Goal: Information Seeking & Learning: Learn about a topic

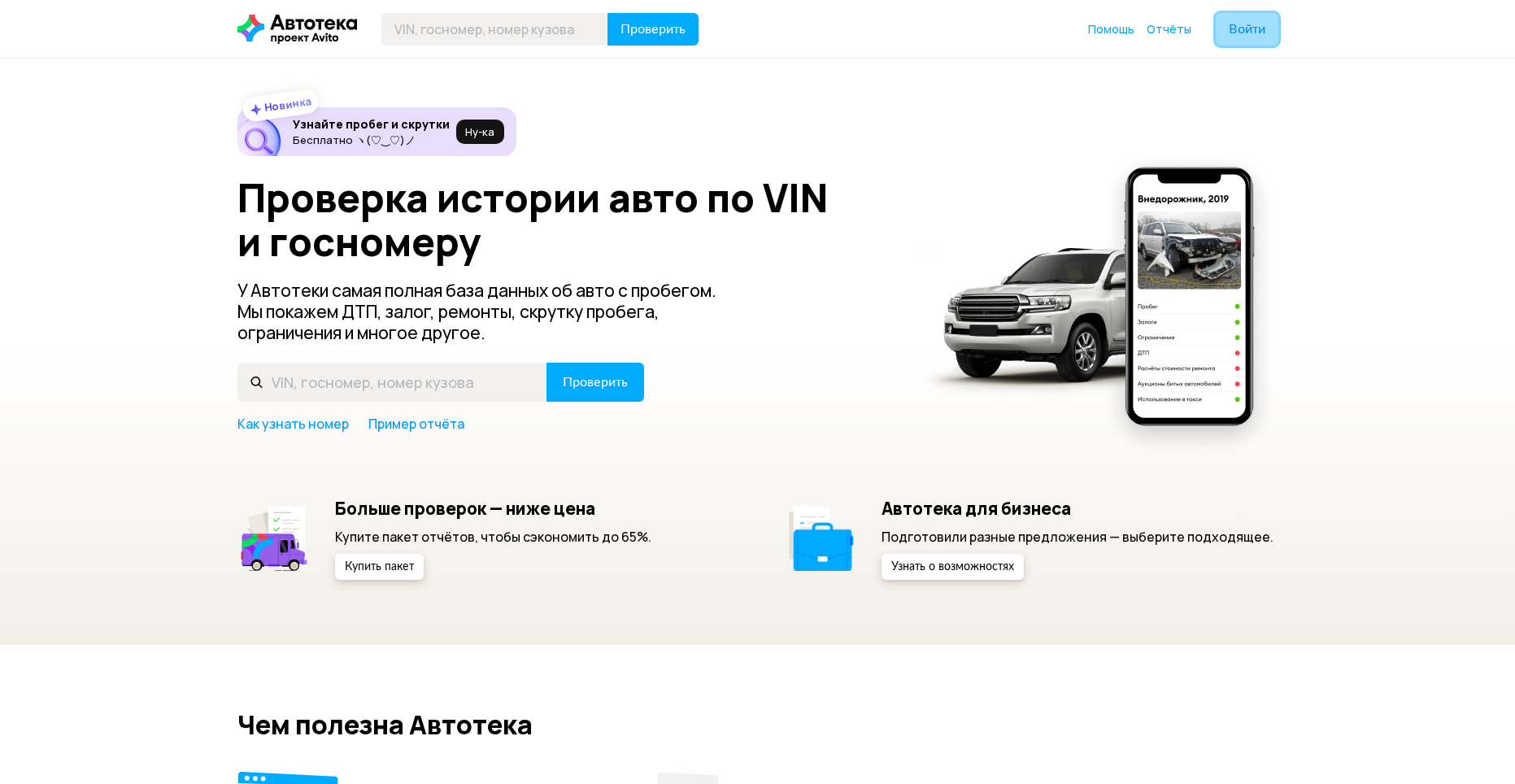
click at [1239, 16] on button "Войти" at bounding box center [1247, 29] width 63 height 33
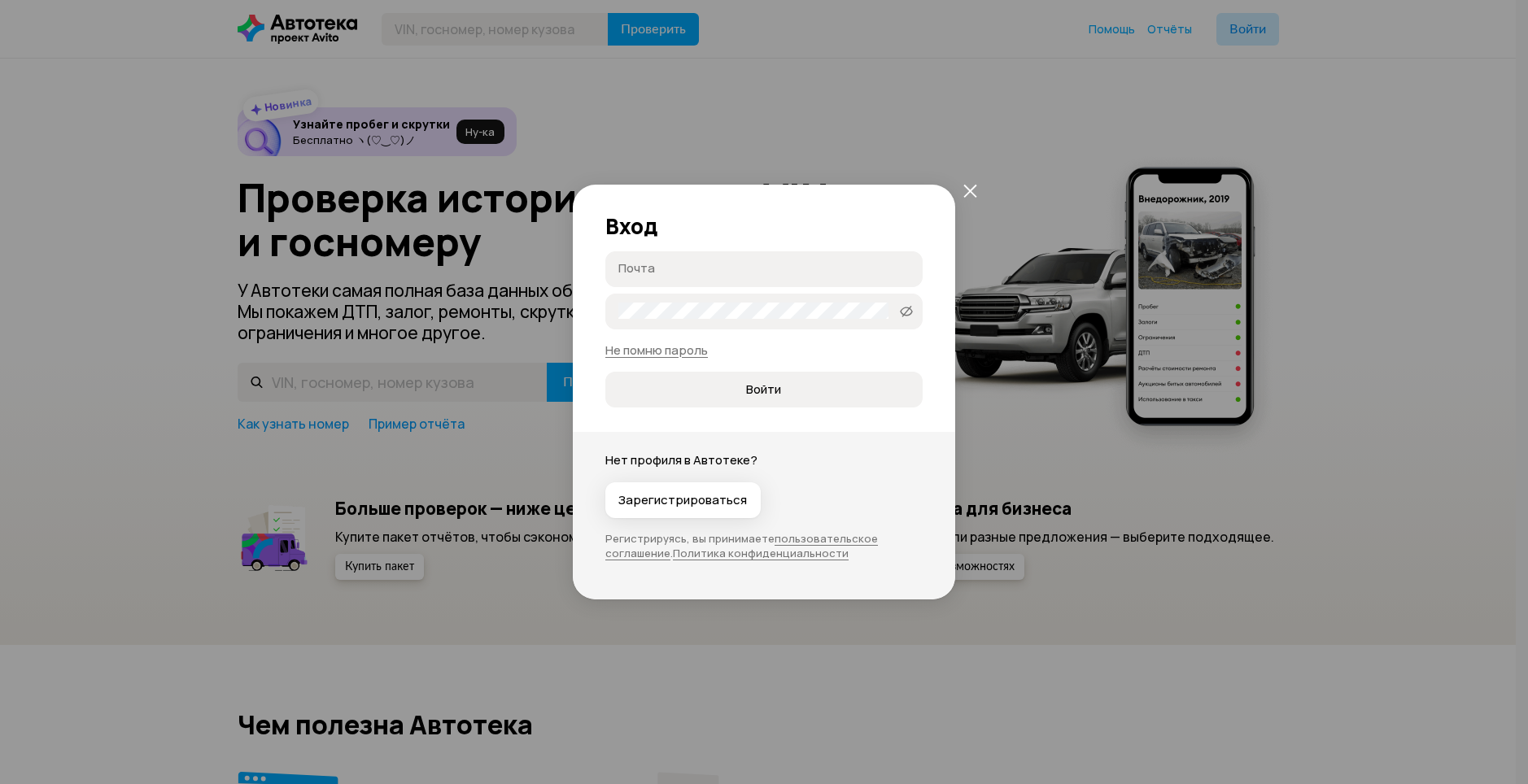
click at [894, 260] on input "Почта" at bounding box center [766, 268] width 296 height 16
type input "[EMAIL_ADDRESS][DOMAIN_NAME]"
click at [754, 399] on button "Войти" at bounding box center [763, 389] width 317 height 36
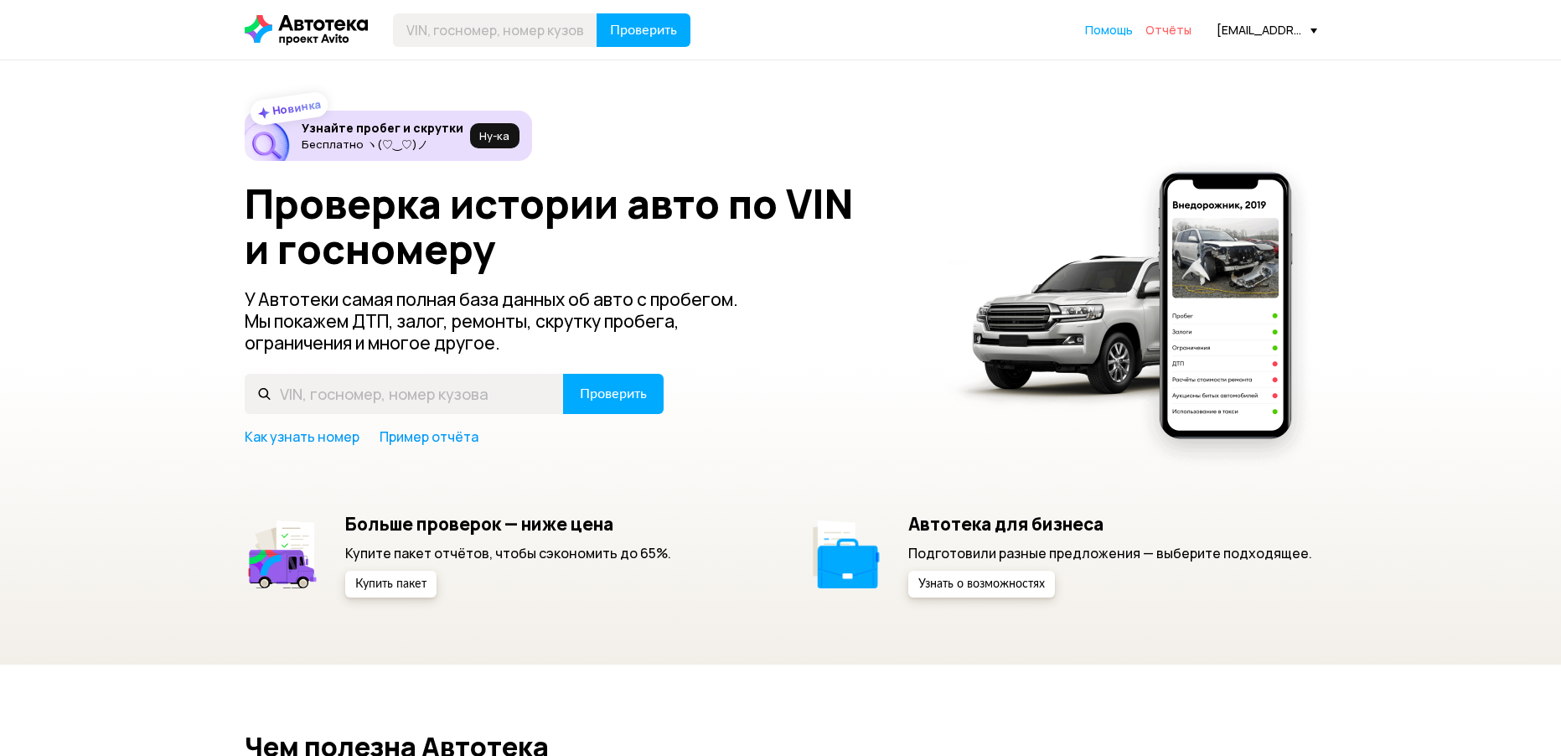
click at [1157, 31] on span "Отчёты" at bounding box center [1168, 30] width 46 height 16
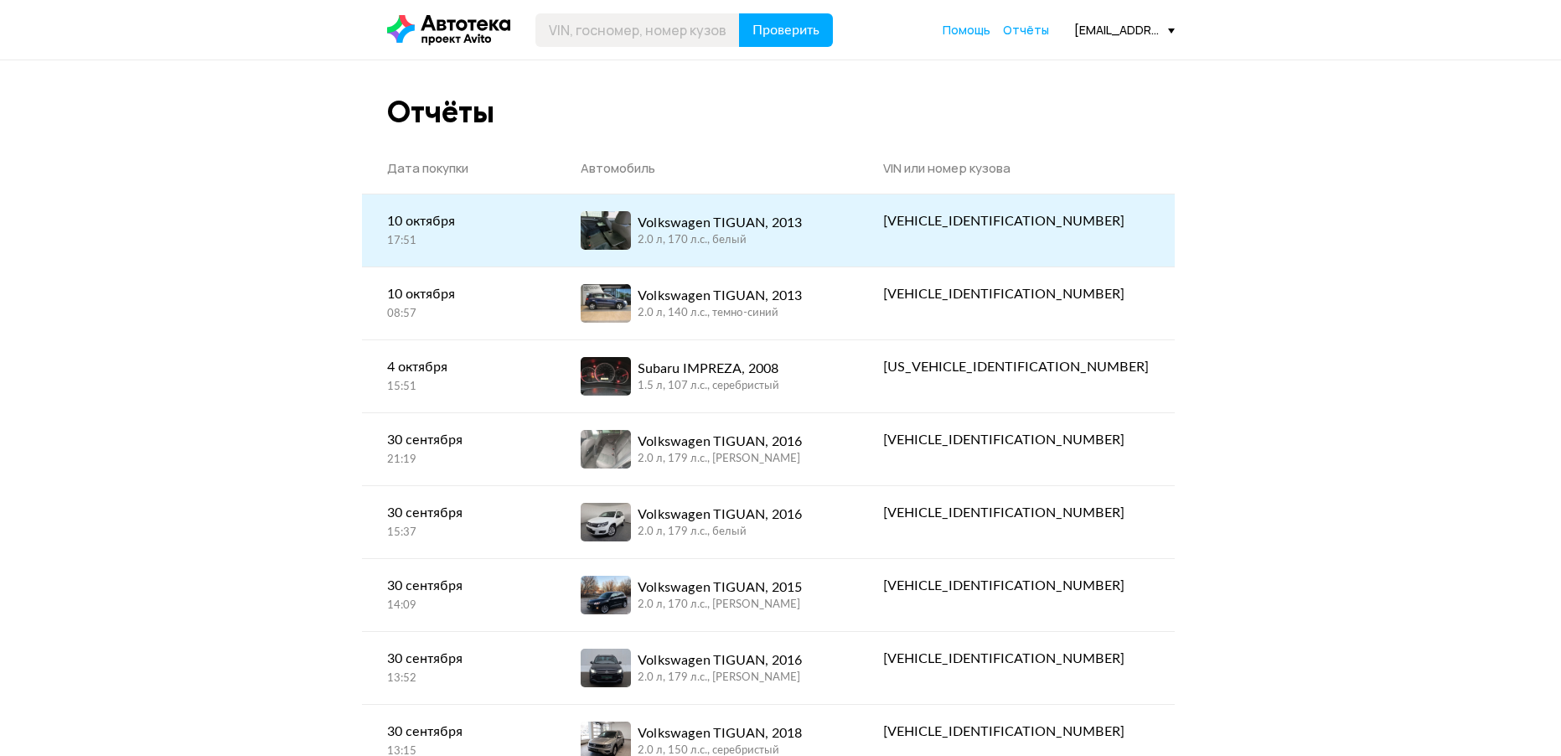
click at [802, 225] on div "Volkswagen TIGUAN, 2013" at bounding box center [720, 223] width 164 height 20
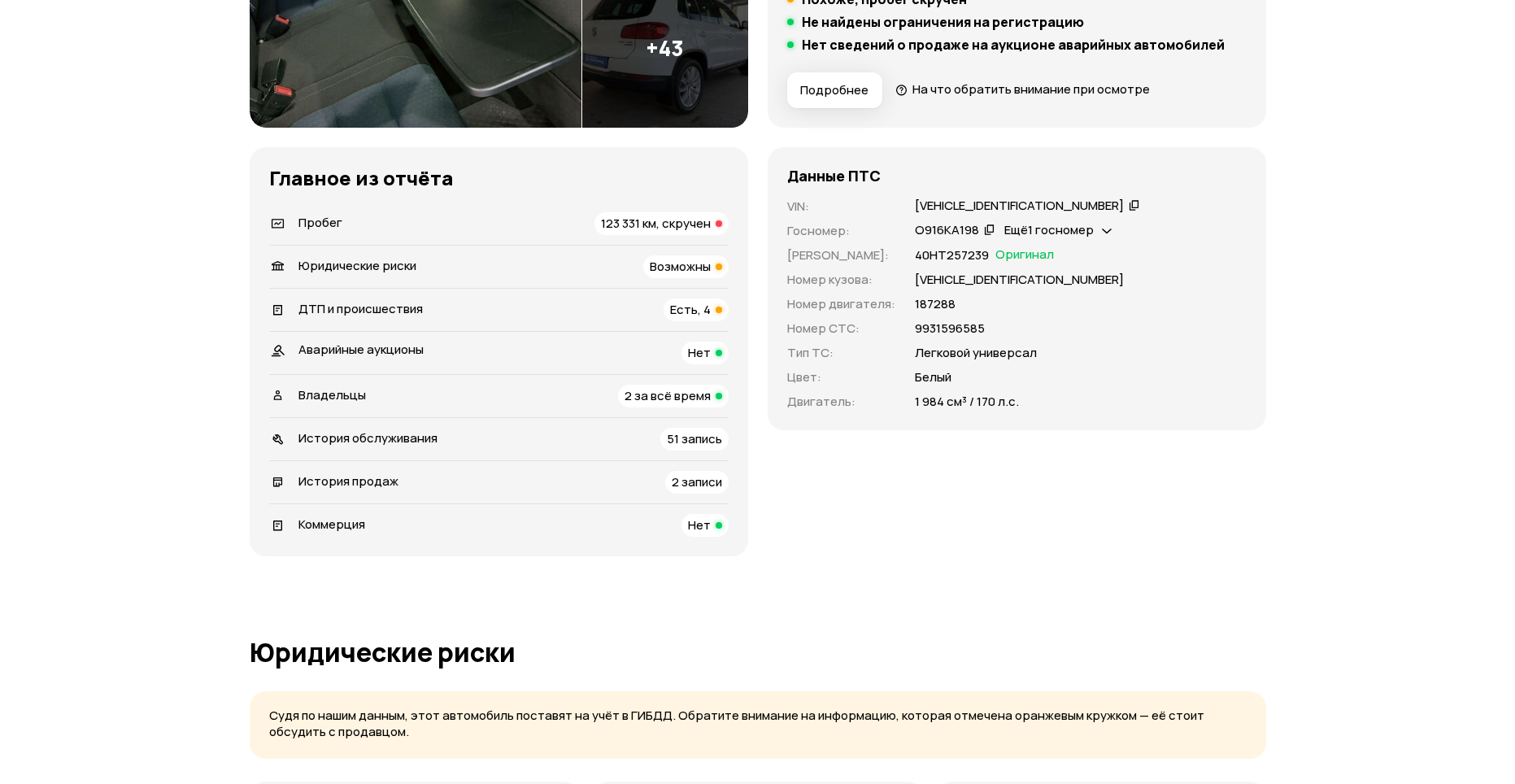
scroll to position [483, 0]
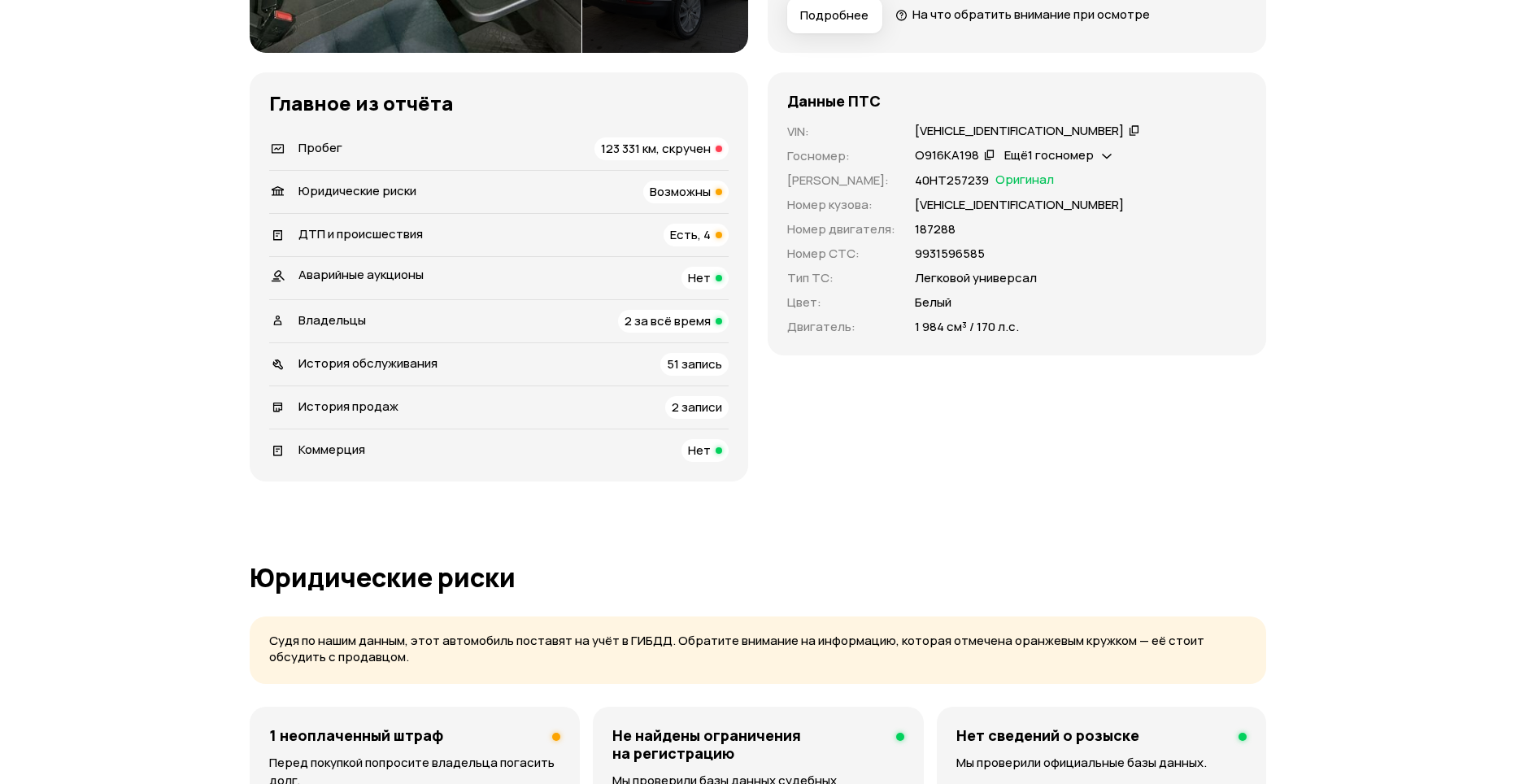
click at [649, 364] on div "История обслуживания 51 запись" at bounding box center [498, 364] width 459 height 22
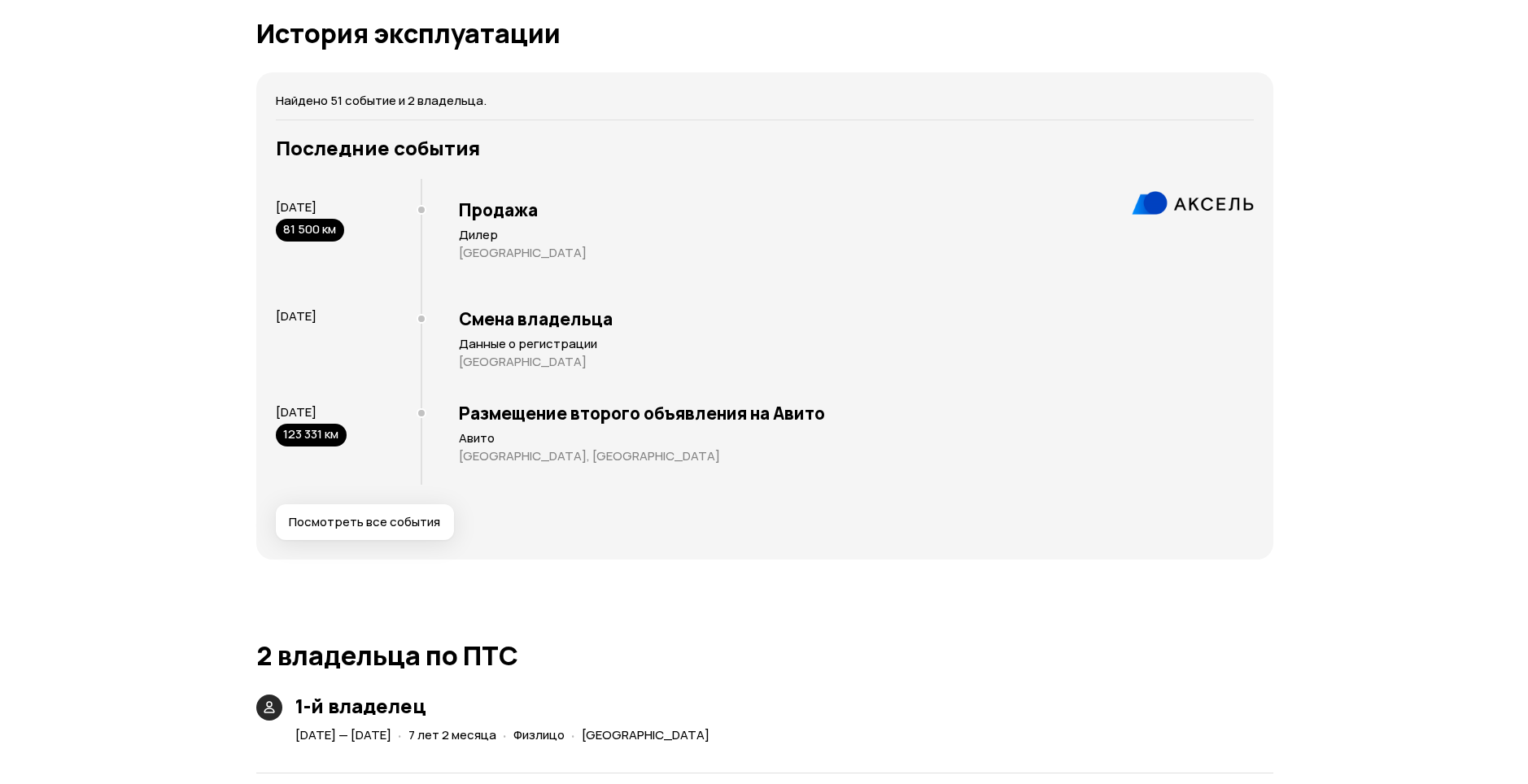
scroll to position [3105, 0]
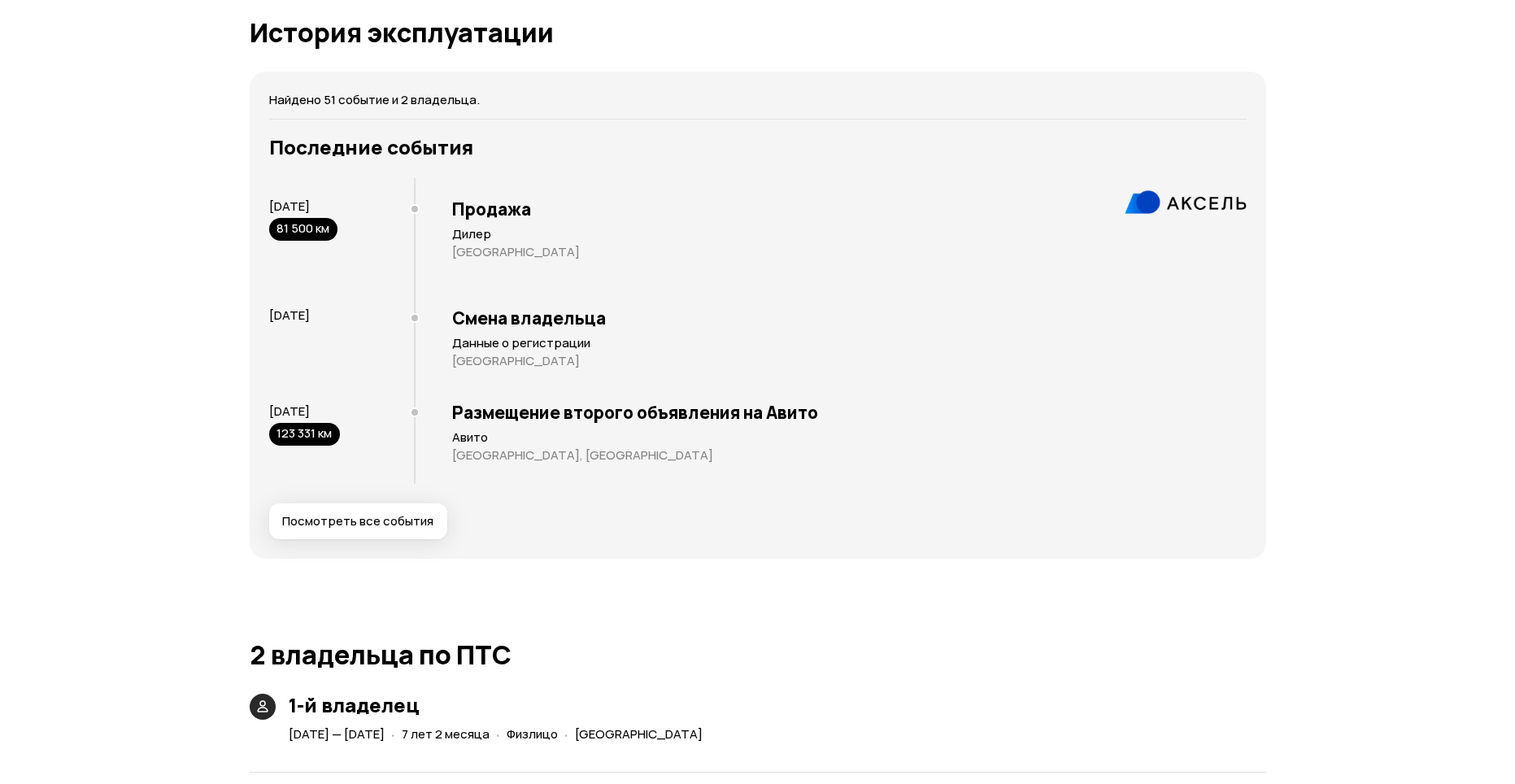
click at [374, 513] on span "Посмотреть все события" at bounding box center [358, 521] width 151 height 16
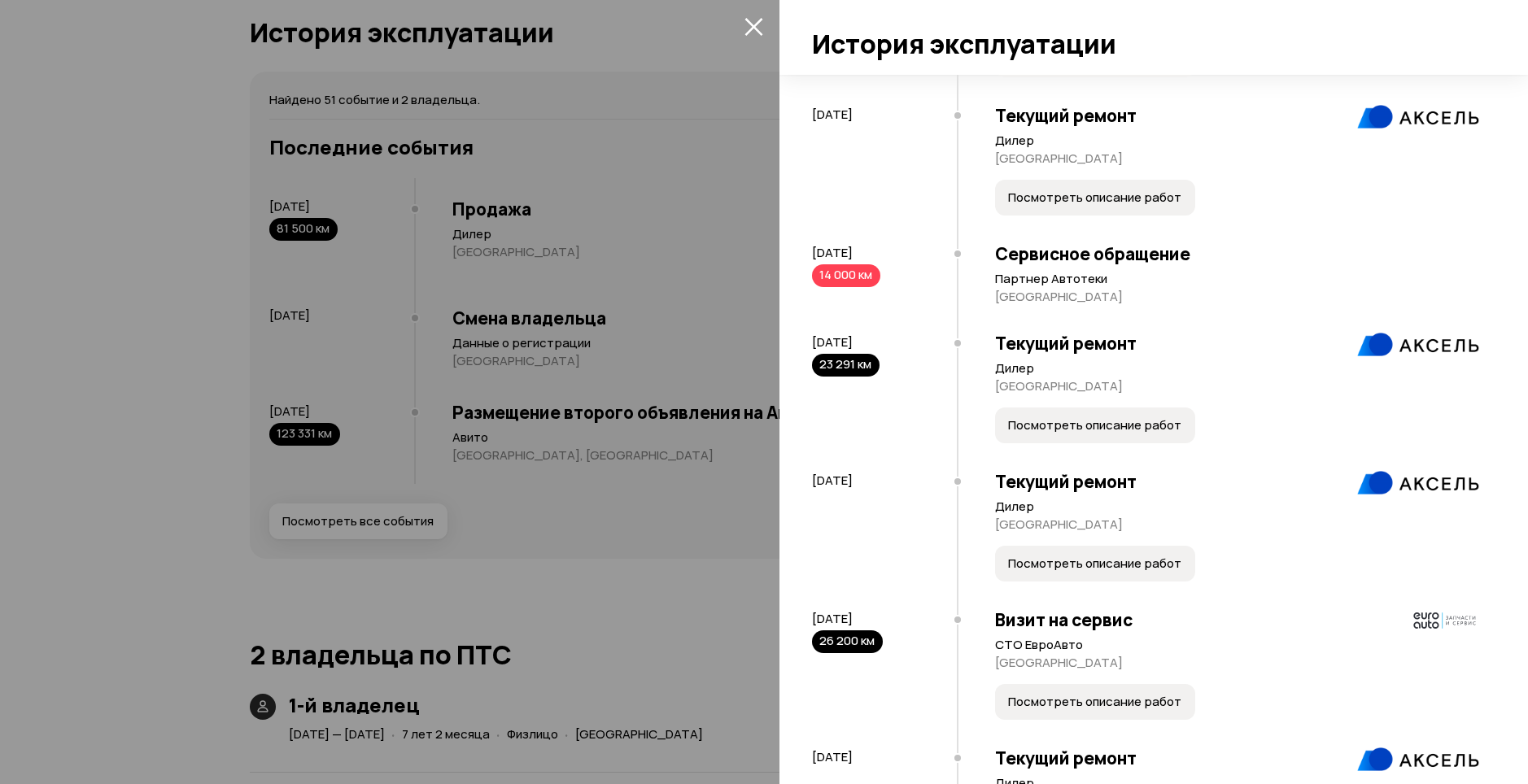
scroll to position [744, 0]
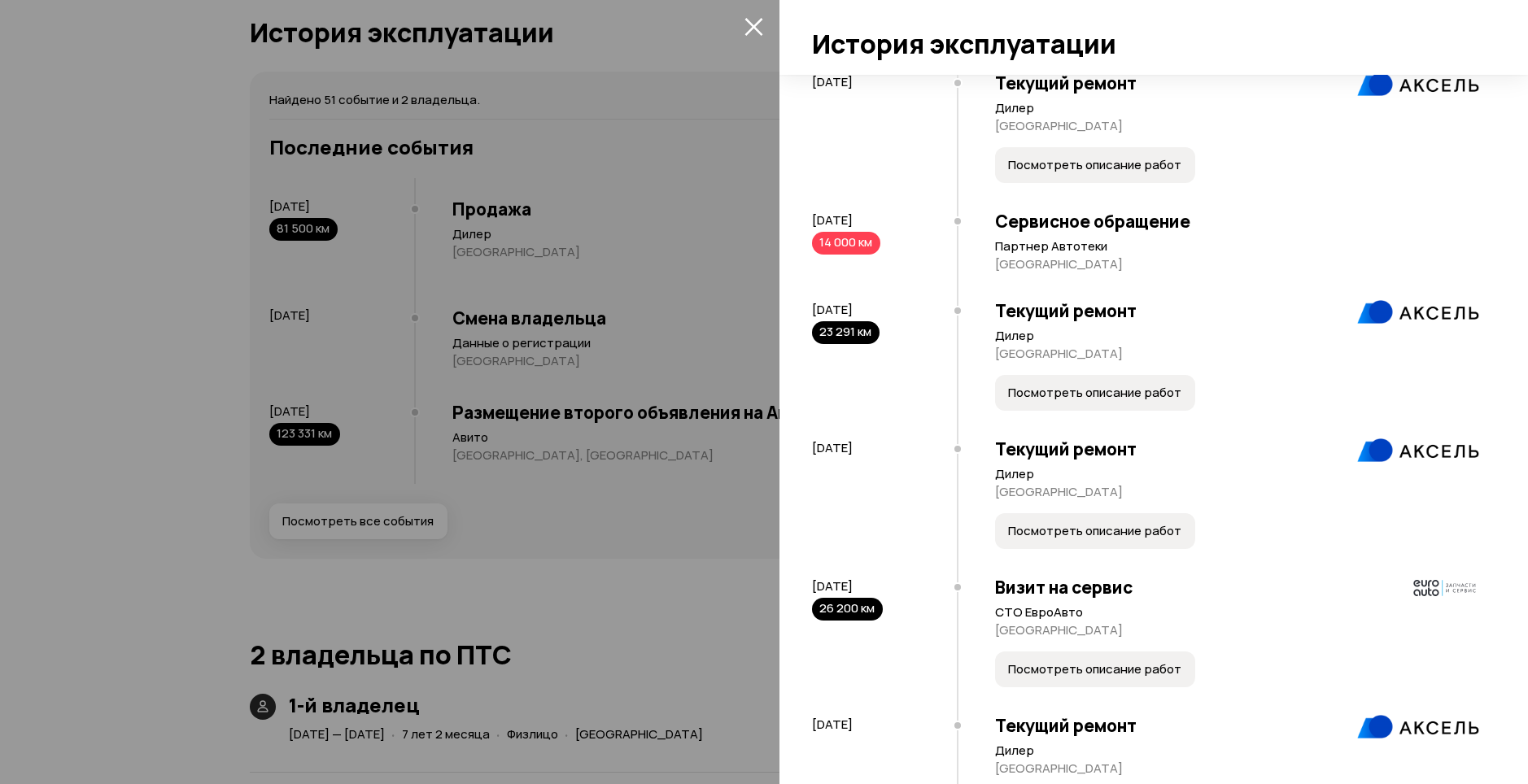
click at [1121, 183] on button "Посмотреть описание работ" at bounding box center [1095, 165] width 200 height 36
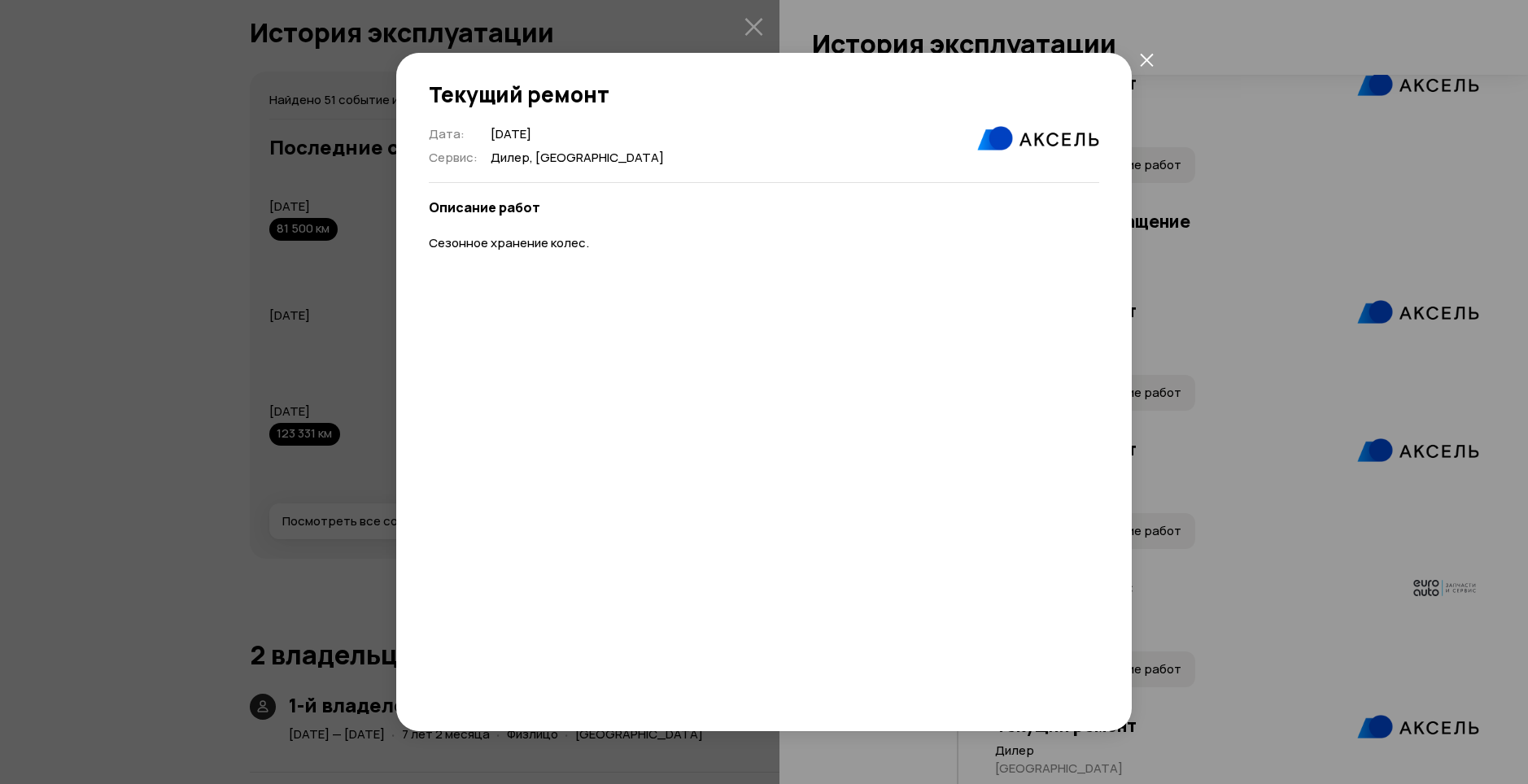
click at [1145, 58] on icon "закрыть" at bounding box center [1146, 58] width 13 height 13
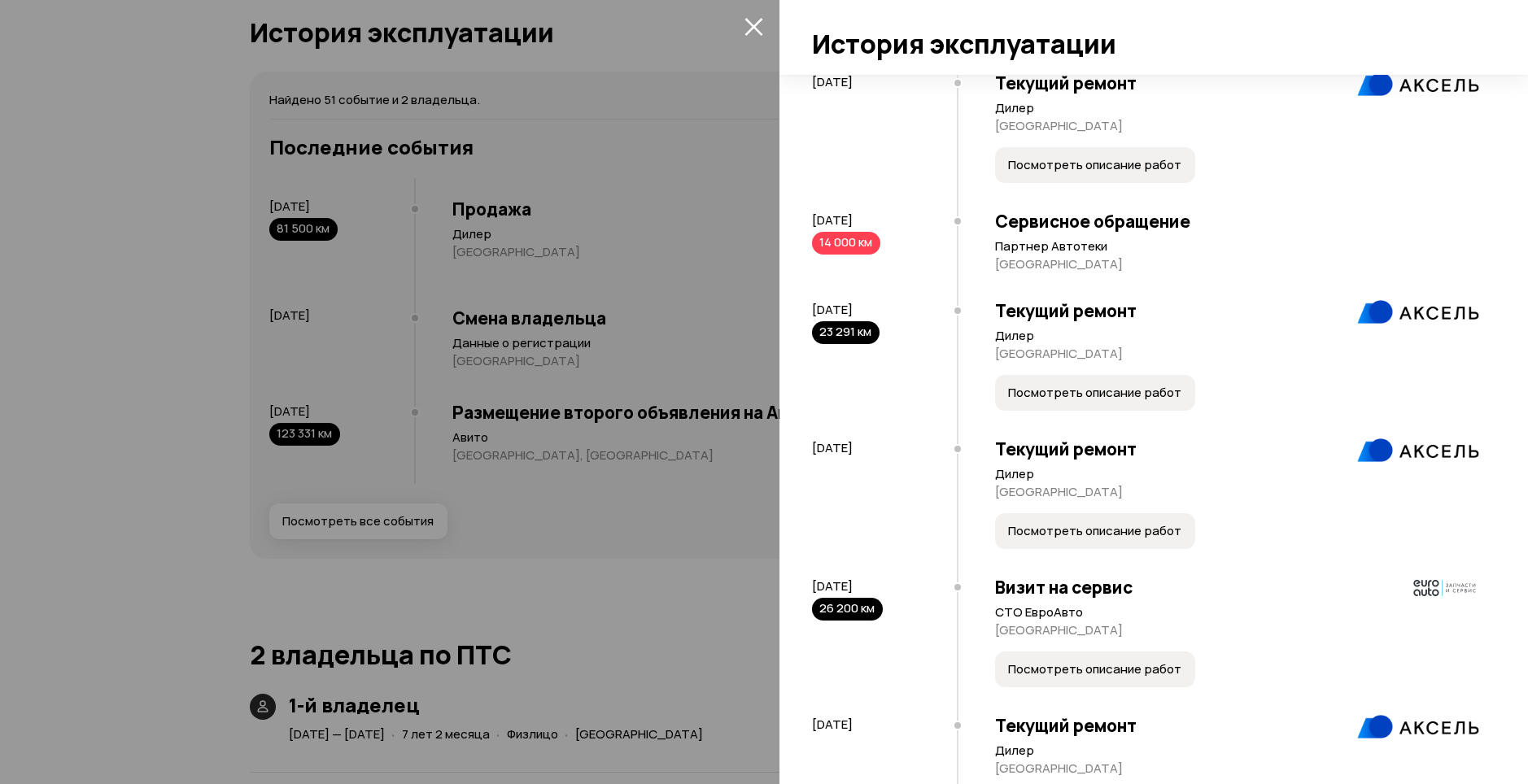
click at [1046, 407] on button "Посмотреть описание работ" at bounding box center [1095, 392] width 200 height 36
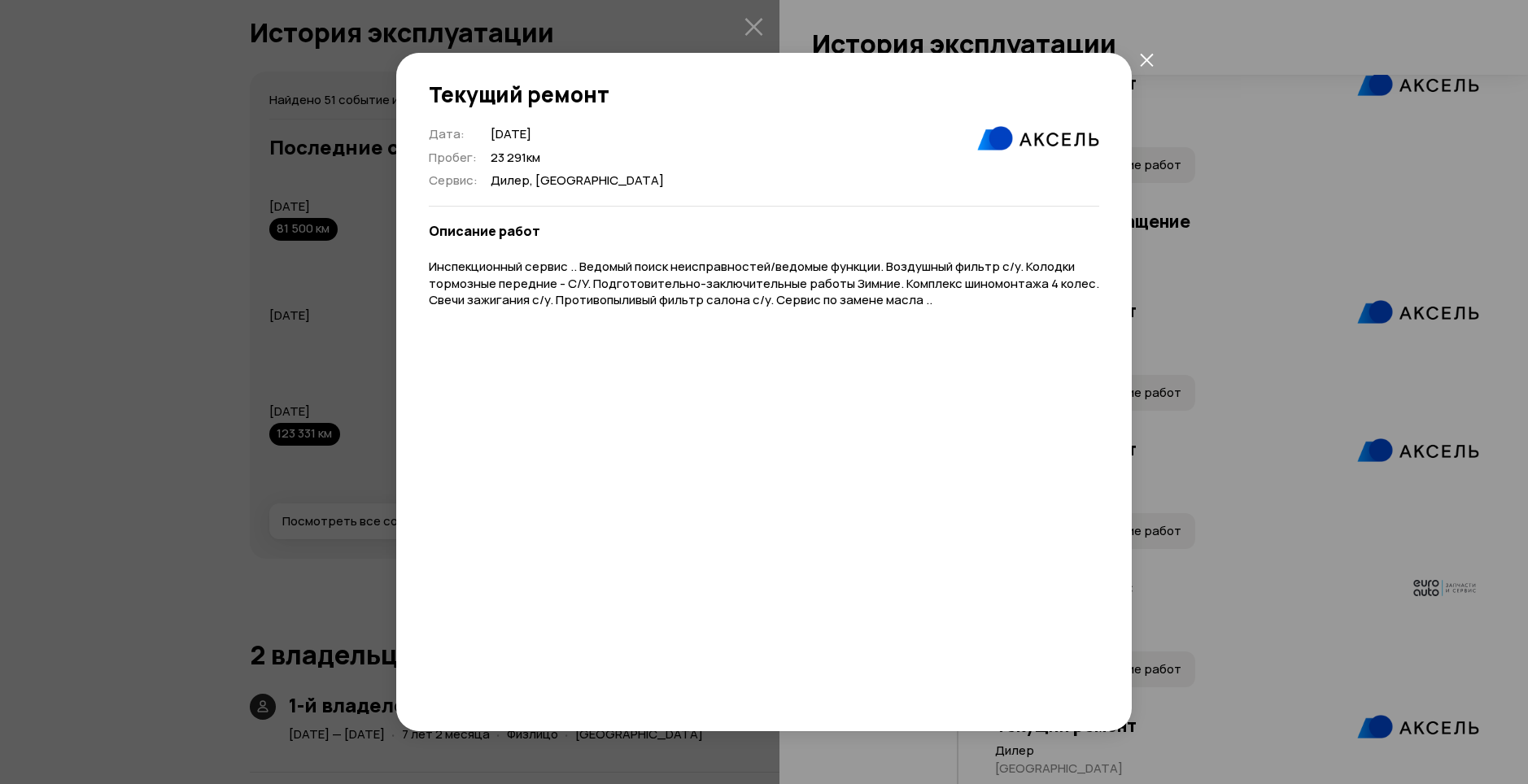
click at [1145, 62] on icon "закрыть" at bounding box center [1146, 58] width 13 height 13
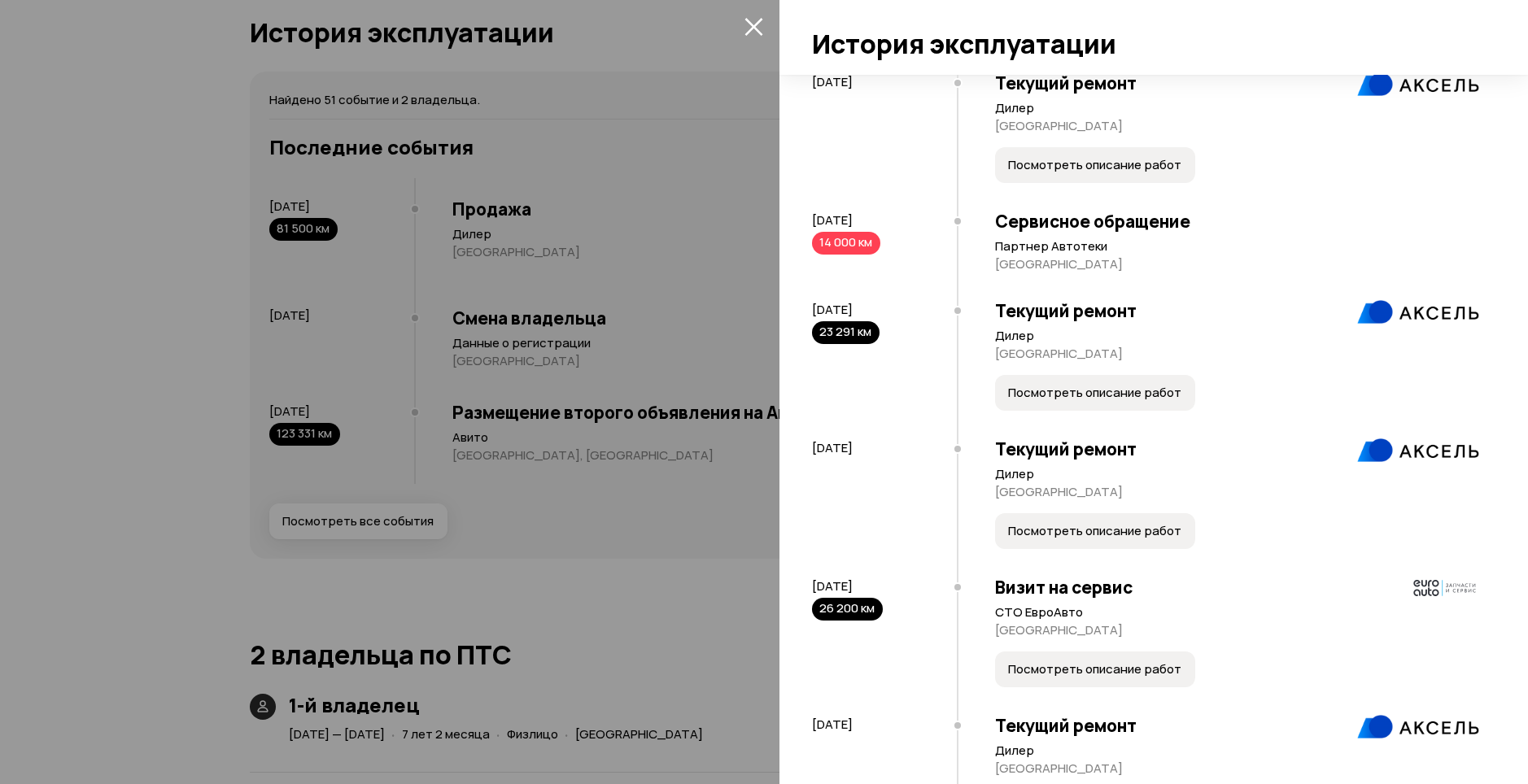
click at [1088, 539] on span "Посмотреть описание работ" at bounding box center [1094, 531] width 173 height 16
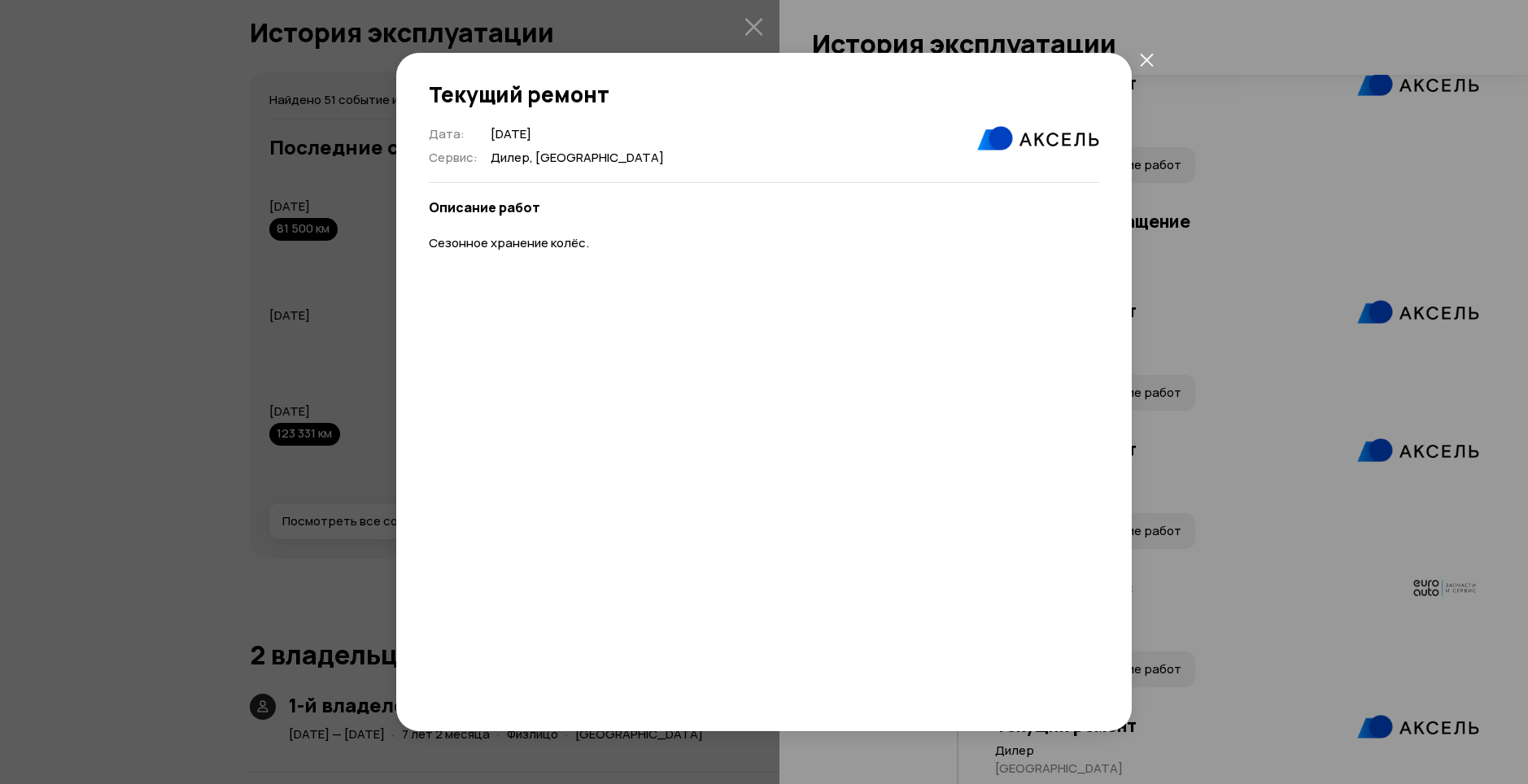
click at [1144, 51] on button "закрыть" at bounding box center [1146, 59] width 29 height 29
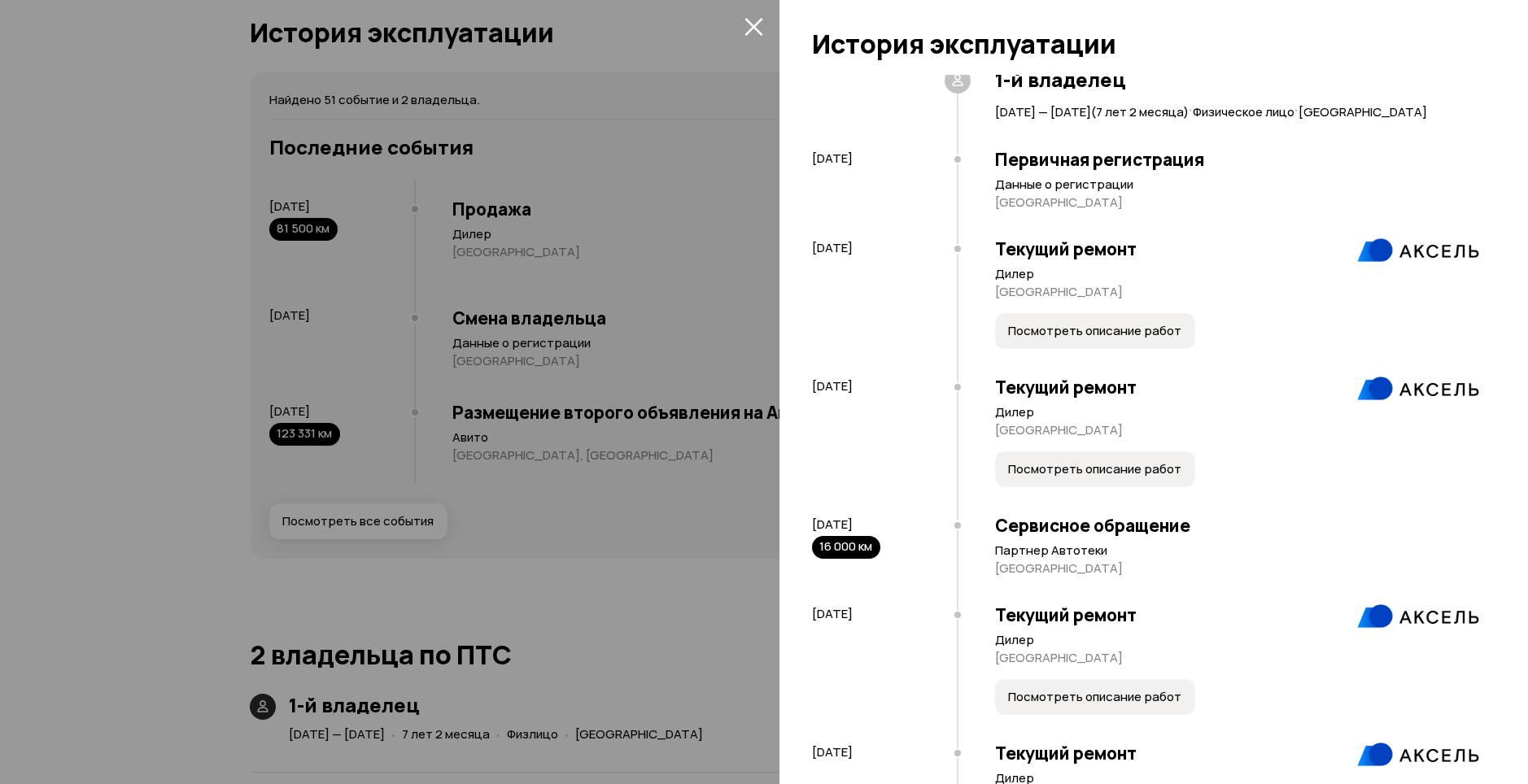
scroll to position [0, 0]
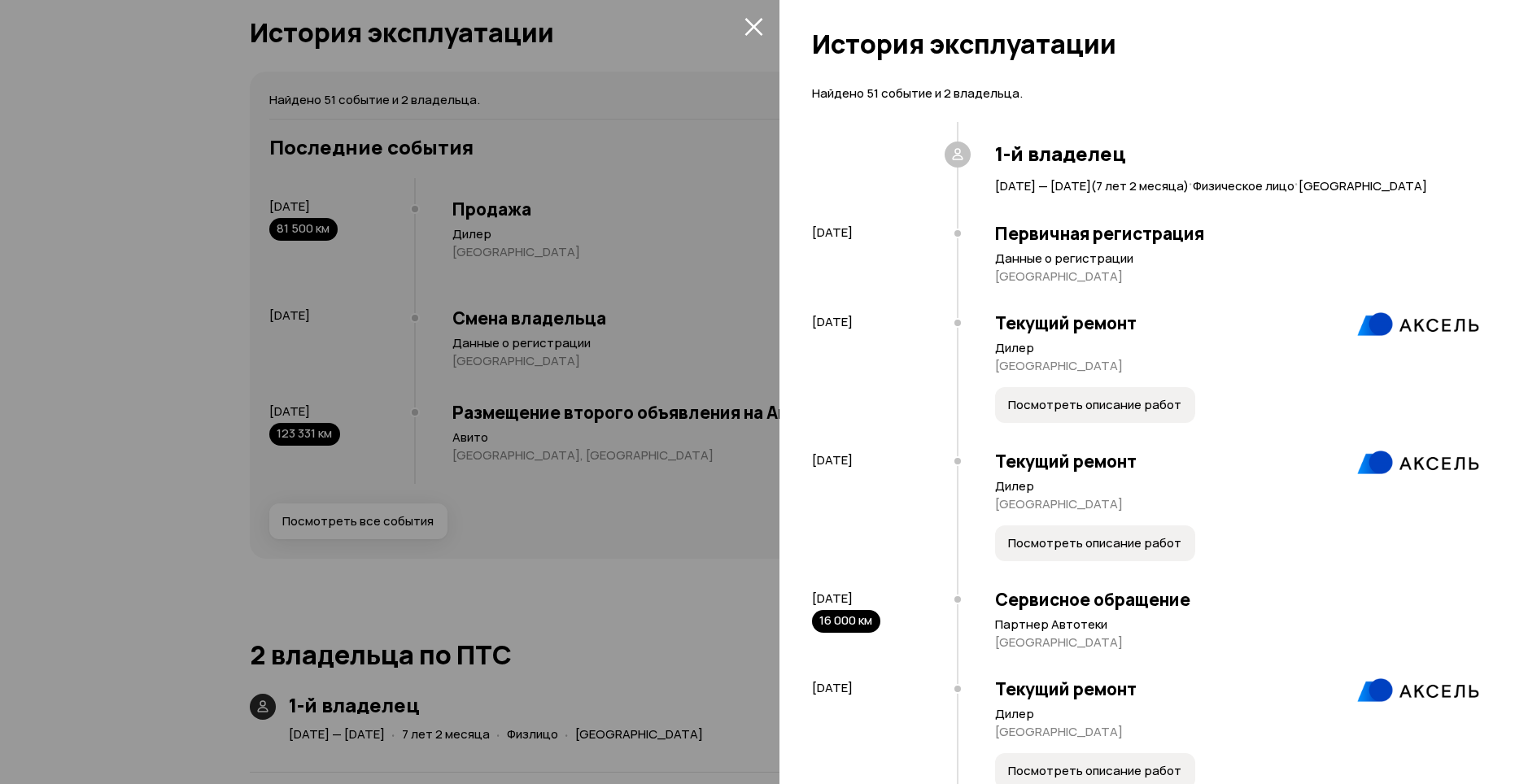
click at [1081, 417] on button "Посмотреть описание работ" at bounding box center [1095, 405] width 200 height 36
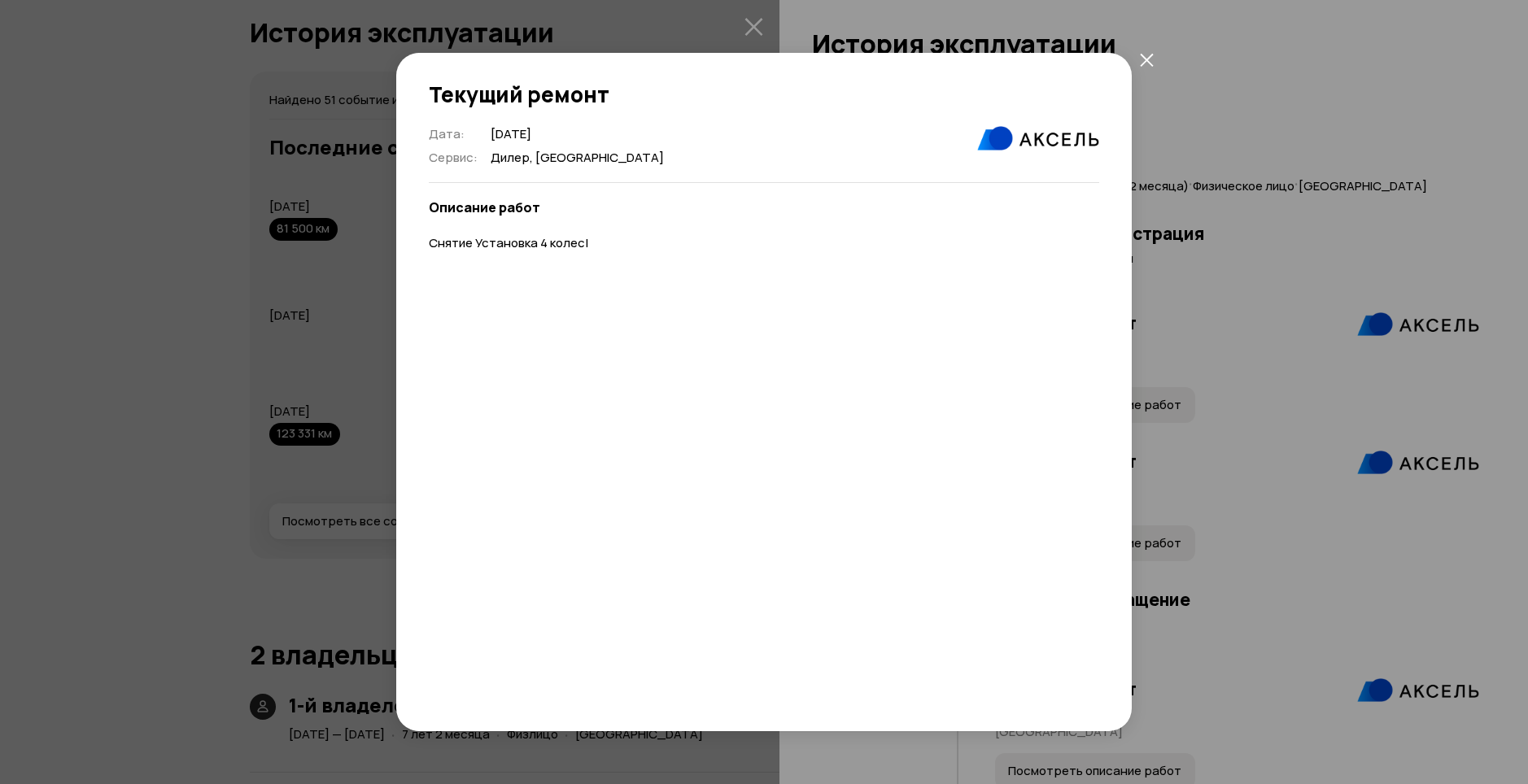
click at [1144, 66] on icon "закрыть" at bounding box center [1146, 59] width 14 height 14
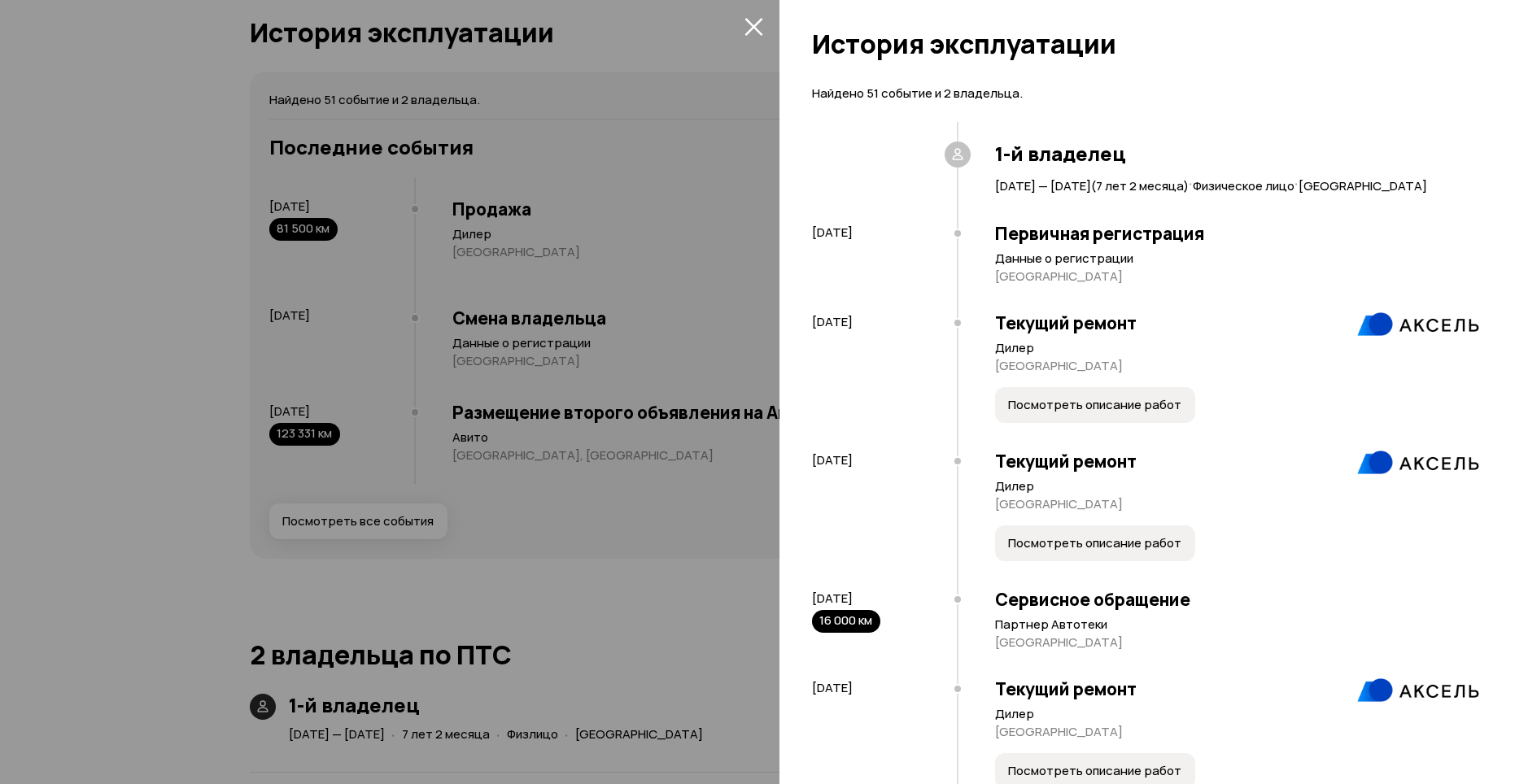
click at [1089, 551] on span "Посмотреть описание работ" at bounding box center [1094, 542] width 173 height 16
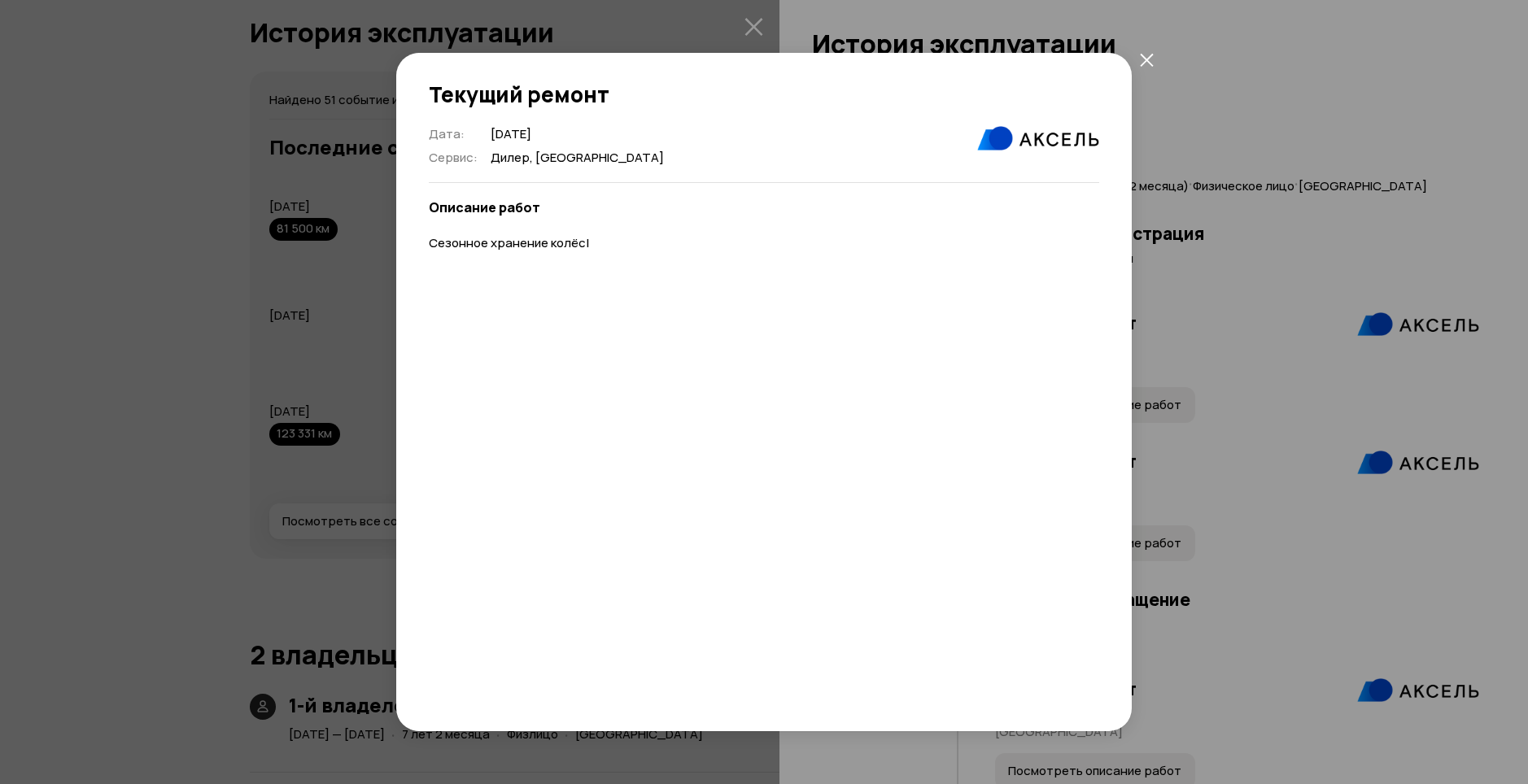
click at [1143, 65] on icon "закрыть" at bounding box center [1146, 59] width 14 height 14
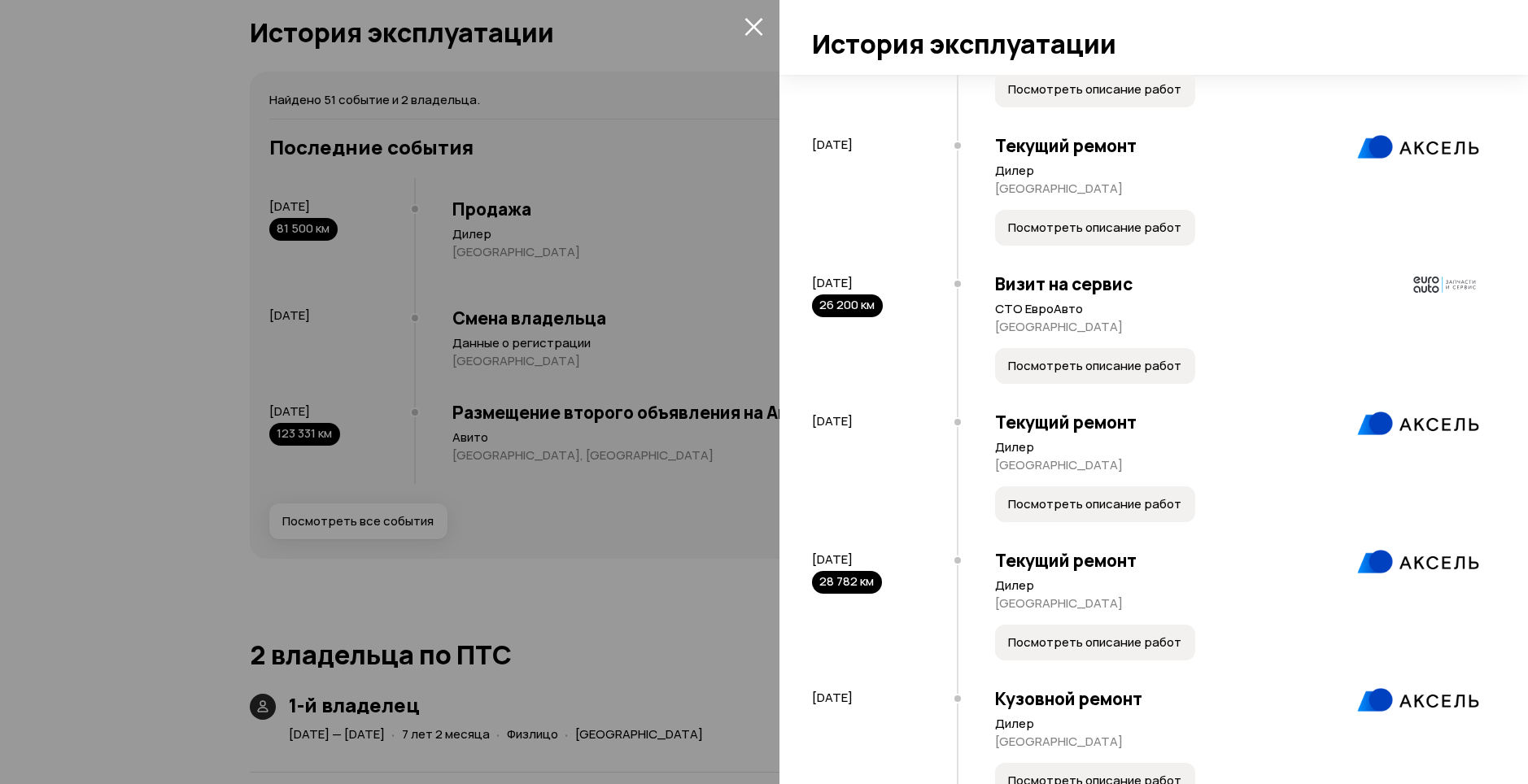
scroll to position [1063, 0]
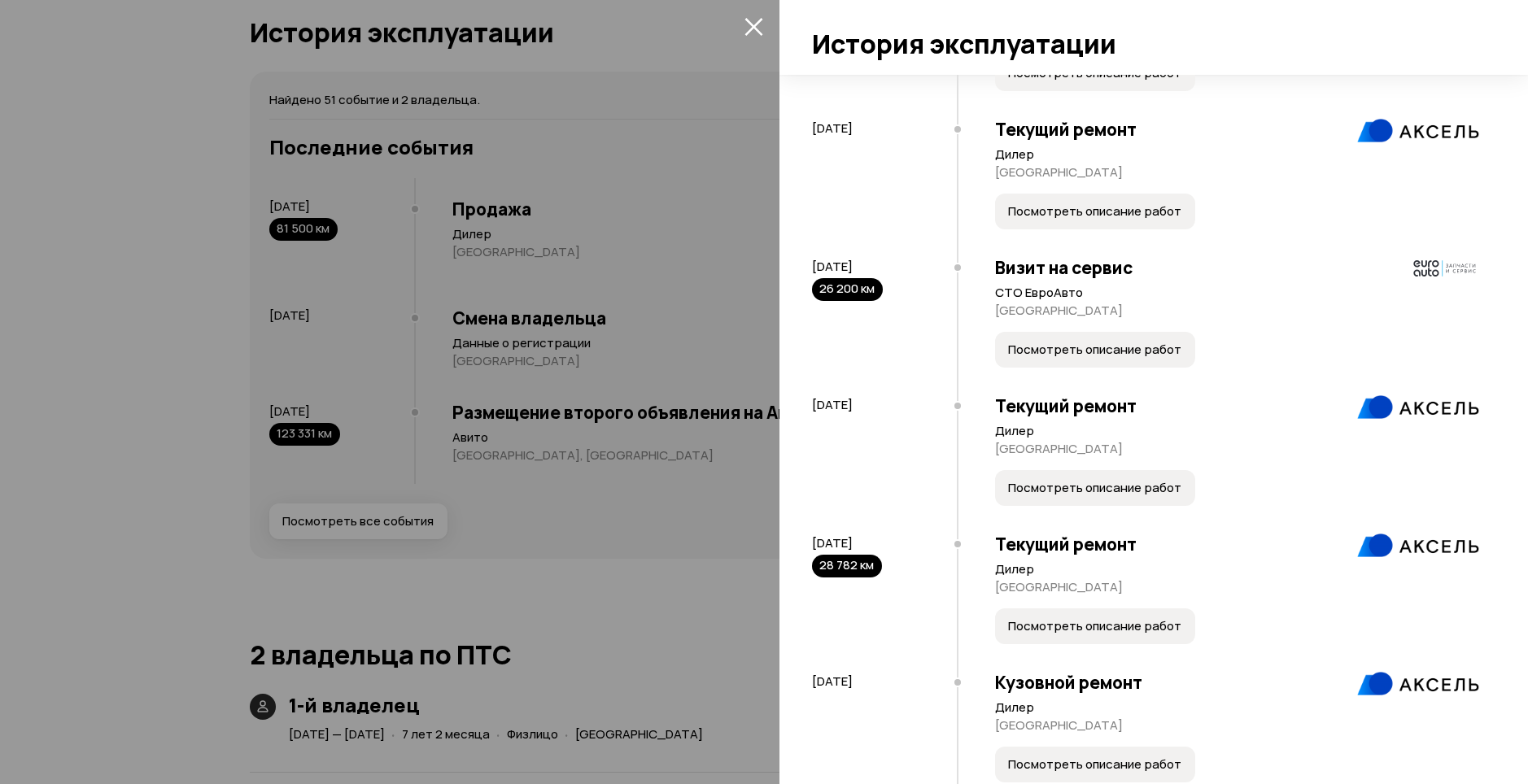
click at [1147, 358] on span "Посмотреть описание работ" at bounding box center [1094, 349] width 173 height 16
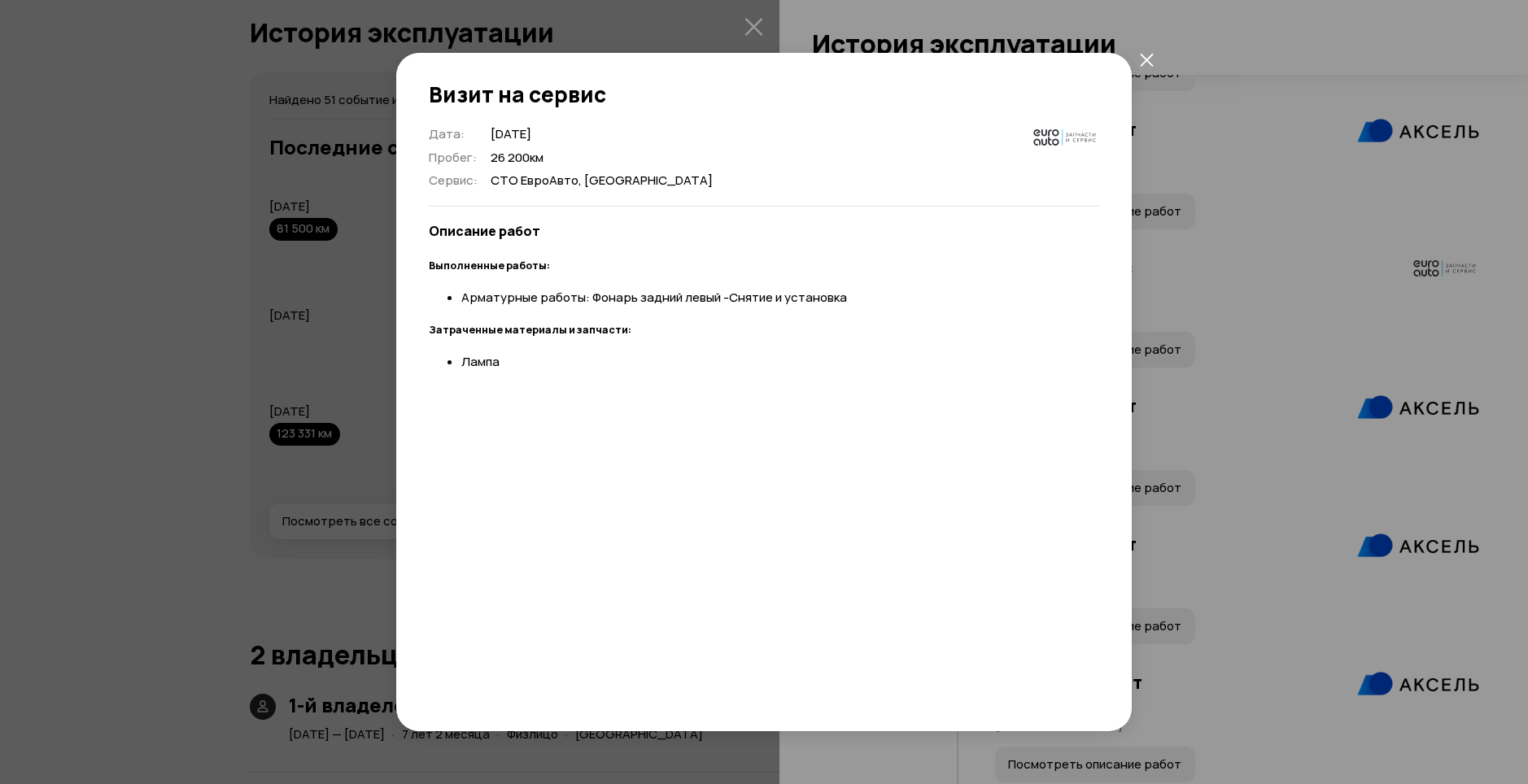
click at [1146, 63] on icon "закрыть" at bounding box center [1146, 59] width 14 height 14
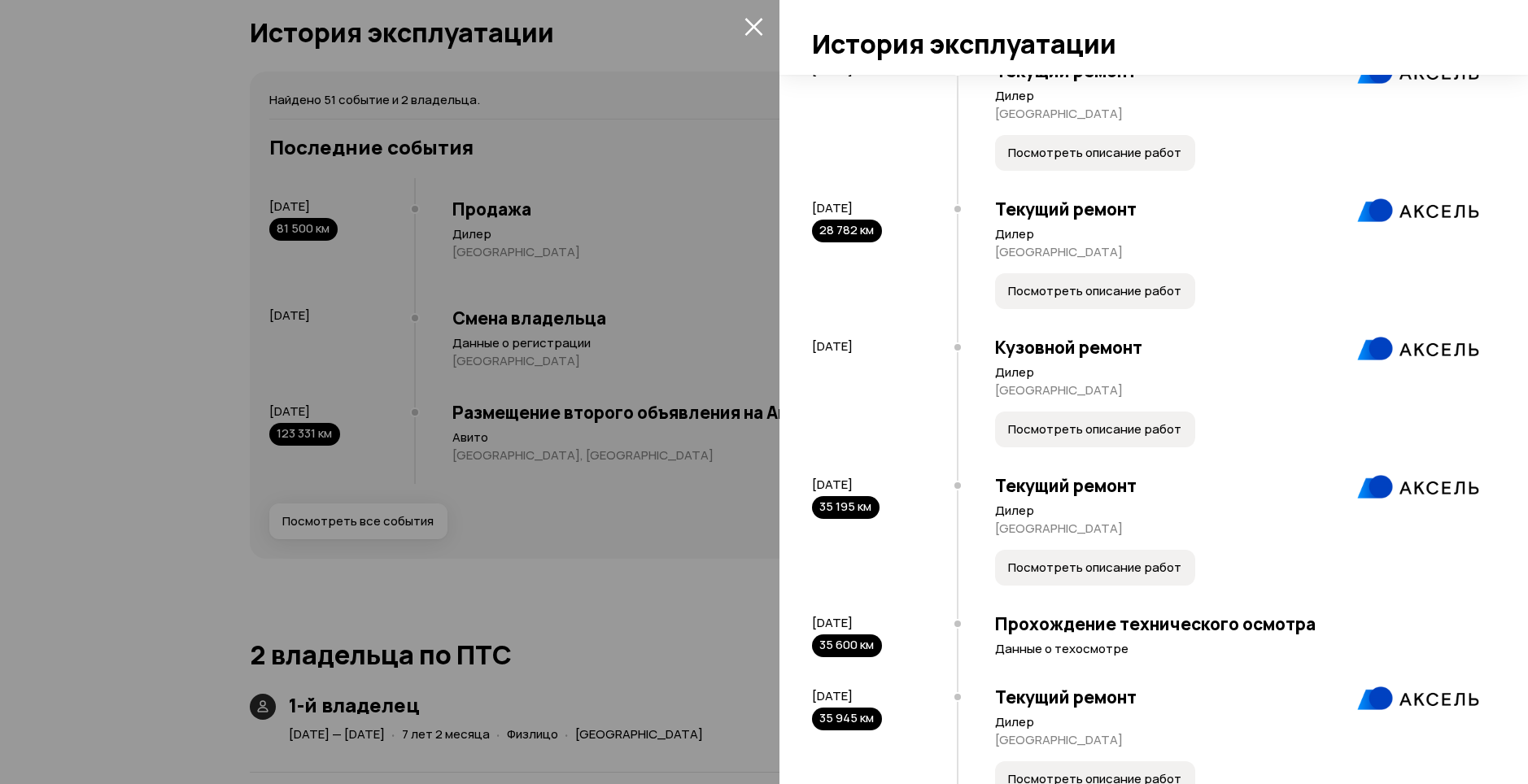
scroll to position [1432, 0]
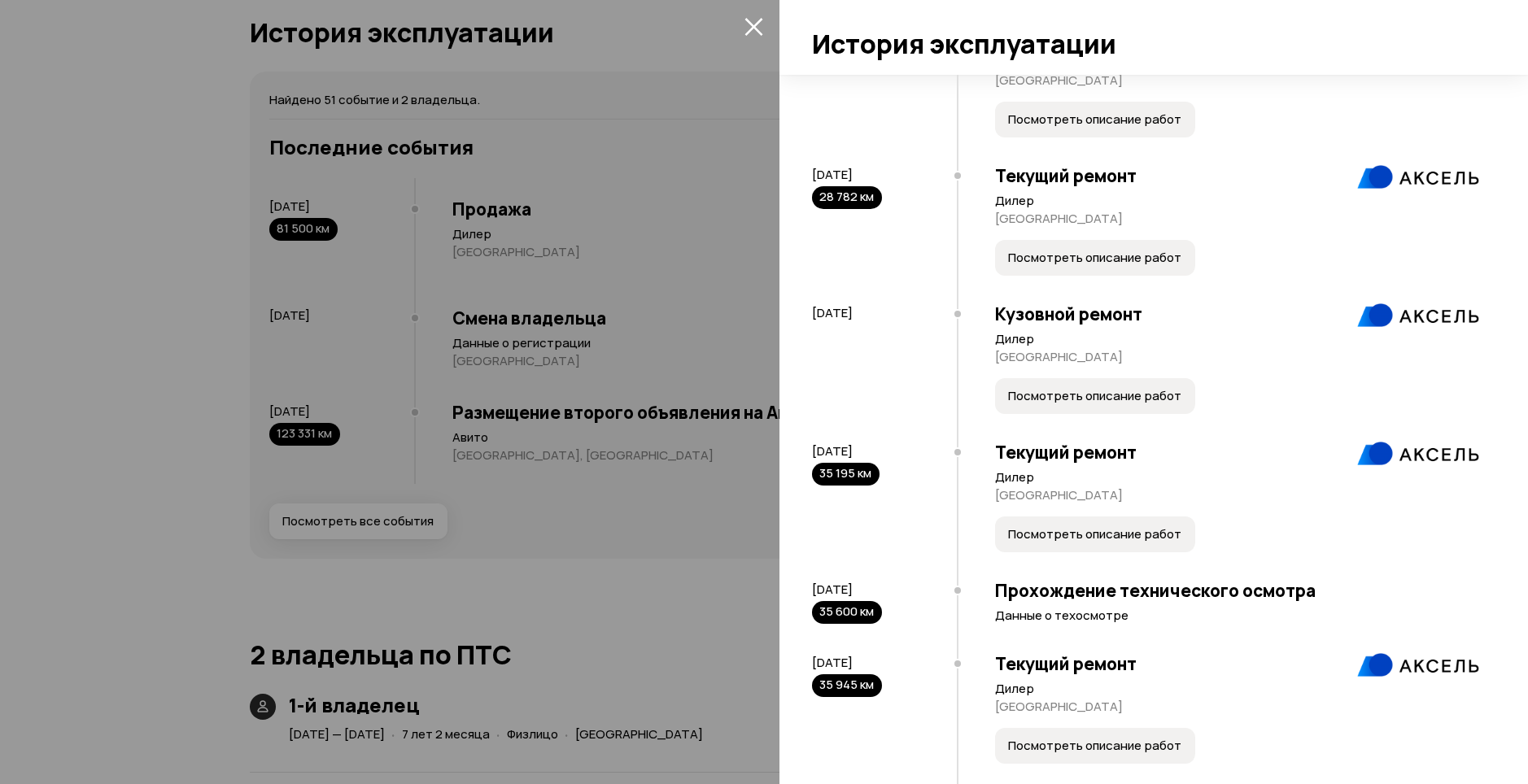
click at [1112, 404] on span "Посмотреть описание работ" at bounding box center [1094, 396] width 173 height 16
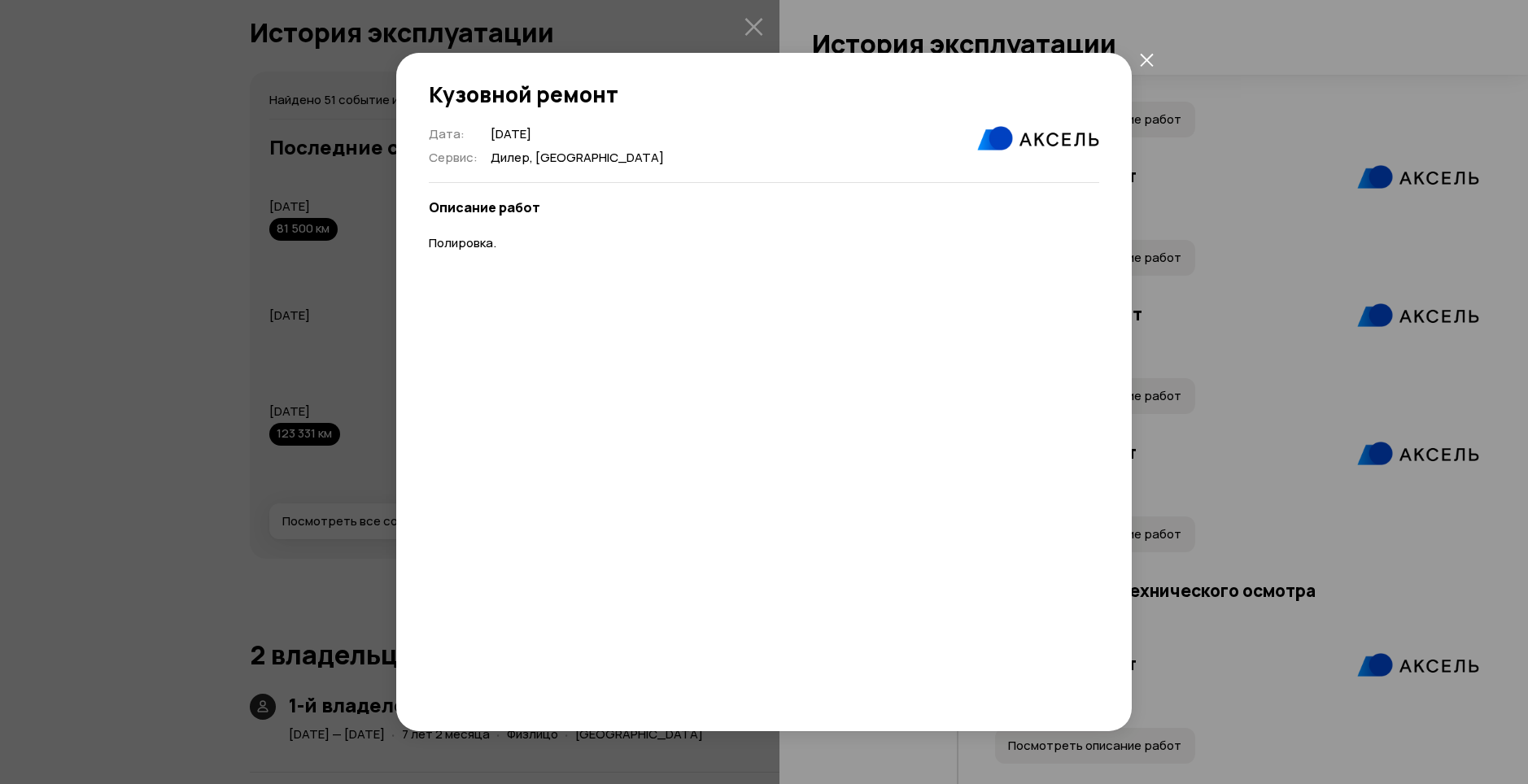
click at [1147, 63] on icon "закрыть" at bounding box center [1146, 59] width 14 height 14
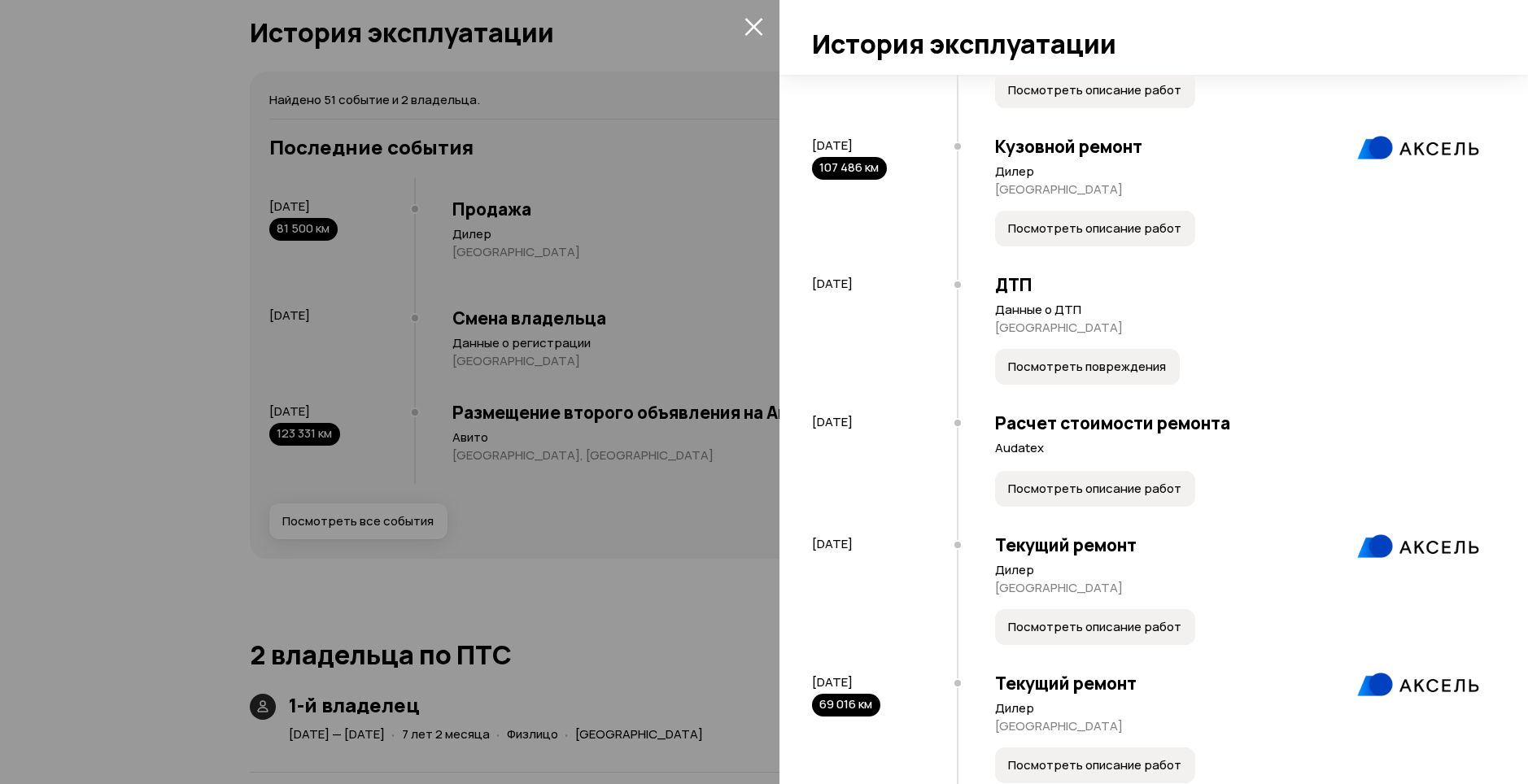
scroll to position [3688, 0]
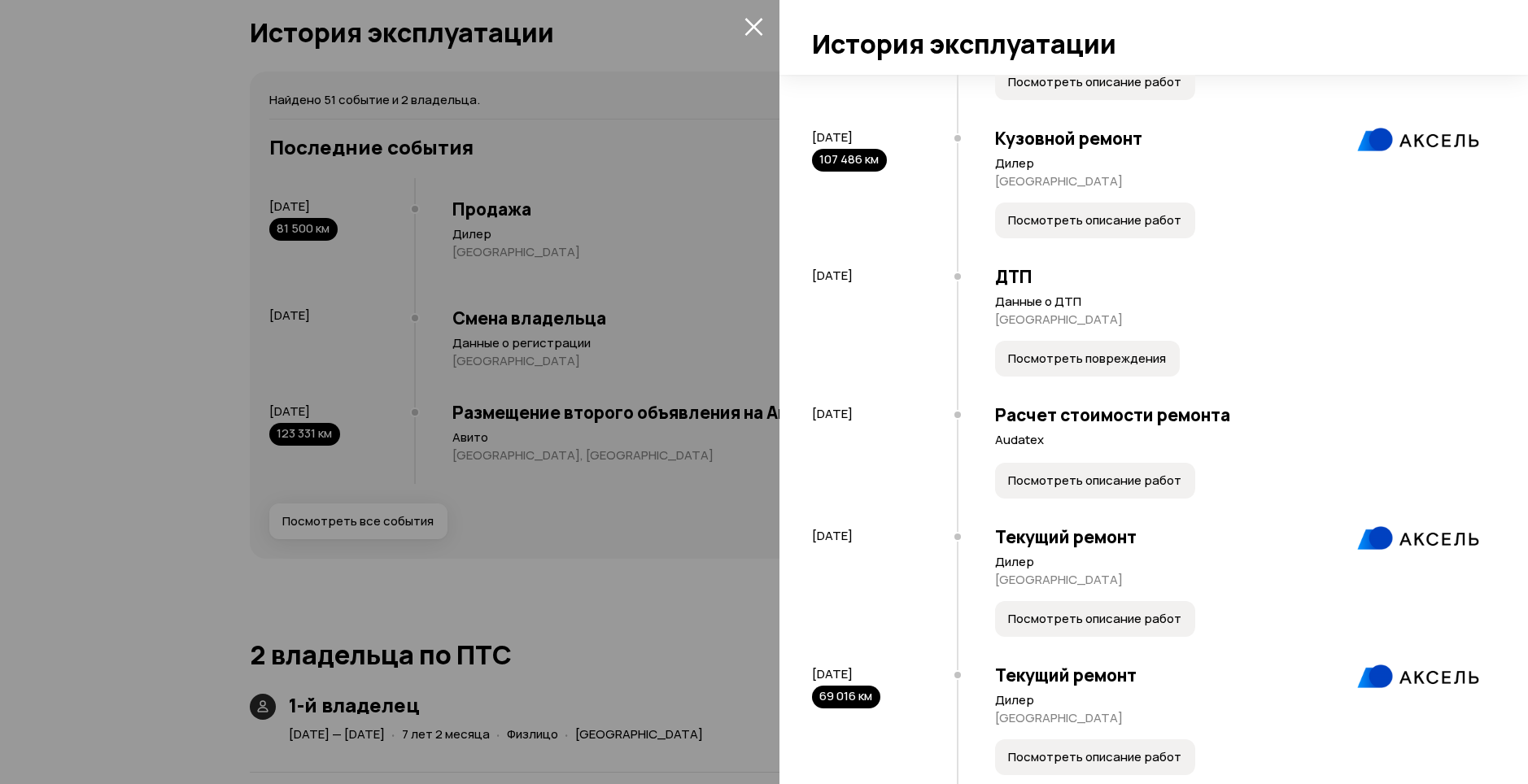
click at [1105, 367] on span "Посмотреть повреждения" at bounding box center [1086, 358] width 158 height 16
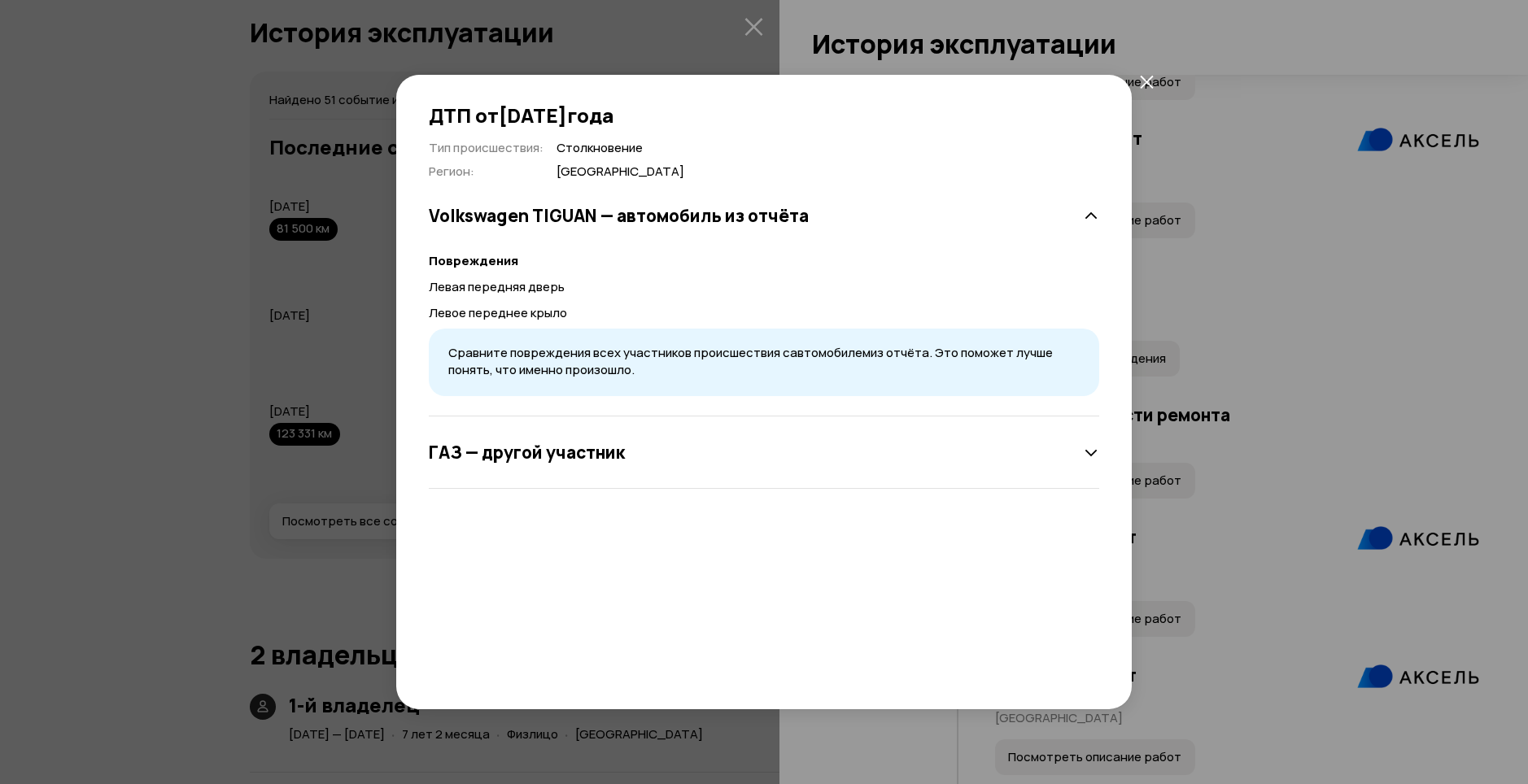
click at [1084, 449] on icon at bounding box center [1090, 452] width 17 height 16
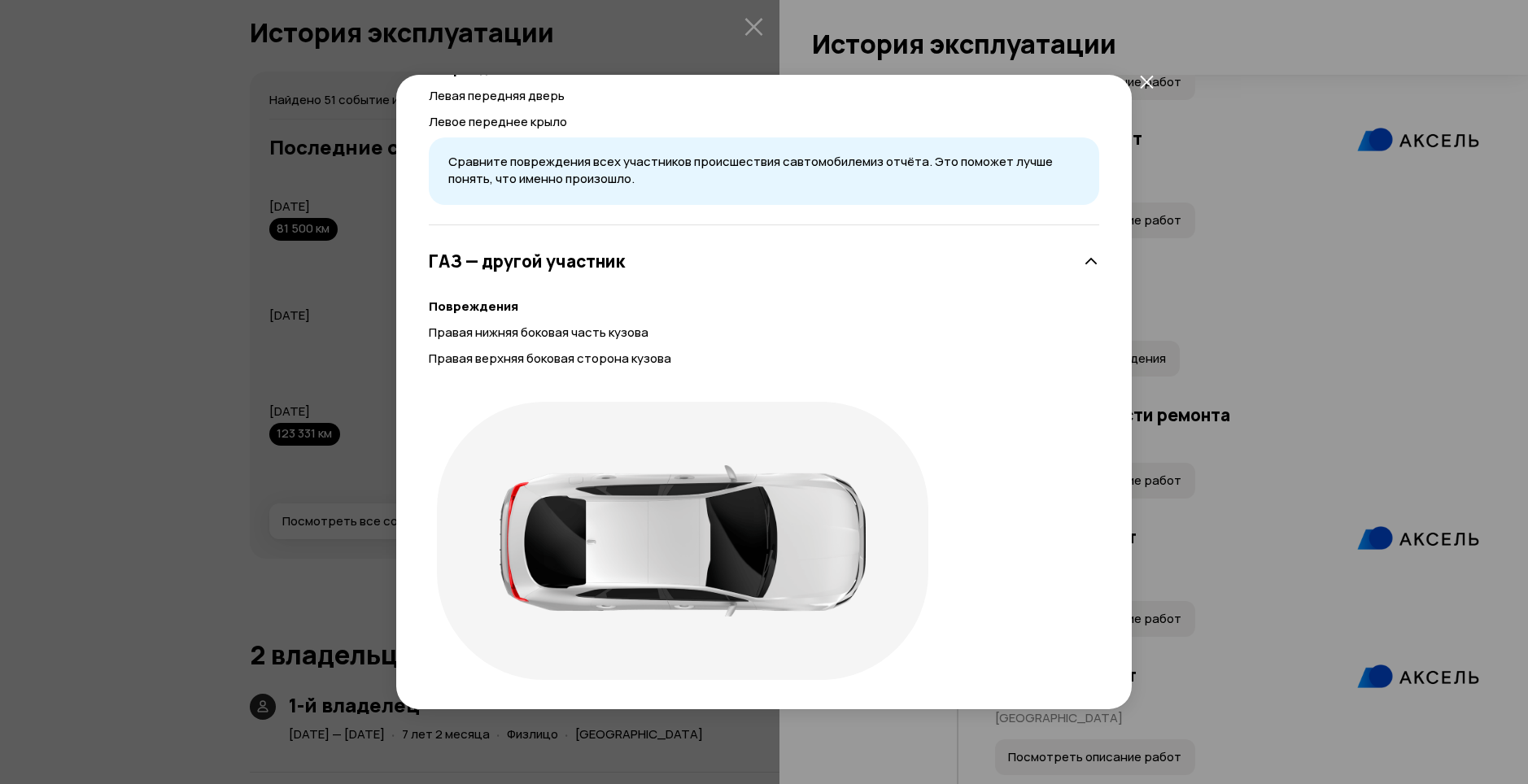
scroll to position [194, 0]
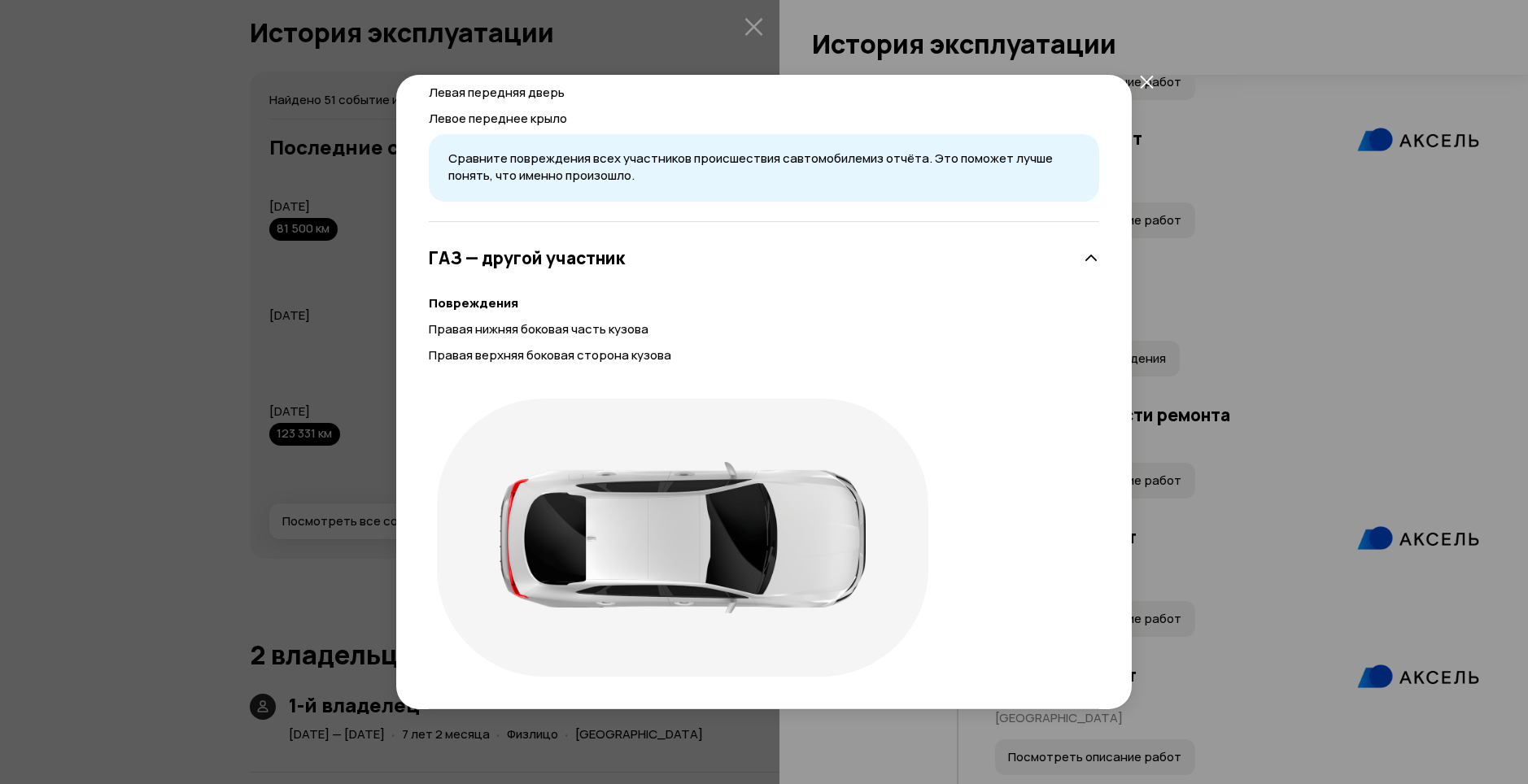
click at [1146, 87] on icon "закрыть" at bounding box center [1146, 82] width 14 height 14
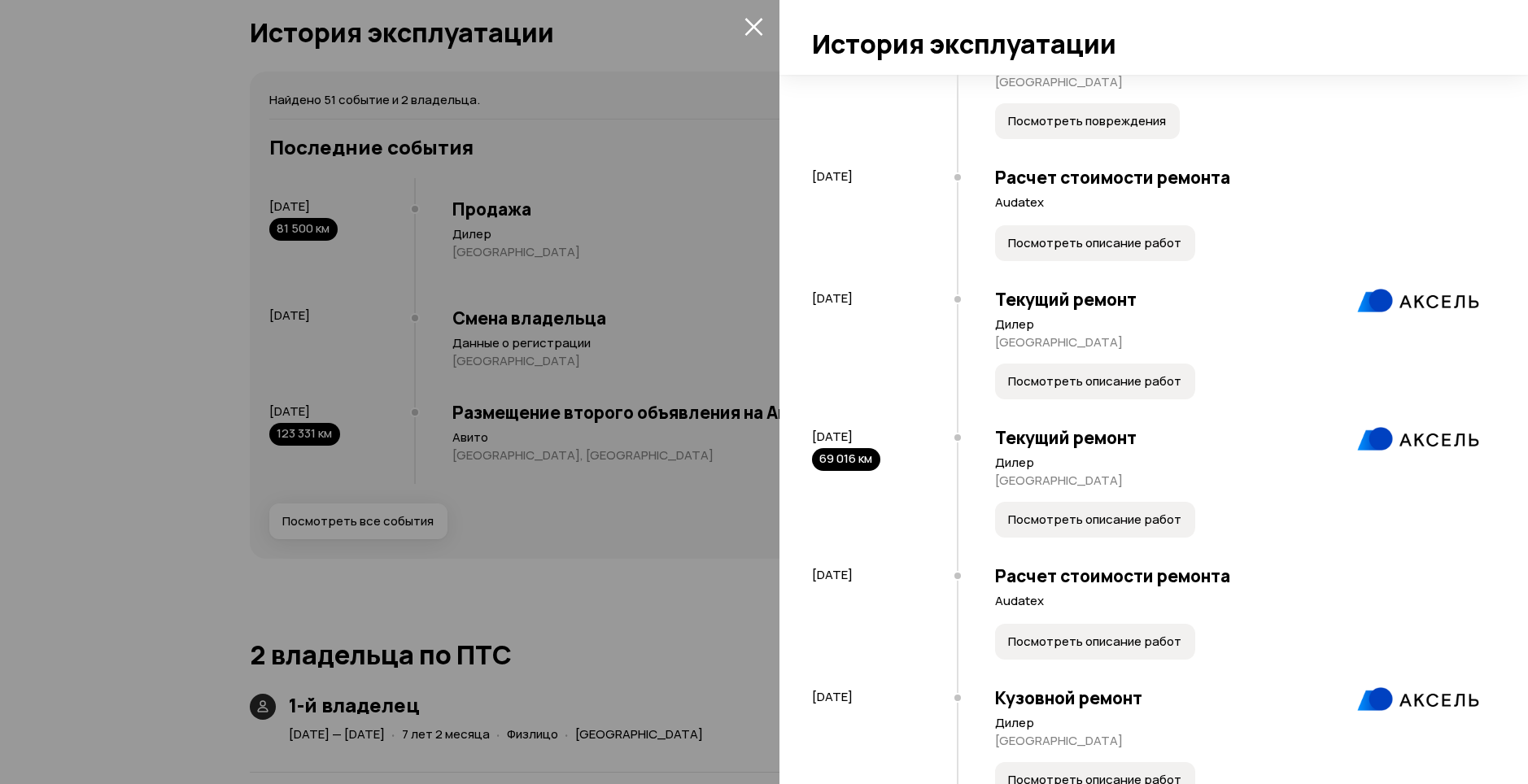
scroll to position [3959, 0]
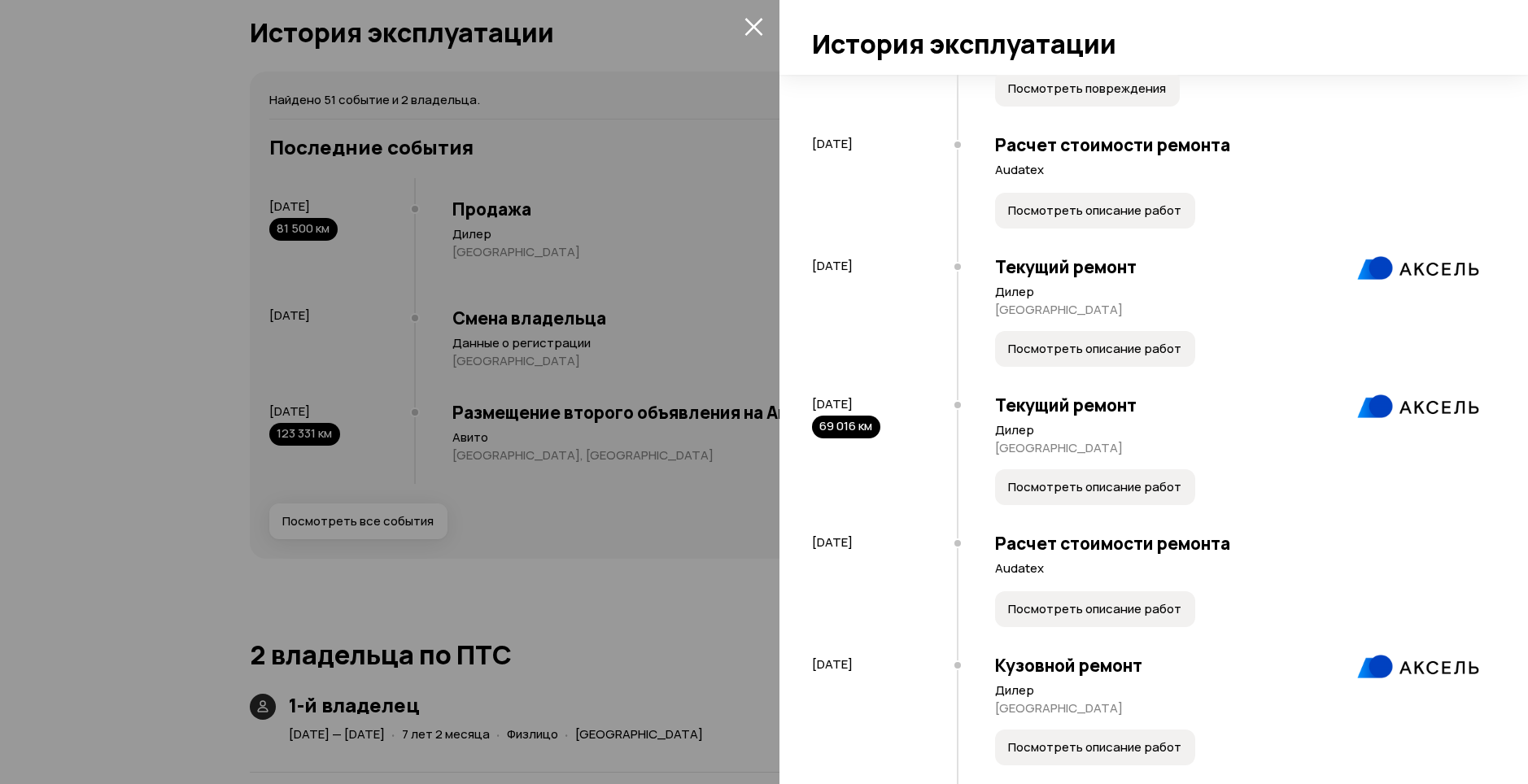
click at [1131, 357] on span "Посмотреть описание работ" at bounding box center [1094, 348] width 173 height 16
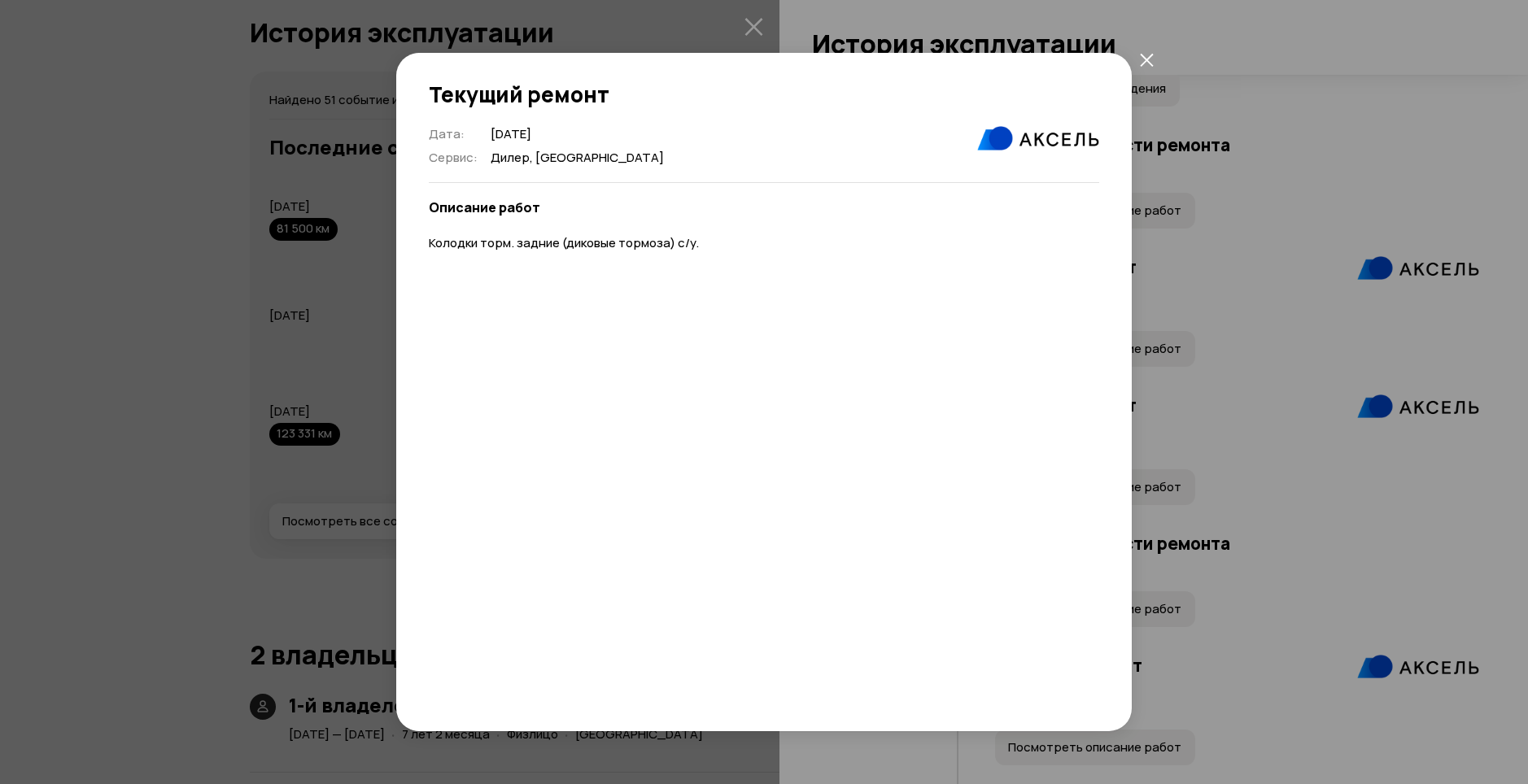
click at [1145, 59] on icon "закрыть" at bounding box center [1146, 59] width 14 height 14
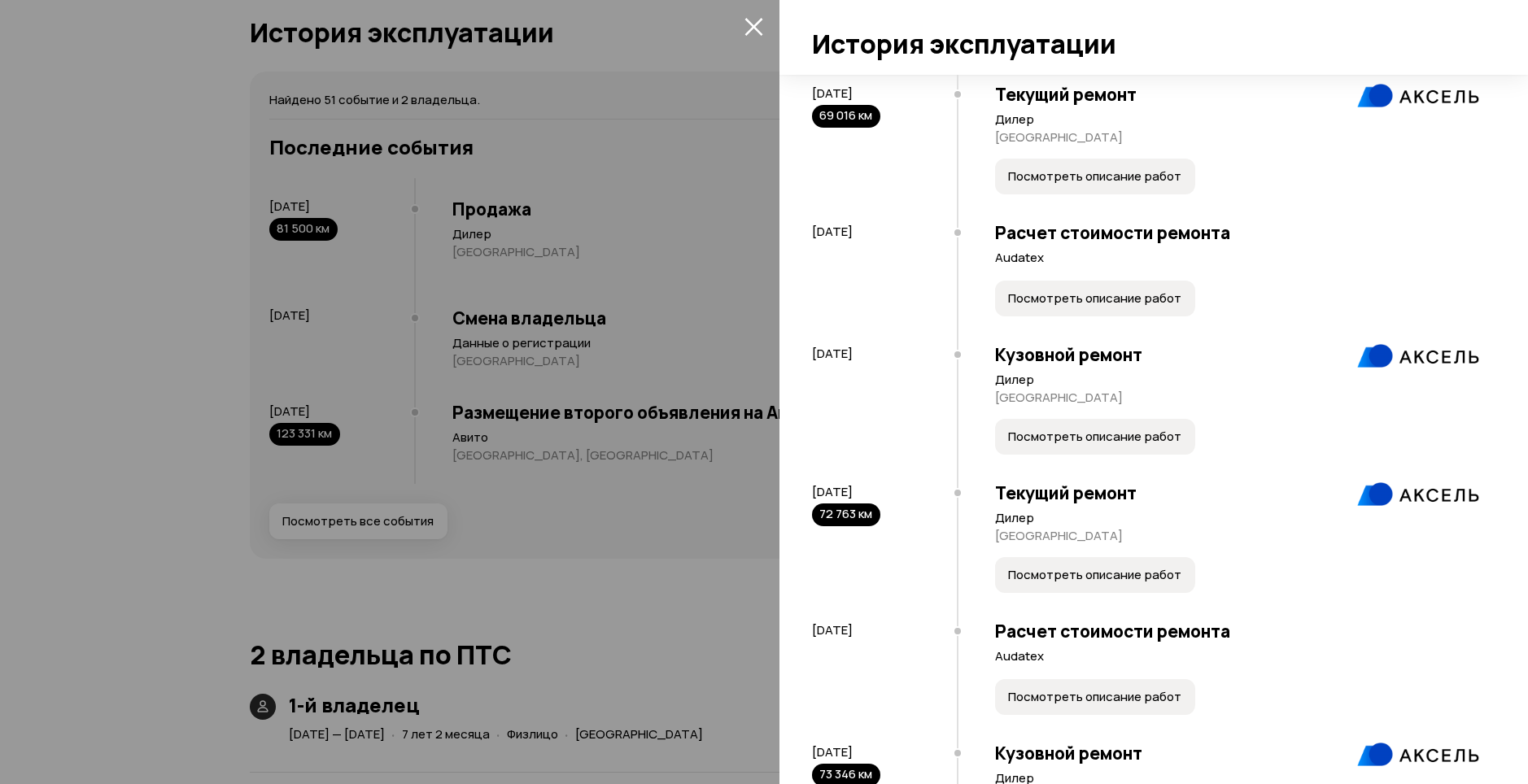
scroll to position [4327, 0]
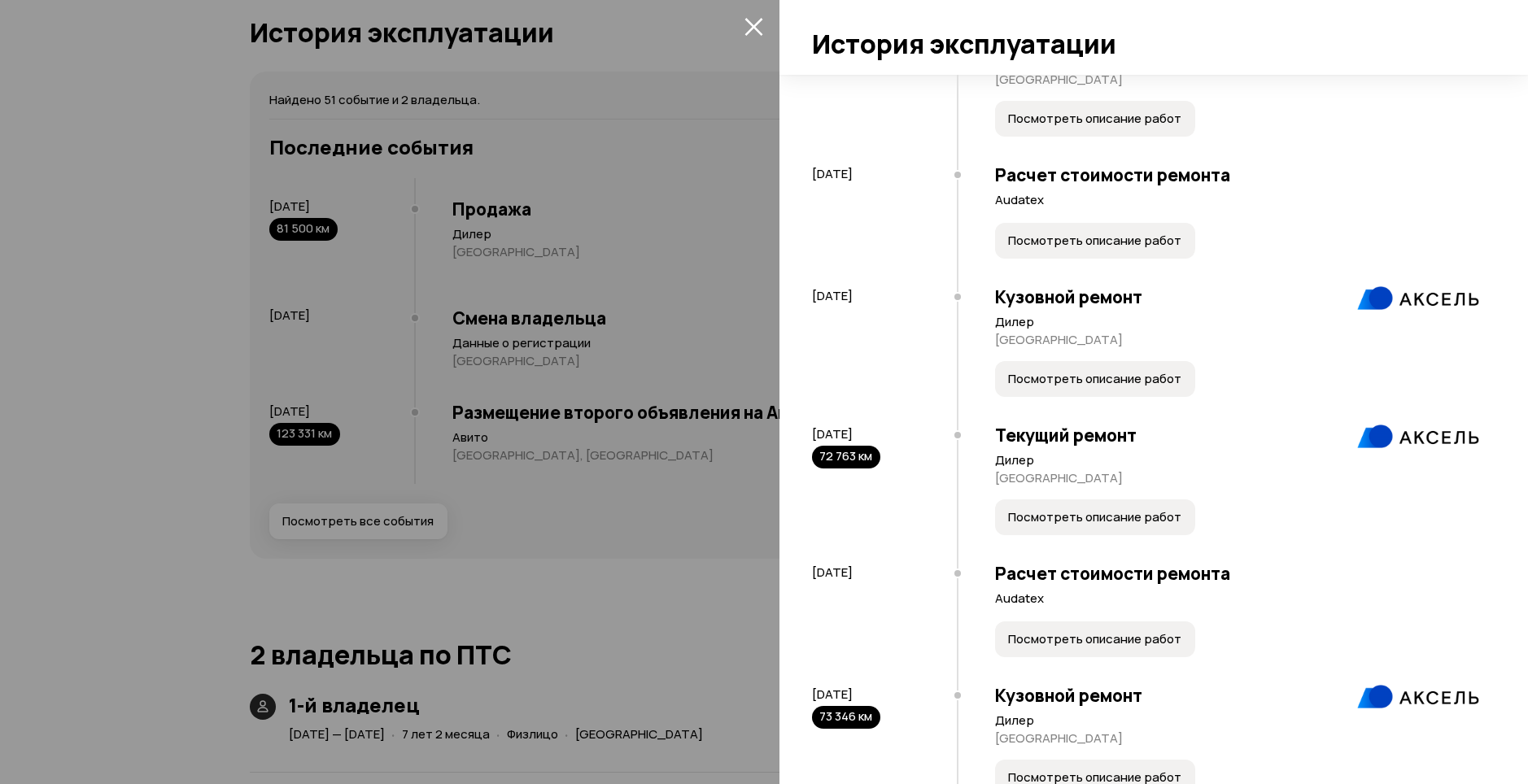
click at [1099, 248] on span "Посмотреть описание работ" at bounding box center [1094, 241] width 173 height 16
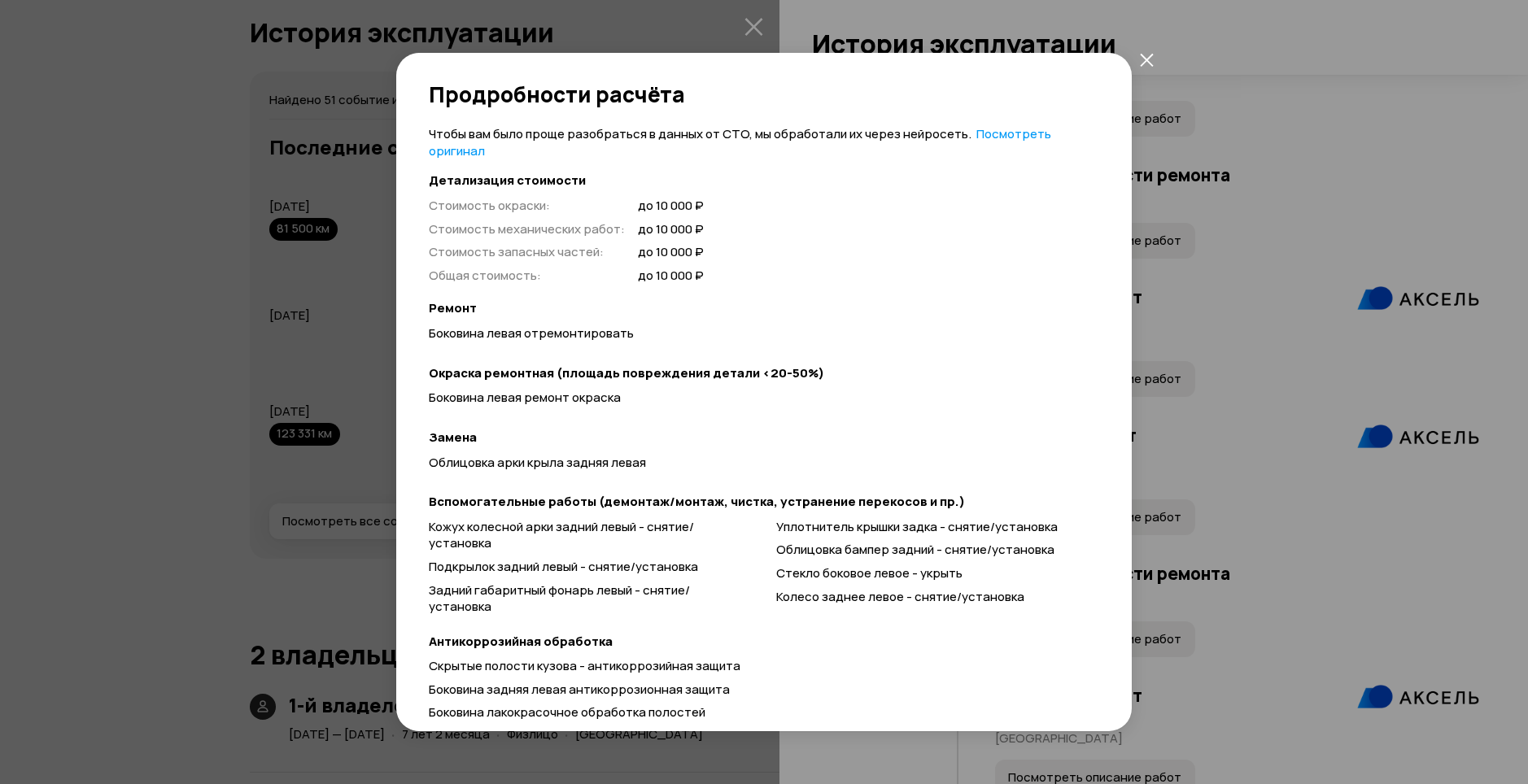
click at [1020, 140] on link "Посмотреть оригинал" at bounding box center [740, 142] width 622 height 34
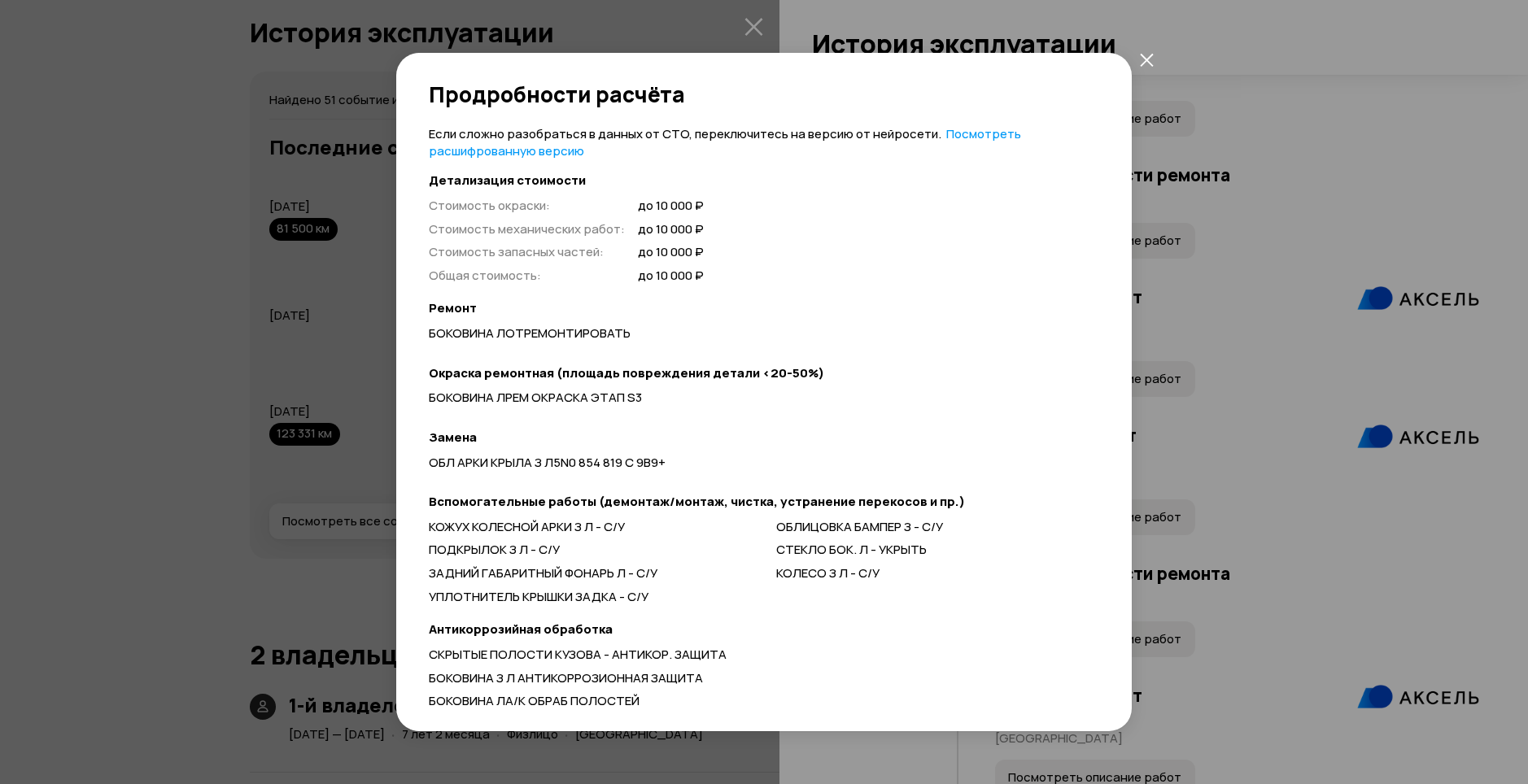
click at [961, 134] on link "Посмотреть расшифрованную версию" at bounding box center [725, 142] width 592 height 34
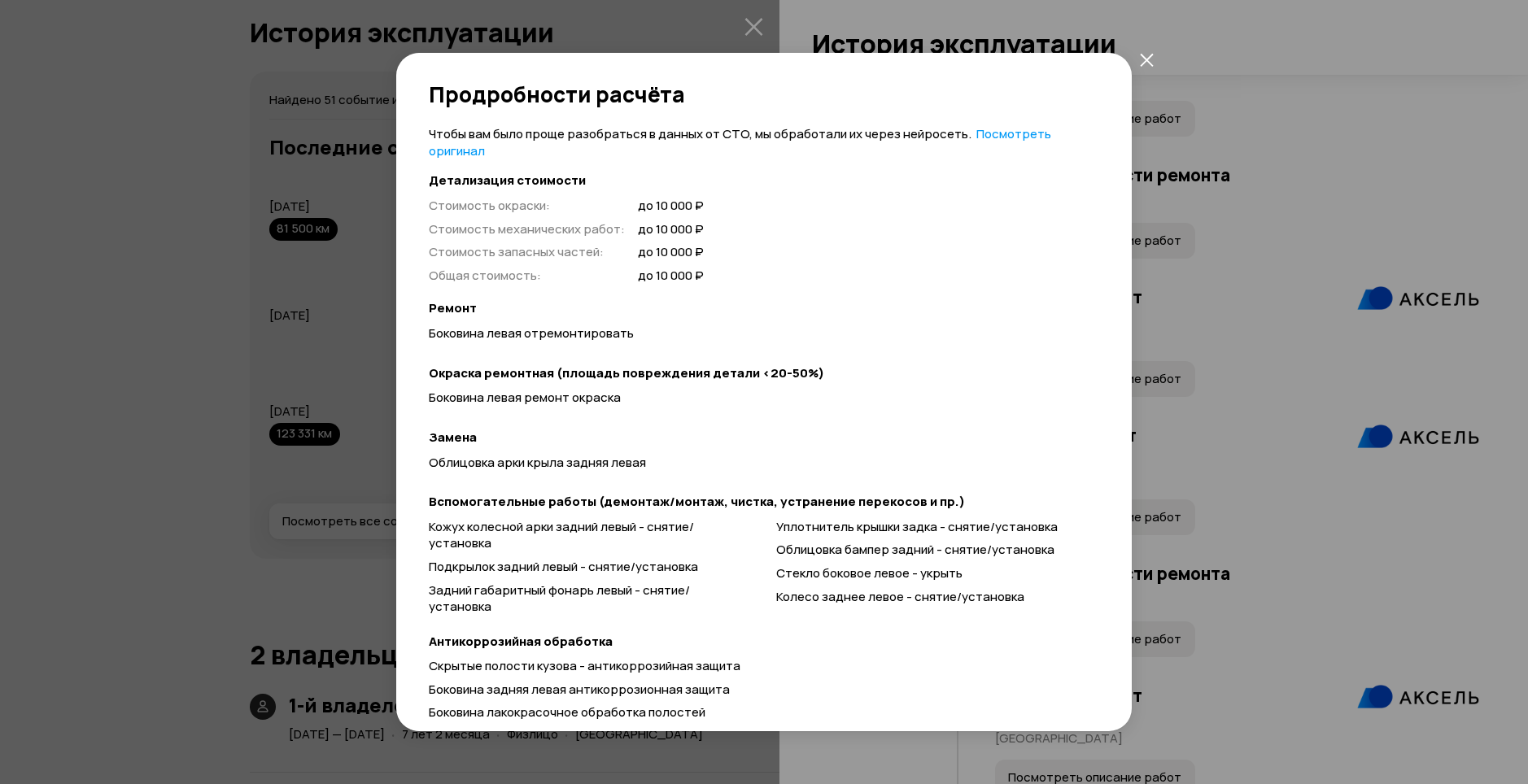
click at [1142, 51] on button "закрыть" at bounding box center [1146, 59] width 29 height 29
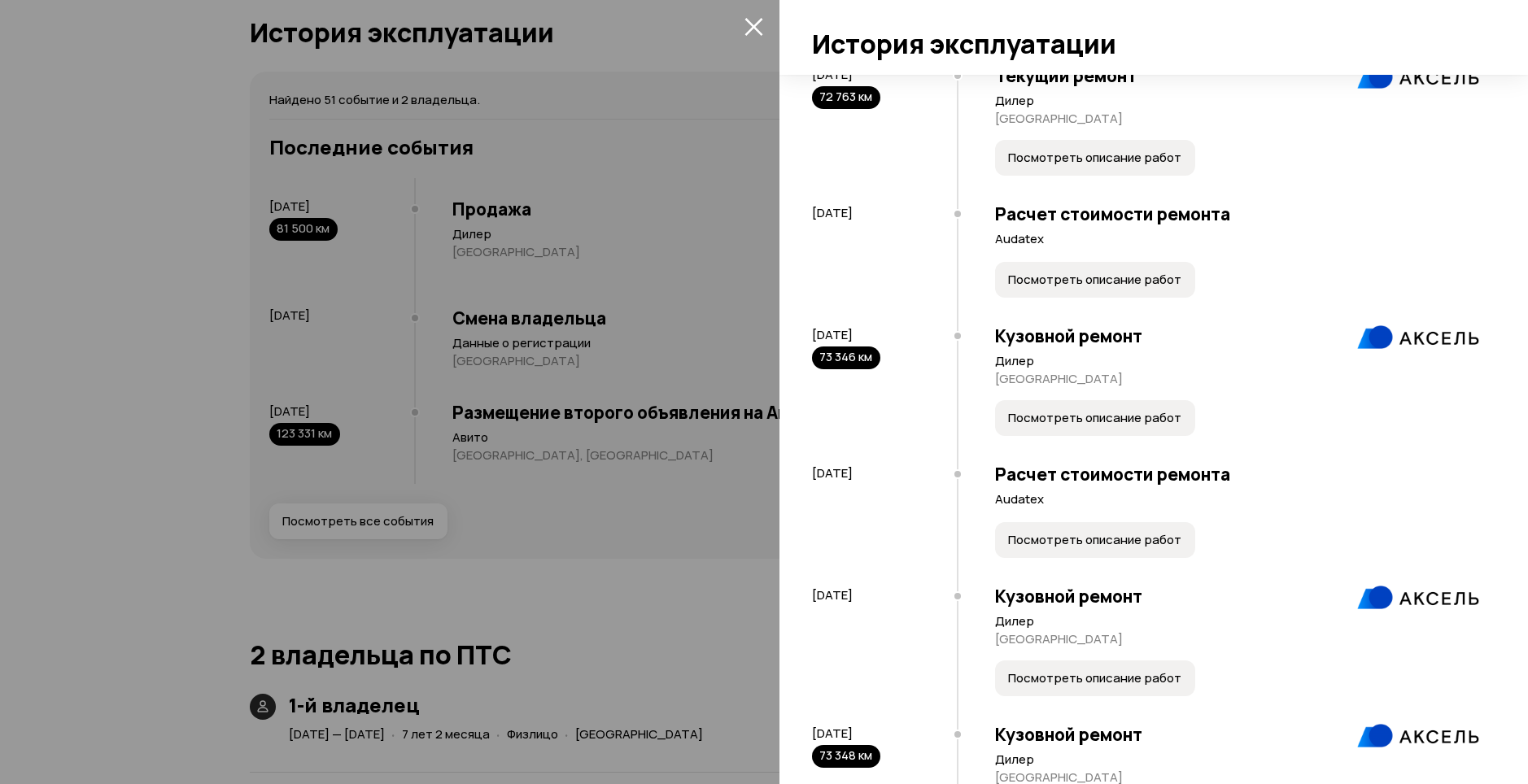
scroll to position [4694, 0]
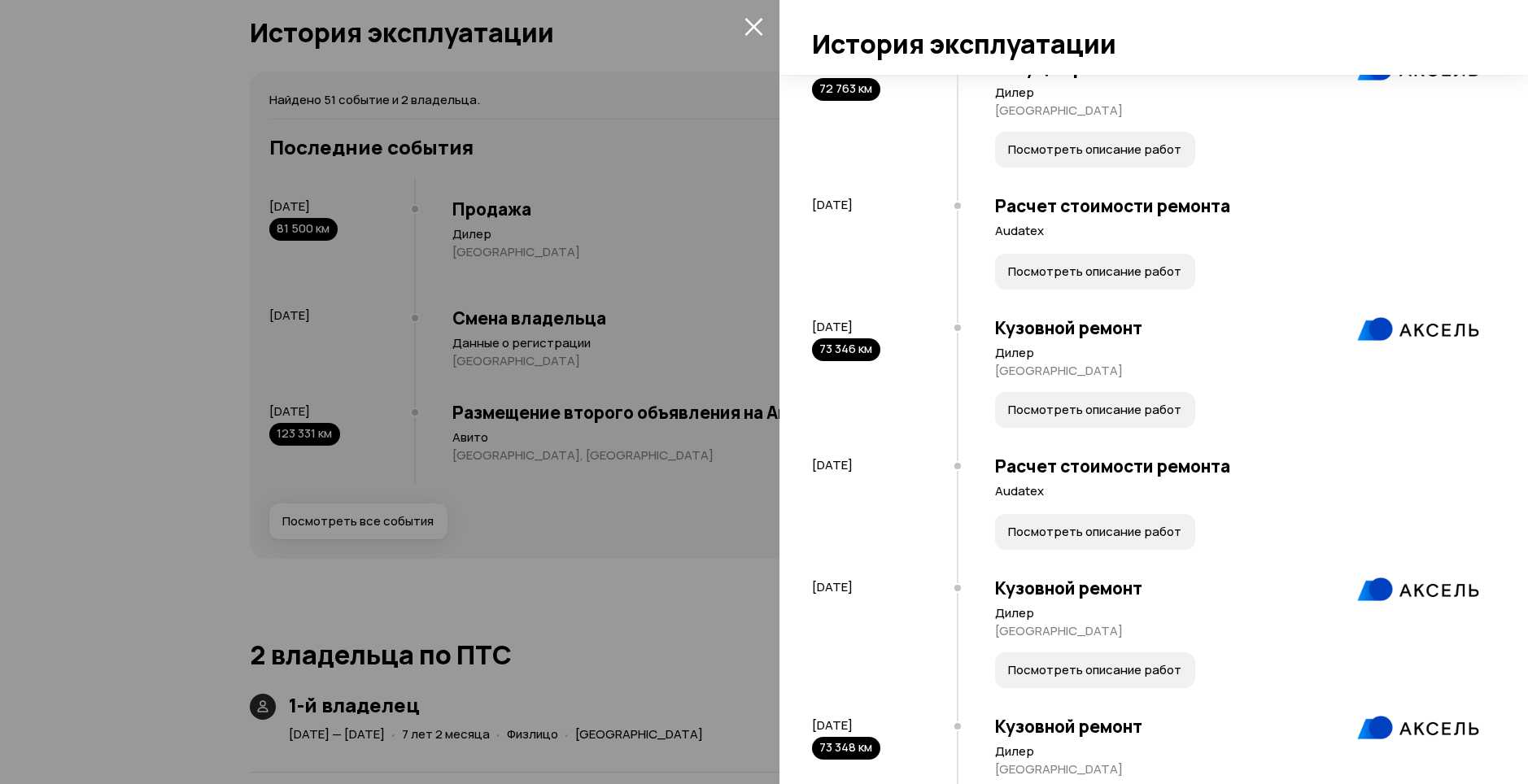
click at [1105, 279] on span "Посмотреть описание работ" at bounding box center [1094, 271] width 173 height 16
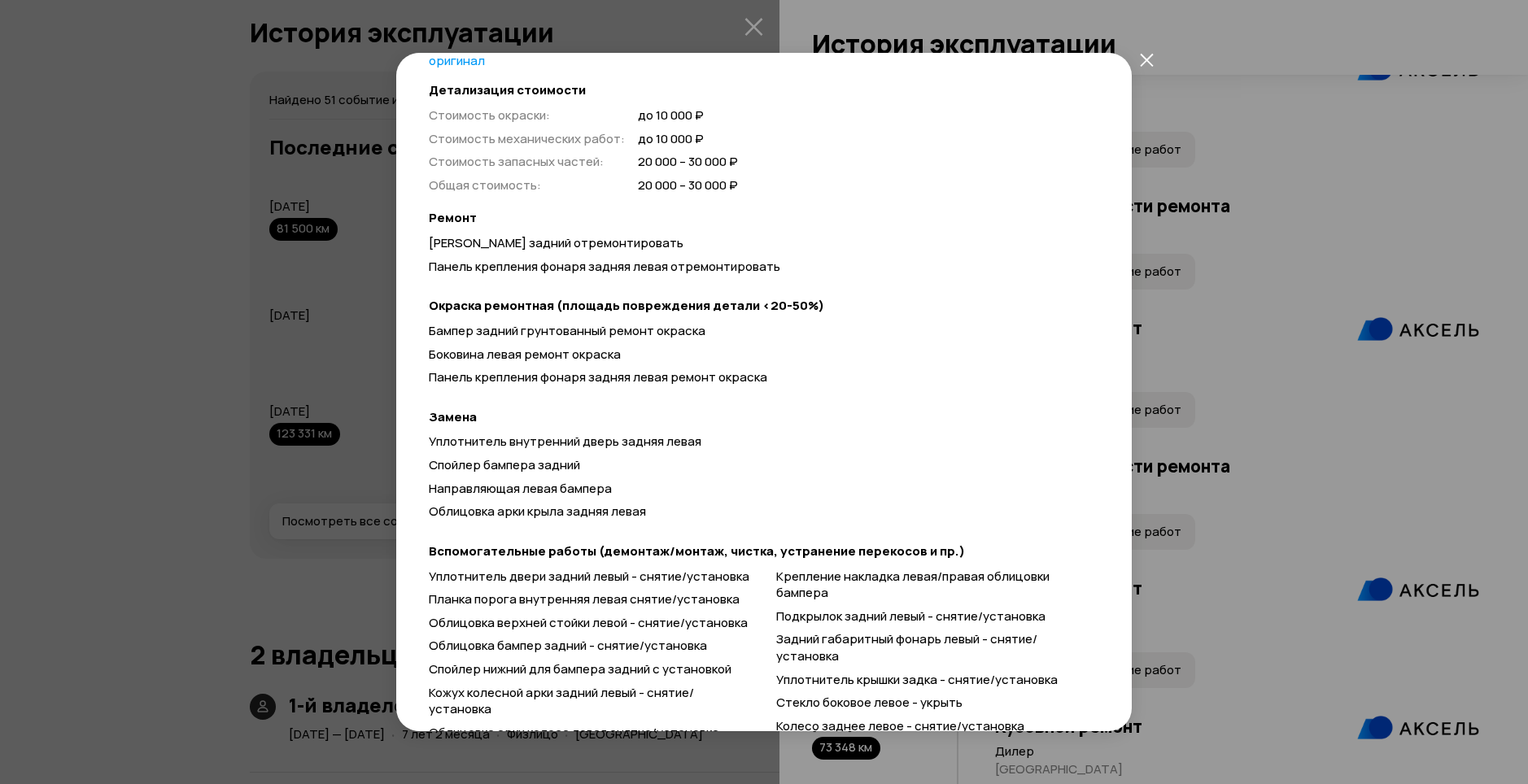
scroll to position [104, 0]
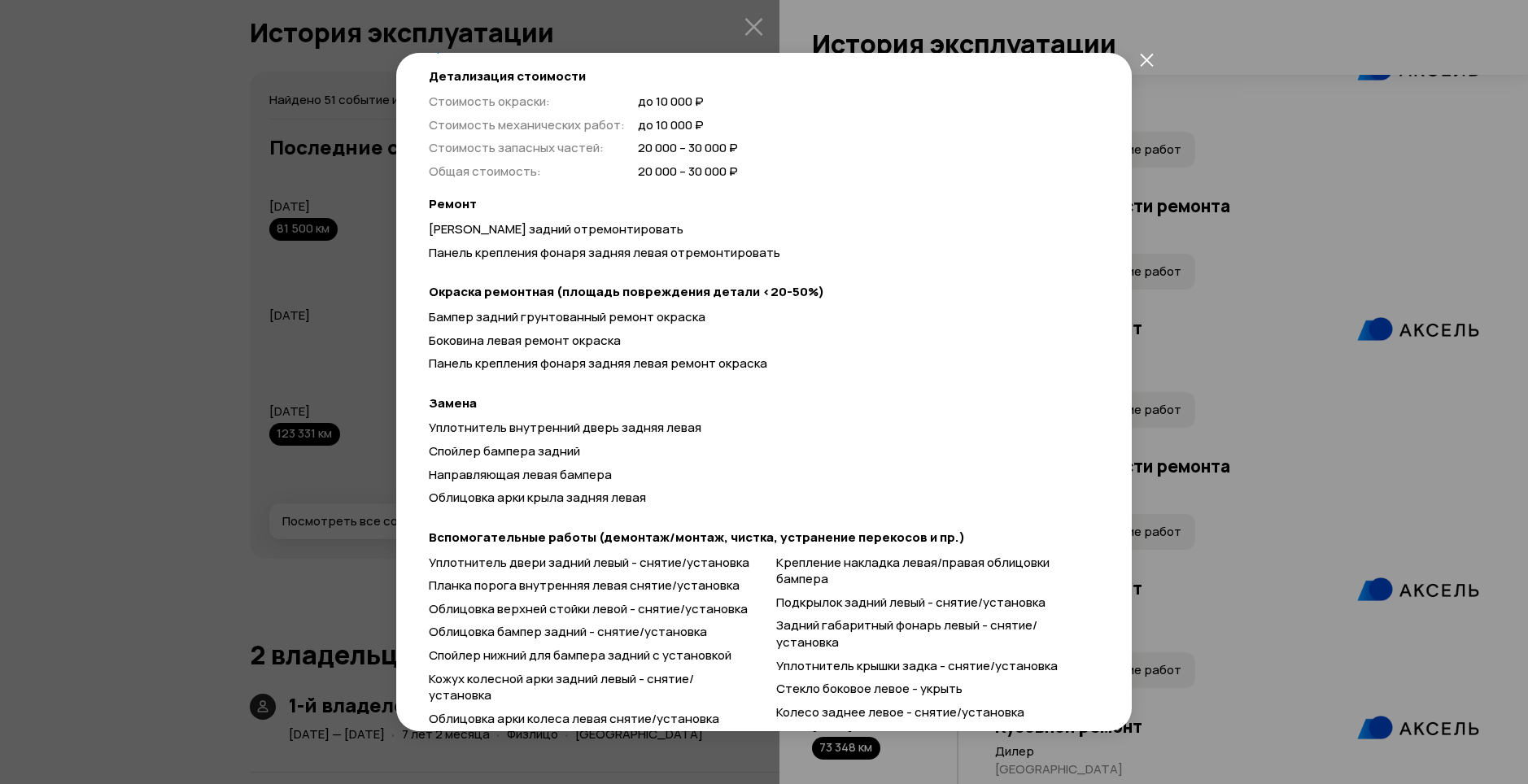
click at [1151, 48] on button "закрыть" at bounding box center [1146, 59] width 29 height 29
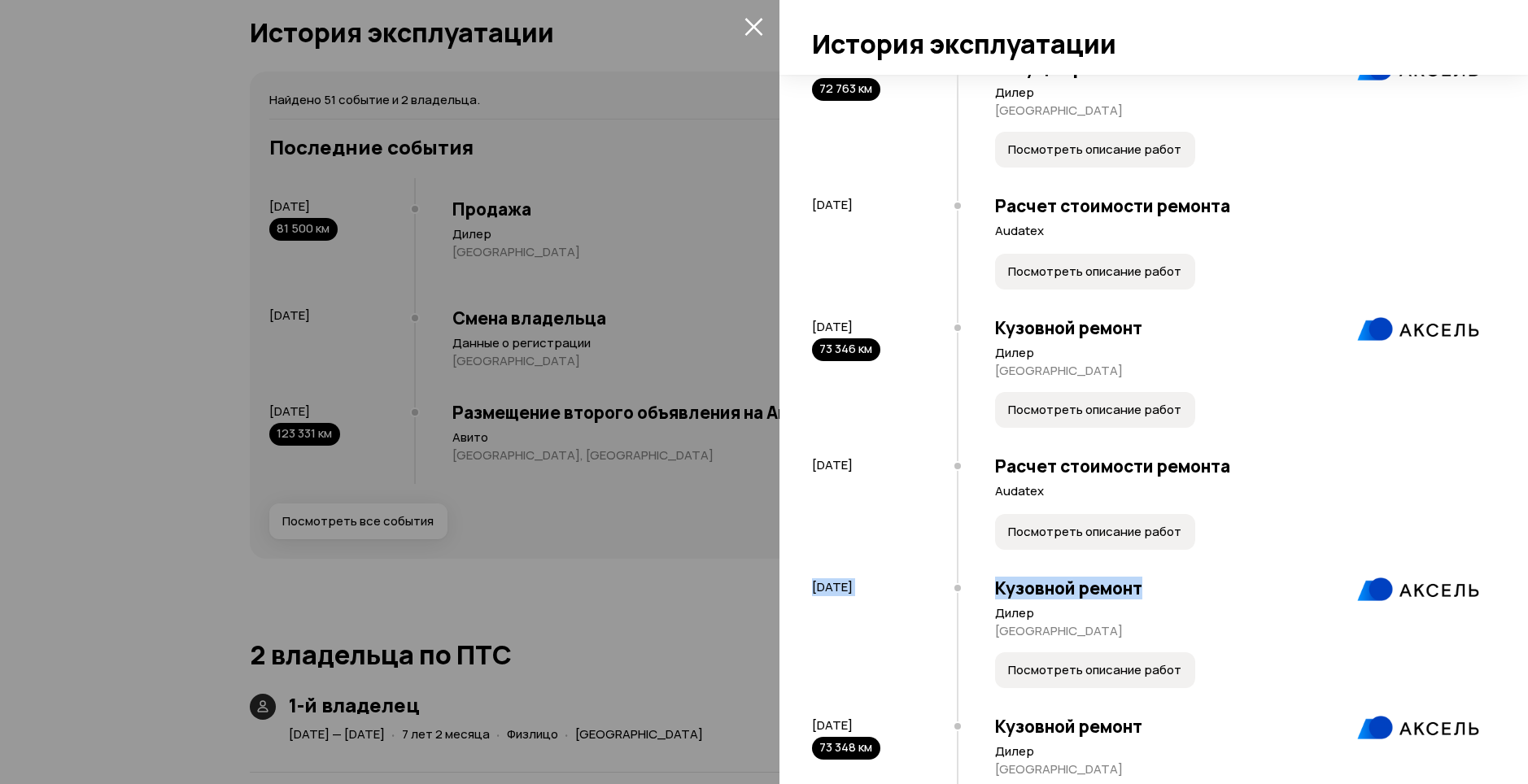
drag, startPoint x: 1514, startPoint y: 575, endPoint x: 1514, endPoint y: 599, distance: 24.0
click at [1514, 599] on div "Найдено 51 событие и 2 владельца. 1-й владелец [DATE] — [DATE] ( 7 лет 2 месяца…" at bounding box center [1153, 429] width 748 height 709
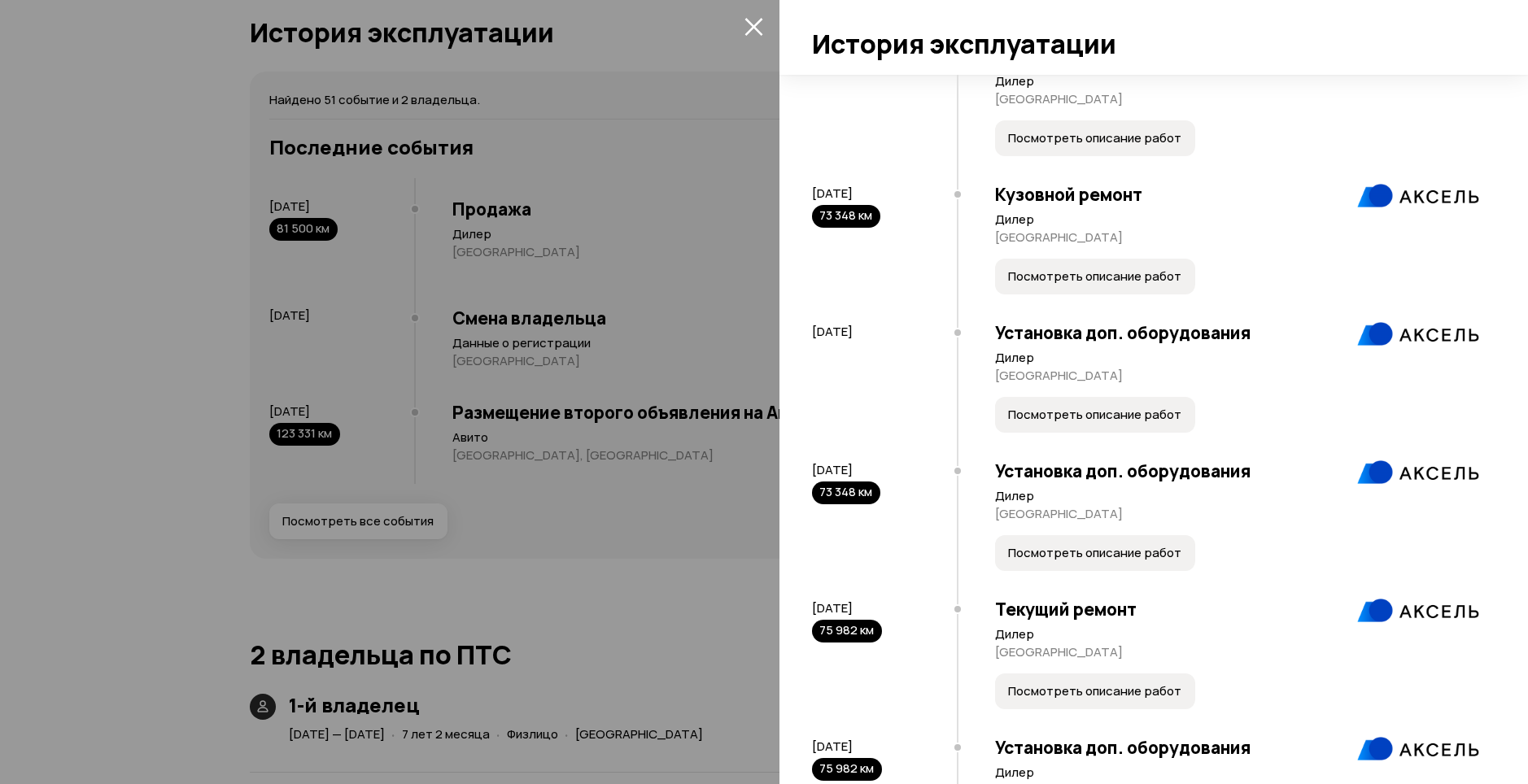
scroll to position [5258, 0]
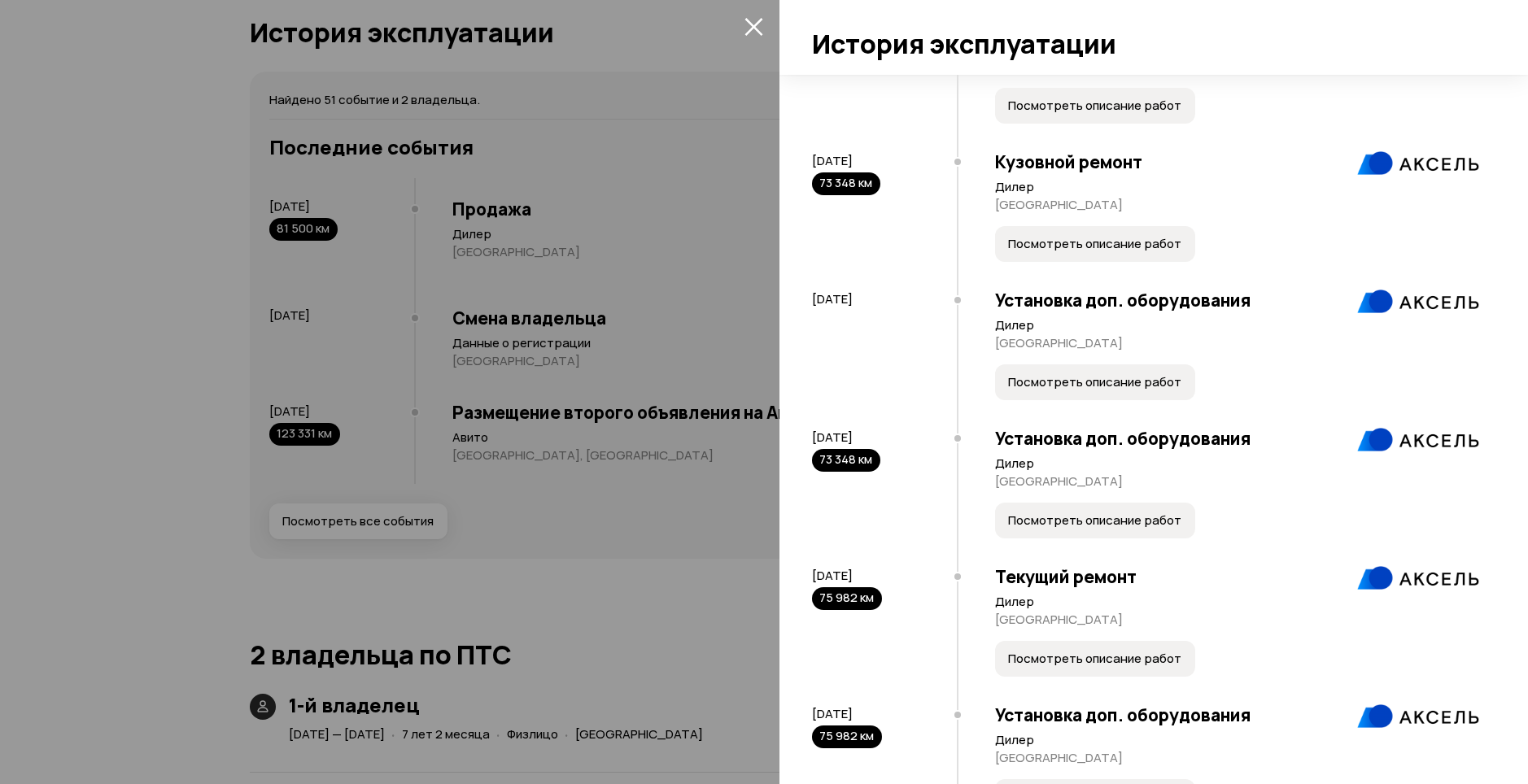
click at [1109, 390] on span "Посмотреть описание работ" at bounding box center [1094, 381] width 173 height 16
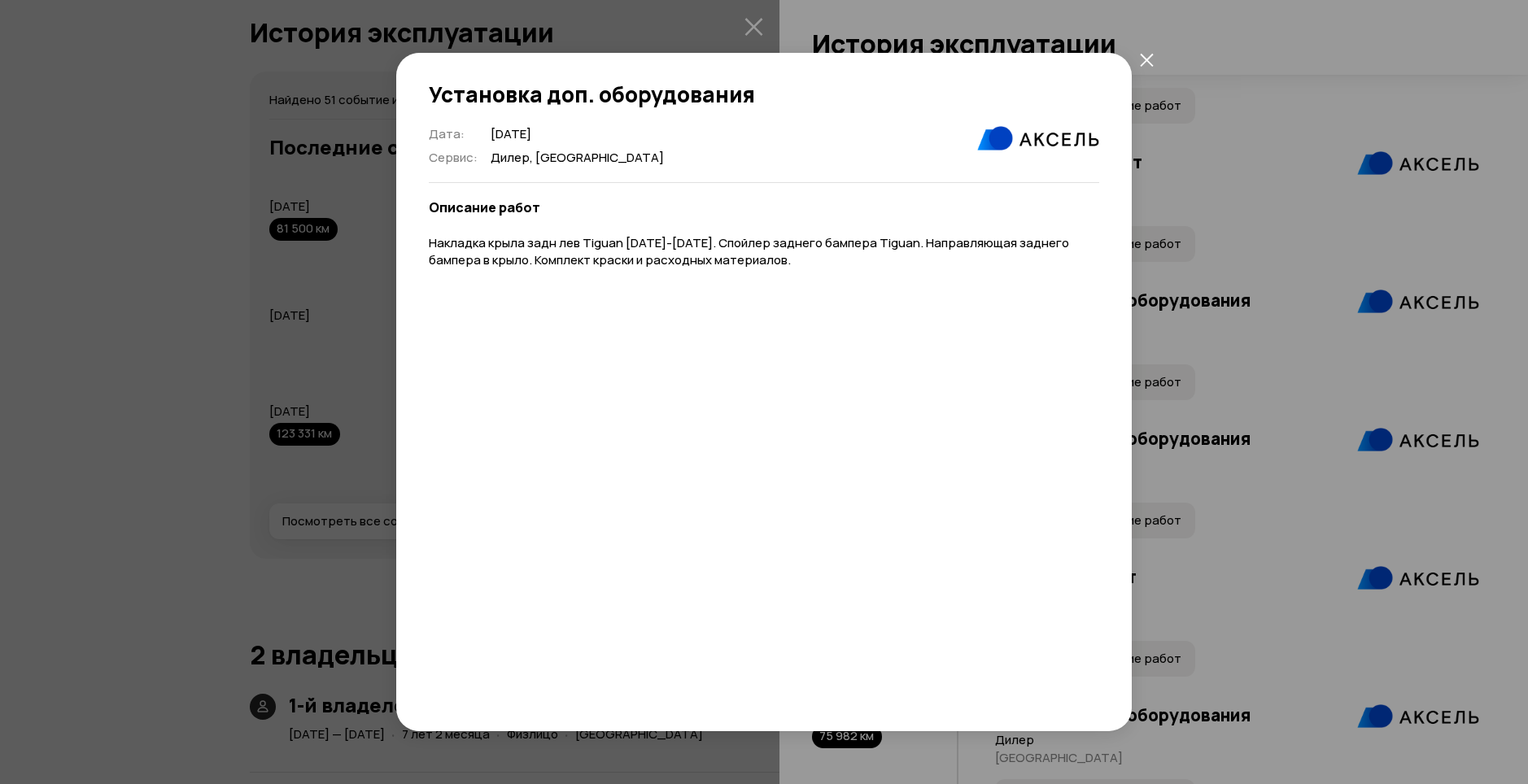
click at [1143, 62] on icon "закрыть" at bounding box center [1146, 59] width 14 height 14
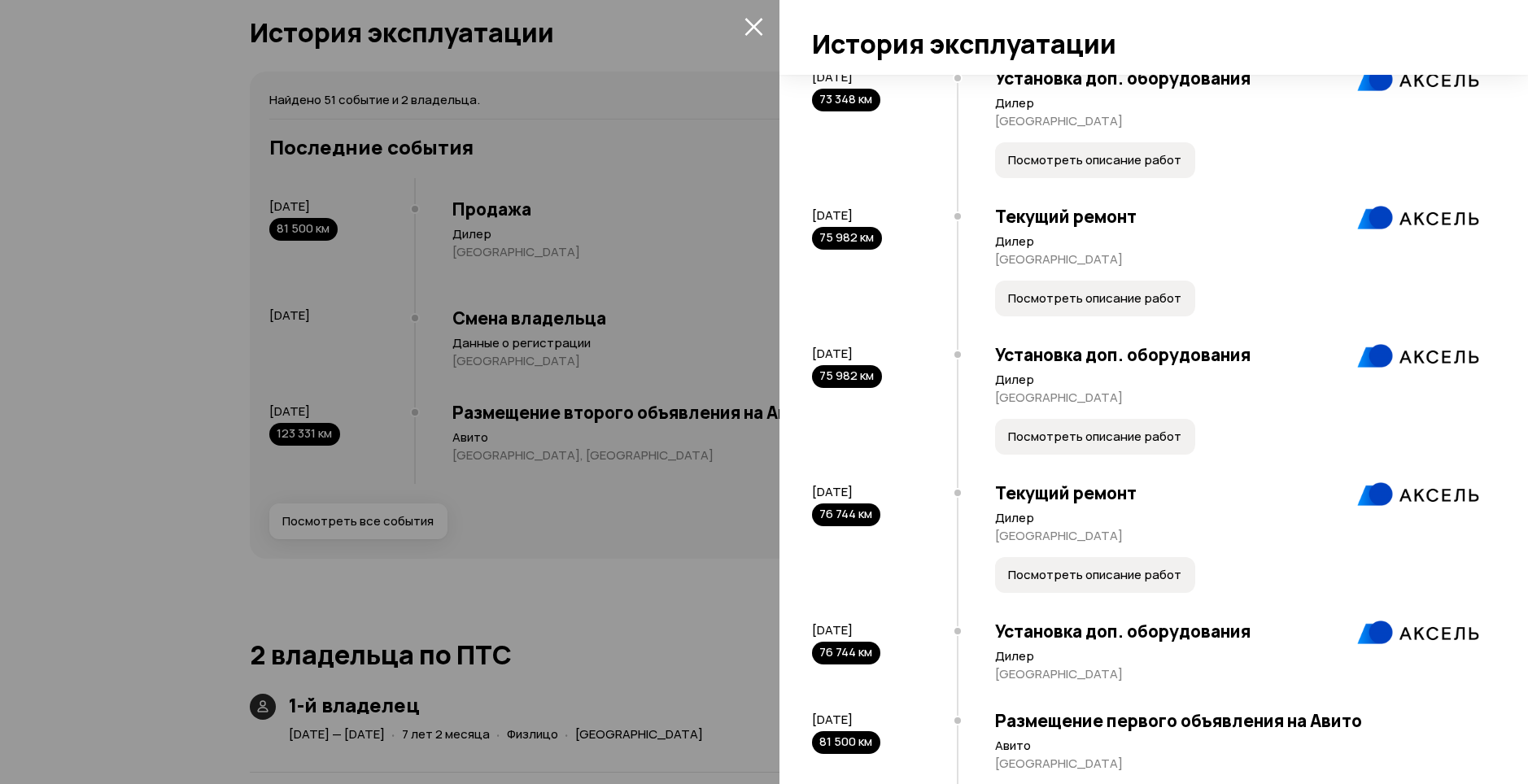
scroll to position [5676, 0]
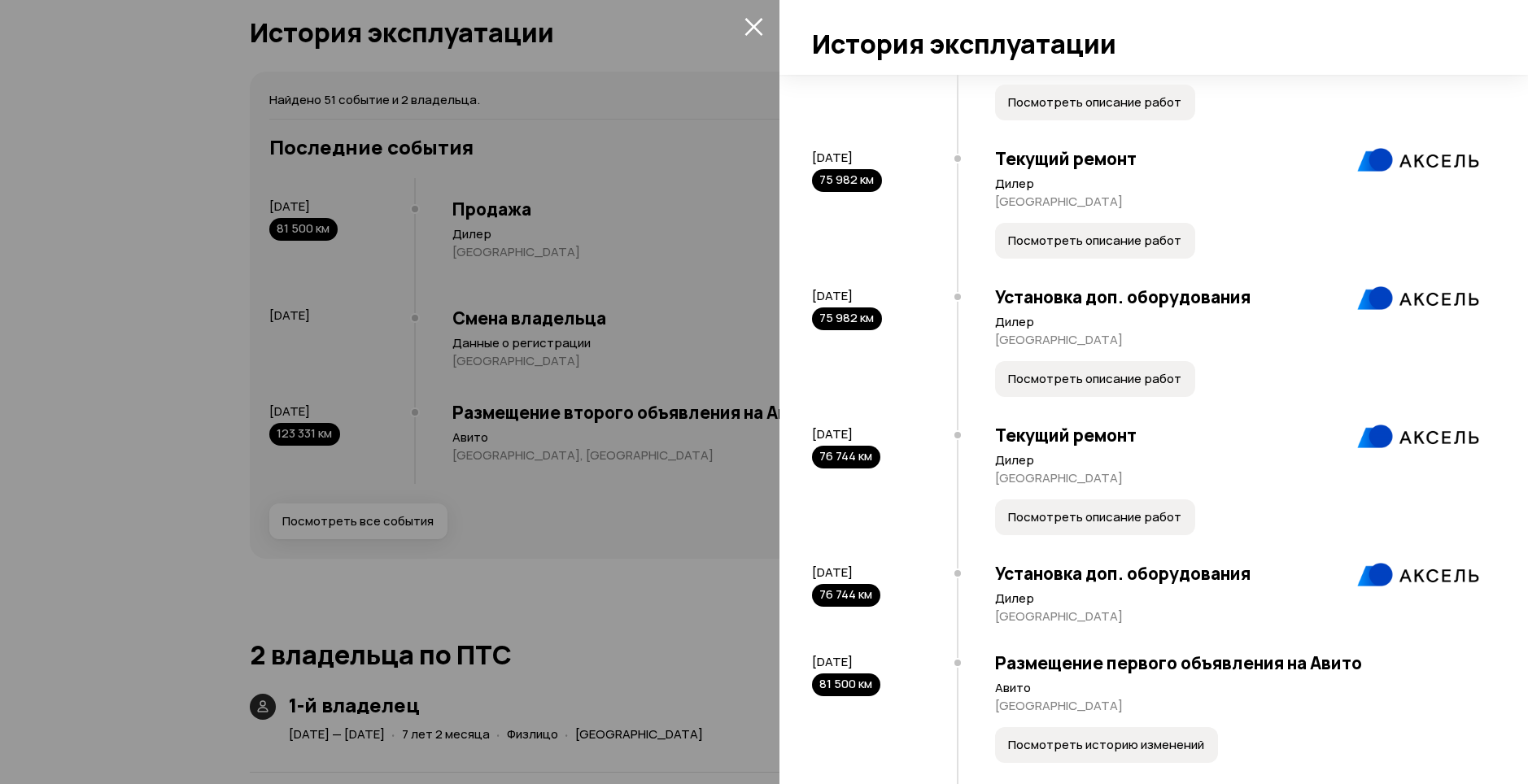
click at [1122, 387] on span "Посмотреть описание работ" at bounding box center [1094, 378] width 173 height 16
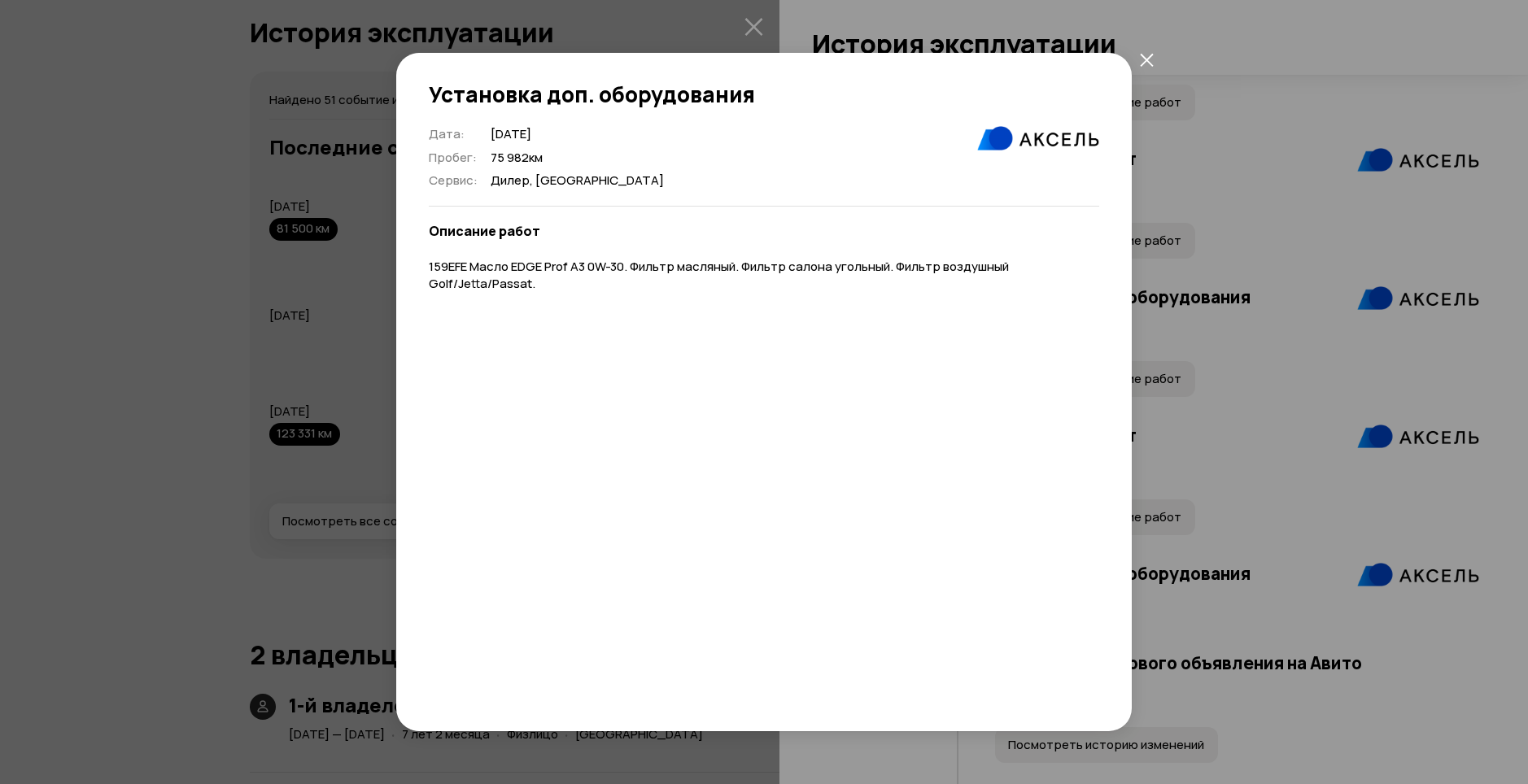
click at [1146, 57] on icon "закрыть" at bounding box center [1146, 59] width 14 height 14
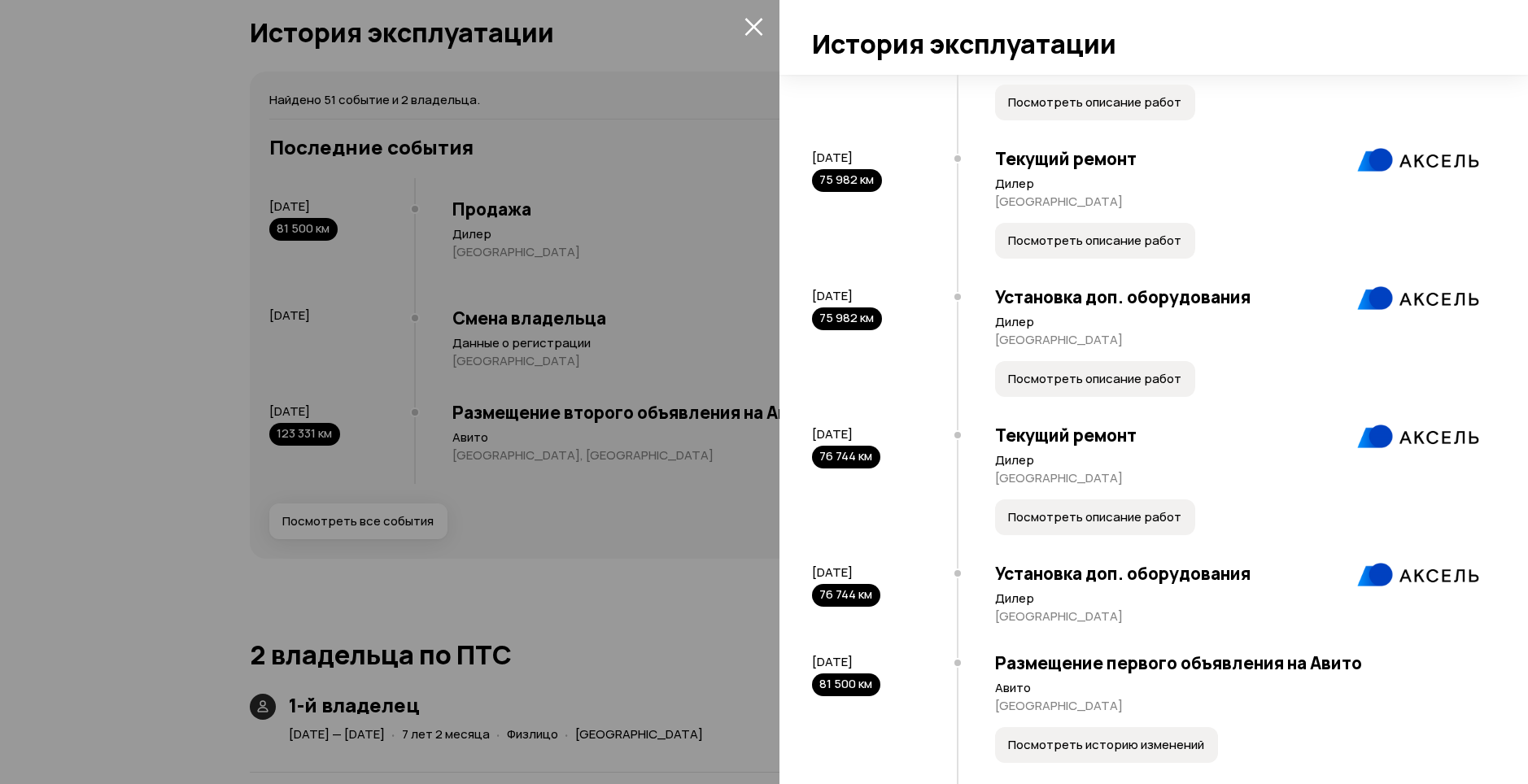
click at [1176, 763] on button "Посмотреть историю изменений" at bounding box center [1107, 744] width 223 height 36
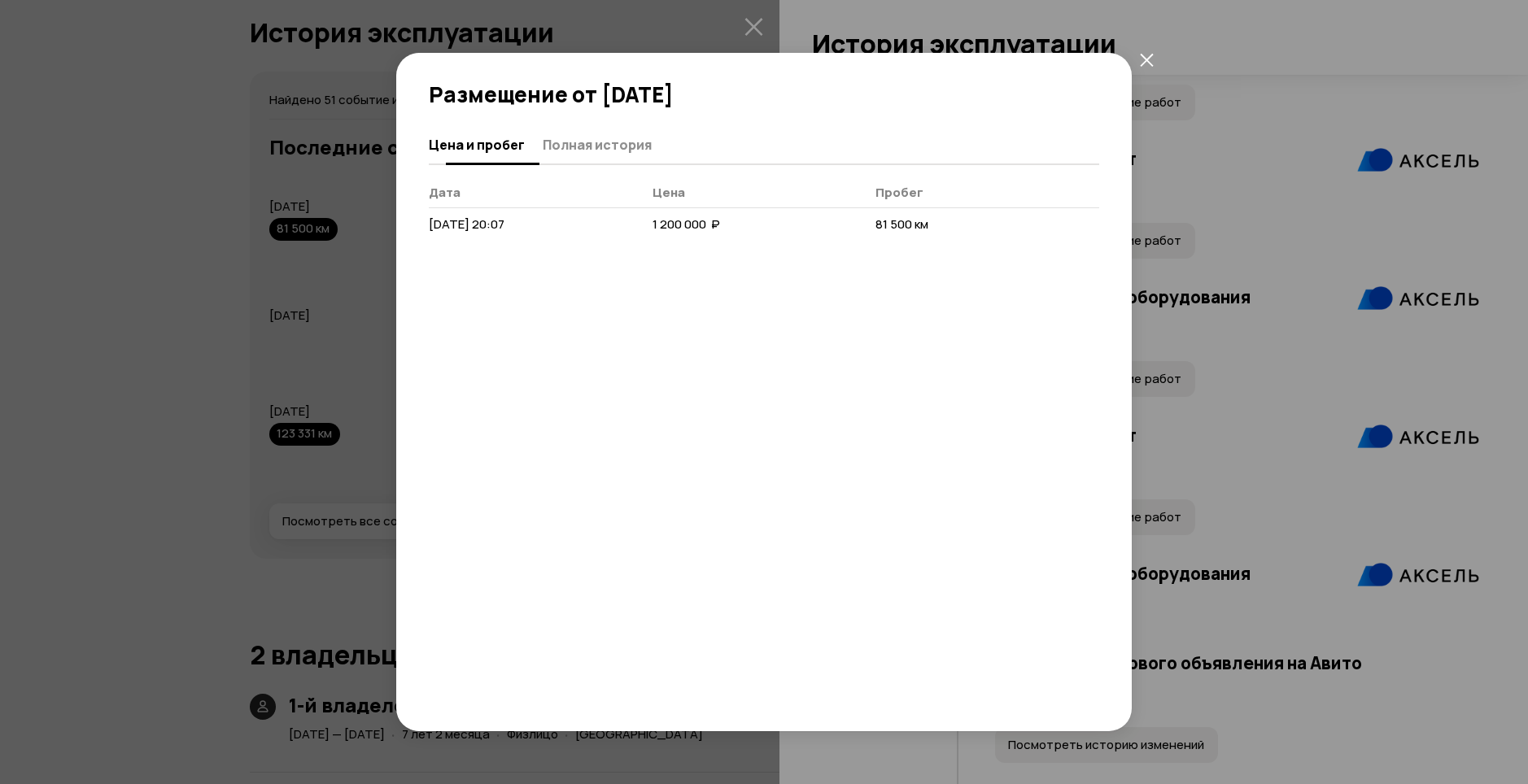
click at [605, 150] on span "Полная история" at bounding box center [597, 145] width 109 height 16
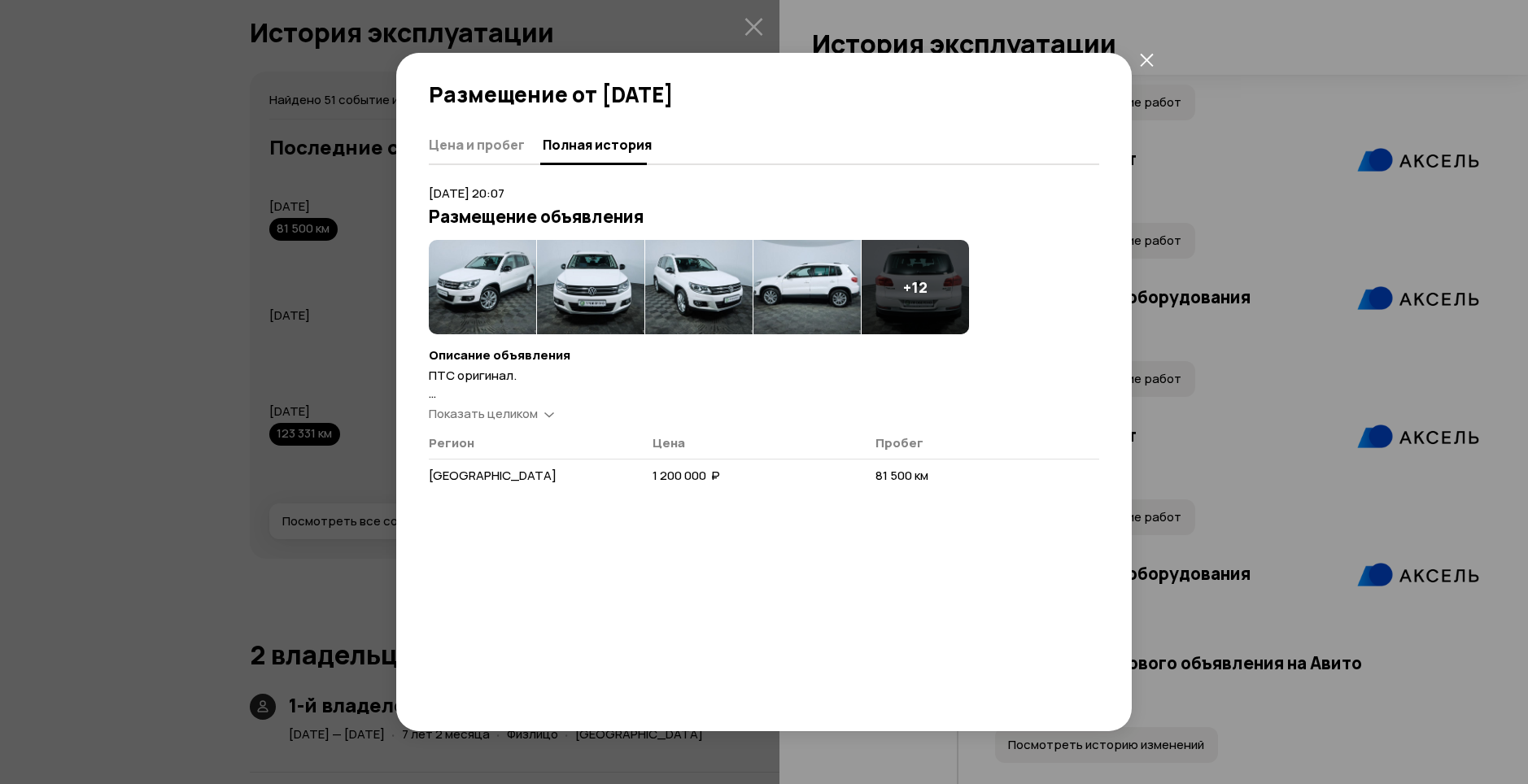
click at [529, 408] on span "Показать целиком" at bounding box center [483, 413] width 109 height 17
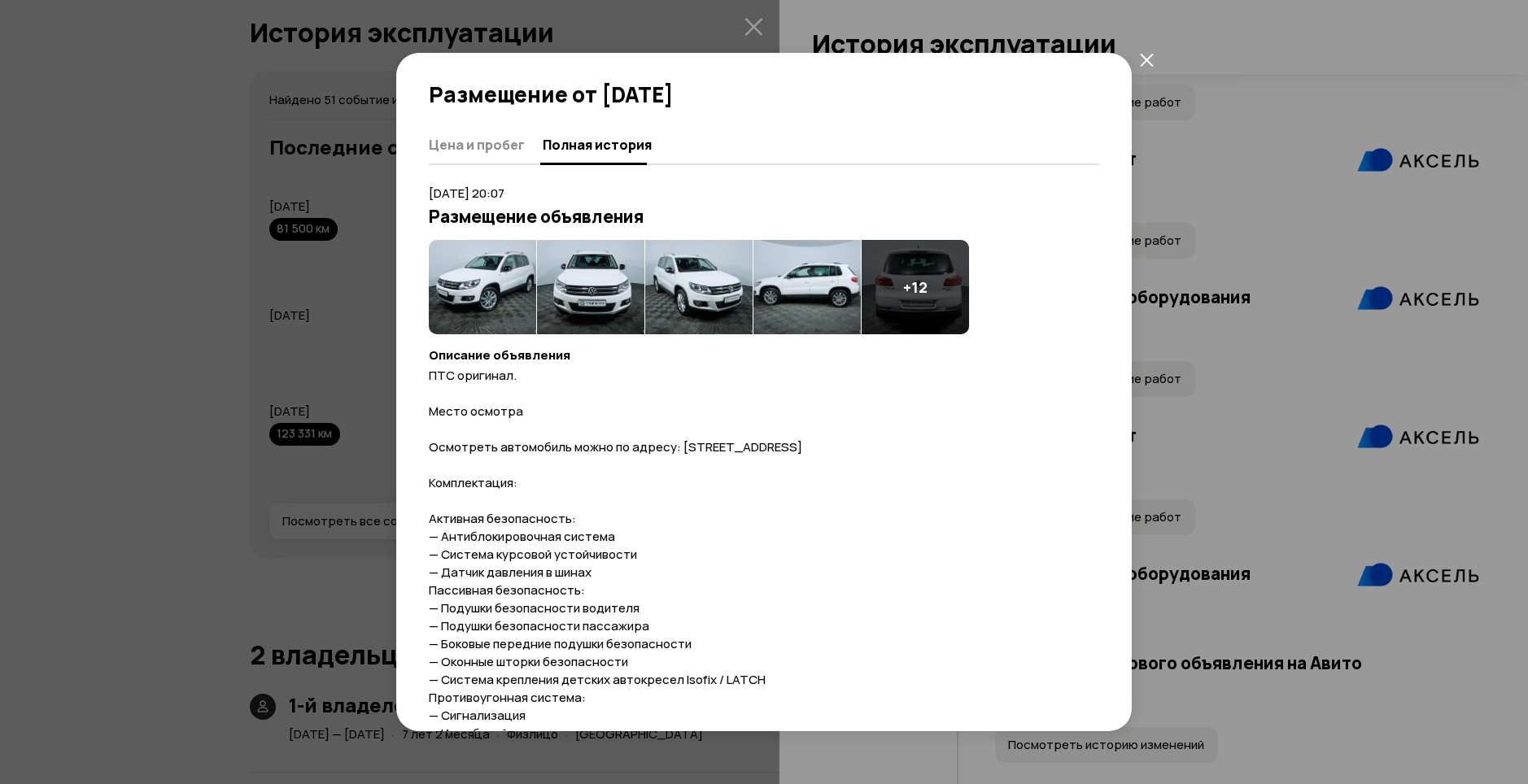
click at [492, 284] on img at bounding box center [482, 286] width 108 height 94
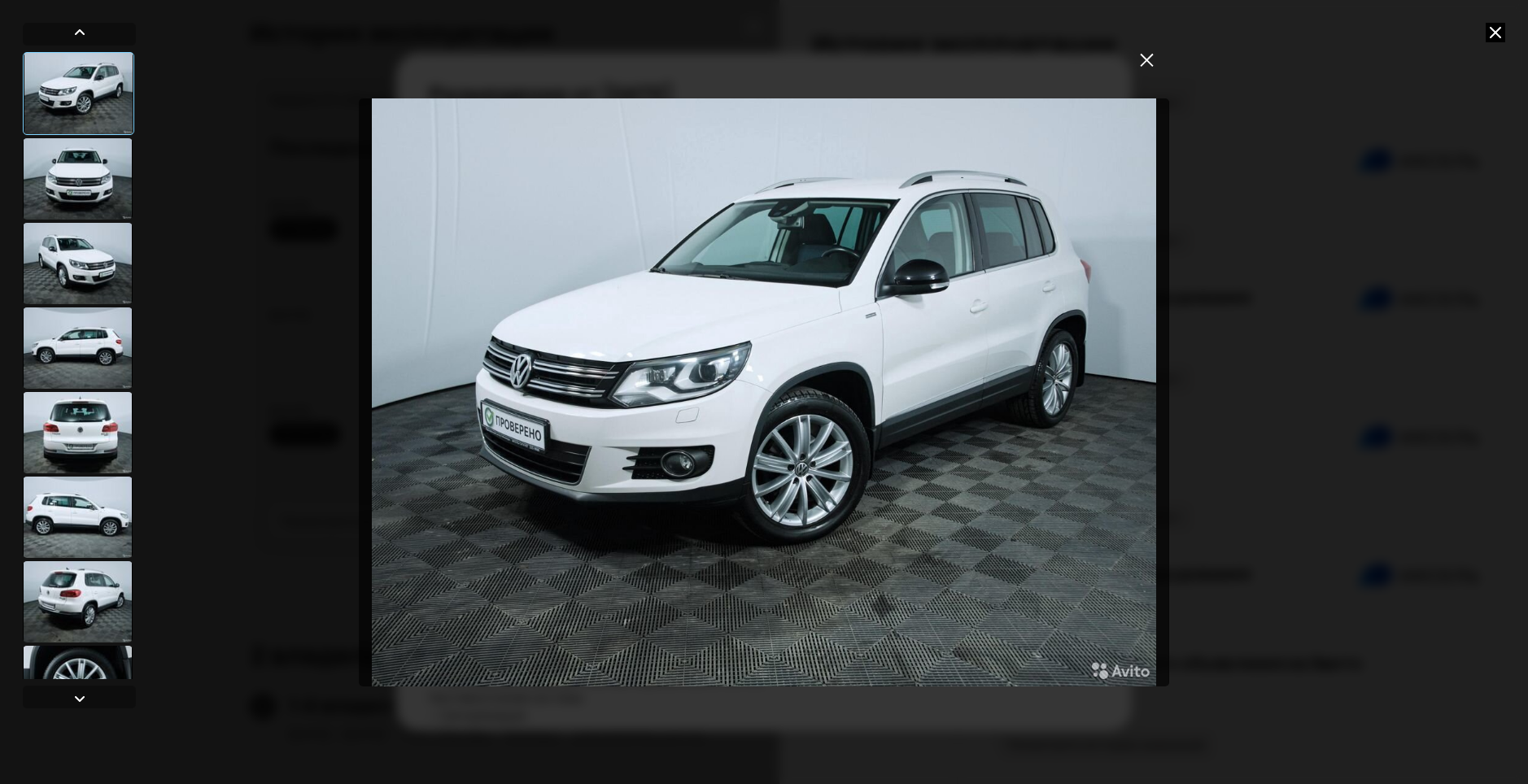
click at [71, 194] on div at bounding box center [77, 179] width 110 height 82
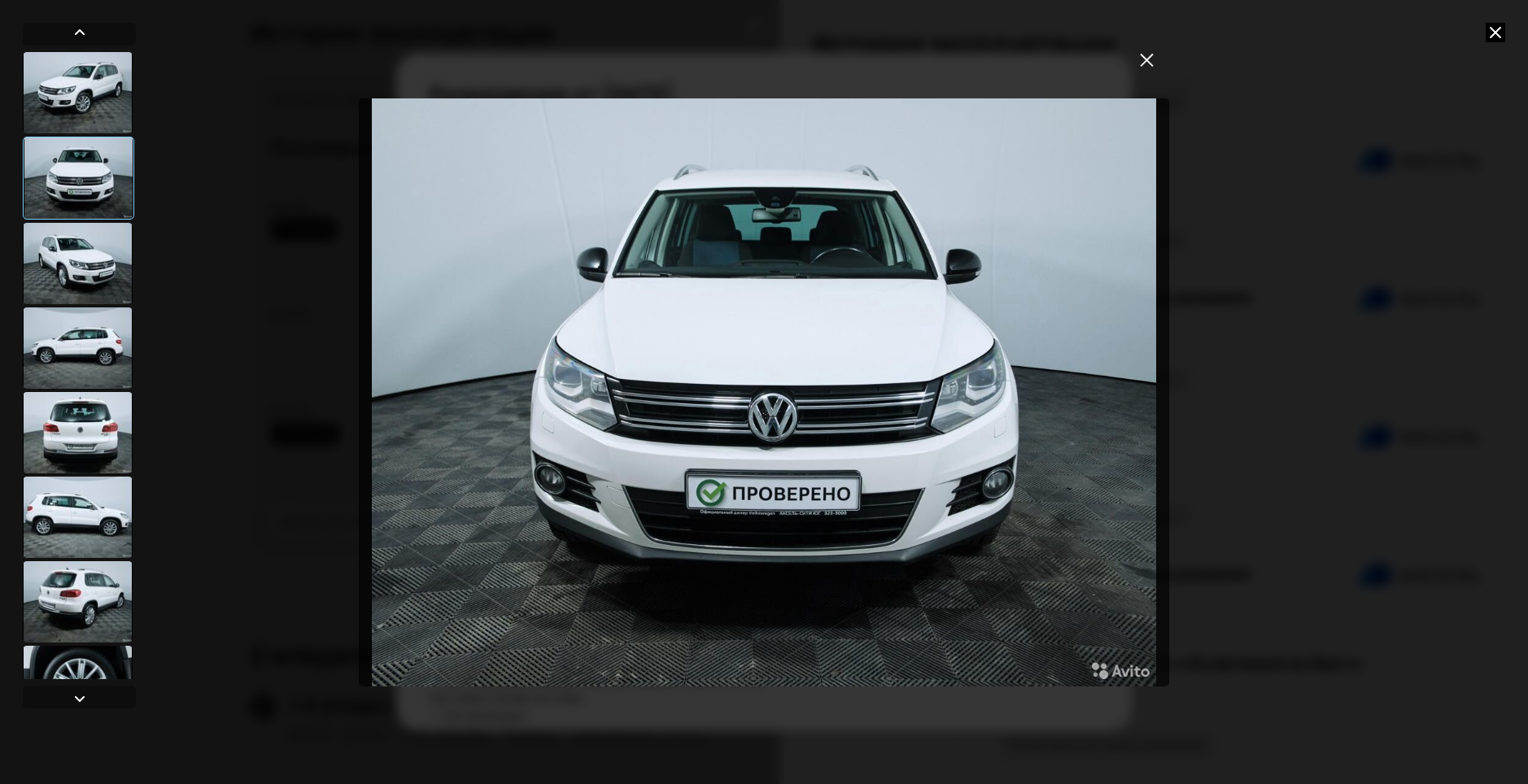
click at [73, 239] on div at bounding box center [77, 264] width 110 height 82
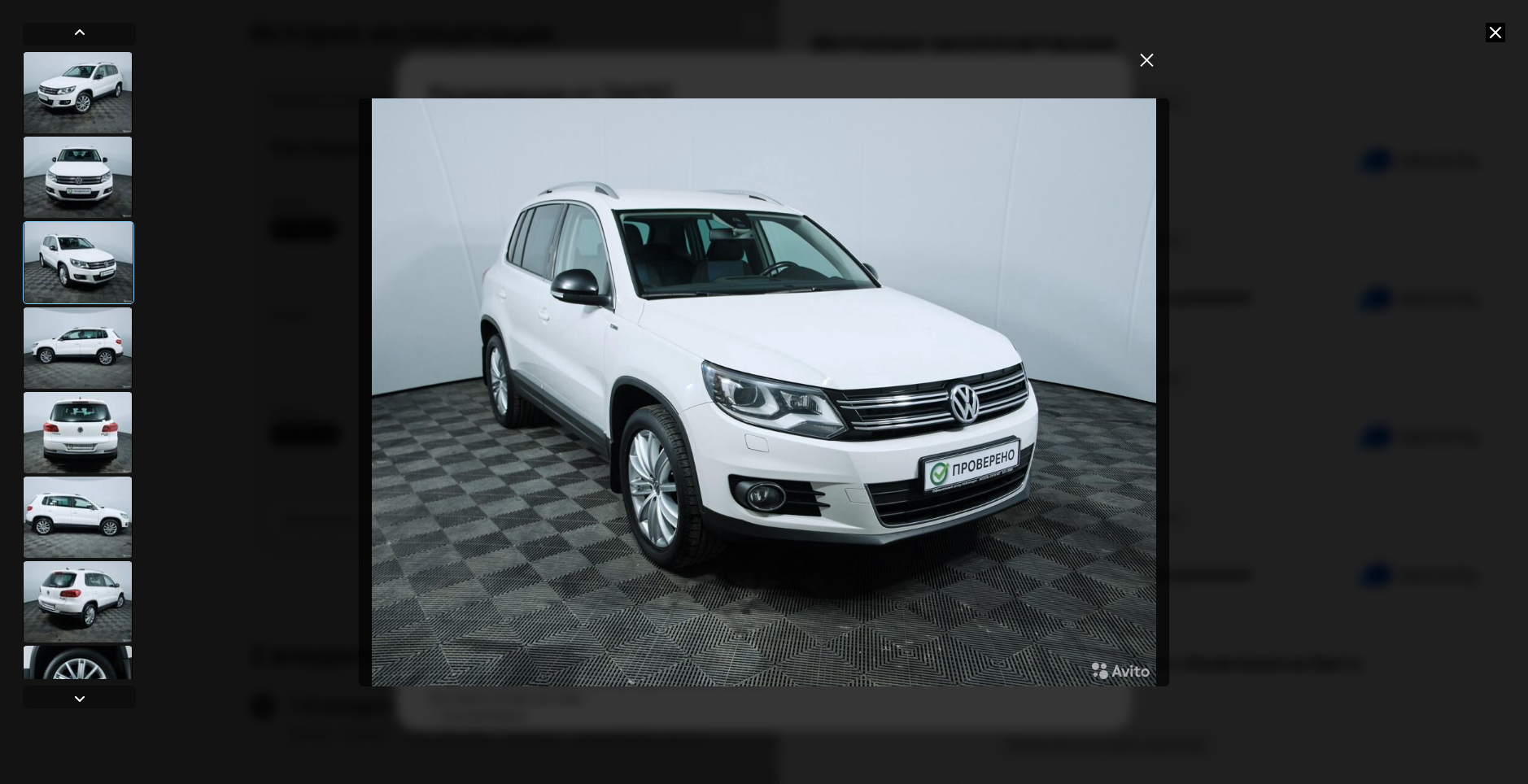
click at [65, 347] on div at bounding box center [77, 348] width 110 height 82
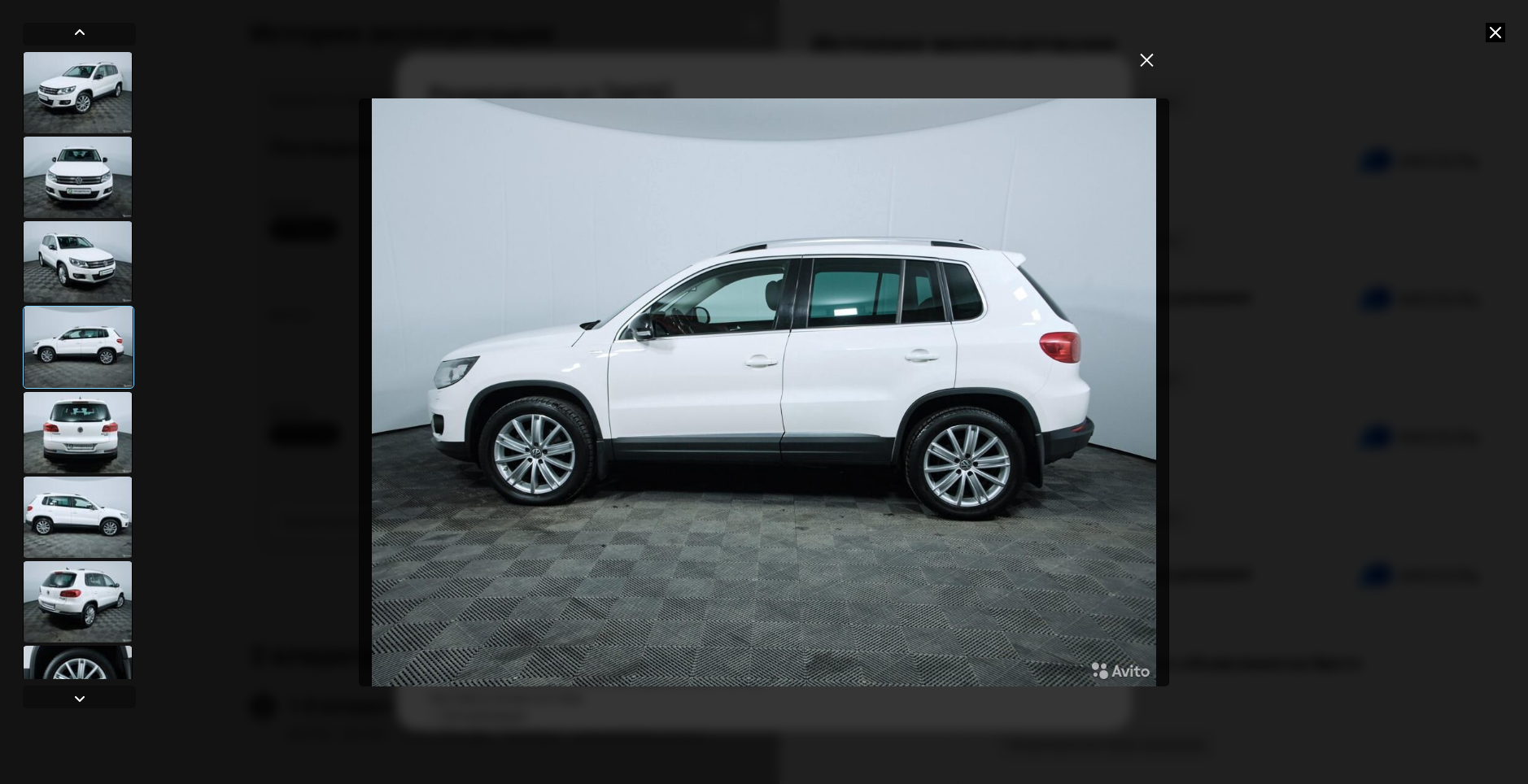
click at [89, 283] on div at bounding box center [77, 262] width 110 height 82
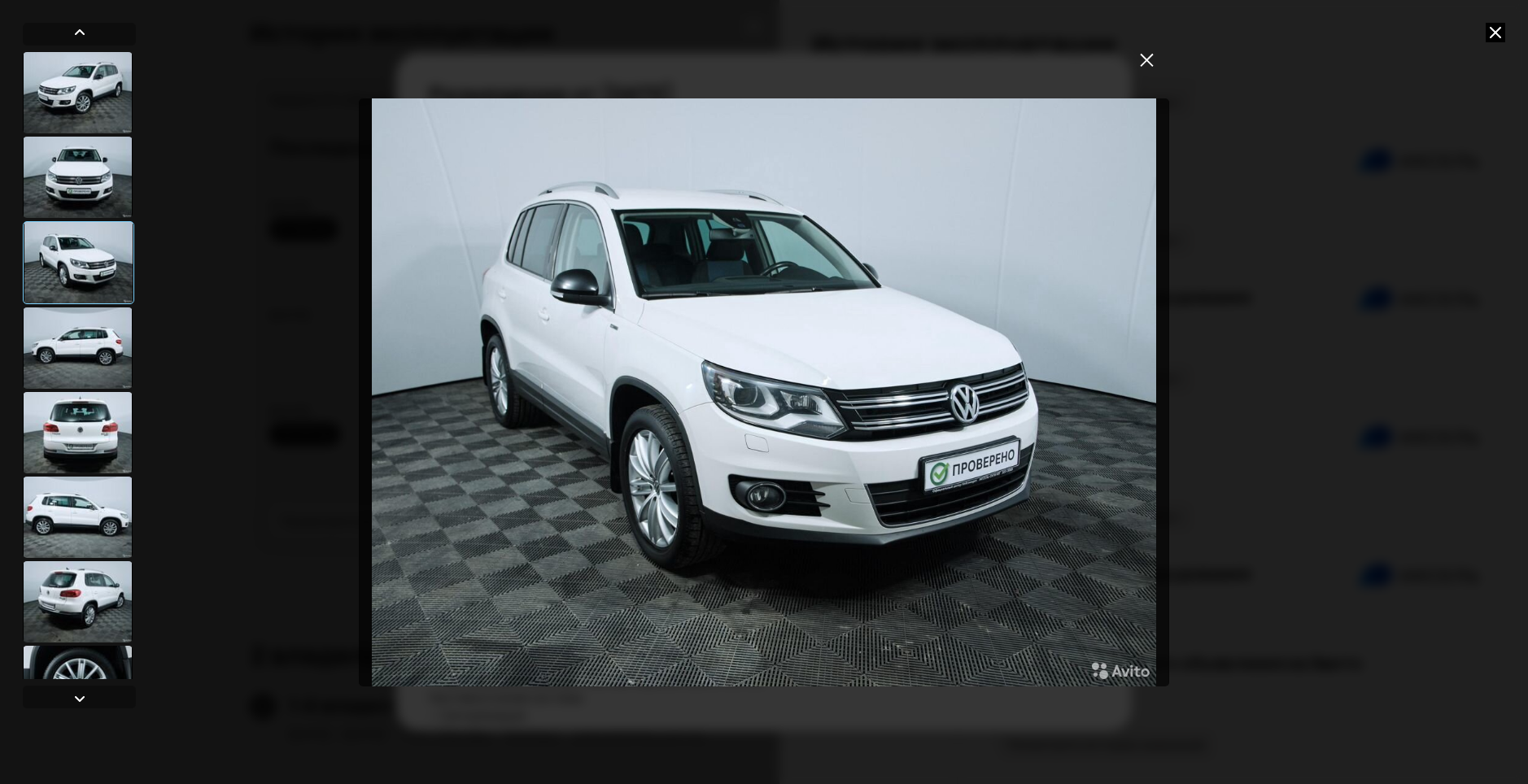
click at [103, 499] on div at bounding box center [77, 517] width 110 height 82
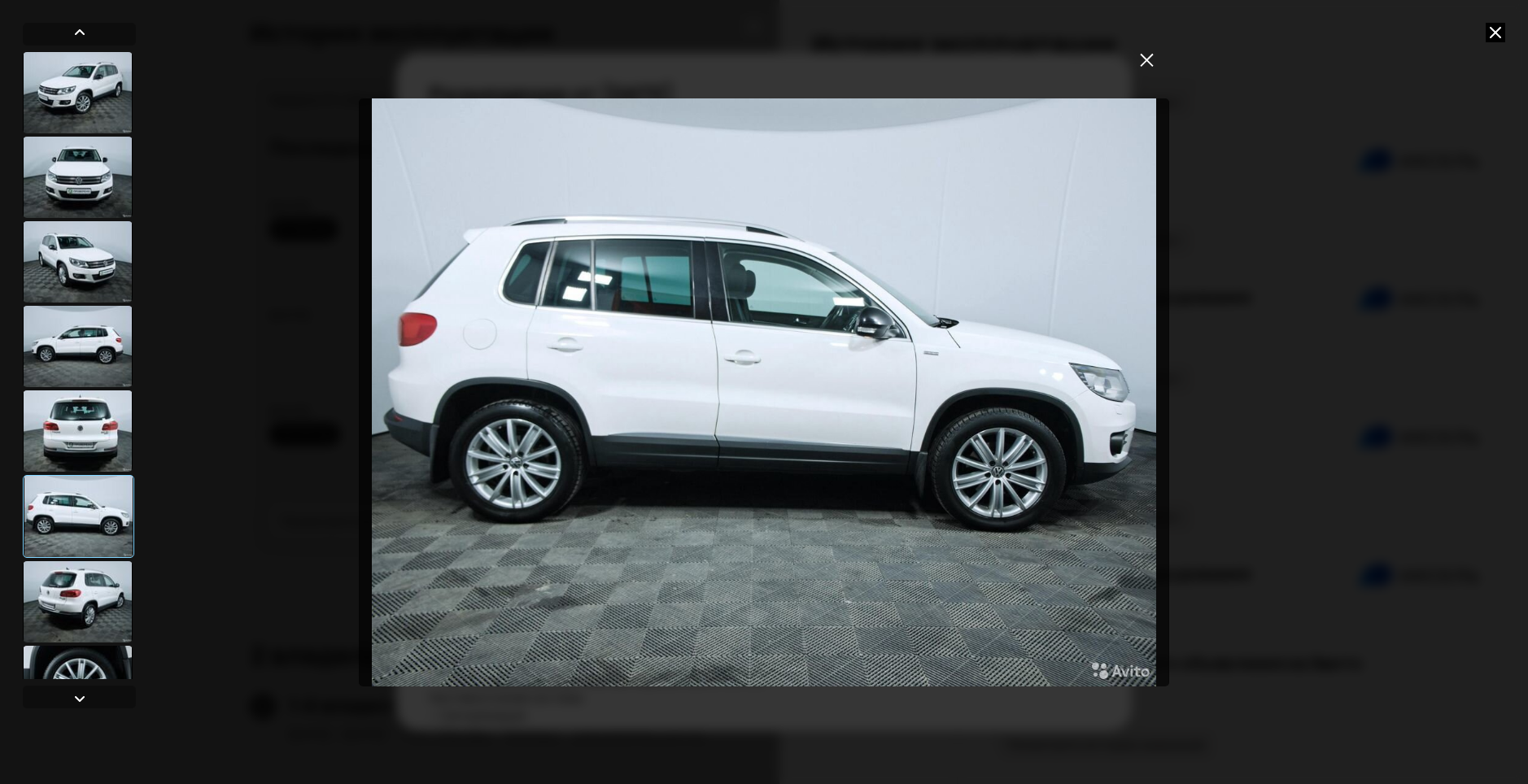
click at [103, 499] on div at bounding box center [78, 515] width 112 height 82
click at [99, 574] on div at bounding box center [77, 602] width 110 height 82
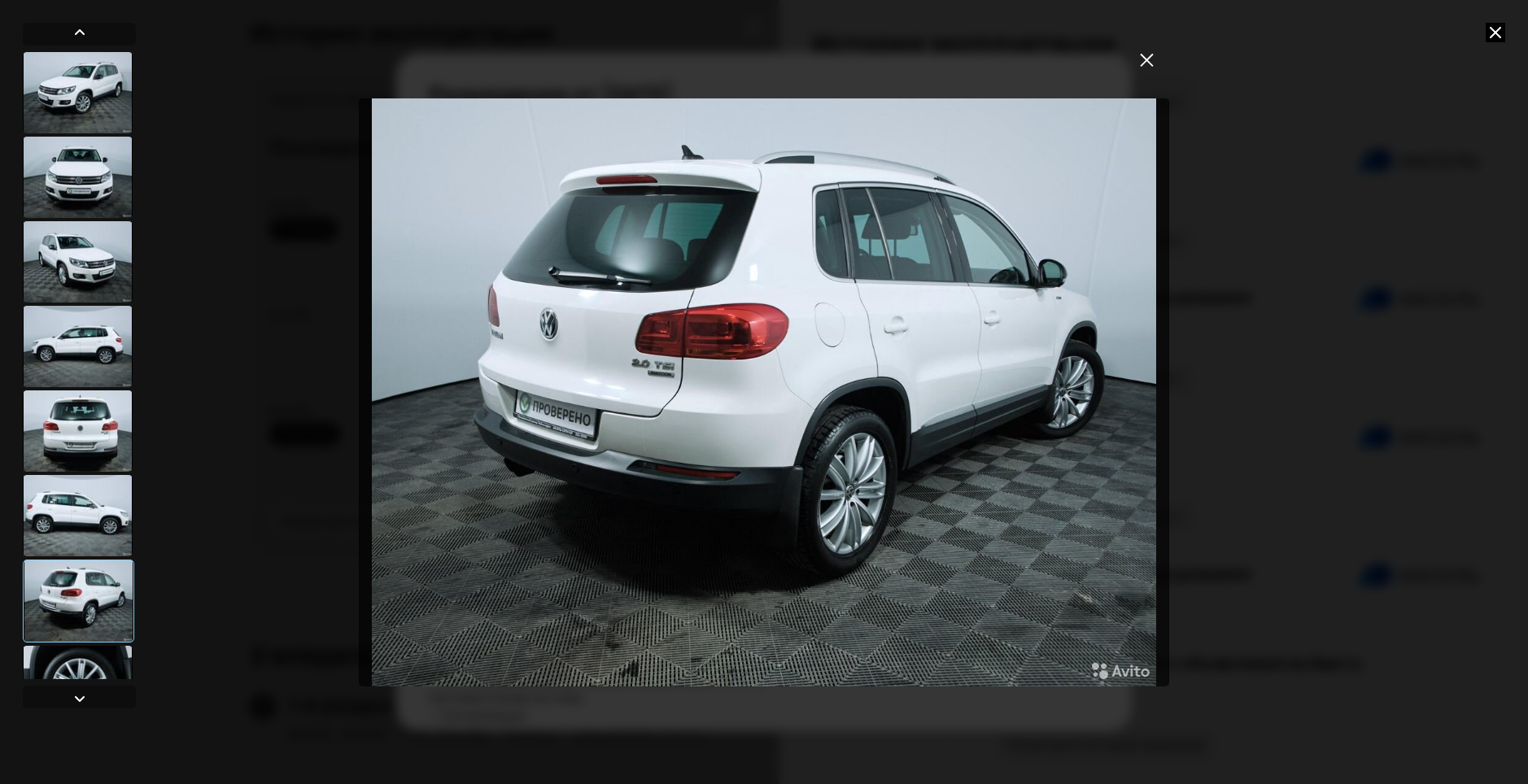
click at [80, 645] on div at bounding box center [77, 686] width 110 height 82
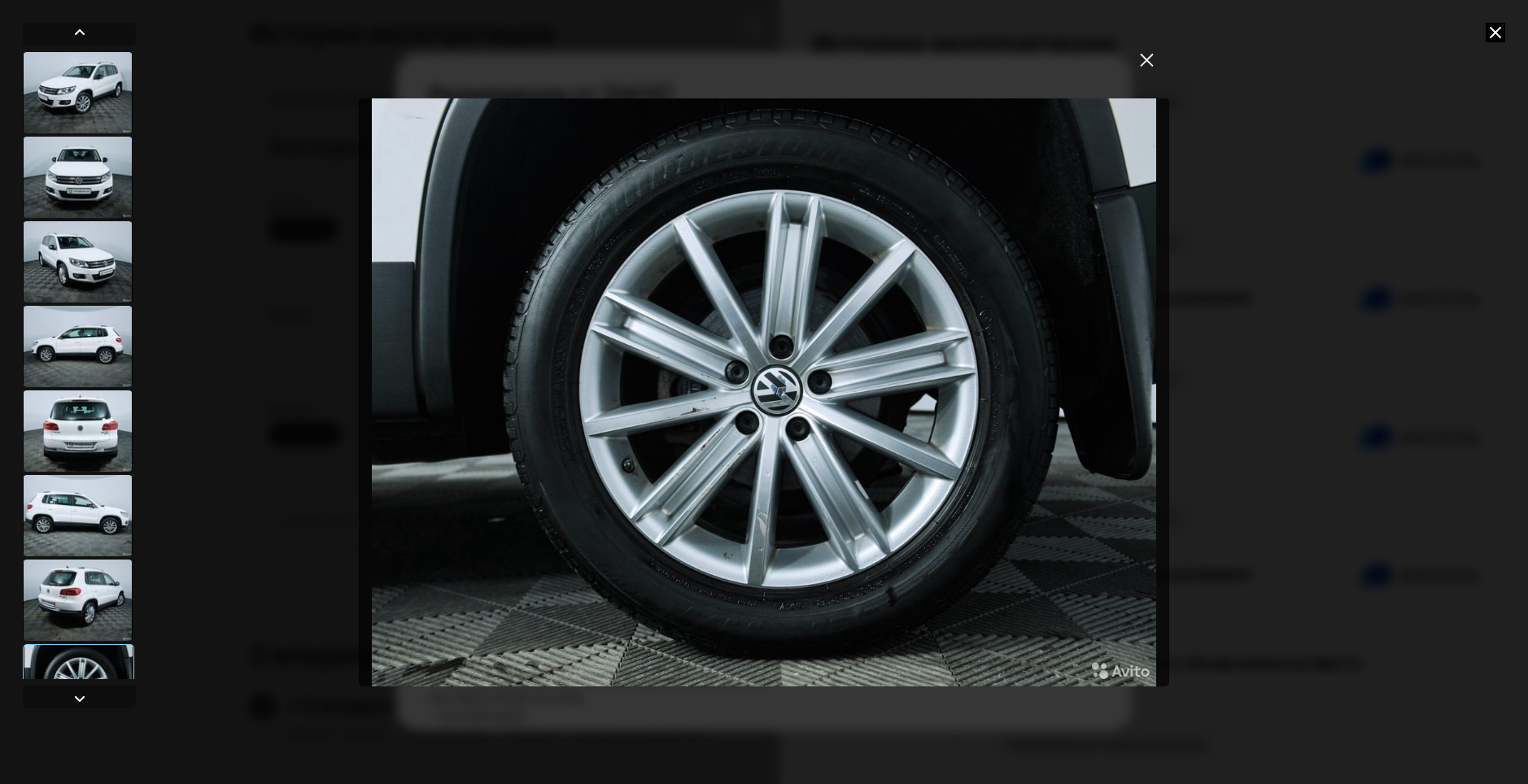
click at [78, 654] on div at bounding box center [78, 685] width 112 height 82
click at [83, 693] on div at bounding box center [80, 699] width 19 height 19
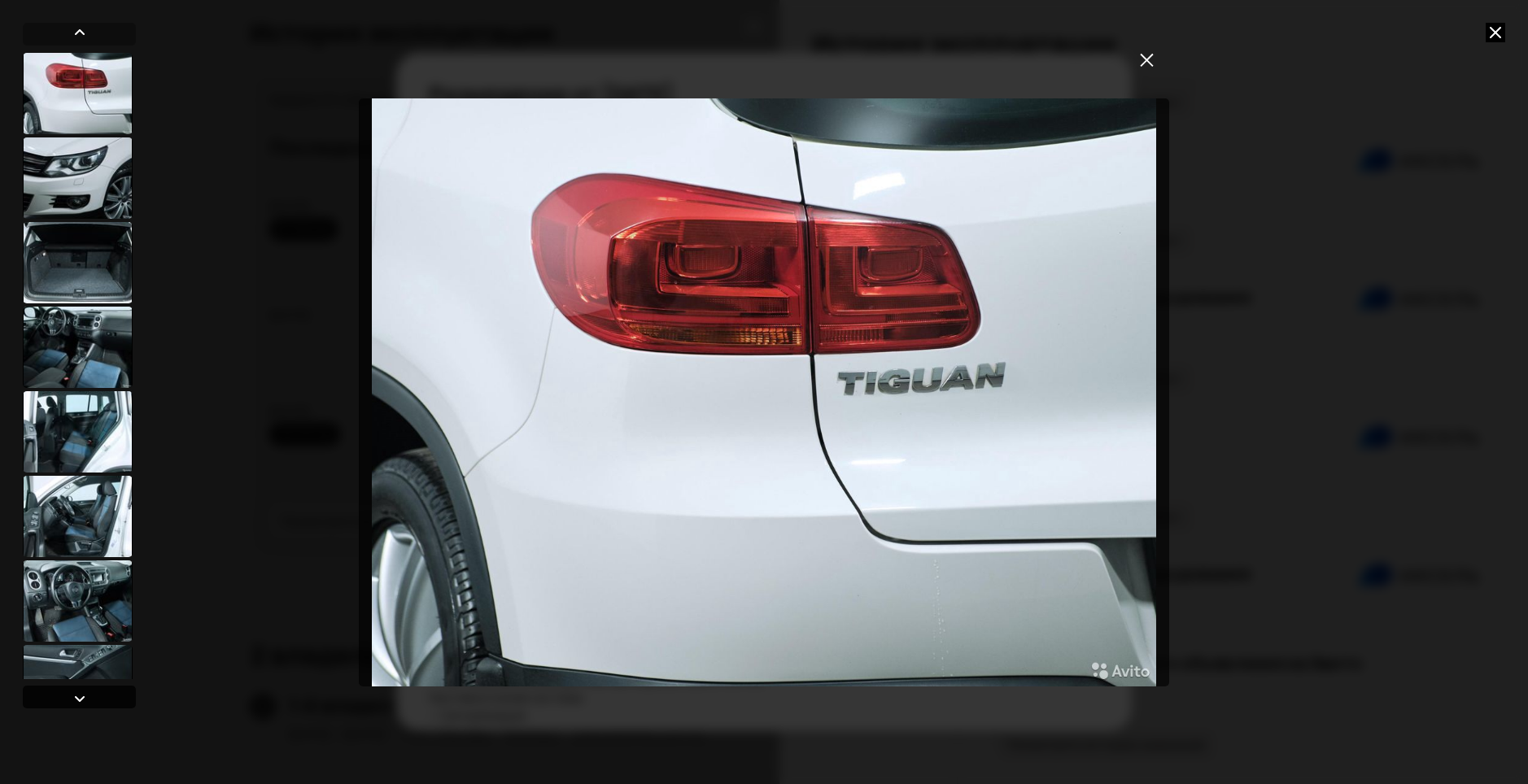
click at [83, 693] on div at bounding box center [80, 699] width 19 height 19
click at [75, 344] on div at bounding box center [77, 349] width 110 height 82
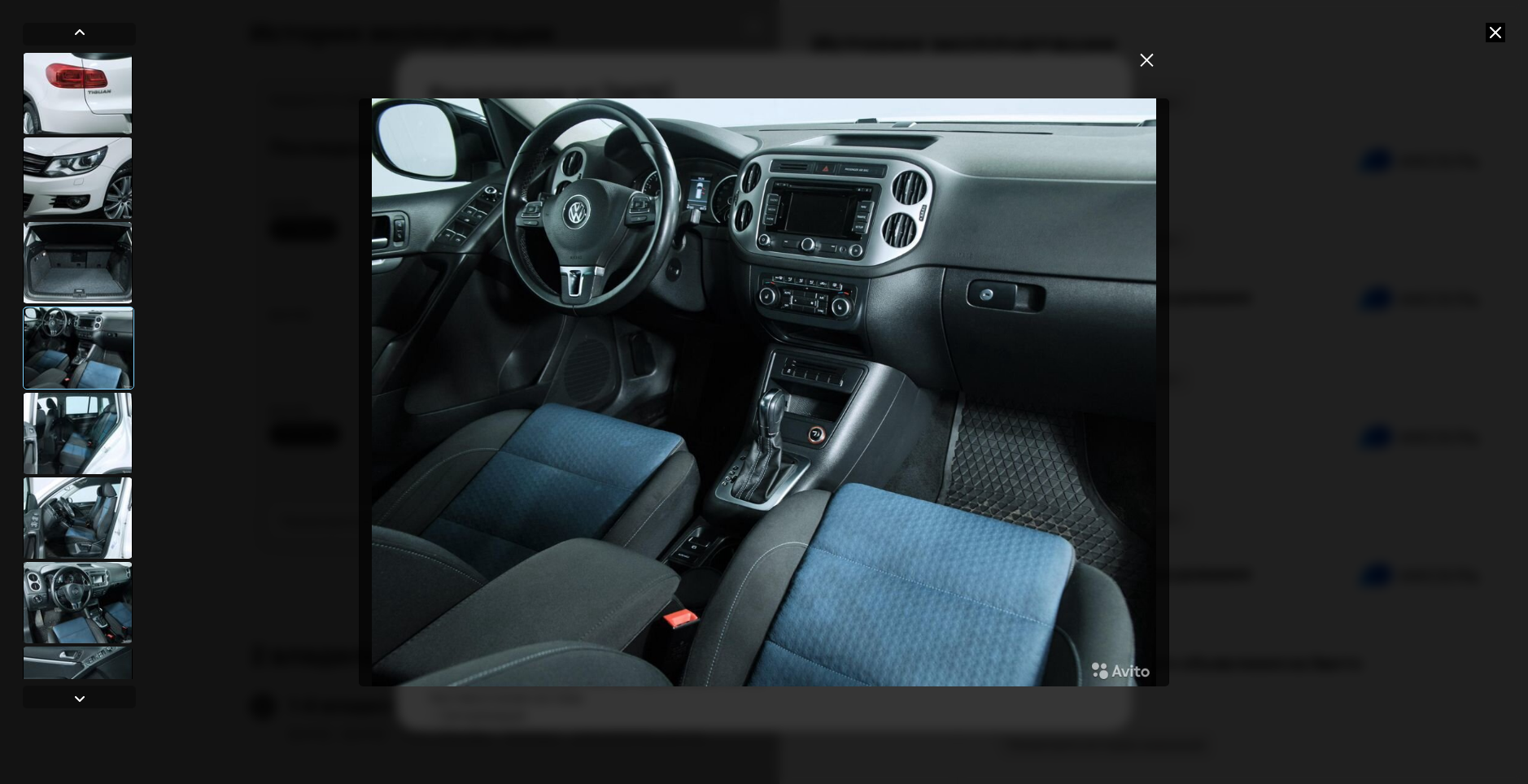
click at [64, 413] on div at bounding box center [77, 434] width 110 height 82
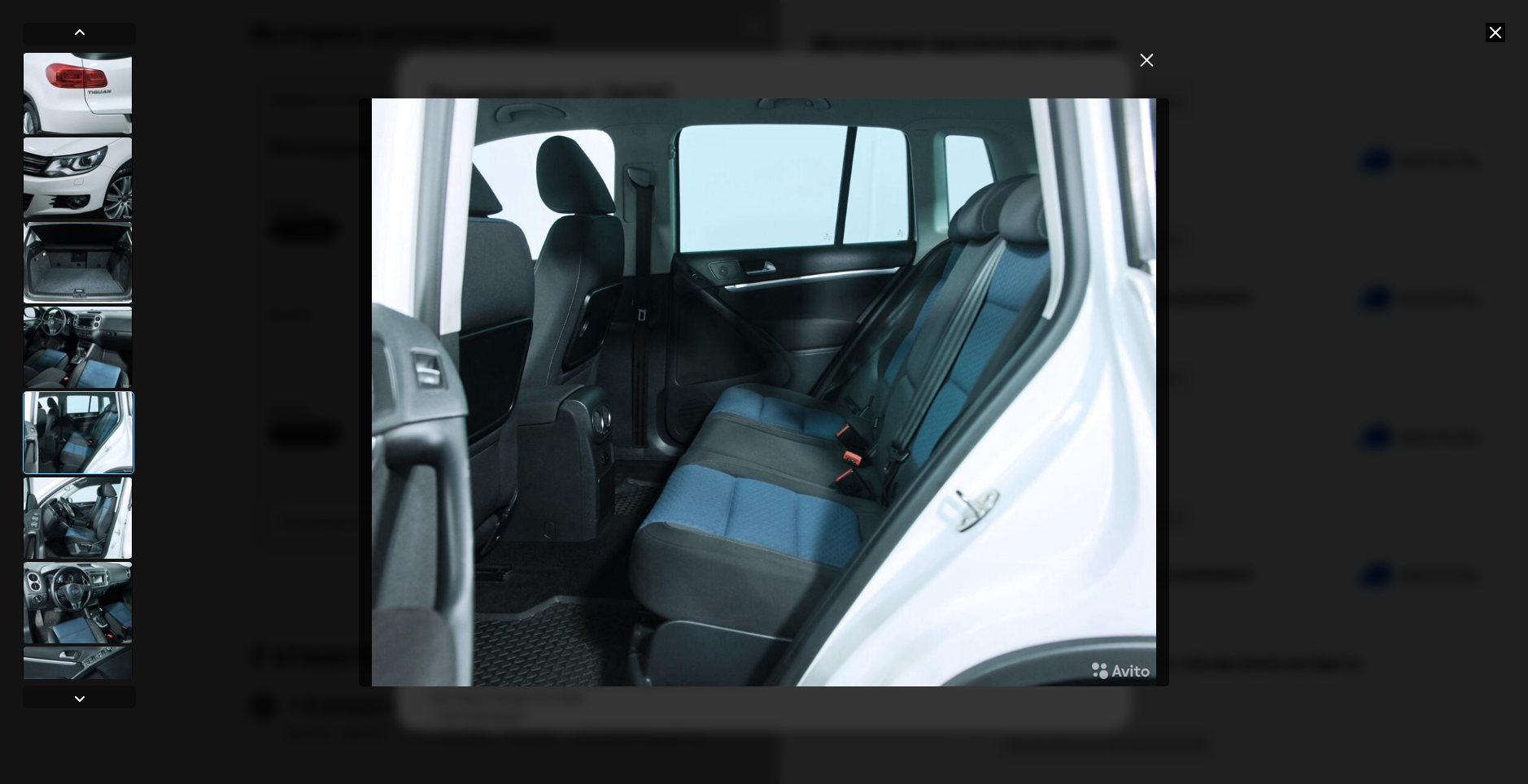
click at [64, 413] on div at bounding box center [78, 432] width 112 height 82
click at [68, 506] on div at bounding box center [77, 518] width 110 height 82
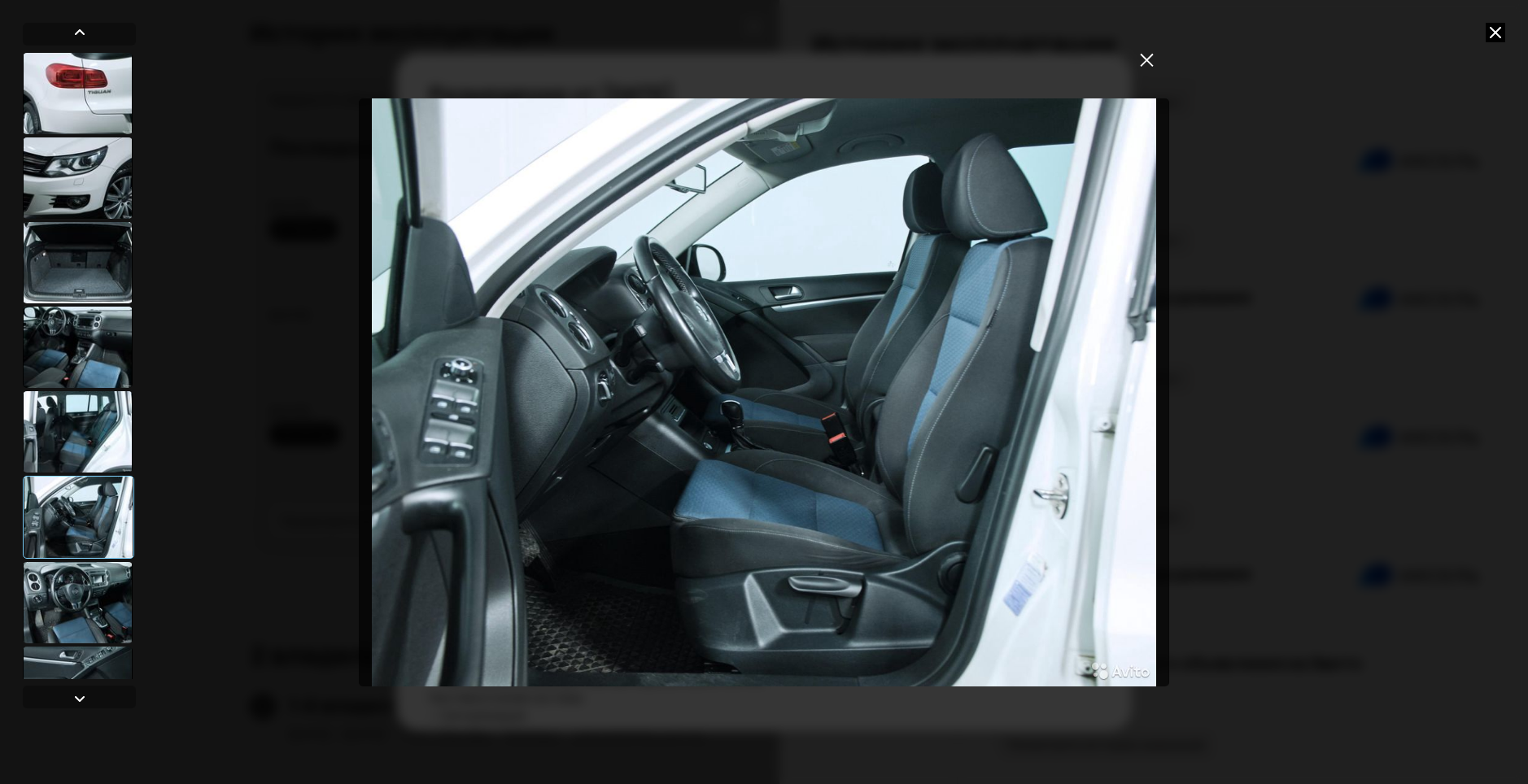
click at [78, 585] on div at bounding box center [77, 603] width 110 height 82
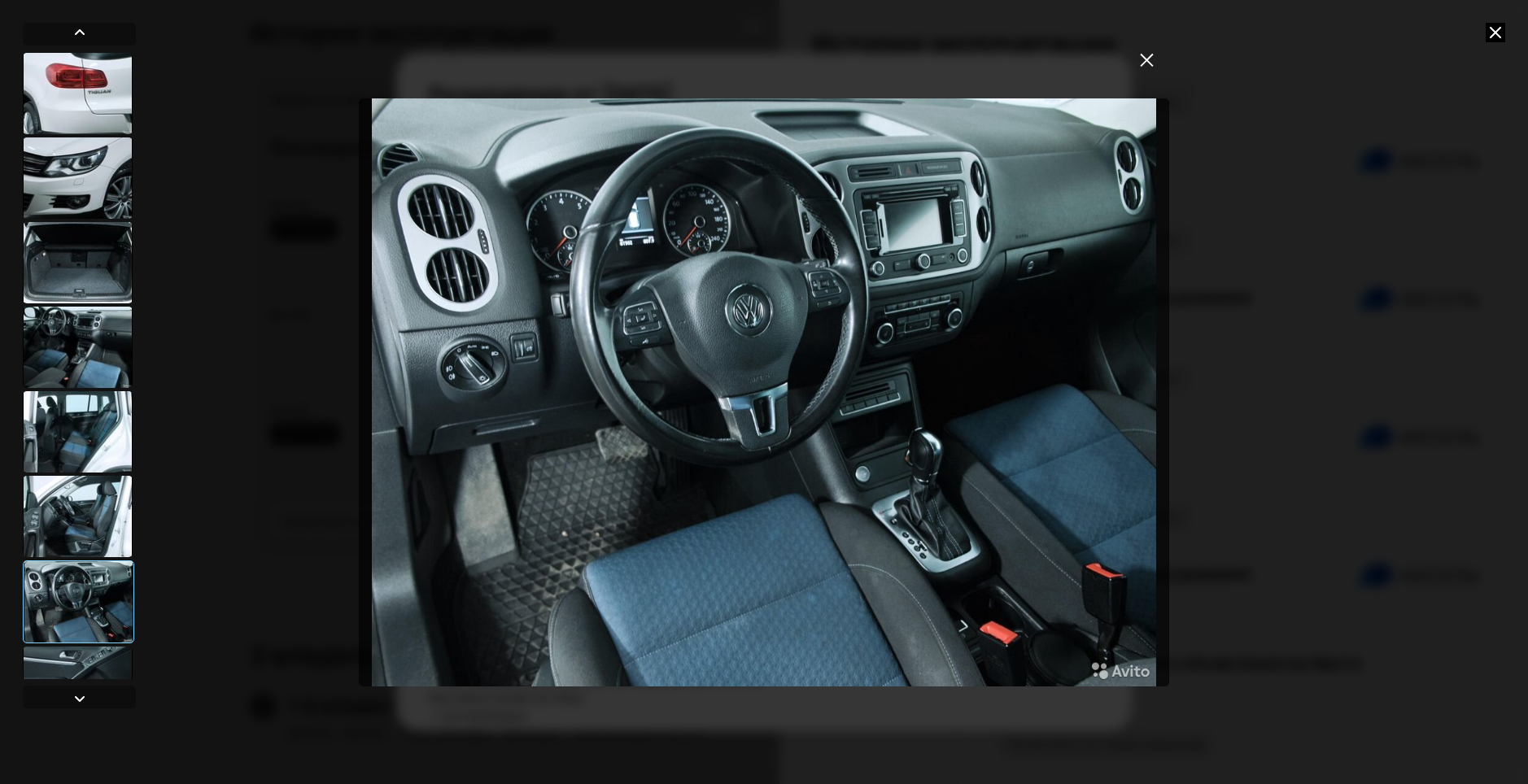
click at [57, 663] on div at bounding box center [77, 687] width 110 height 82
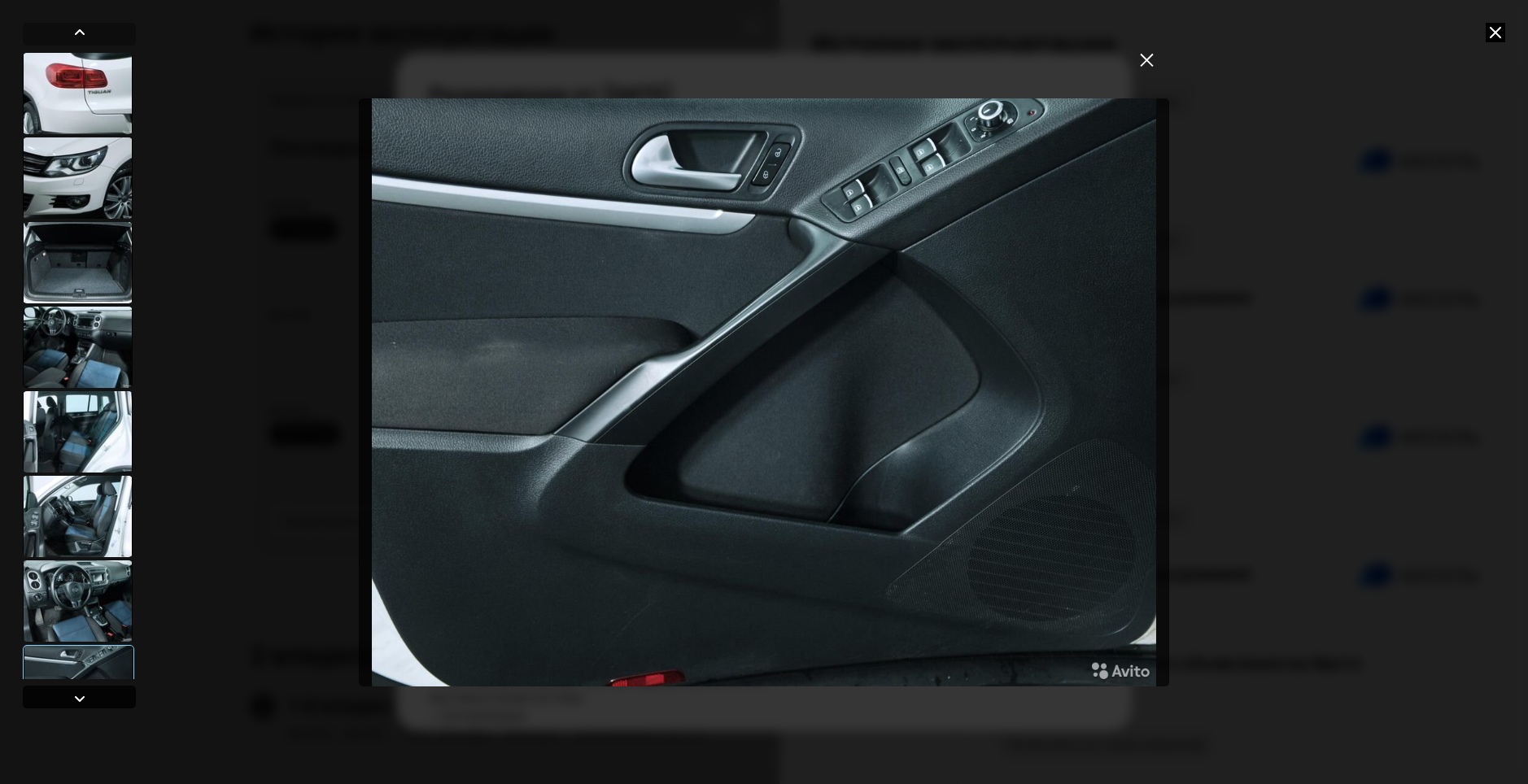
click at [77, 704] on div at bounding box center [80, 699] width 19 height 19
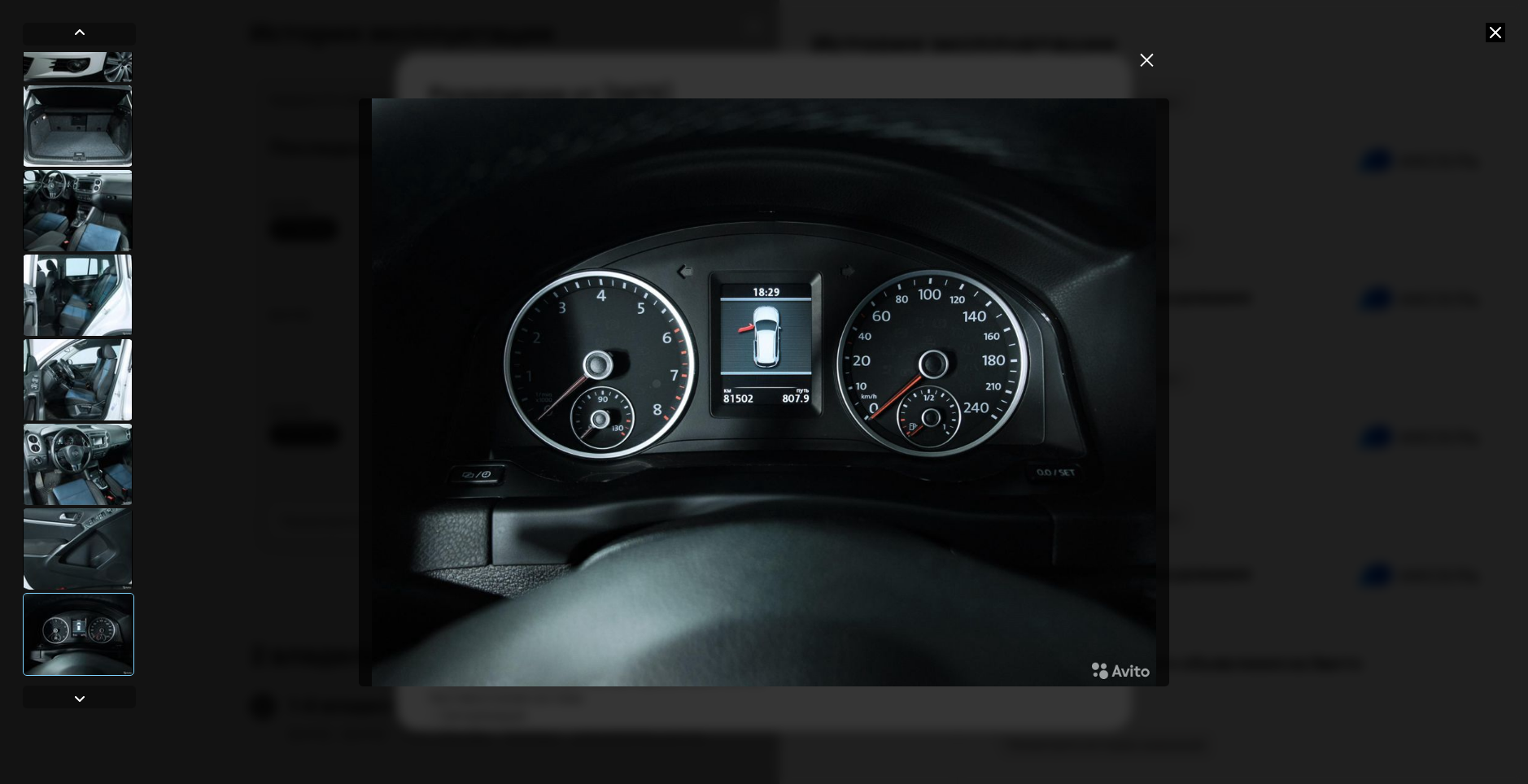
click at [81, 419] on div at bounding box center [77, 379] width 110 height 82
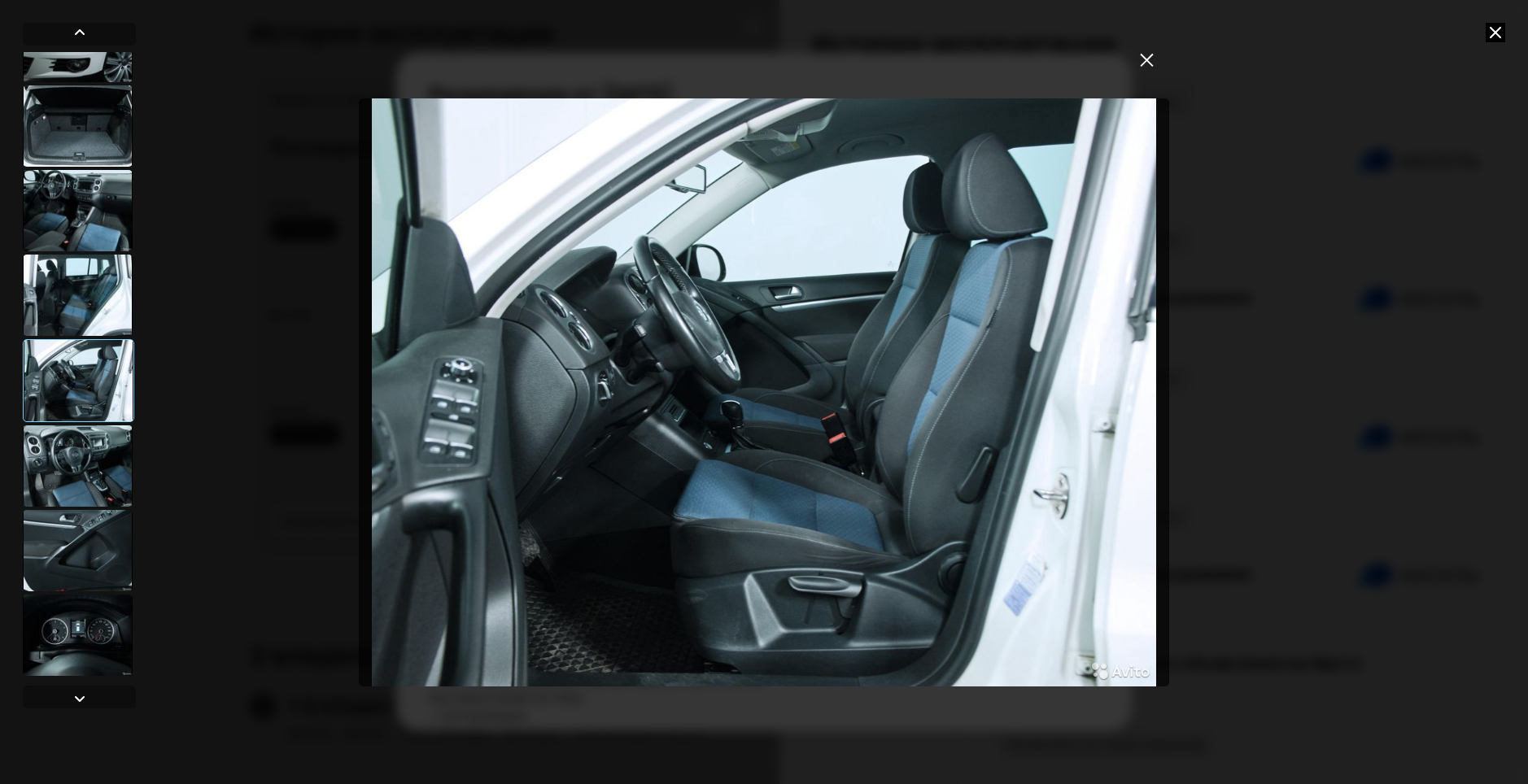
click at [71, 539] on div at bounding box center [77, 550] width 110 height 82
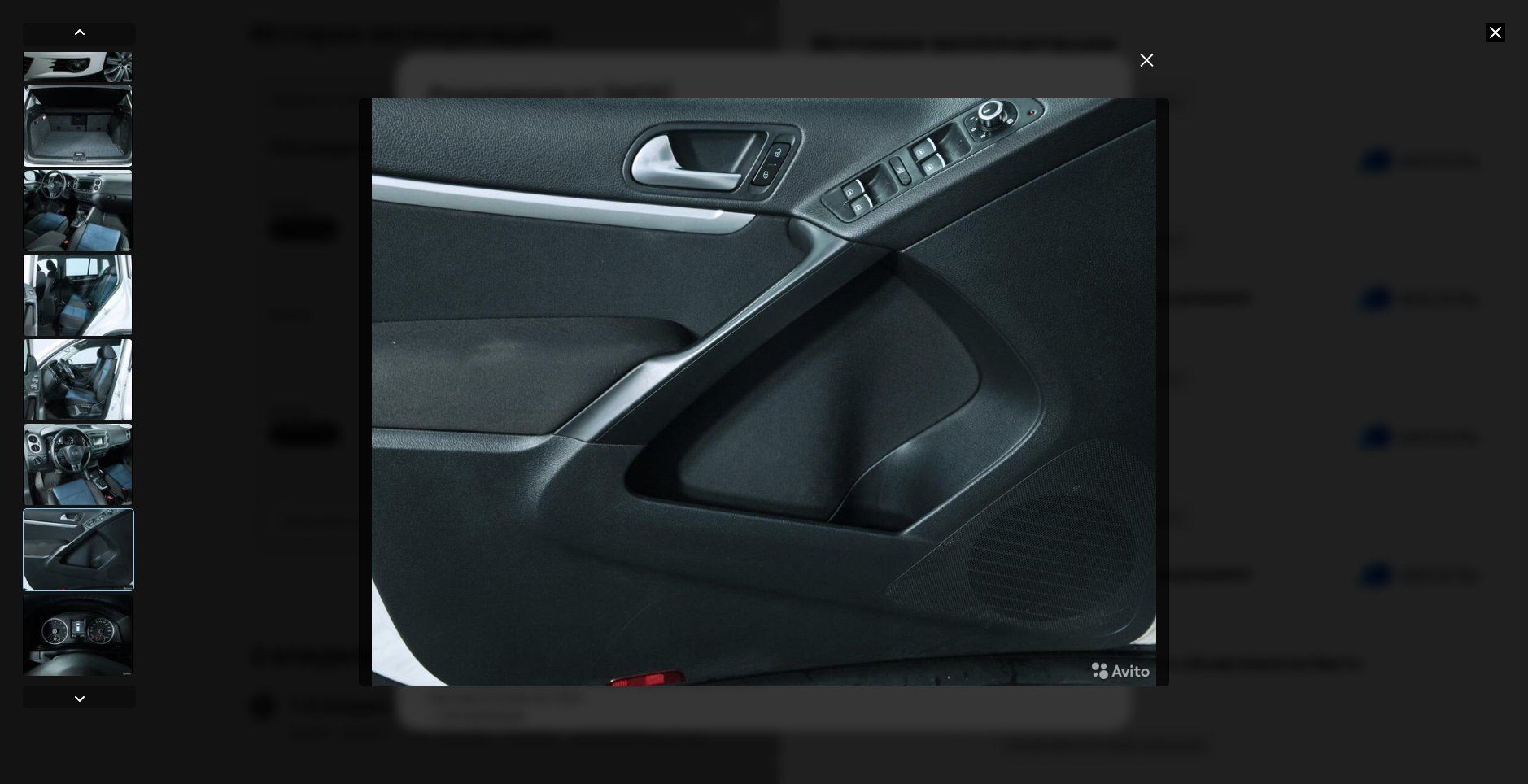
click at [138, 611] on div at bounding box center [764, 392] width 1528 height 784
click at [113, 653] on div at bounding box center [77, 635] width 110 height 82
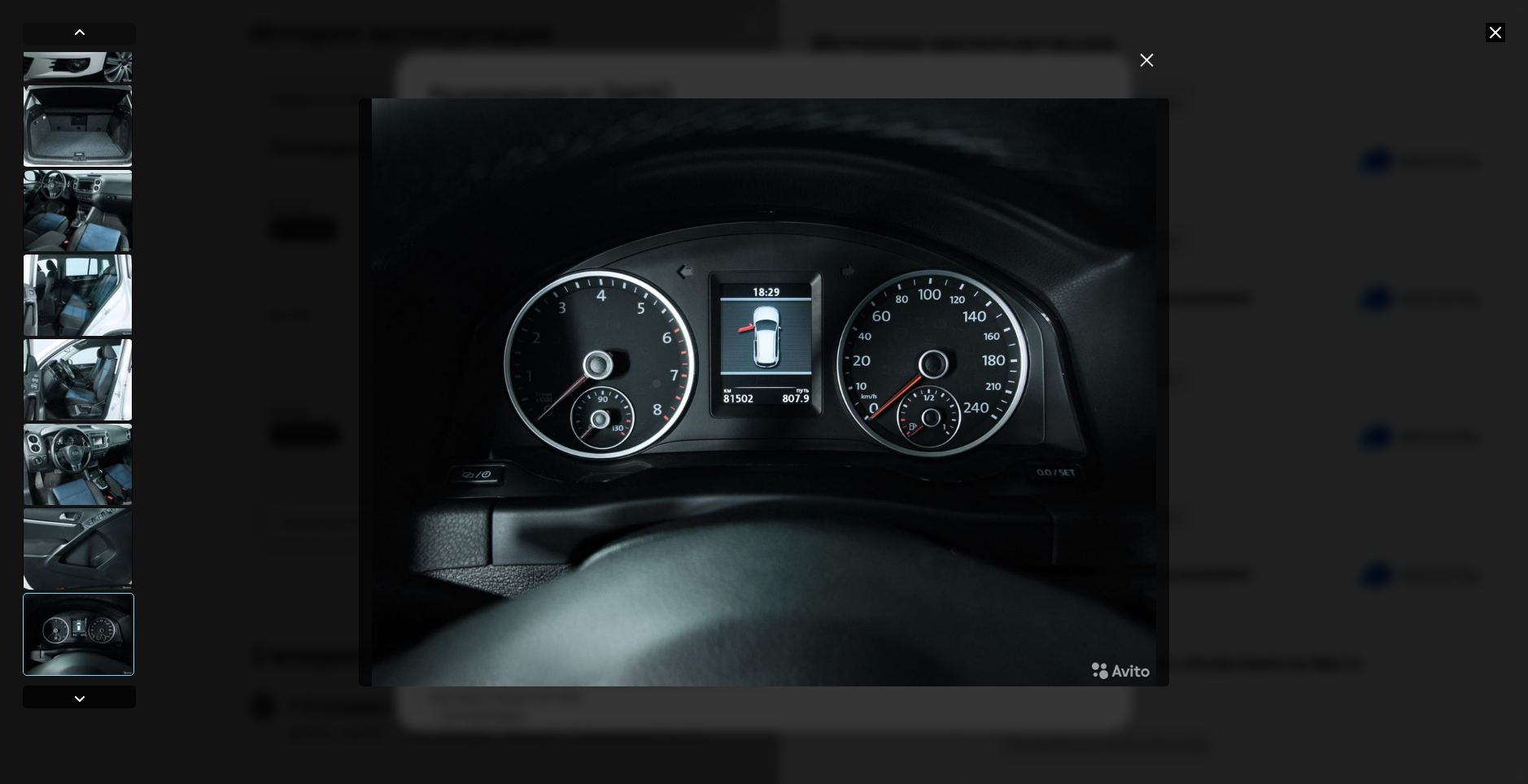
click at [85, 697] on div at bounding box center [80, 699] width 19 height 19
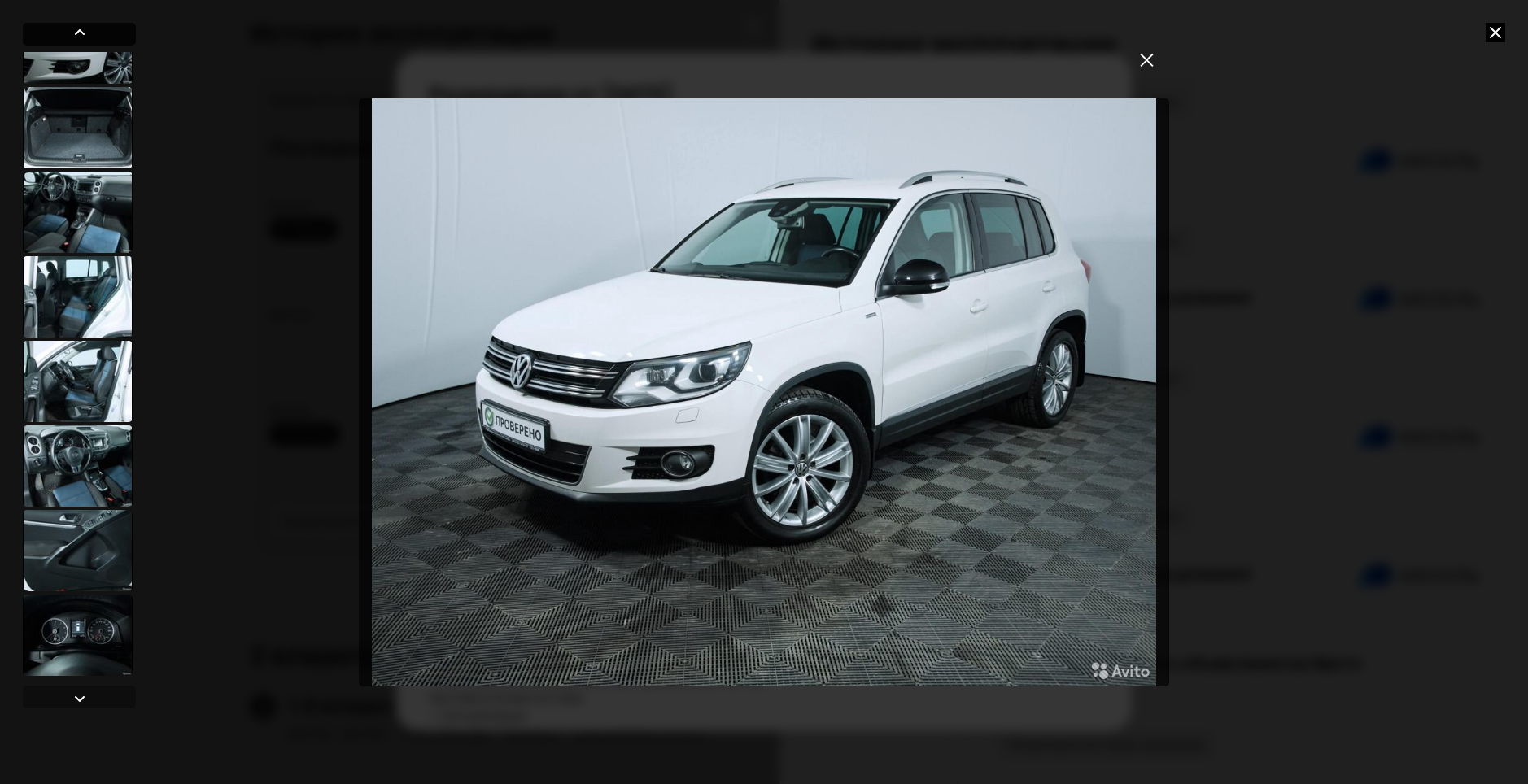
click at [78, 35] on div at bounding box center [80, 32] width 19 height 19
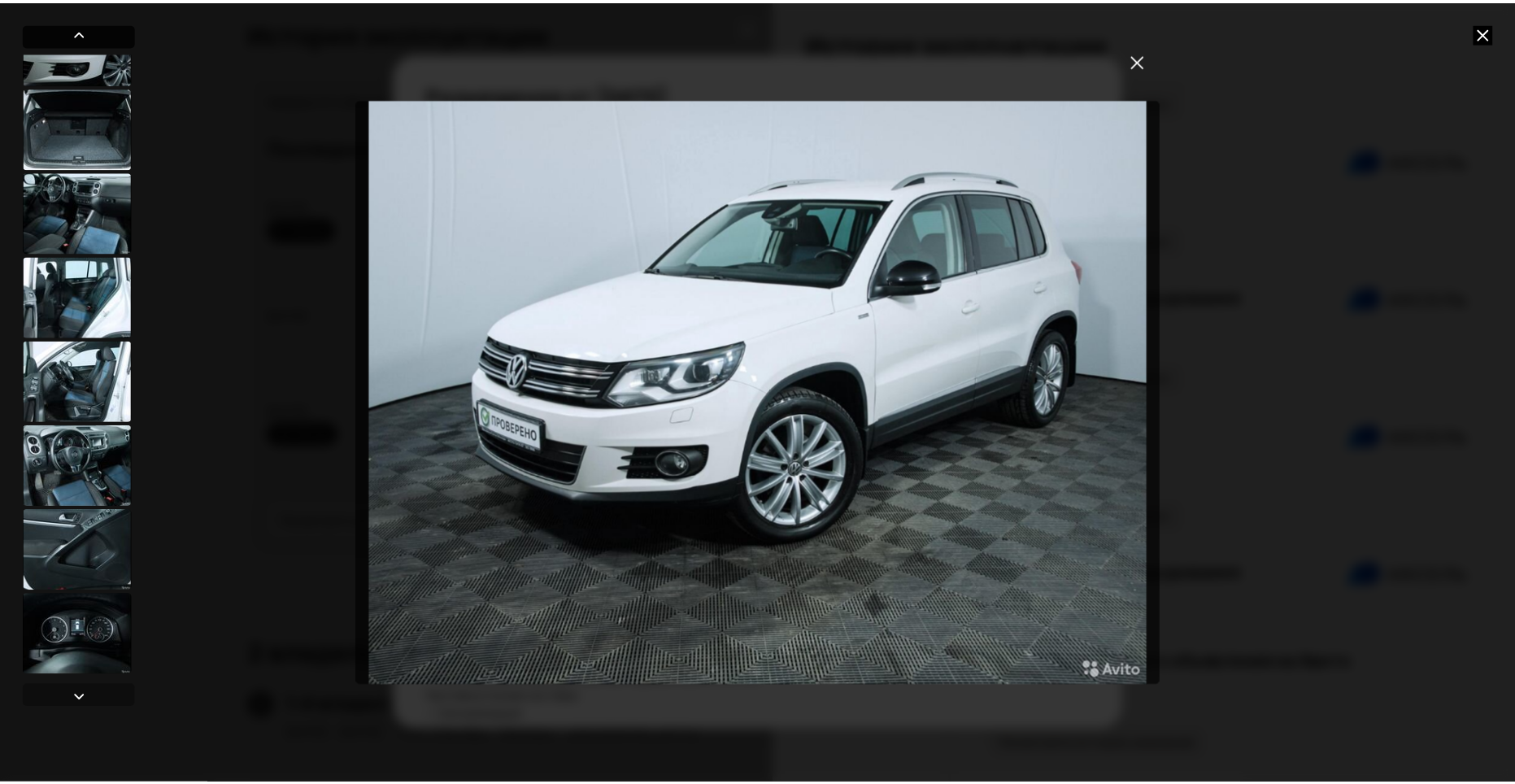
scroll to position [0, 0]
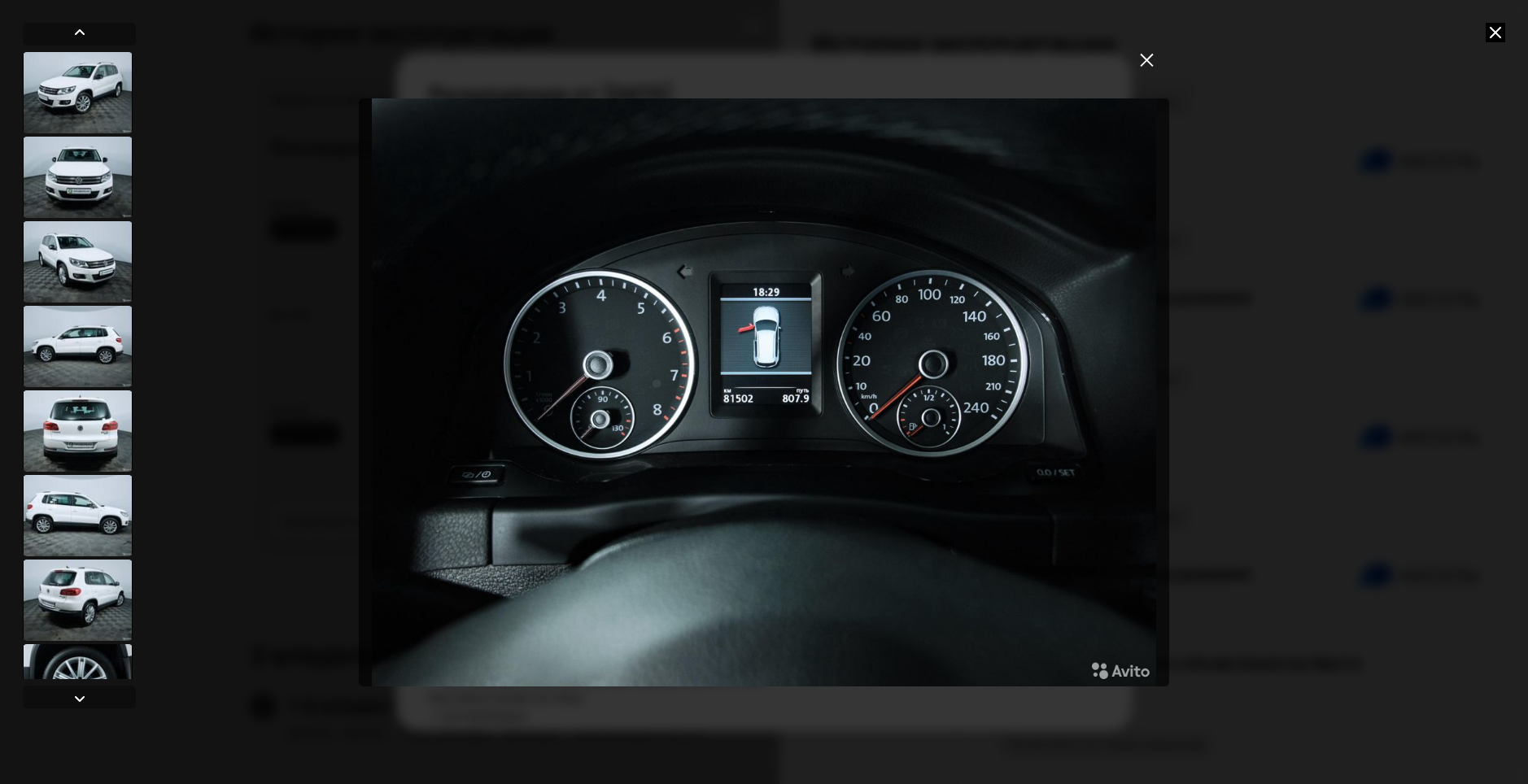
click at [73, 158] on div at bounding box center [77, 178] width 110 height 82
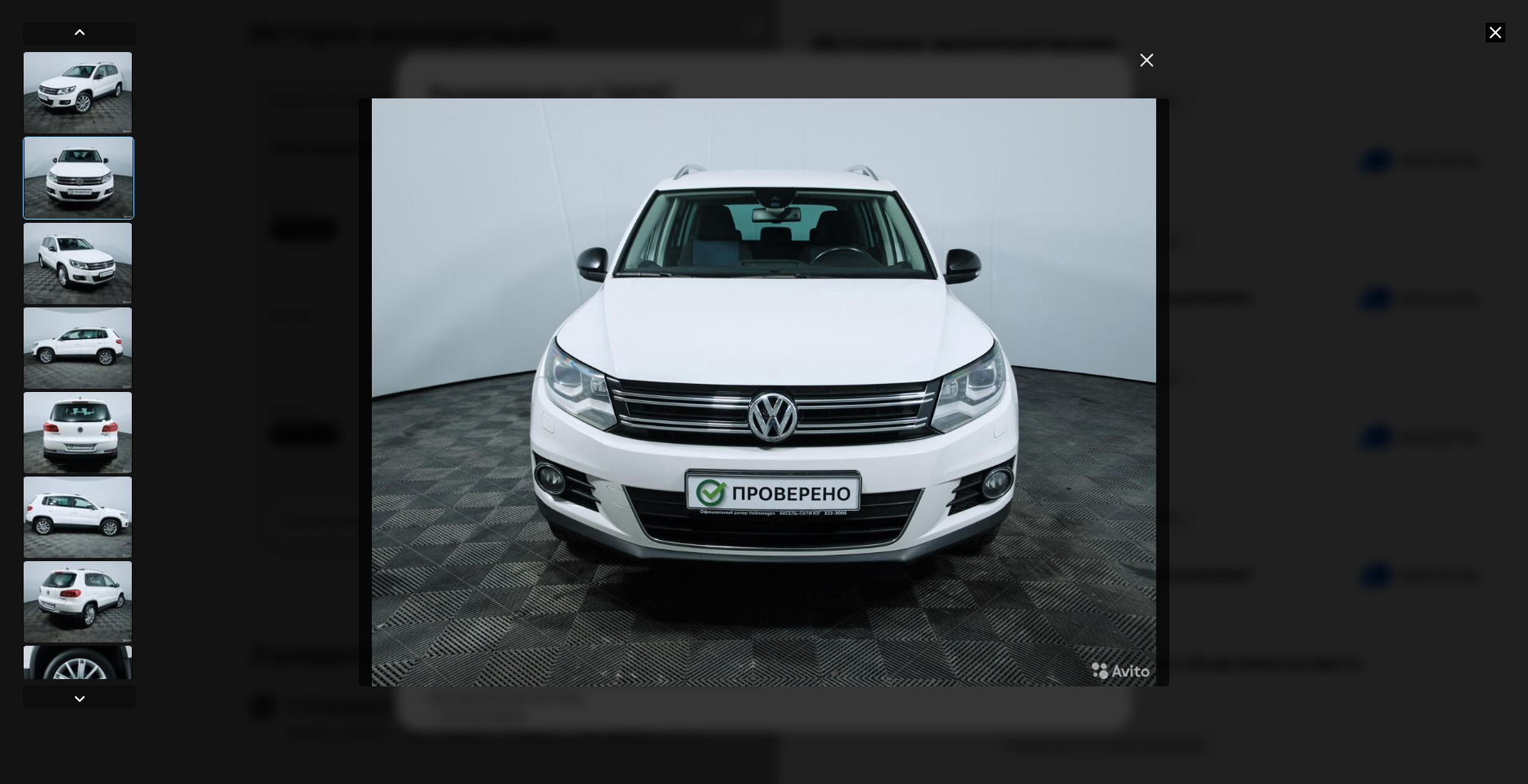
click at [579, 408] on img "Go to Slide 2" at bounding box center [764, 392] width 810 height 588
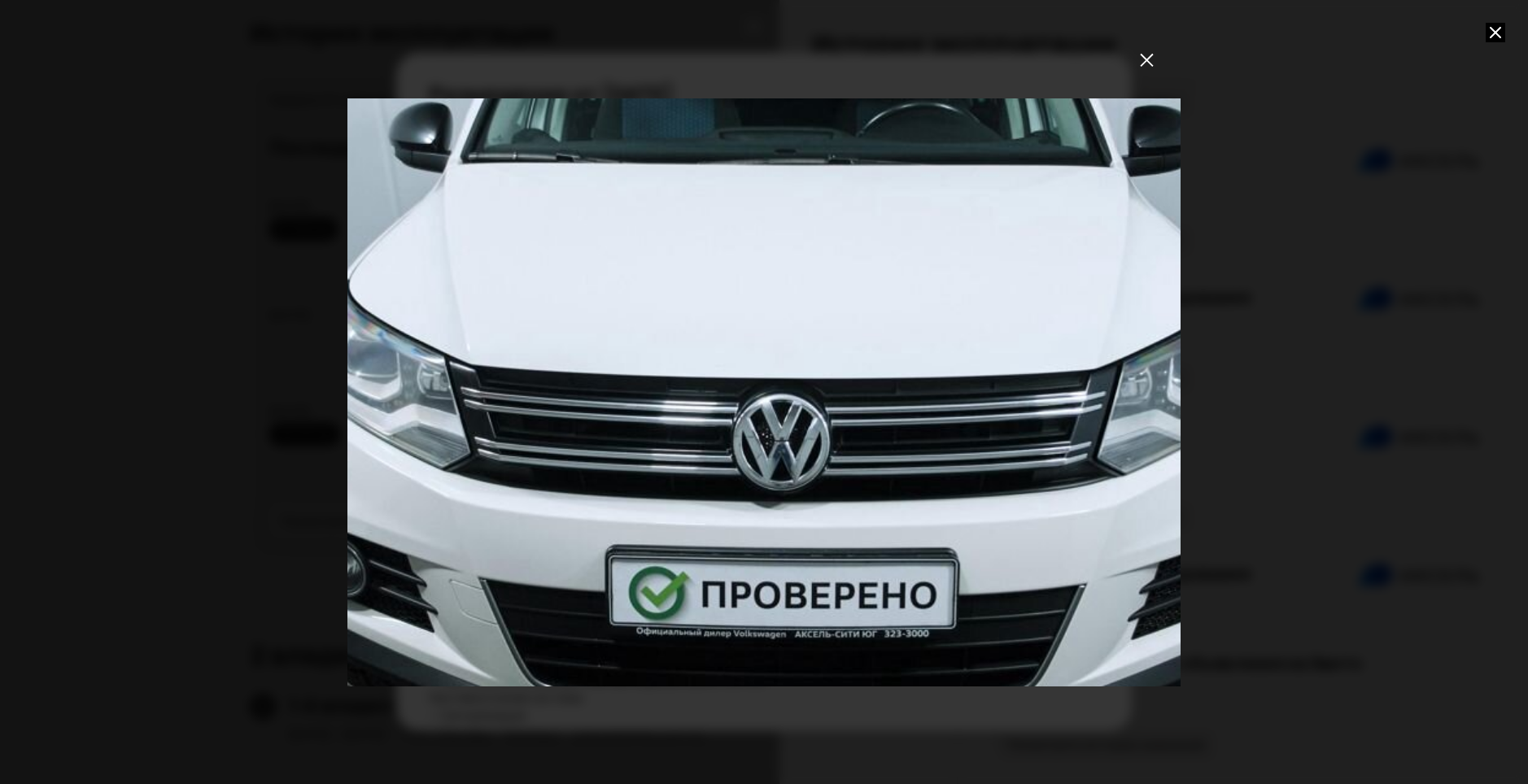
click at [1490, 30] on icon at bounding box center [1495, 32] width 19 height 19
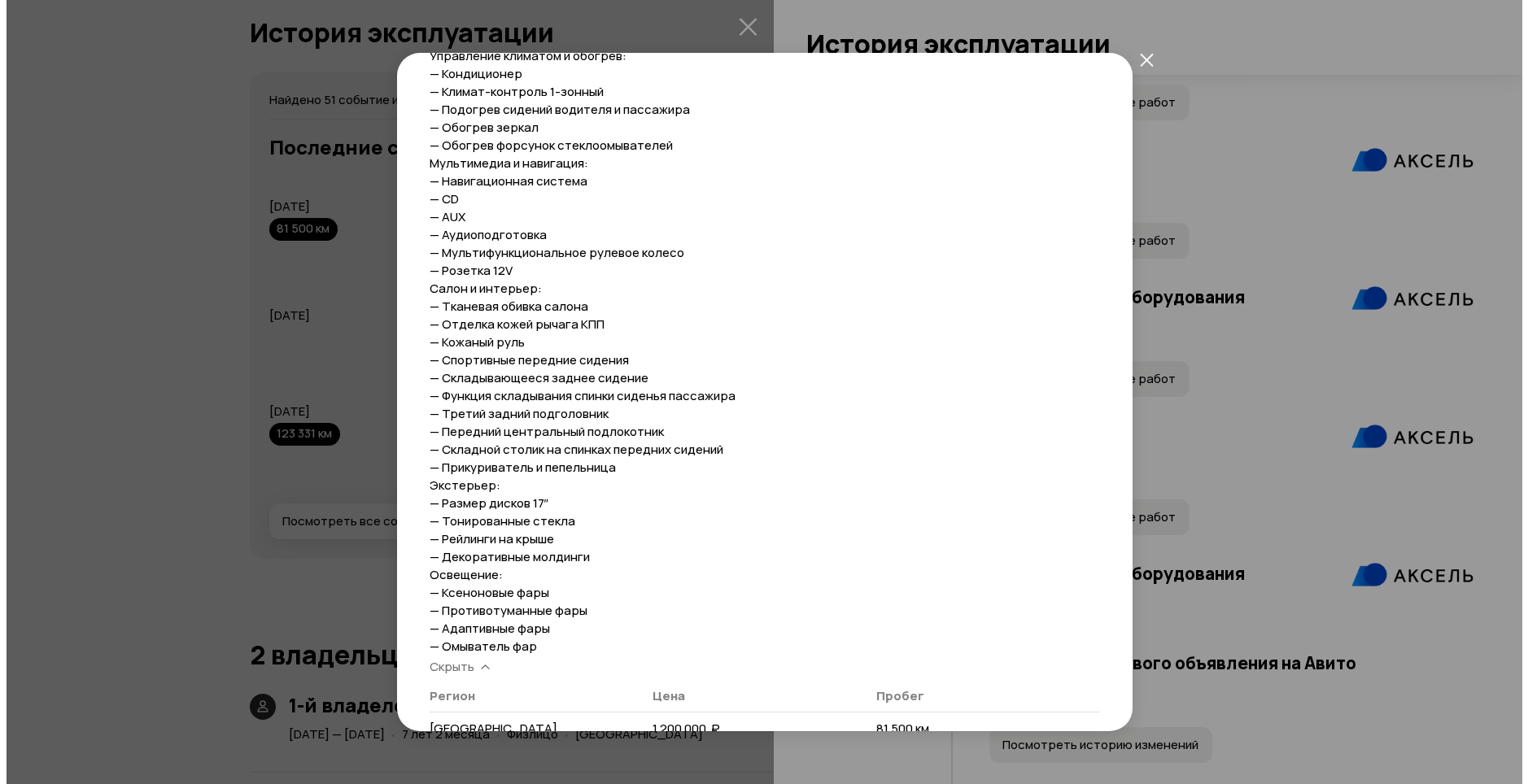
scroll to position [975, 0]
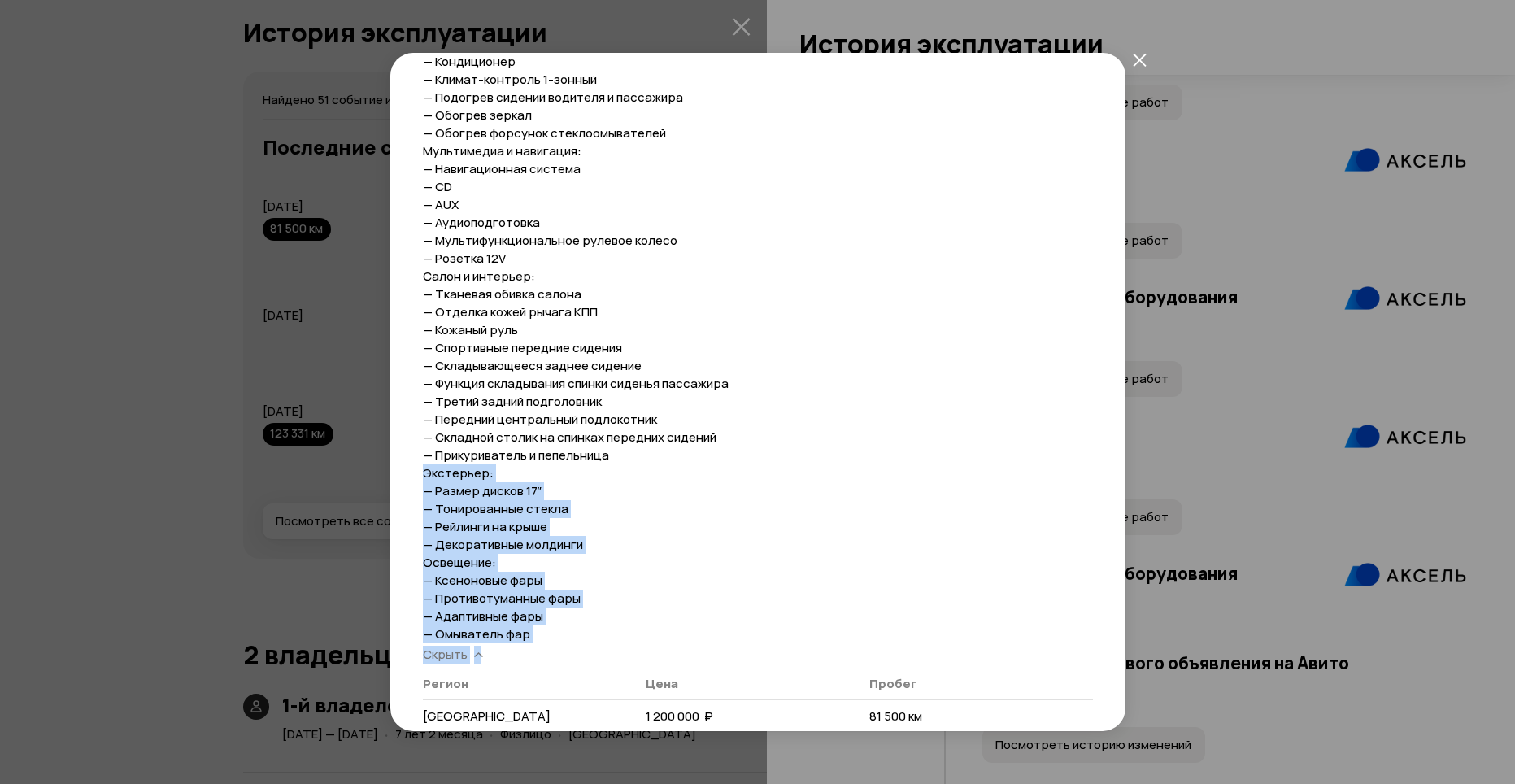
drag, startPoint x: 1133, startPoint y: 676, endPoint x: 1233, endPoint y: 476, distance: 223.6
click at [1233, 476] on div "Размещение от [DATE] [PERSON_NAME] и пробег Полная история [DATE] 20:07 Размеще…" at bounding box center [757, 392] width 1515 height 784
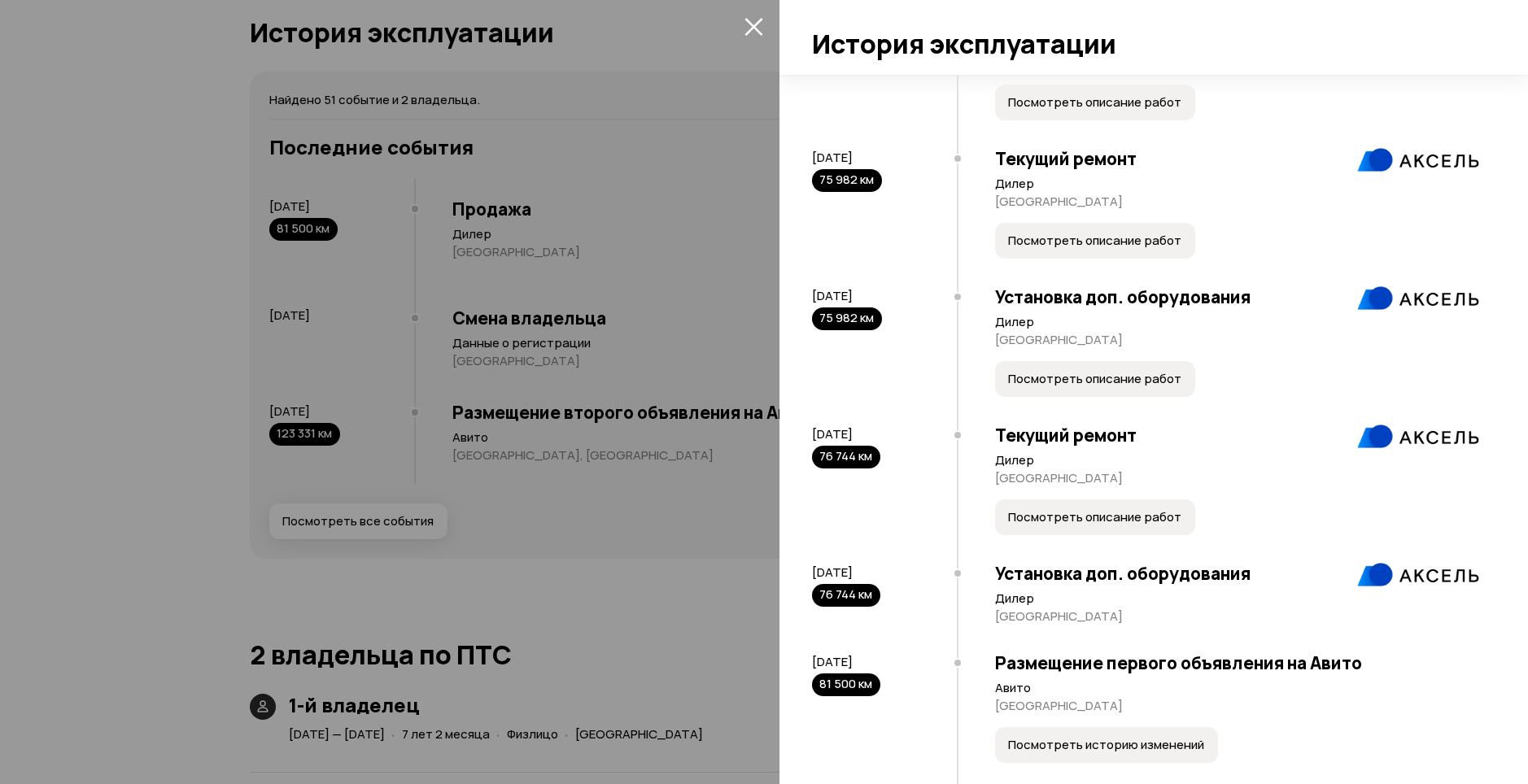
scroll to position [6175, 0]
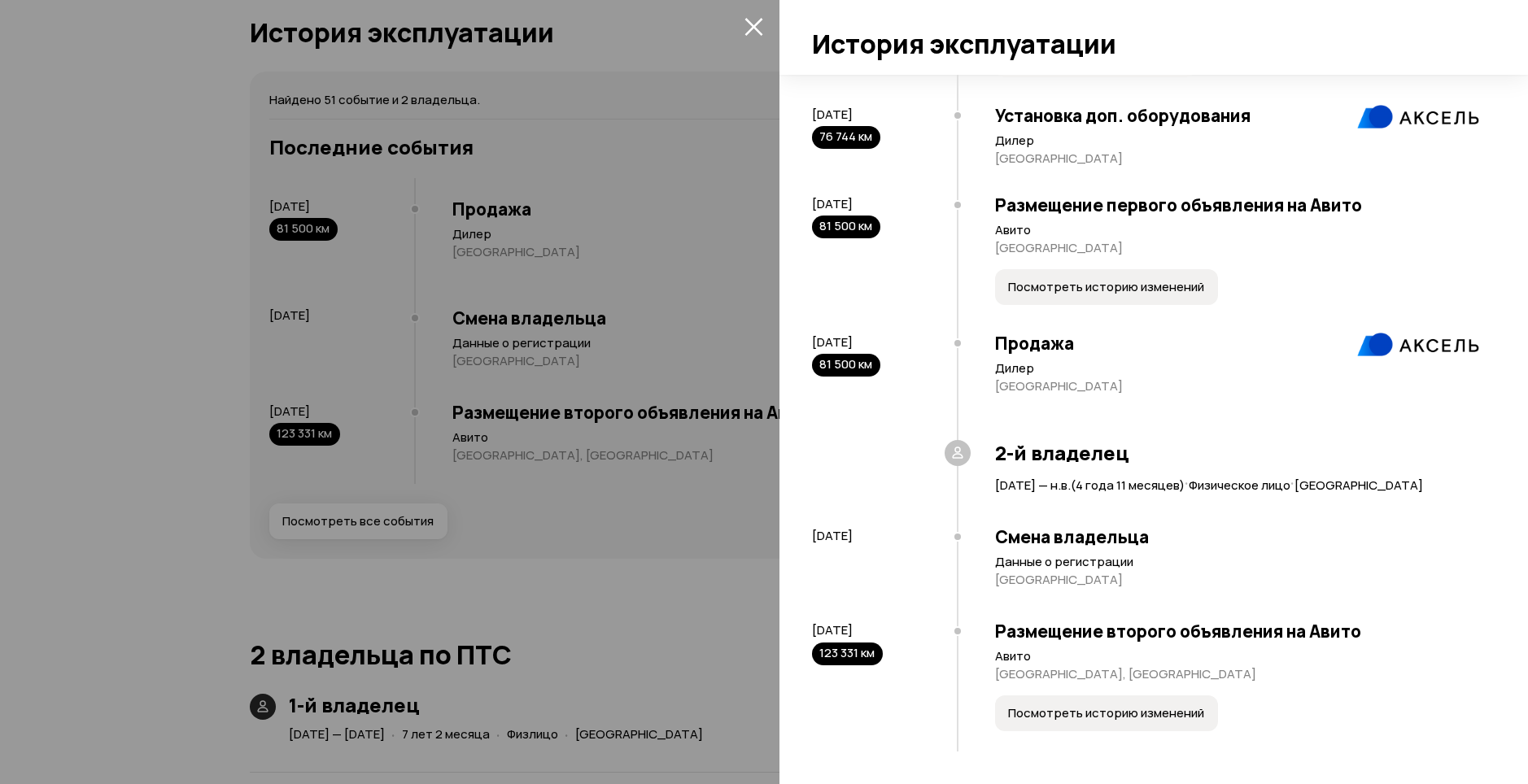
click at [1073, 707] on span "Посмотреть историю изменений" at bounding box center [1106, 712] width 196 height 16
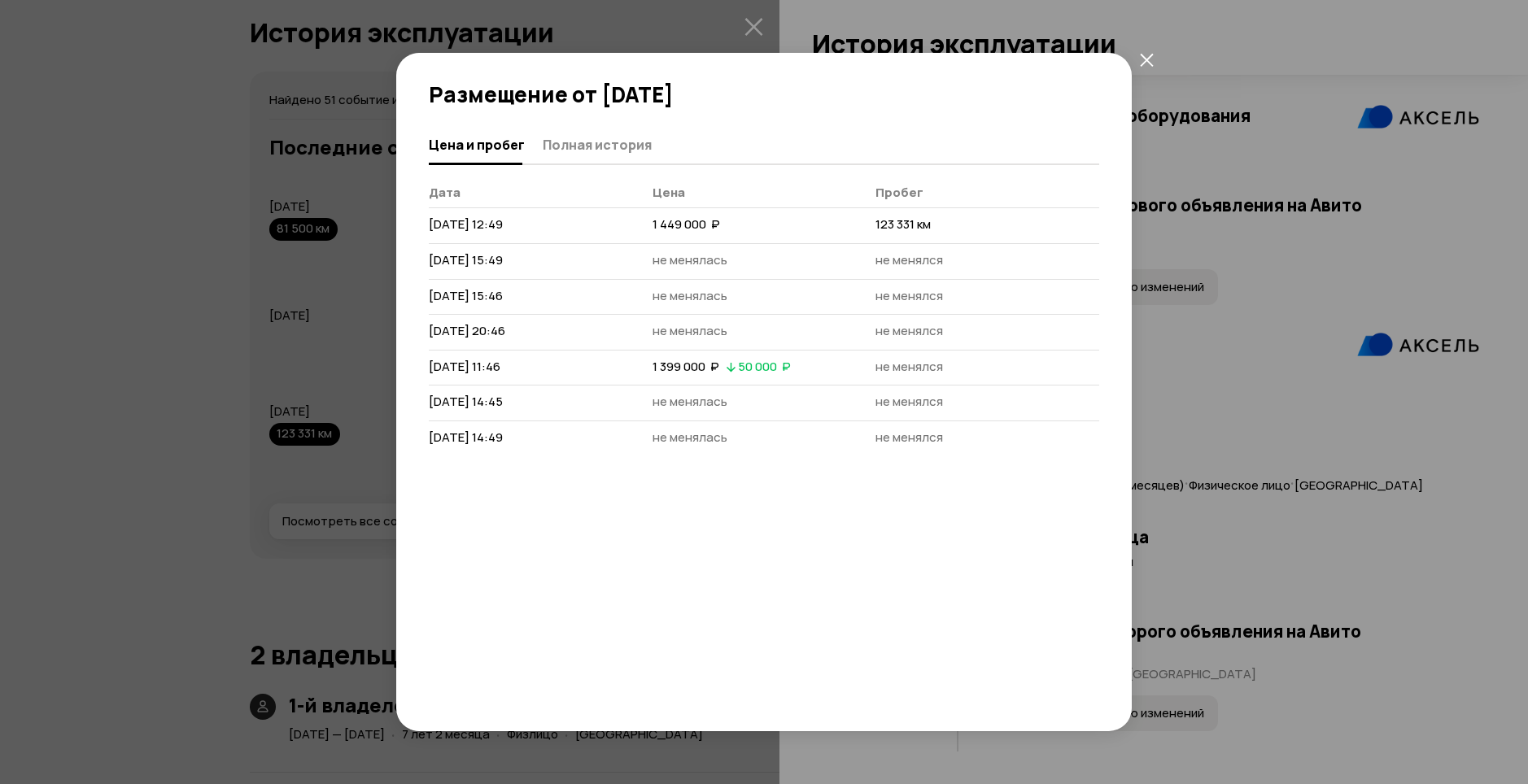
click at [759, 471] on div "Цена и пробег Полная история [PERSON_NAME] [DATE] 12:49 1 449 000  ₽ 123 331 км…" at bounding box center [764, 410] width 670 height 570
click at [593, 156] on button "Полная история" at bounding box center [594, 144] width 114 height 32
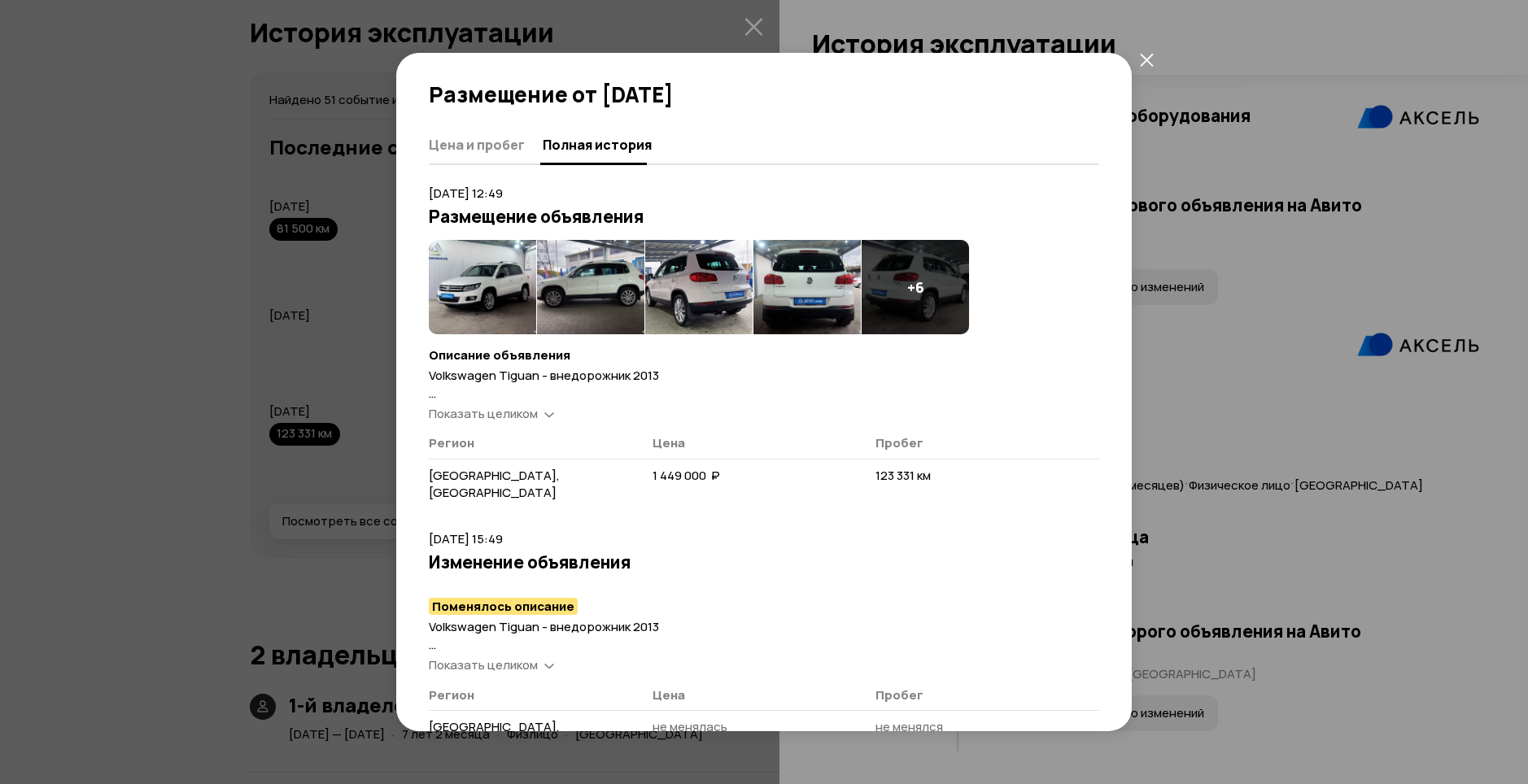
click at [543, 413] on div "Показать целиком" at bounding box center [491, 414] width 132 height 17
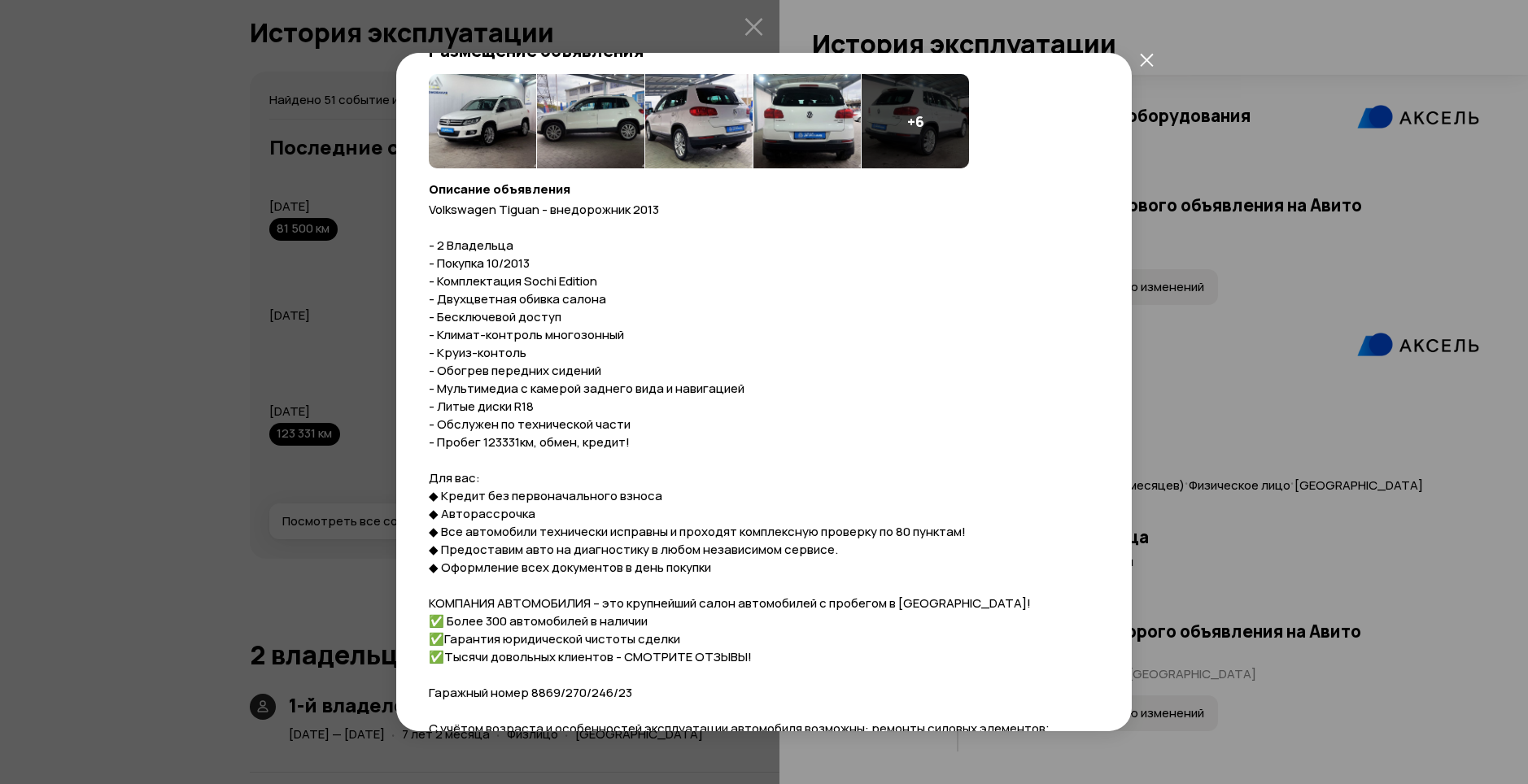
scroll to position [108, 0]
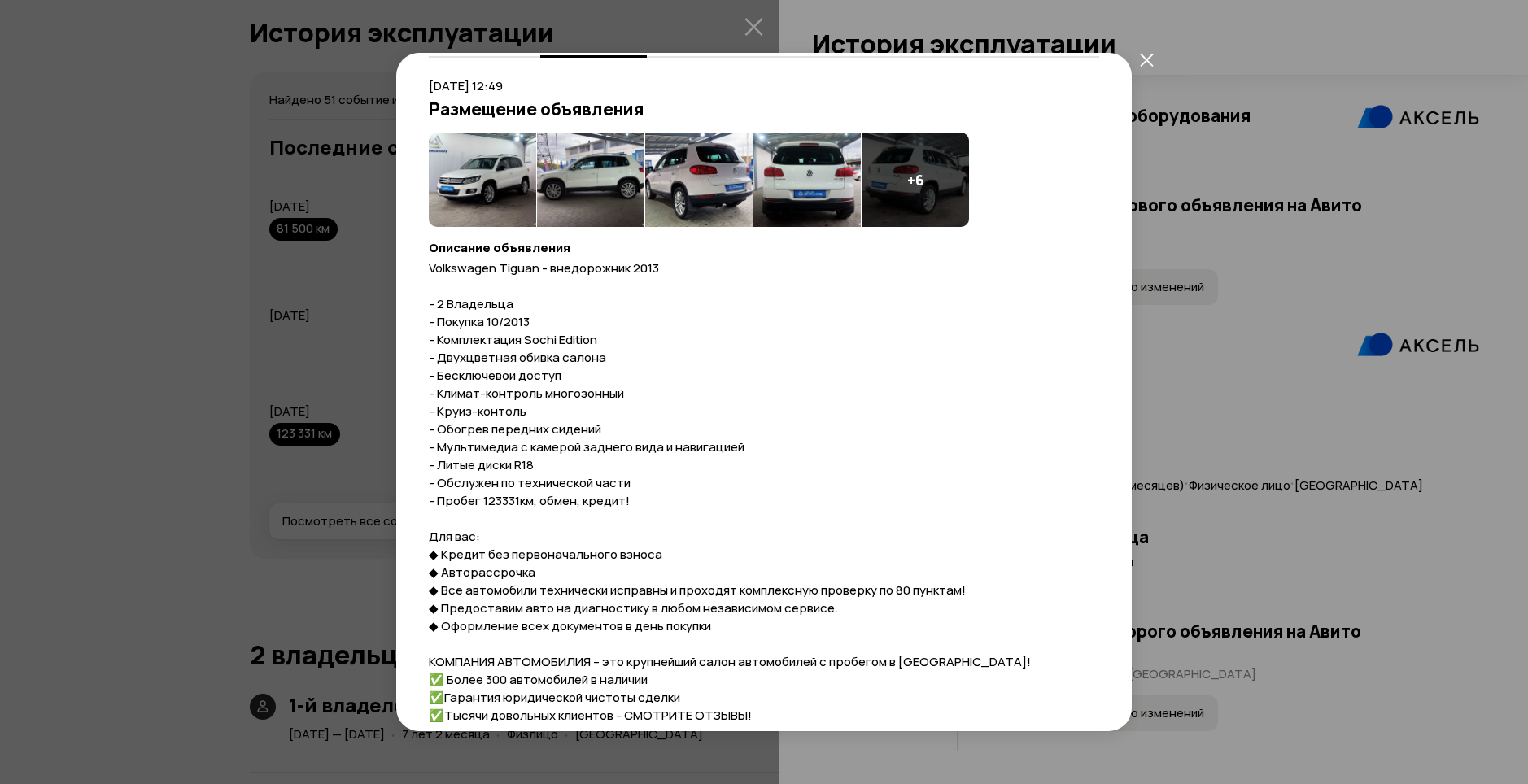
click at [511, 173] on img at bounding box center [482, 180] width 108 height 94
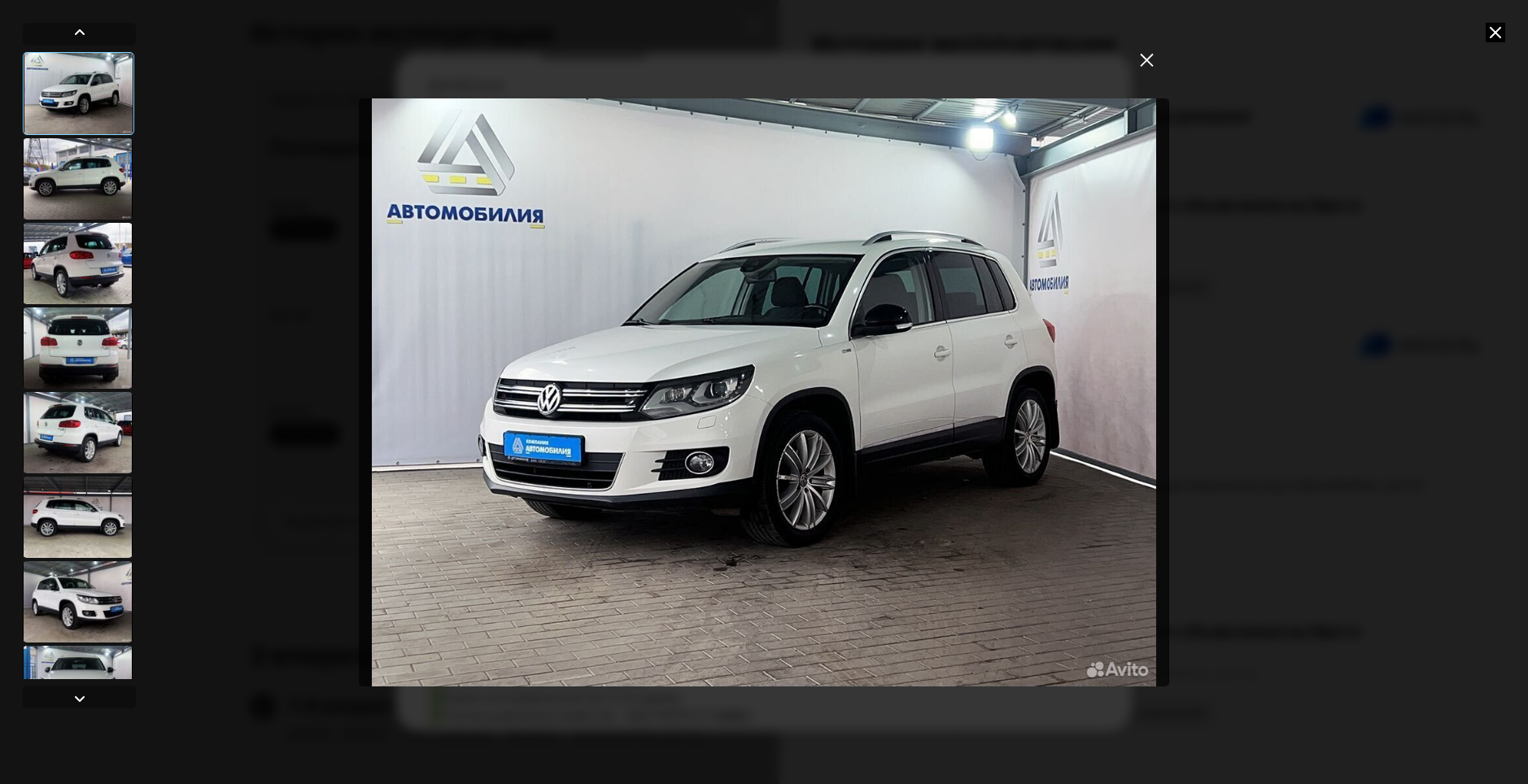
click at [106, 163] on div at bounding box center [77, 179] width 110 height 82
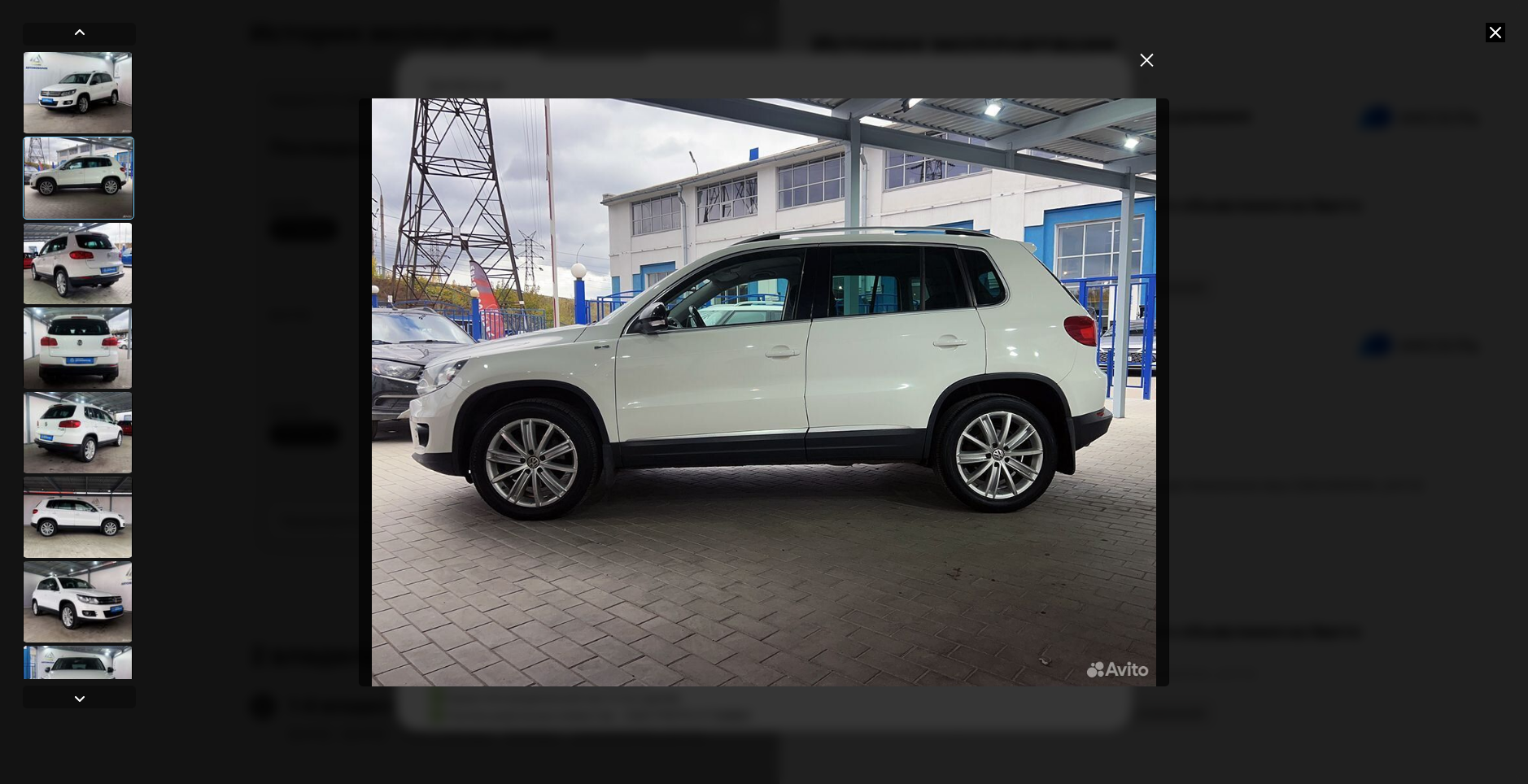
click at [87, 244] on div at bounding box center [77, 264] width 110 height 82
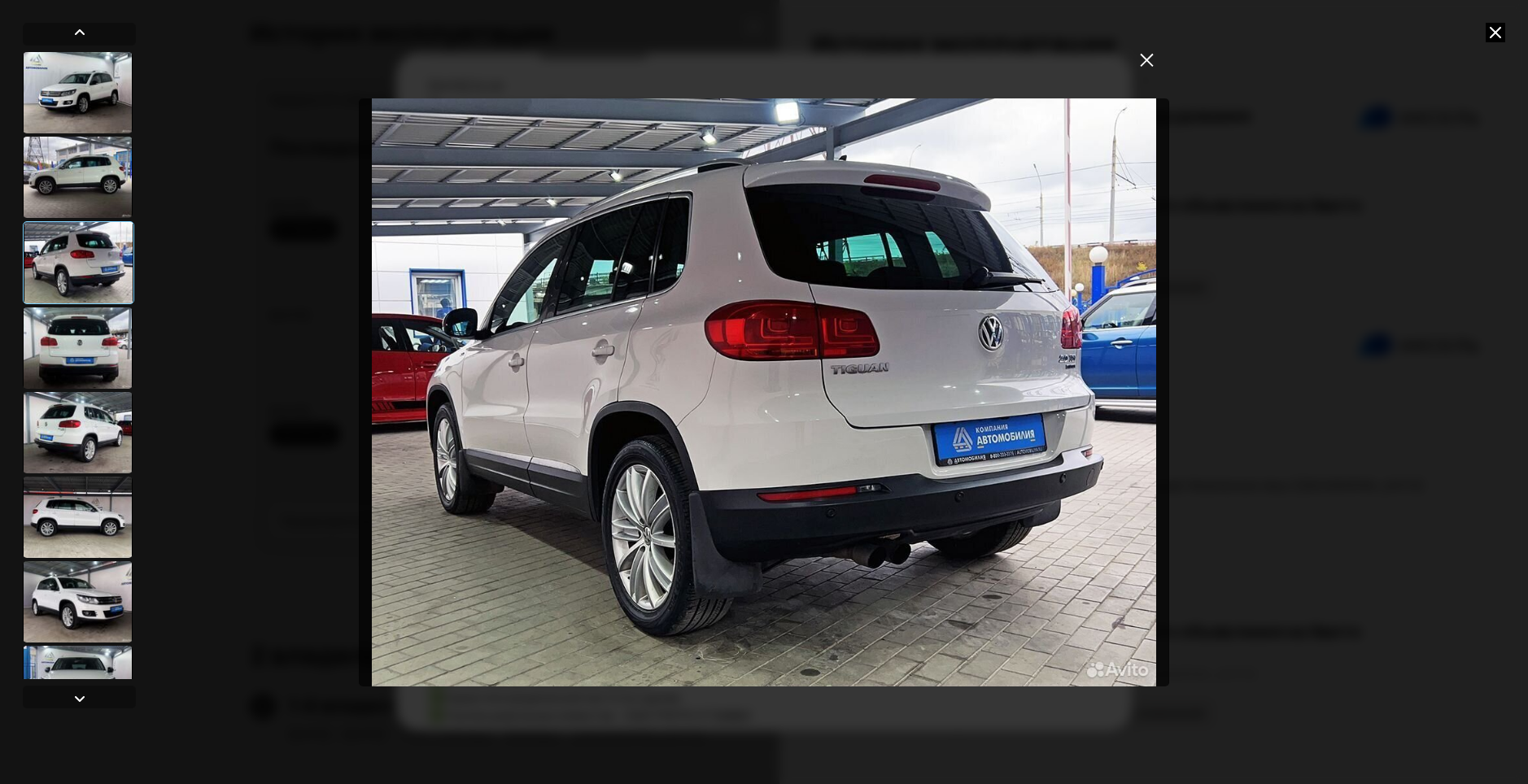
click at [95, 324] on div at bounding box center [77, 348] width 110 height 82
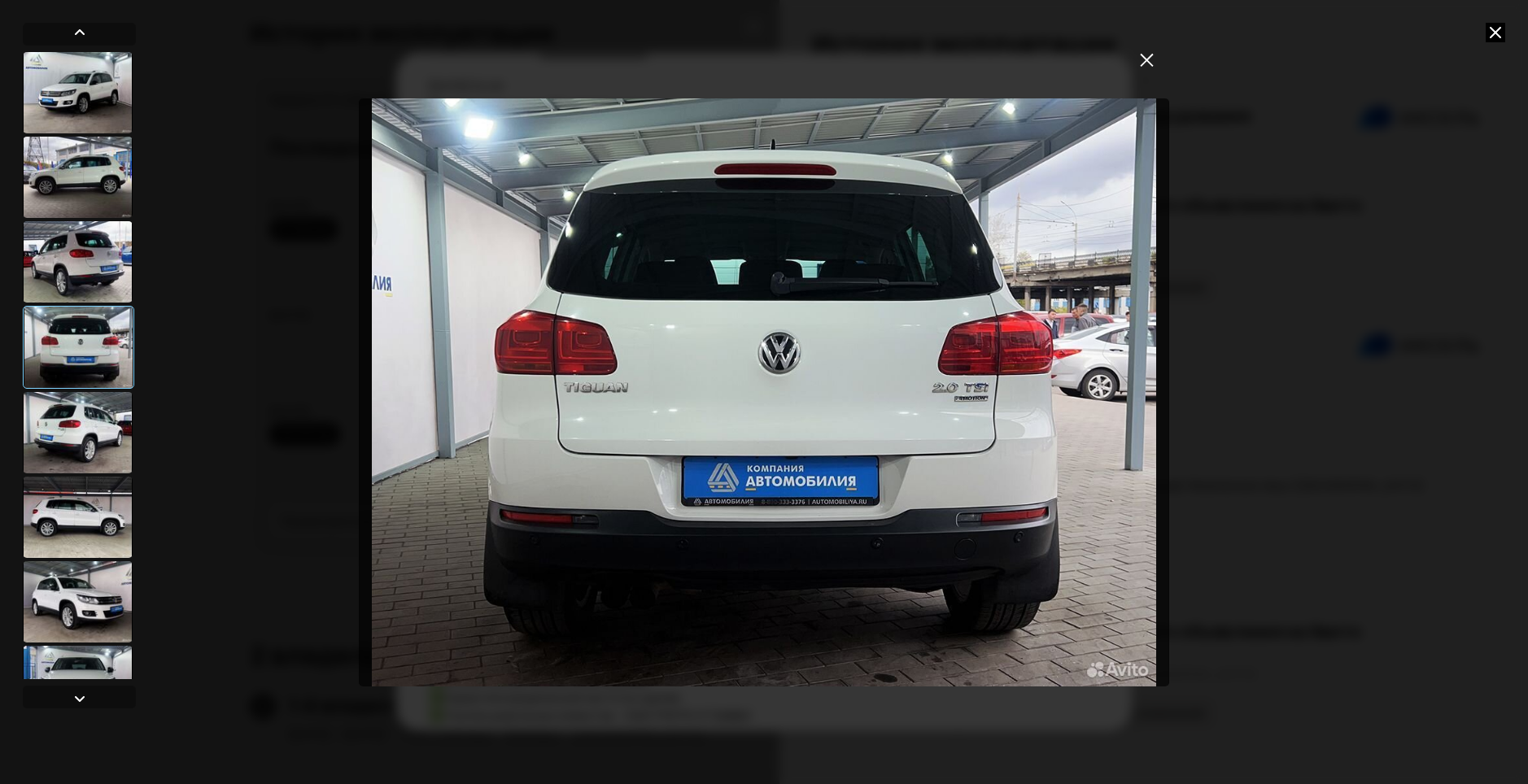
click at [103, 404] on div at bounding box center [77, 433] width 110 height 82
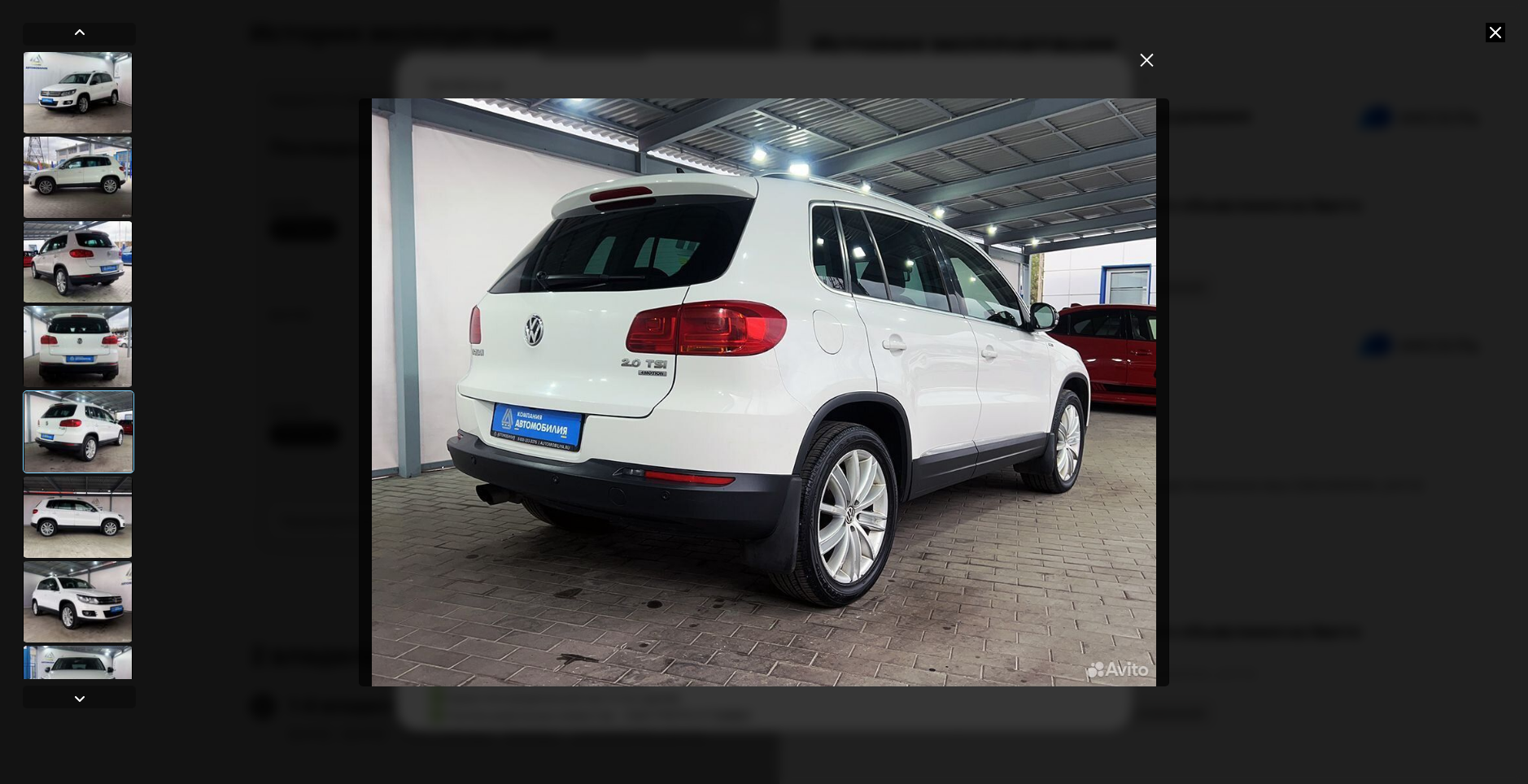
click at [811, 405] on img "Go to Slide 5" at bounding box center [764, 392] width 810 height 588
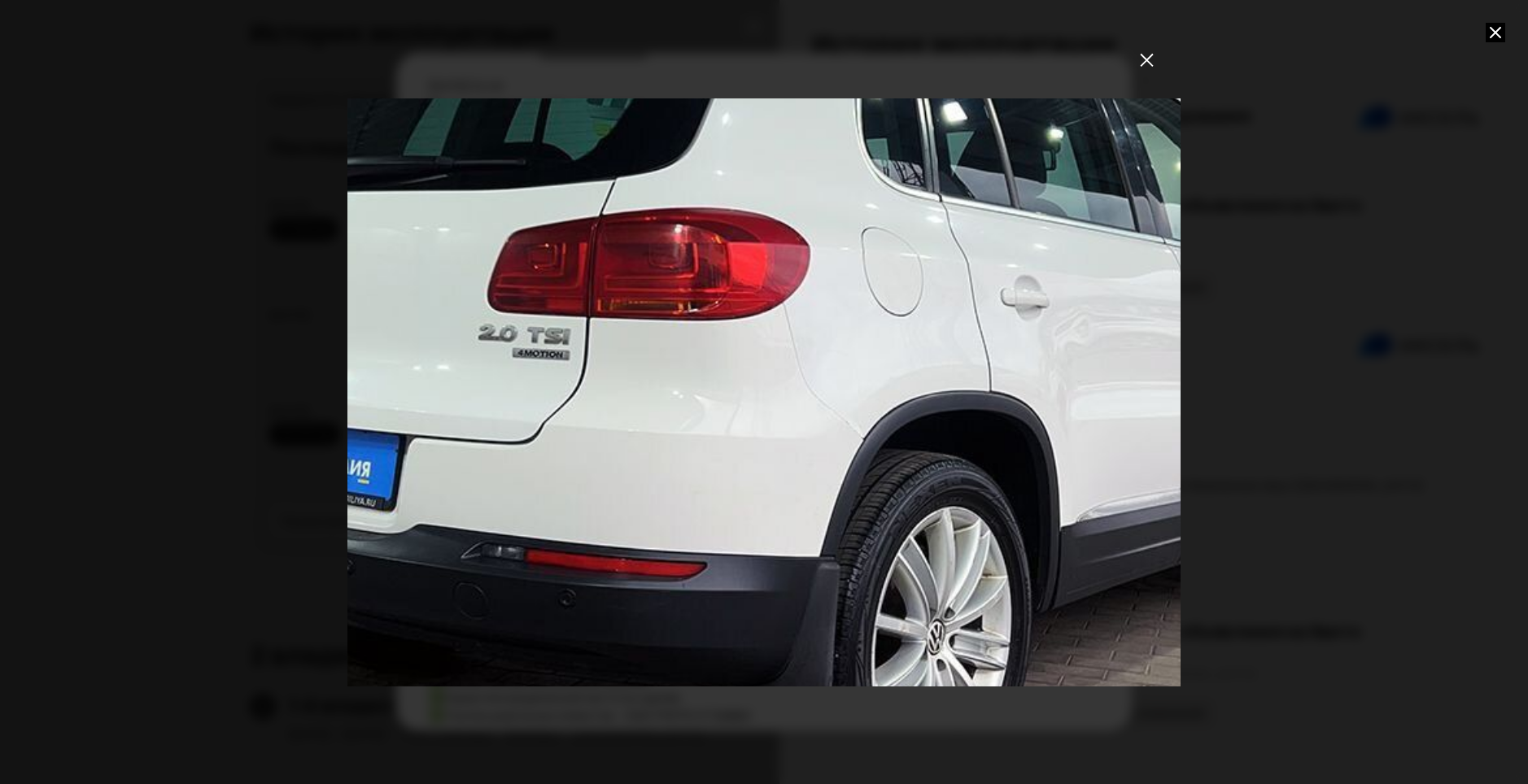
click at [623, 344] on div "Go to Slide 5" at bounding box center [764, 392] width 1666 height 1176
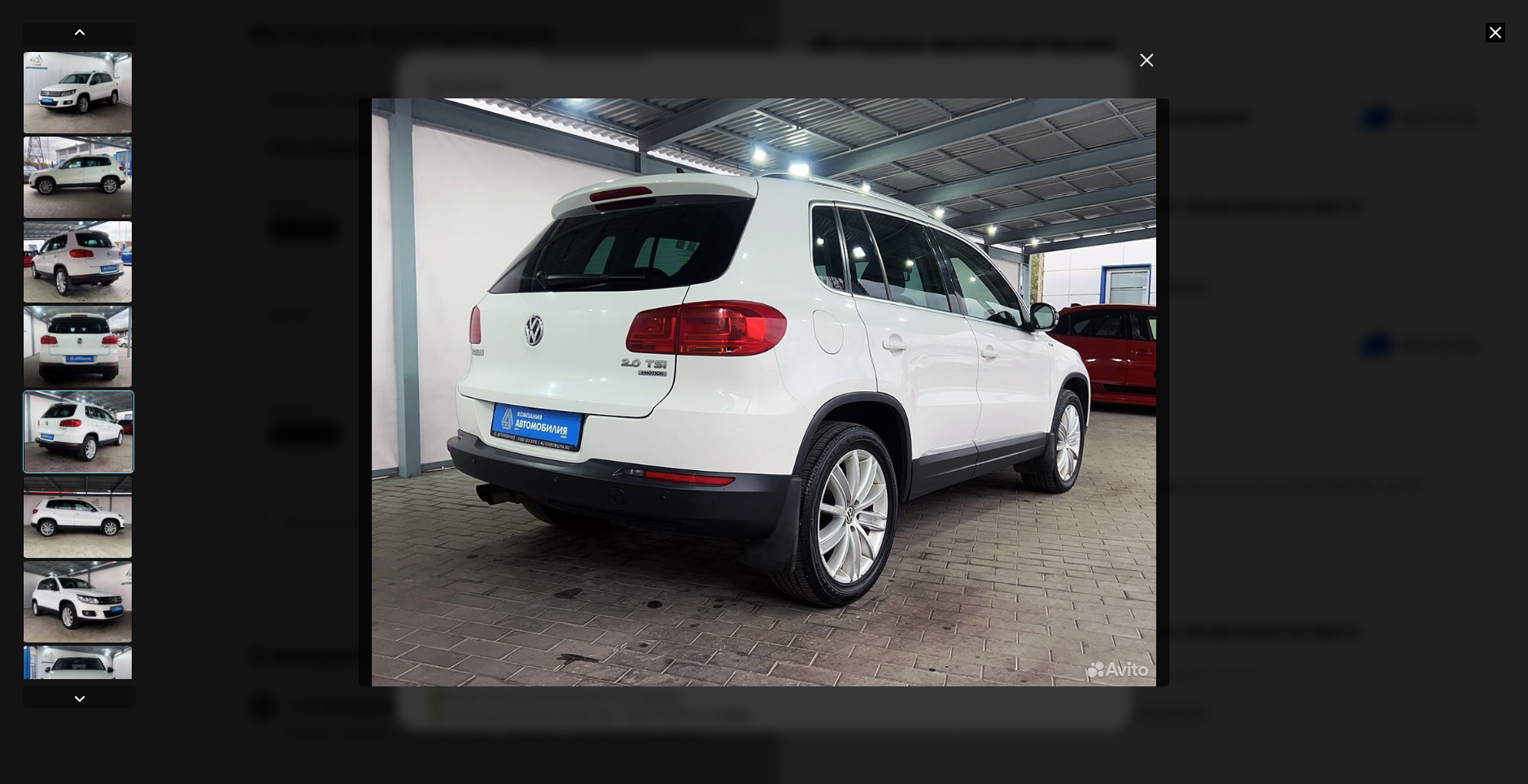
click at [96, 528] on div at bounding box center [77, 517] width 110 height 82
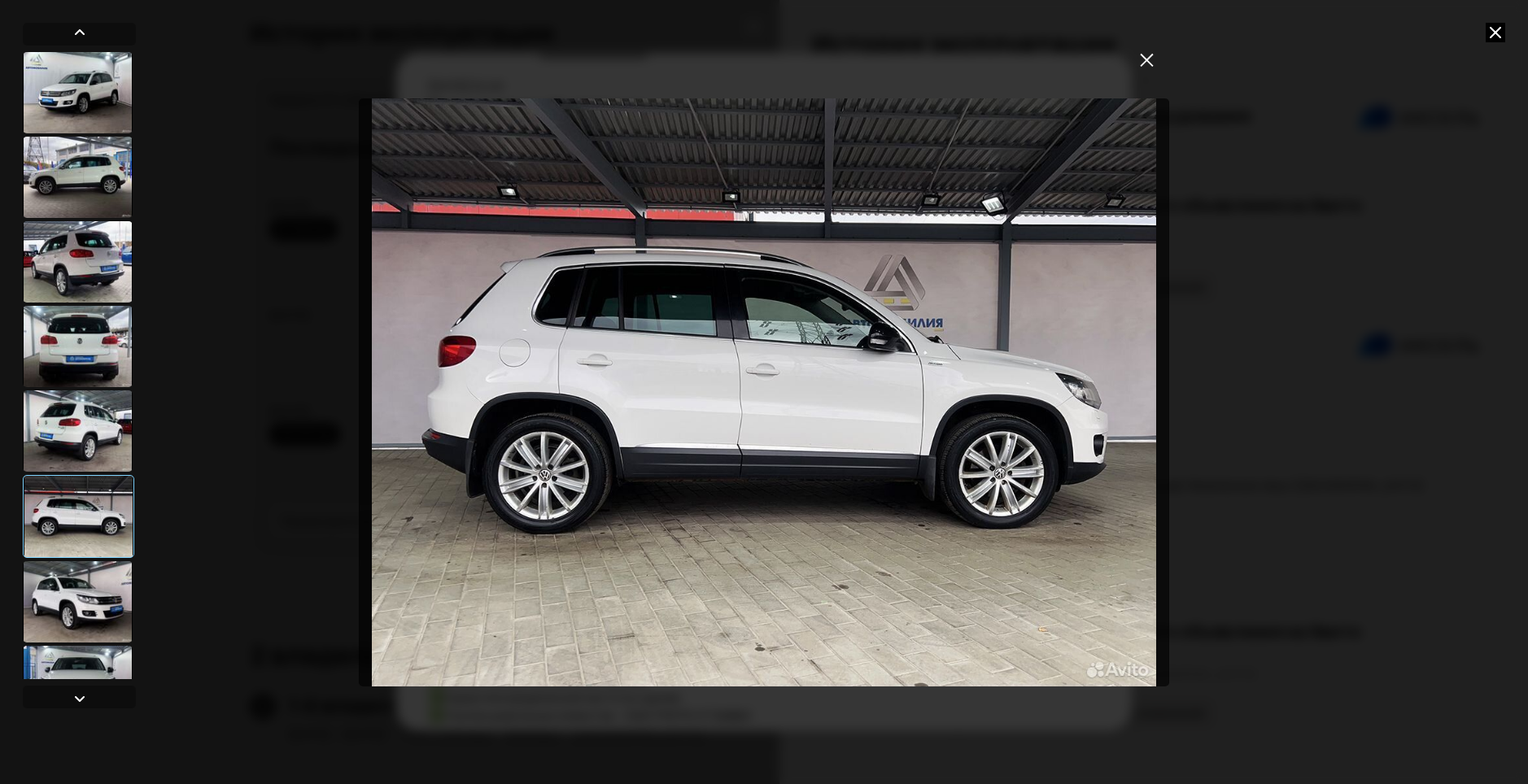
click at [98, 604] on div at bounding box center [77, 602] width 110 height 82
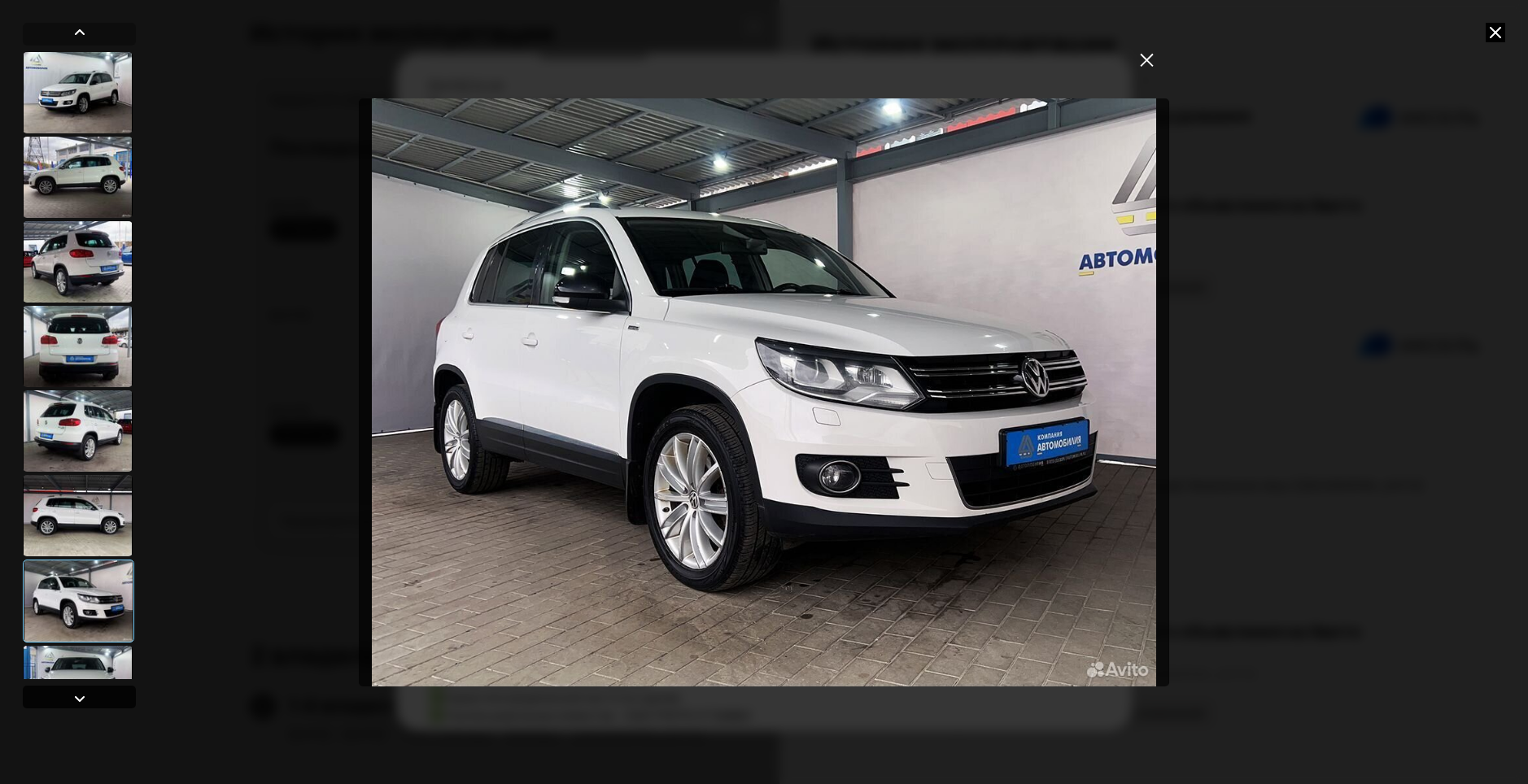
click at [77, 703] on div at bounding box center [80, 699] width 19 height 19
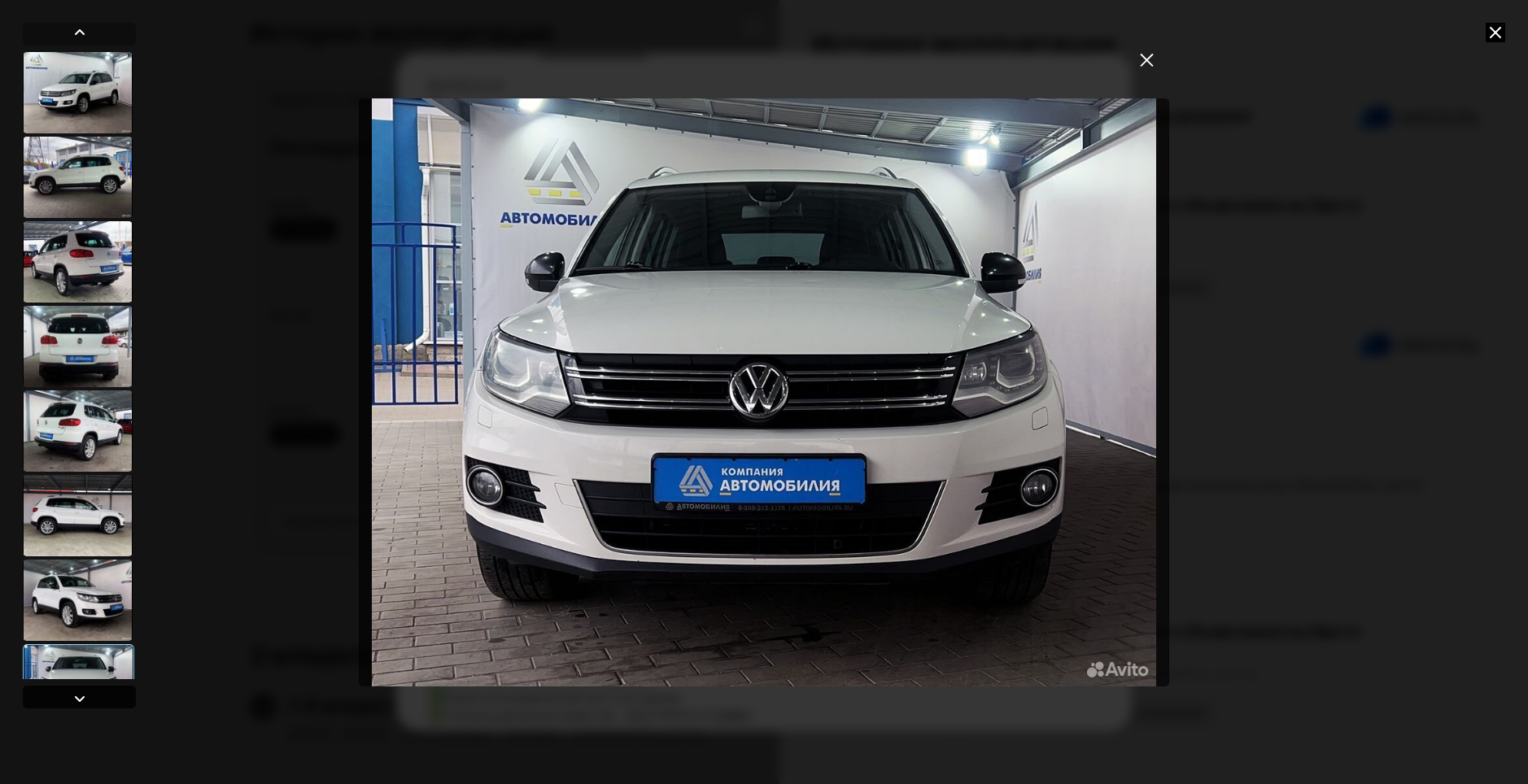
click at [79, 700] on div at bounding box center [80, 699] width 19 height 19
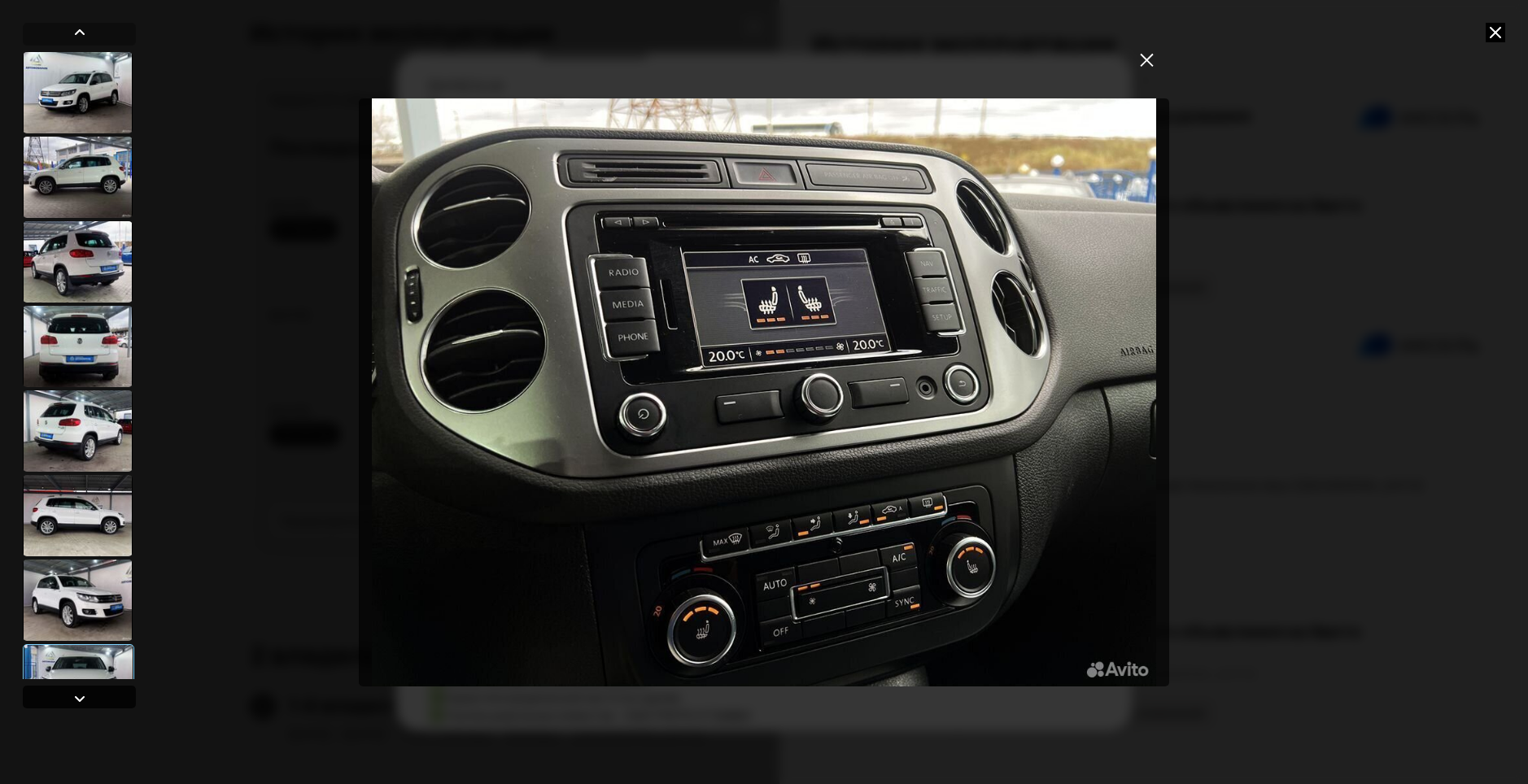
scroll to position [305, 0]
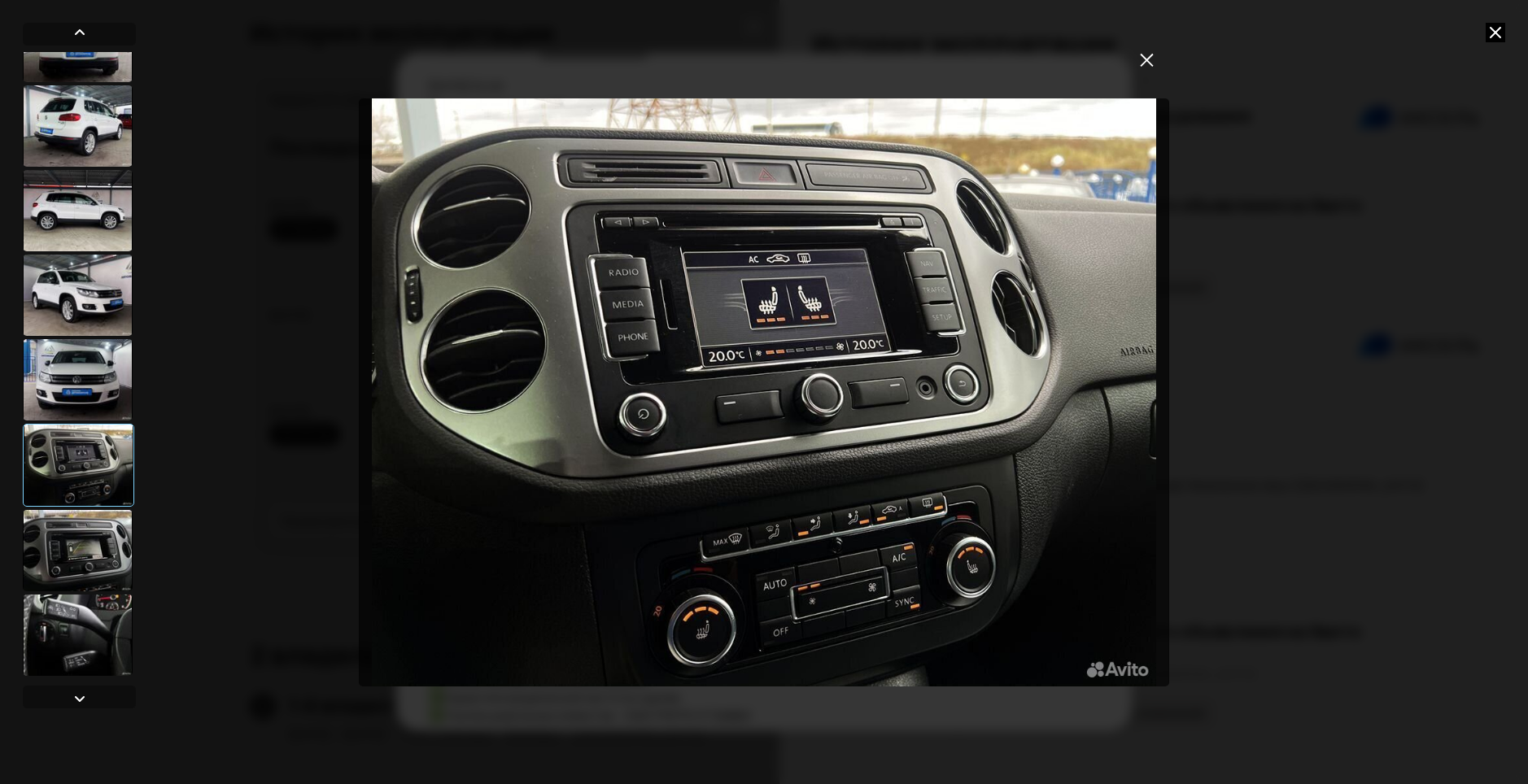
click at [75, 320] on div at bounding box center [77, 295] width 110 height 82
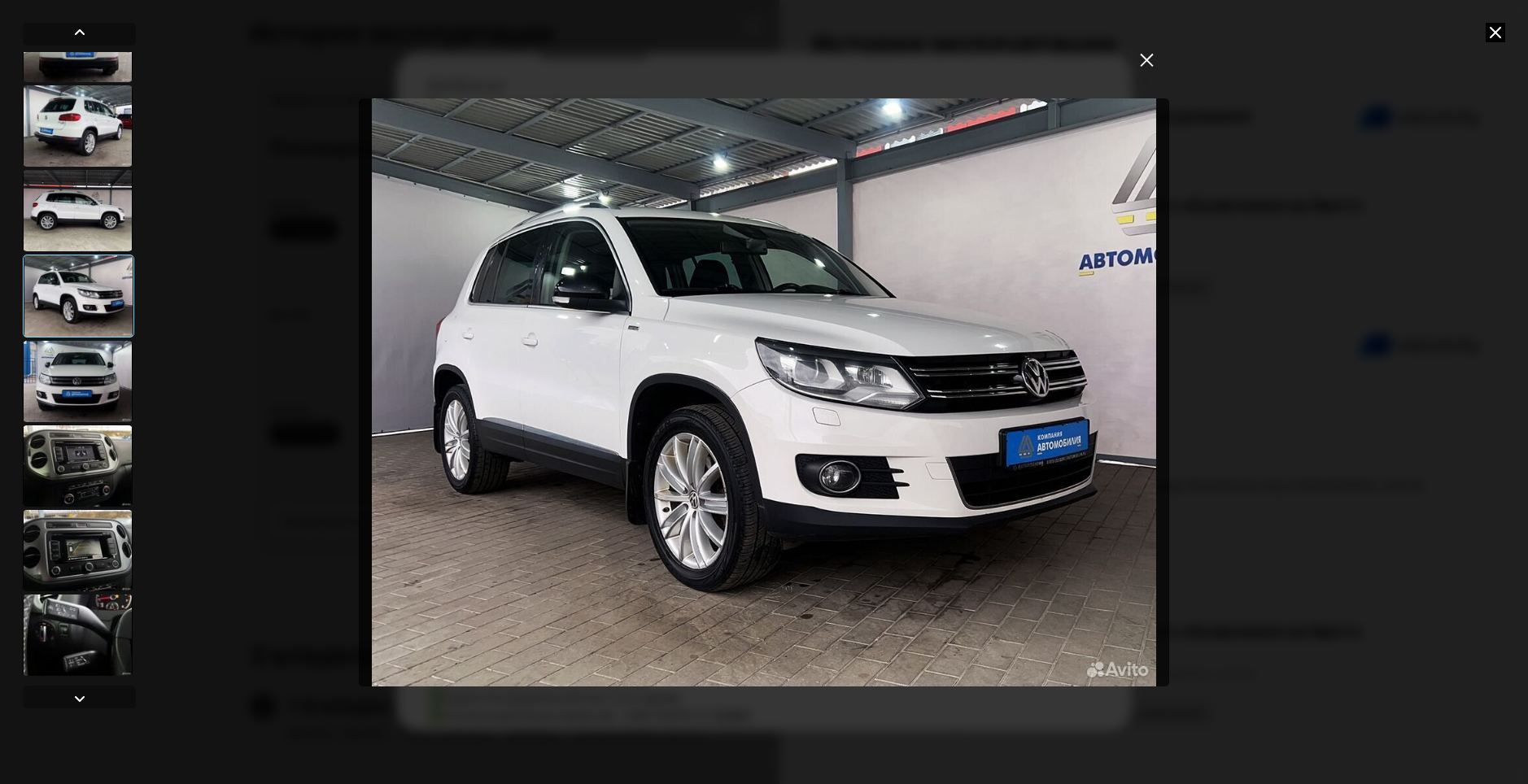
click at [83, 364] on div at bounding box center [77, 381] width 110 height 82
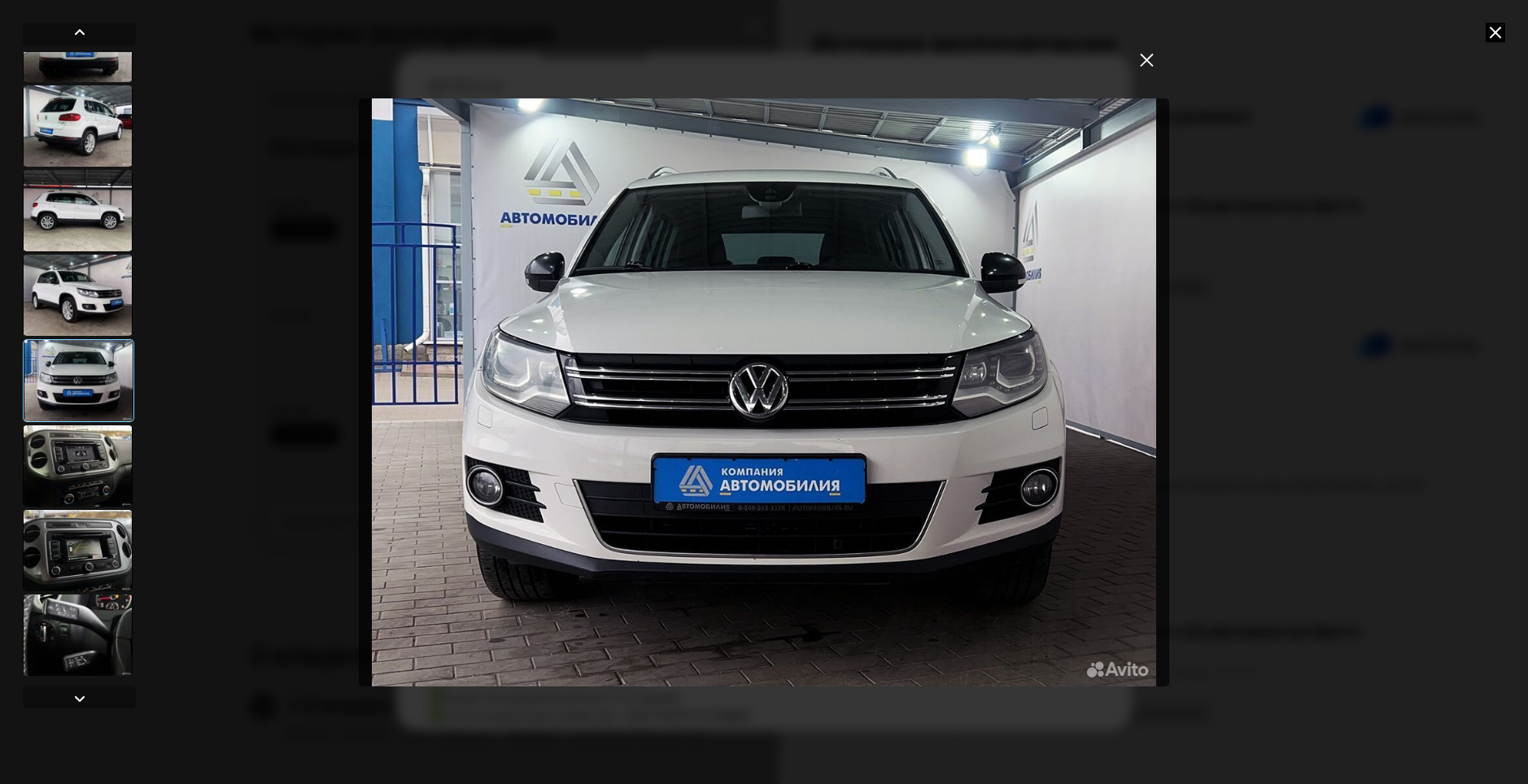
click at [62, 439] on div at bounding box center [77, 466] width 110 height 82
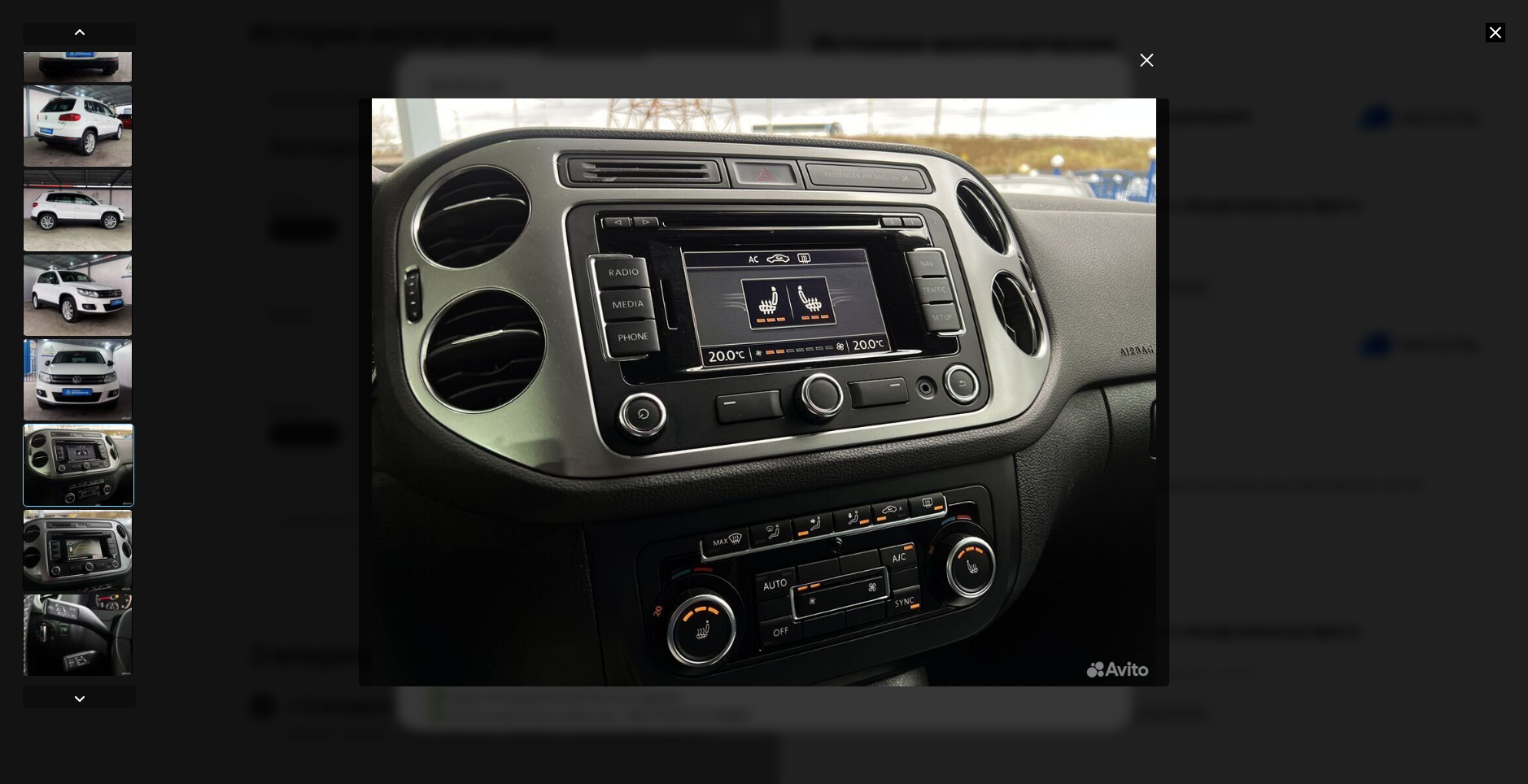
click at [86, 529] on div at bounding box center [77, 550] width 110 height 82
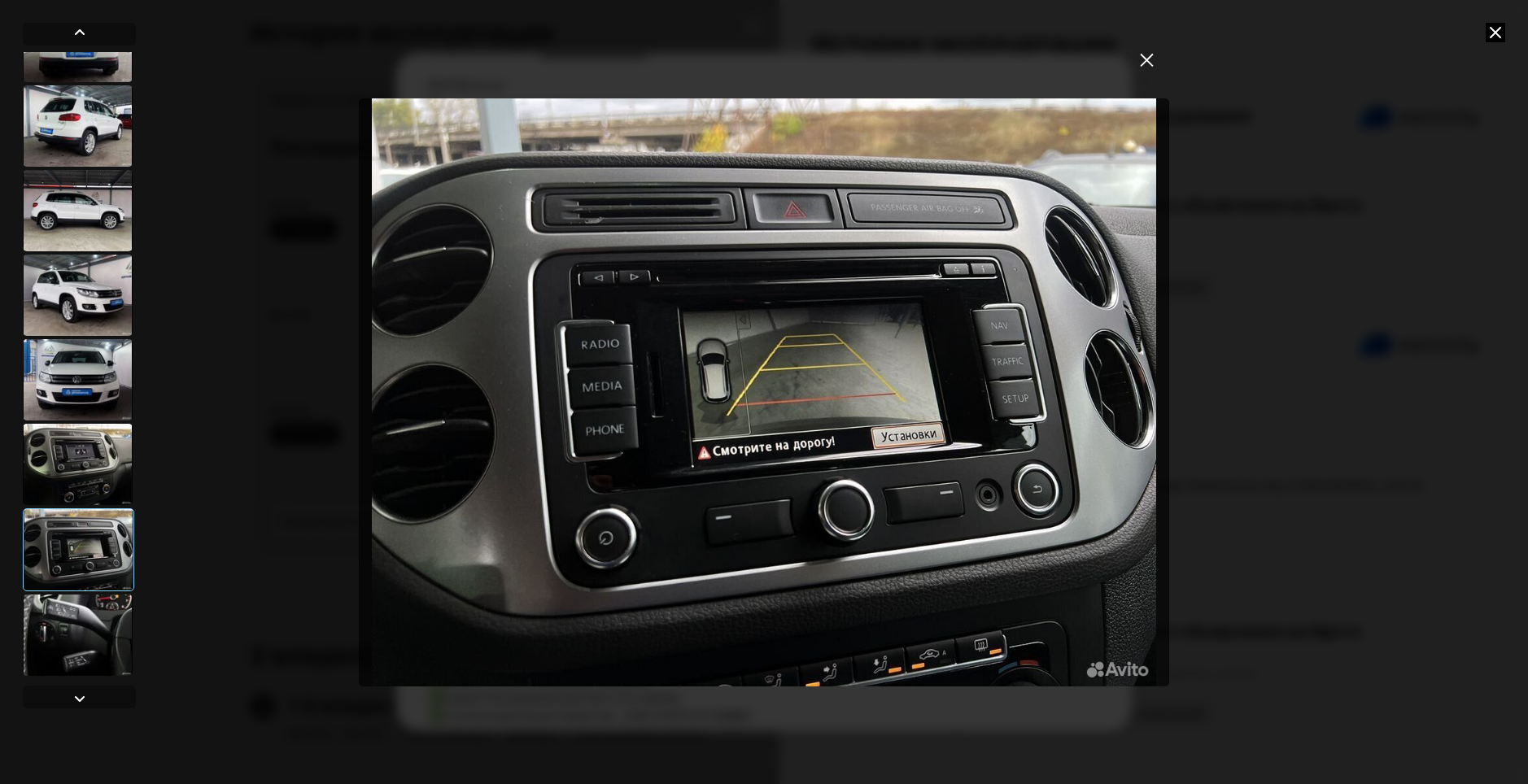
click at [101, 623] on div at bounding box center [77, 635] width 110 height 82
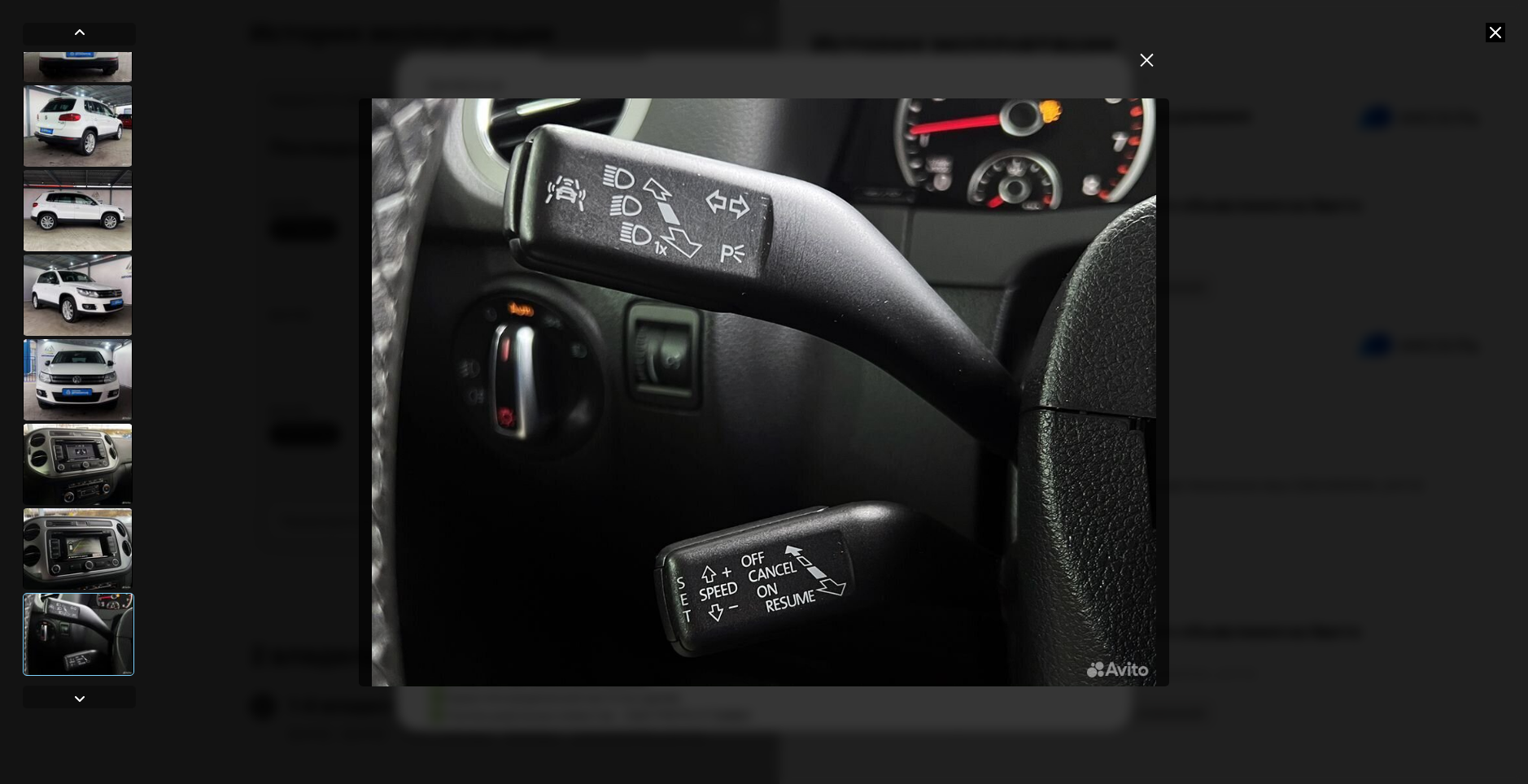
click at [780, 253] on img "Go to Slide 11" at bounding box center [764, 392] width 810 height 588
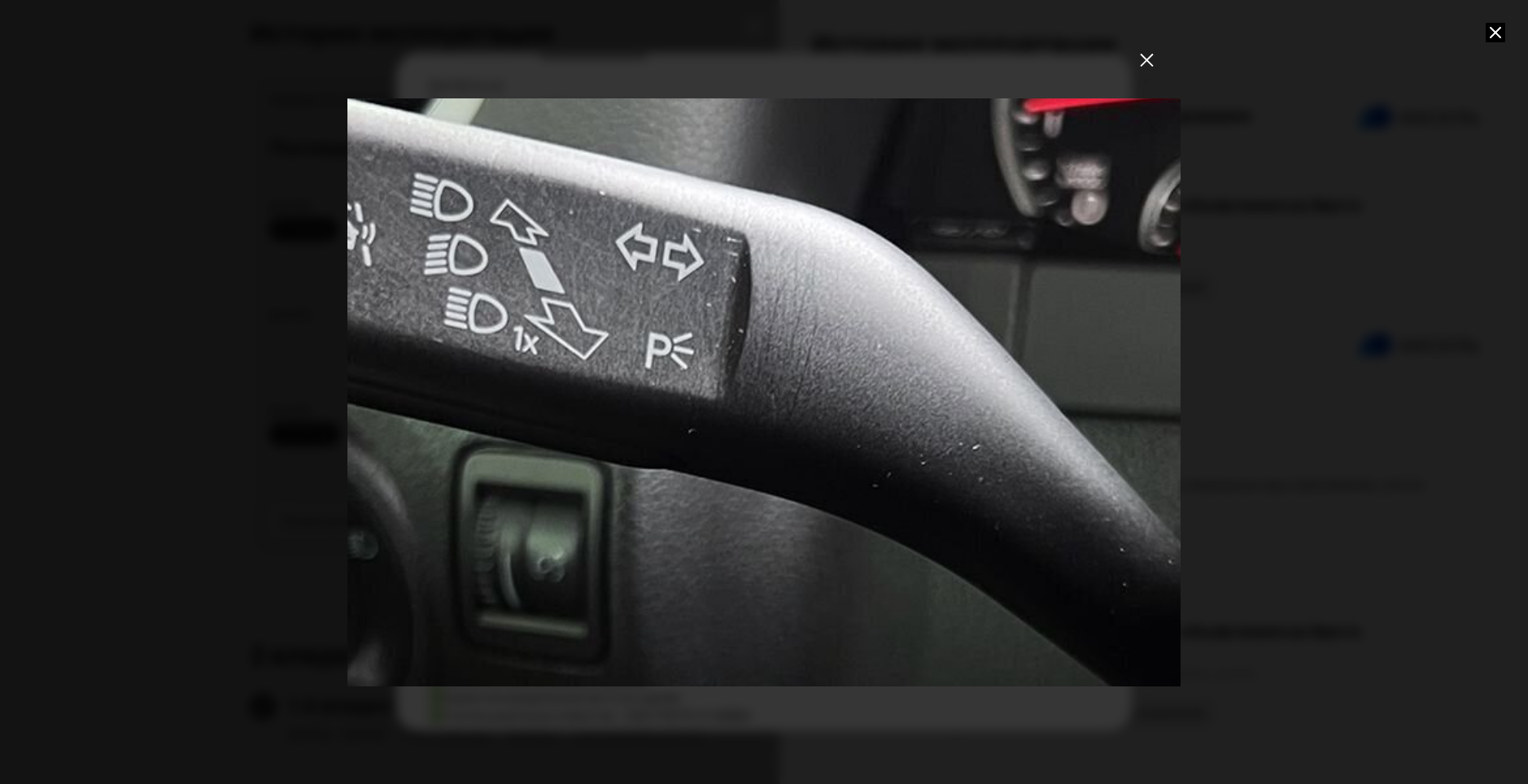
drag, startPoint x: 780, startPoint y: 253, endPoint x: 746, endPoint y: 494, distance: 243.4
click at [746, 494] on div "Go to Slide 11" at bounding box center [732, 628] width 1666 height 1176
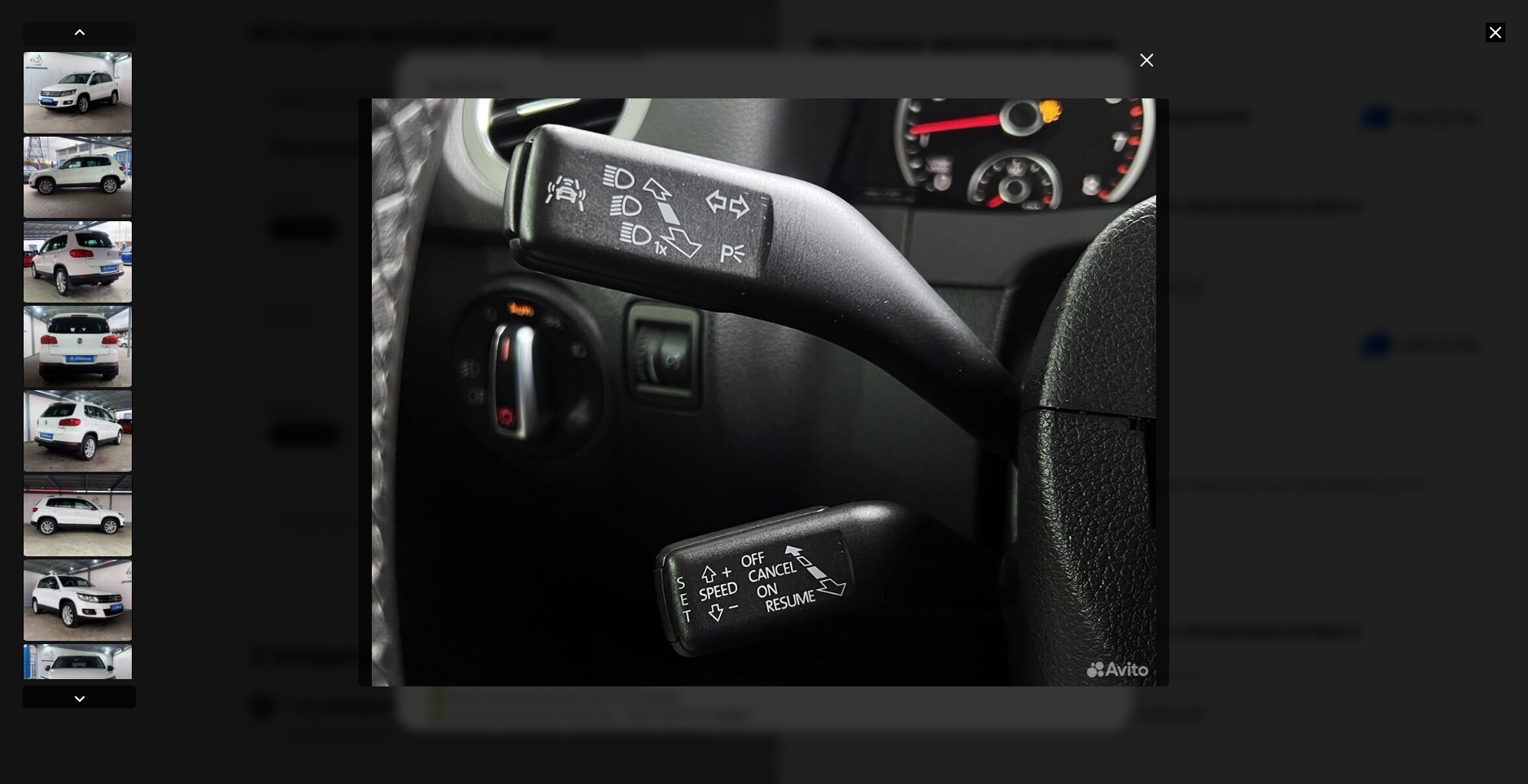
click at [77, 692] on div at bounding box center [80, 699] width 19 height 19
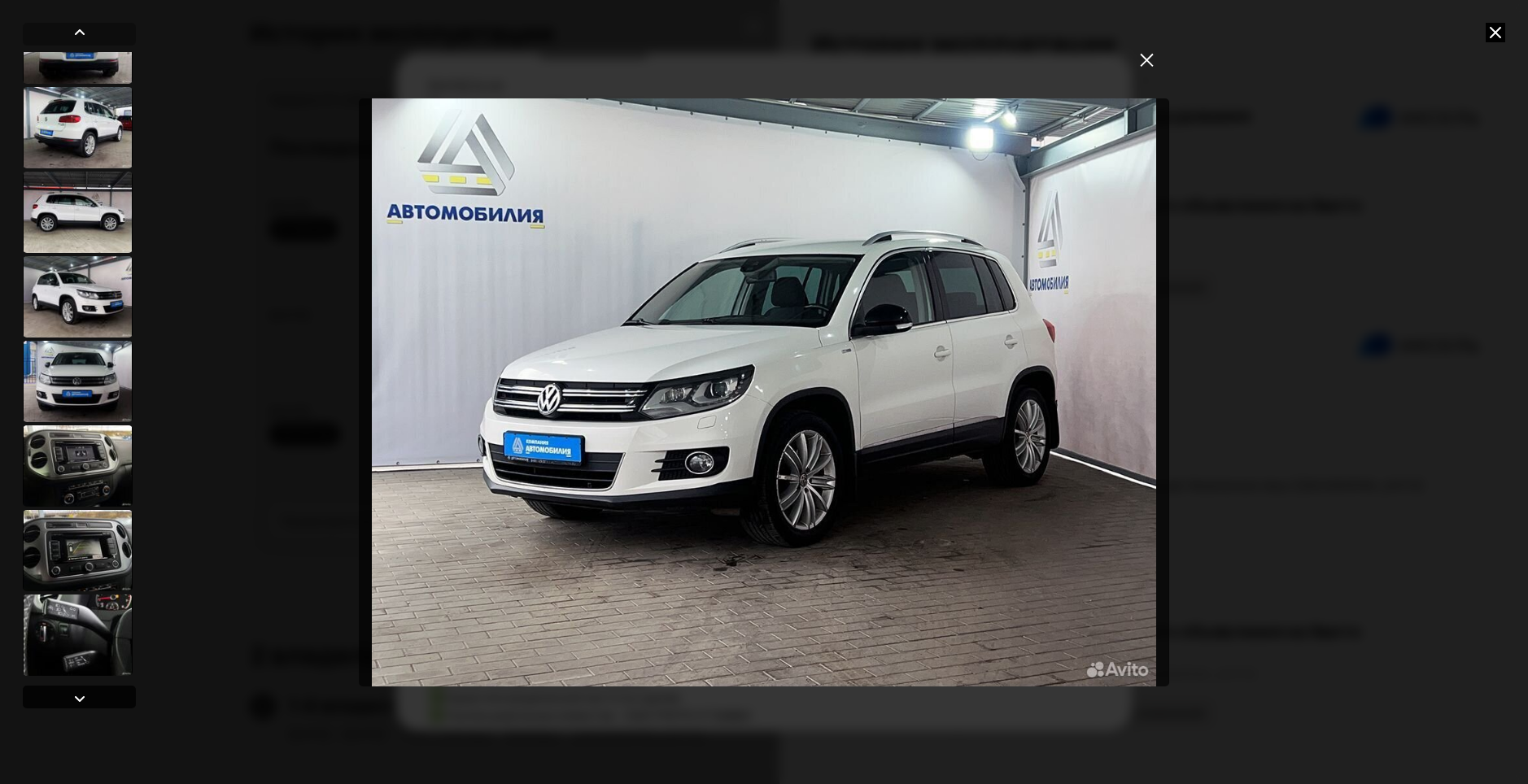
click at [87, 695] on div at bounding box center [80, 699] width 19 height 19
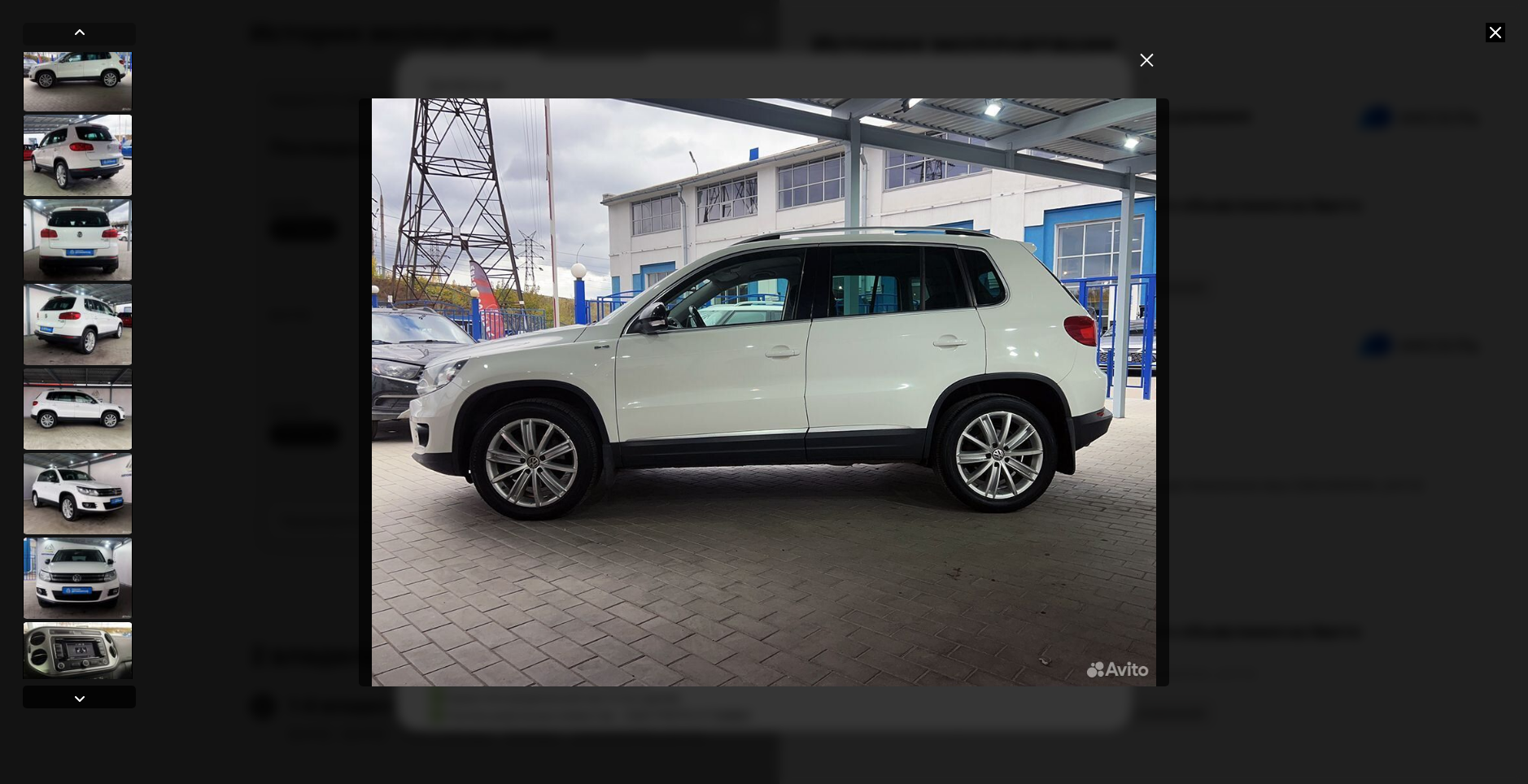
scroll to position [107, 0]
click at [73, 695] on div at bounding box center [80, 699] width 19 height 19
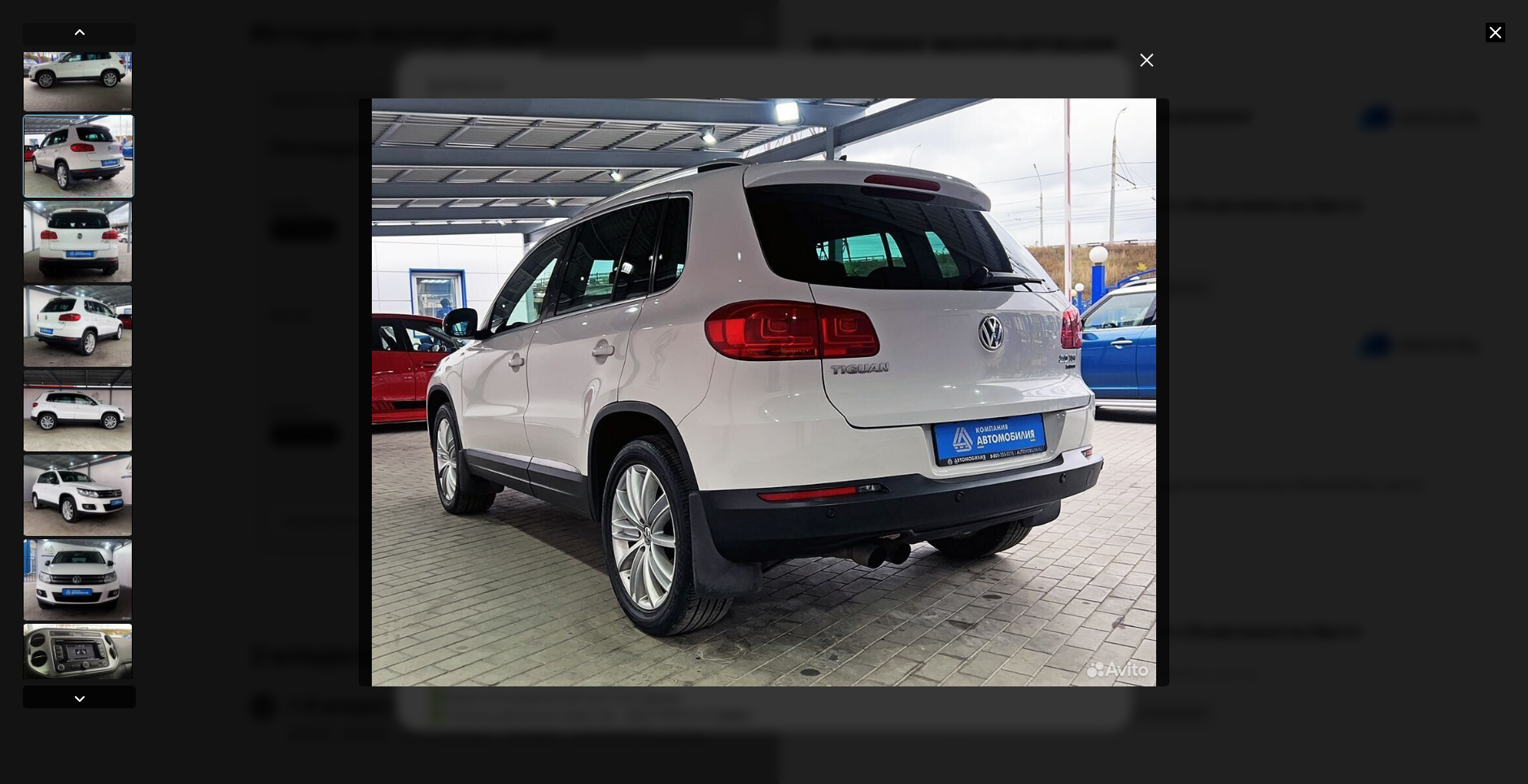
click at [78, 700] on div at bounding box center [80, 699] width 19 height 19
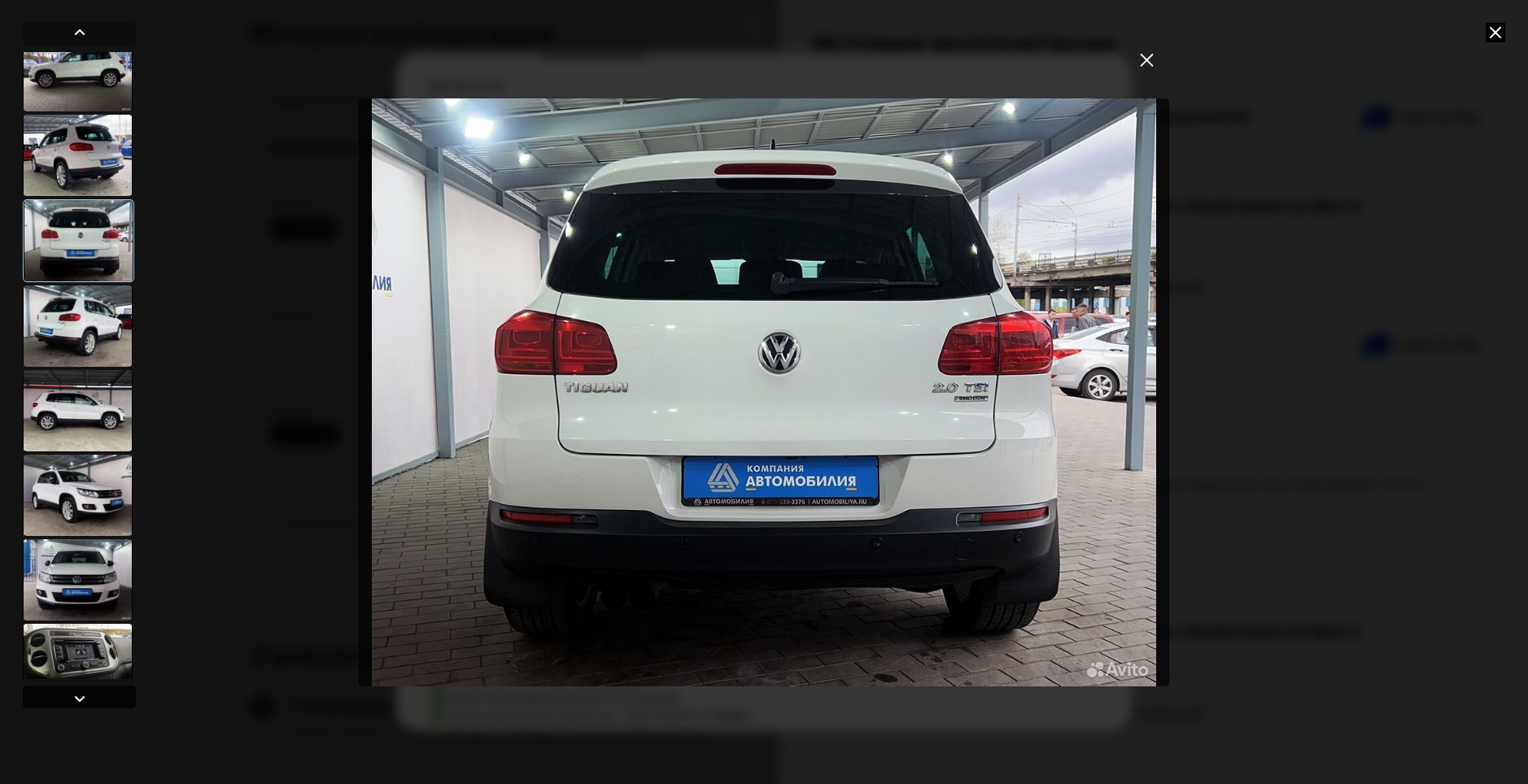
click at [78, 700] on div at bounding box center [80, 699] width 19 height 19
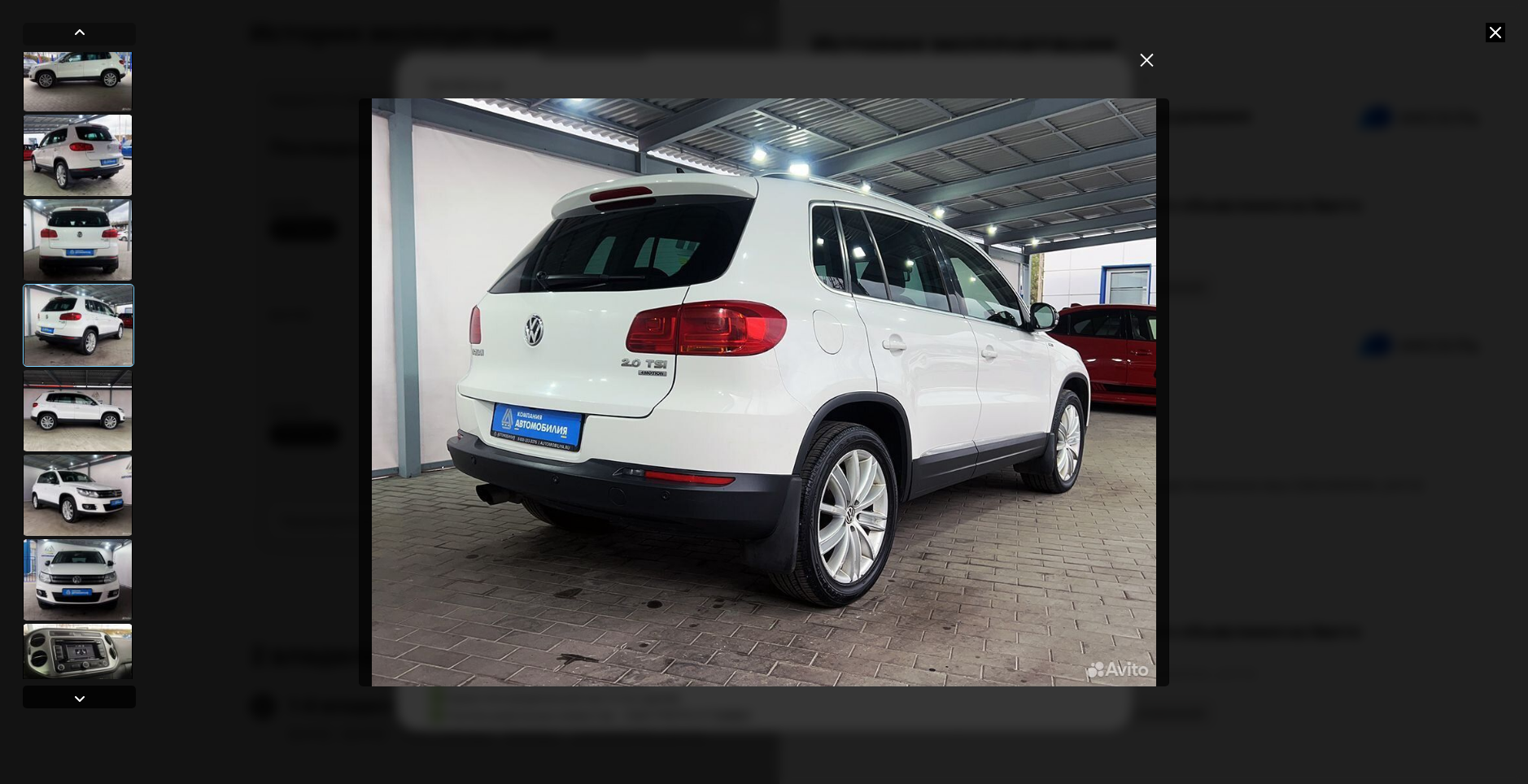
click at [78, 700] on div at bounding box center [80, 699] width 19 height 19
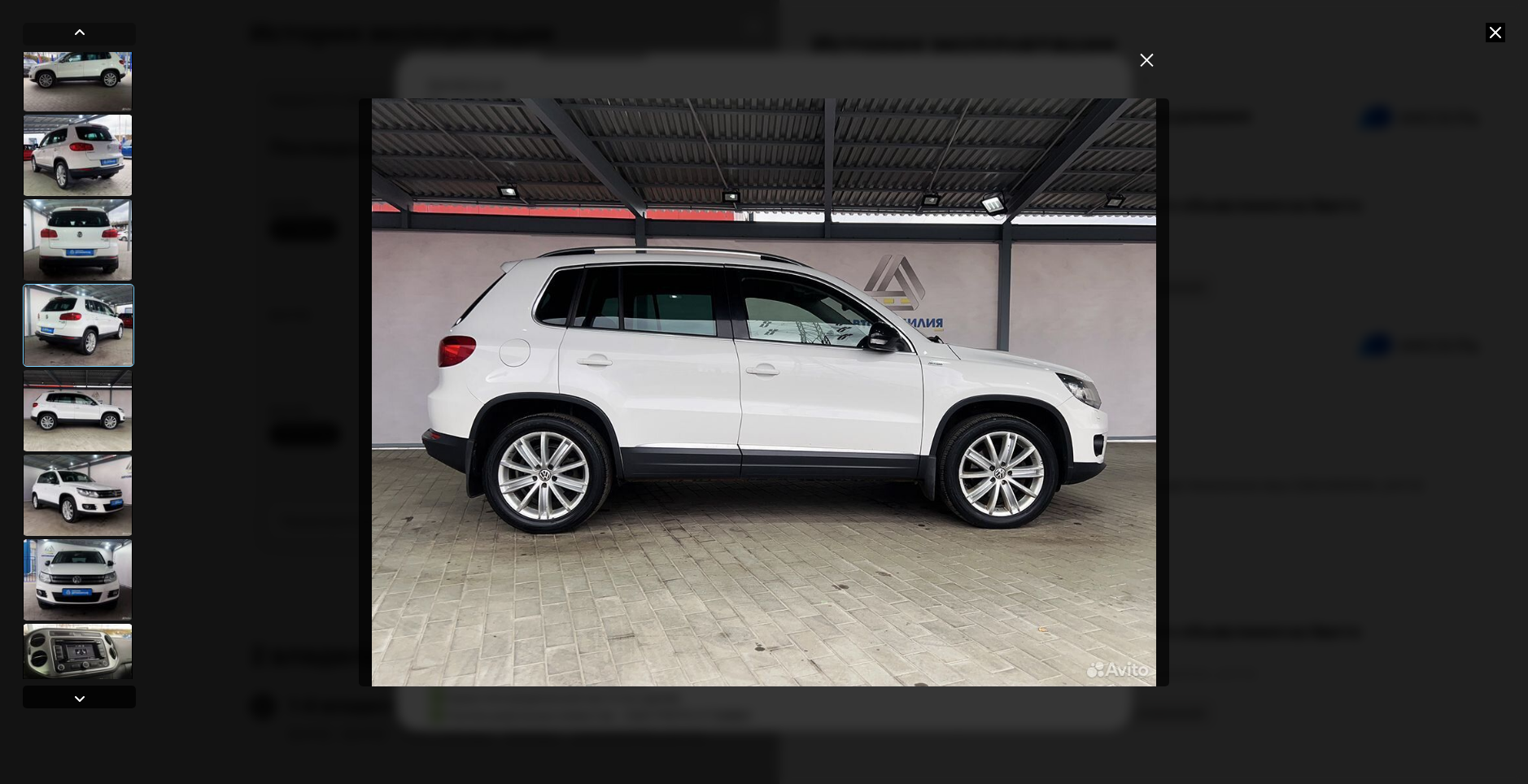
click at [78, 700] on div at bounding box center [80, 699] width 19 height 19
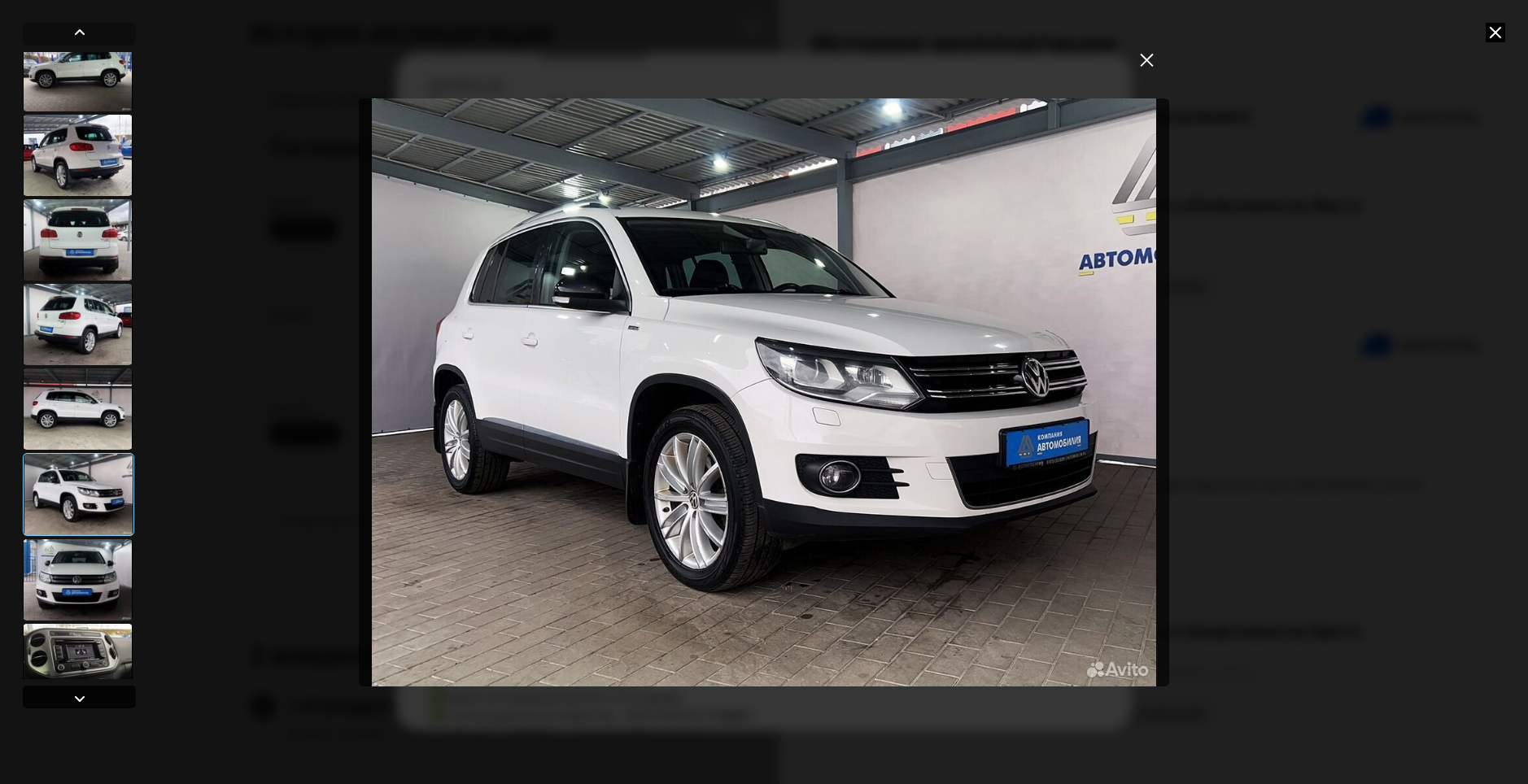
click at [78, 700] on div at bounding box center [80, 699] width 19 height 19
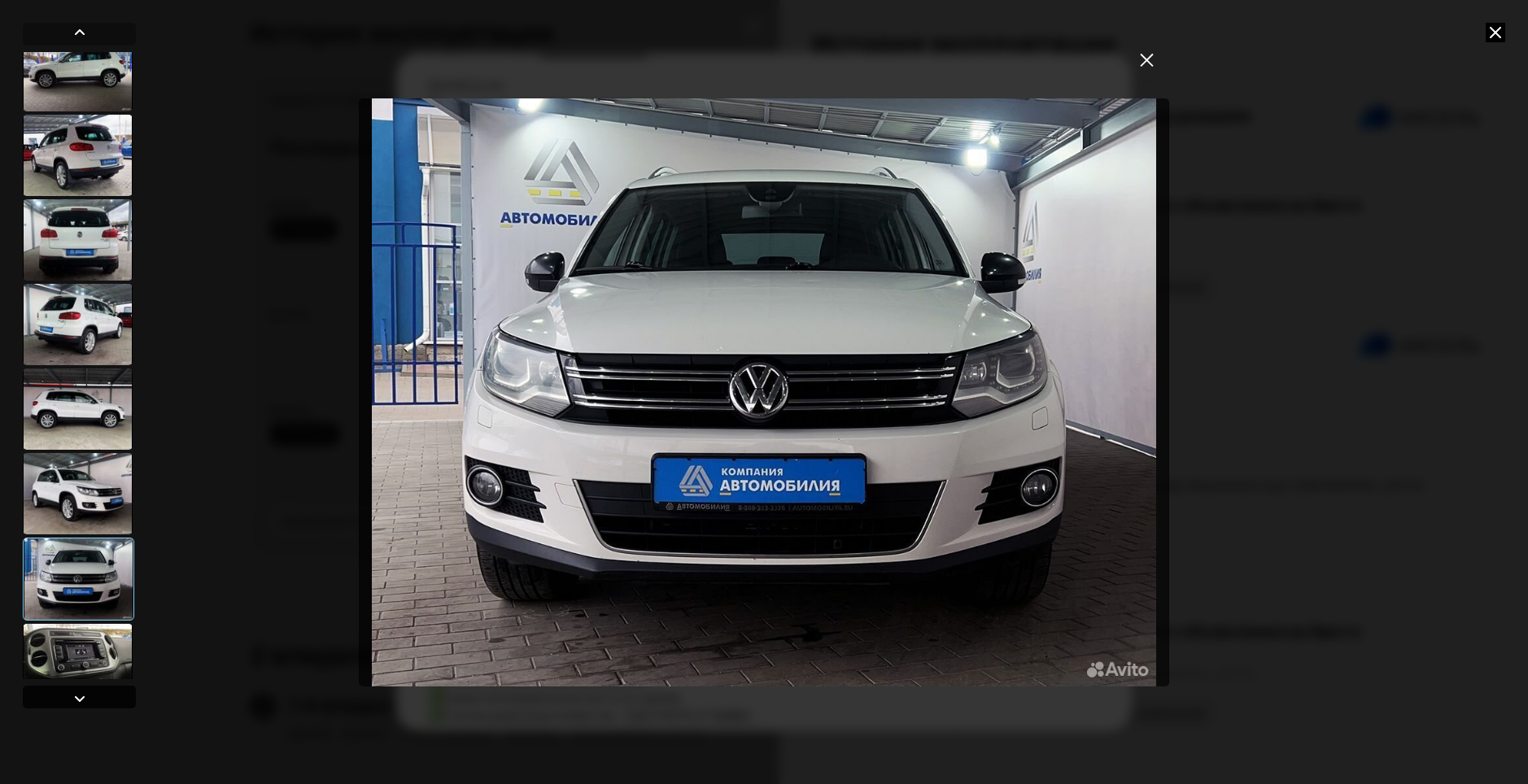
click at [78, 700] on div at bounding box center [80, 699] width 19 height 19
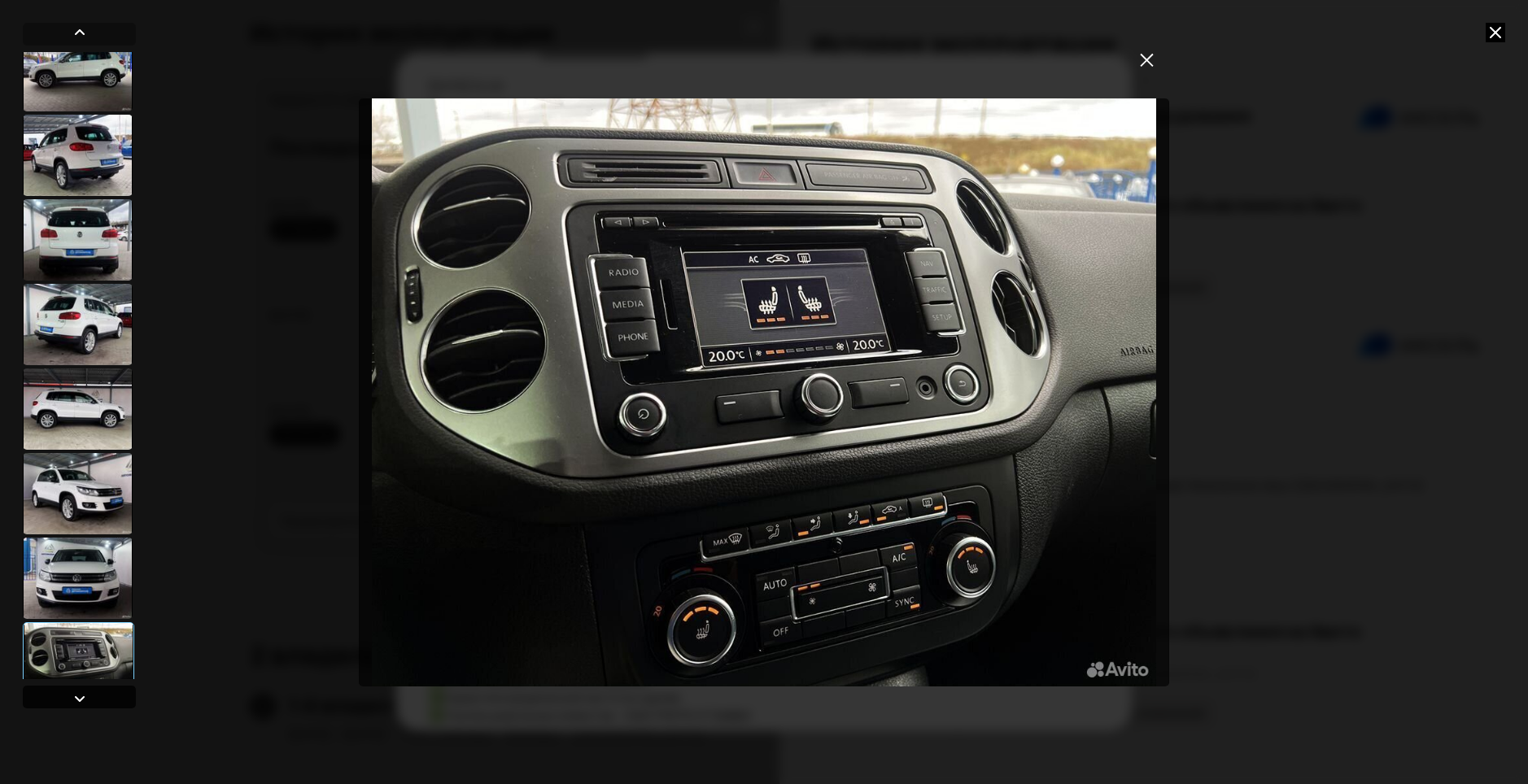
click at [78, 700] on div at bounding box center [80, 699] width 19 height 19
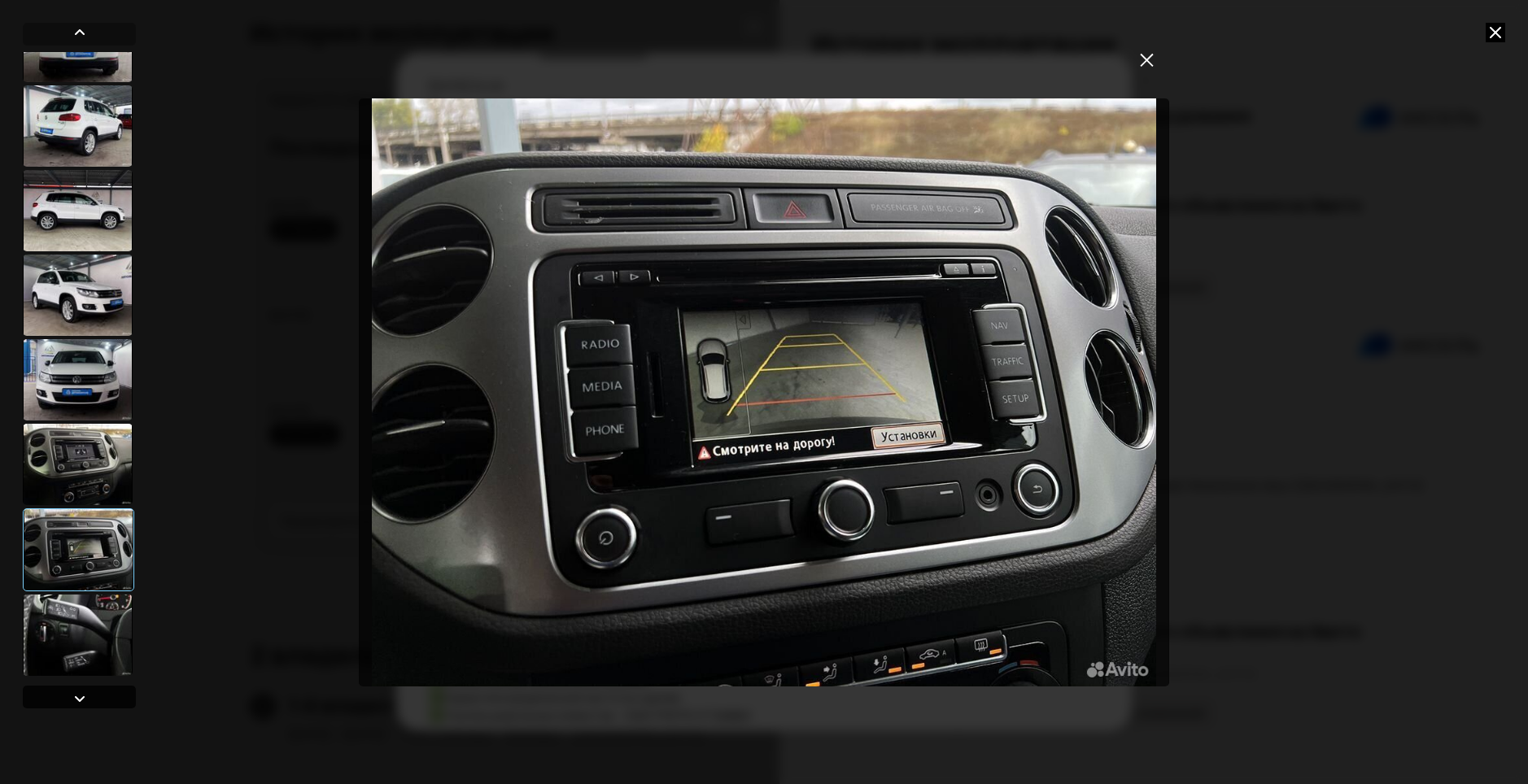
click at [78, 700] on div at bounding box center [80, 699] width 19 height 19
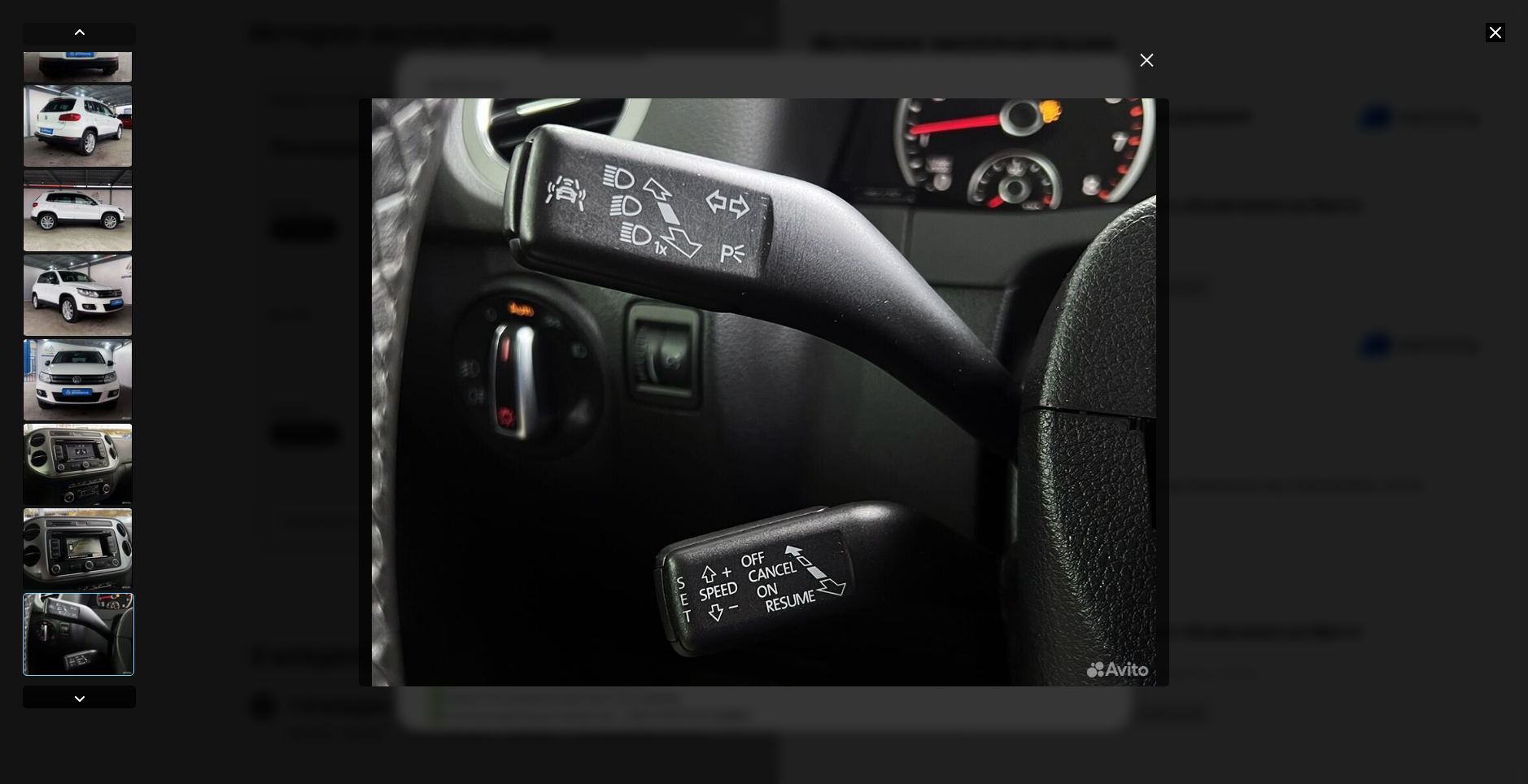
click at [78, 700] on div at bounding box center [80, 699] width 19 height 19
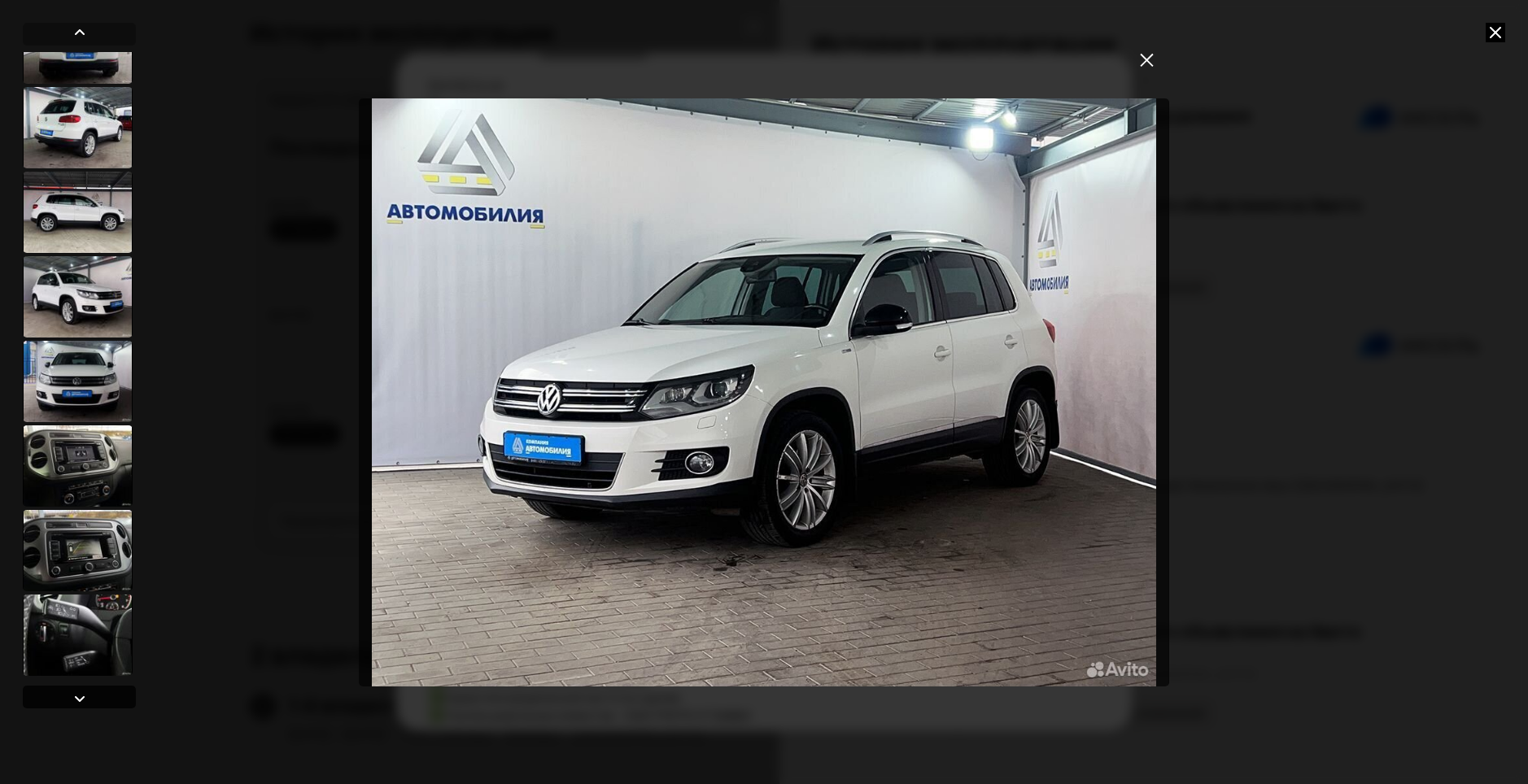
click at [78, 700] on div at bounding box center [80, 699] width 19 height 19
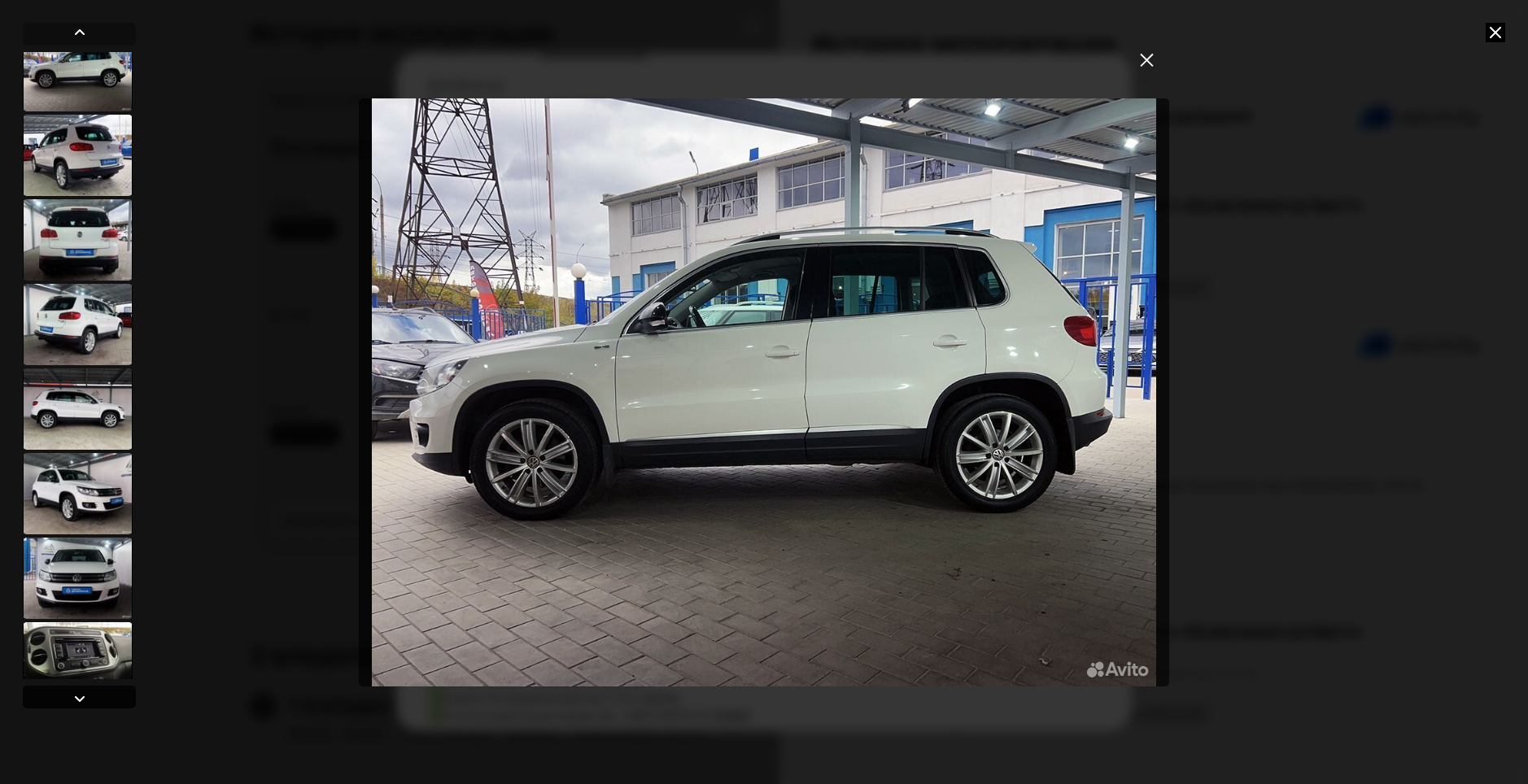
scroll to position [107, 0]
click at [43, 169] on div at bounding box center [77, 157] width 110 height 82
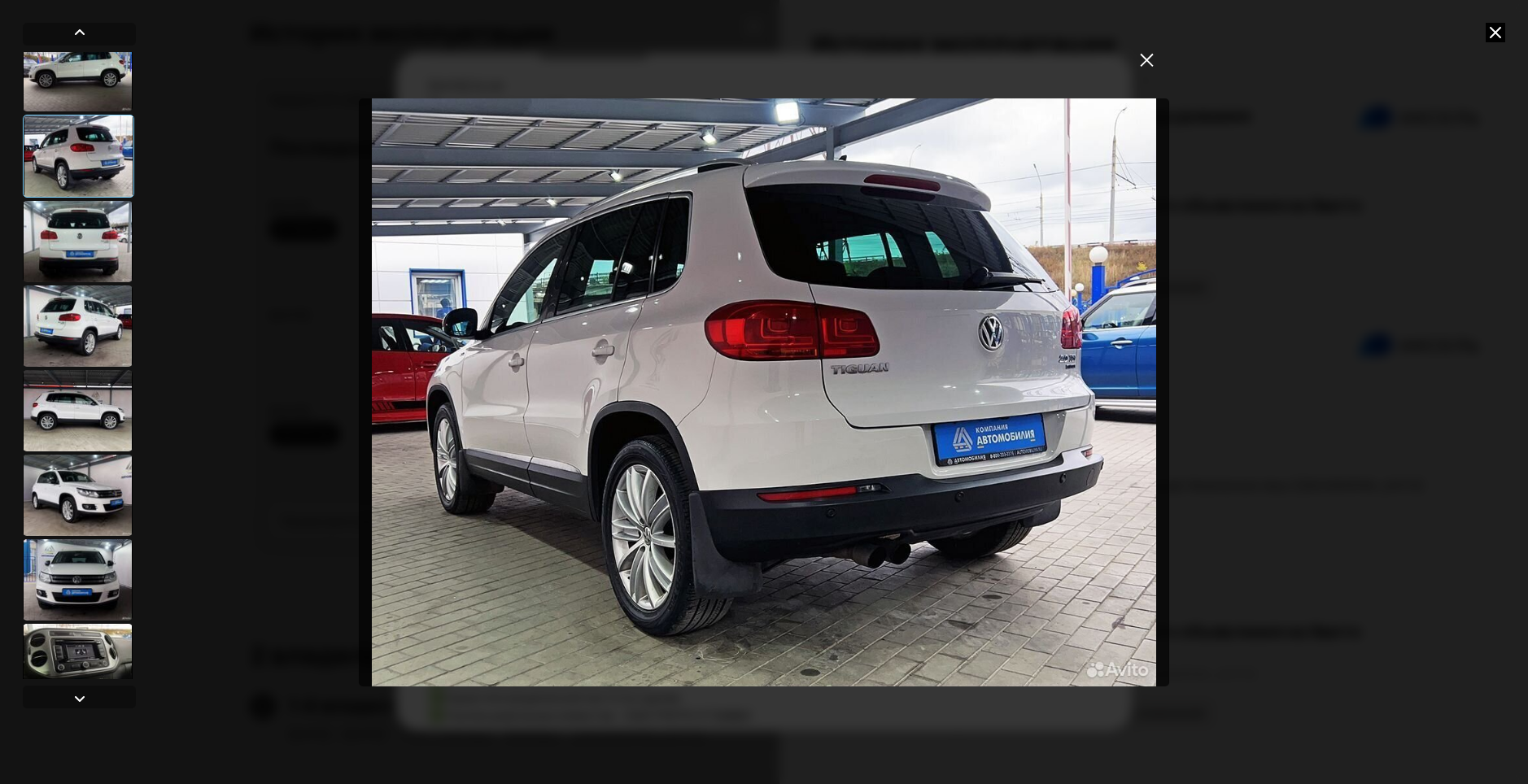
click at [81, 239] on div at bounding box center [77, 242] width 110 height 82
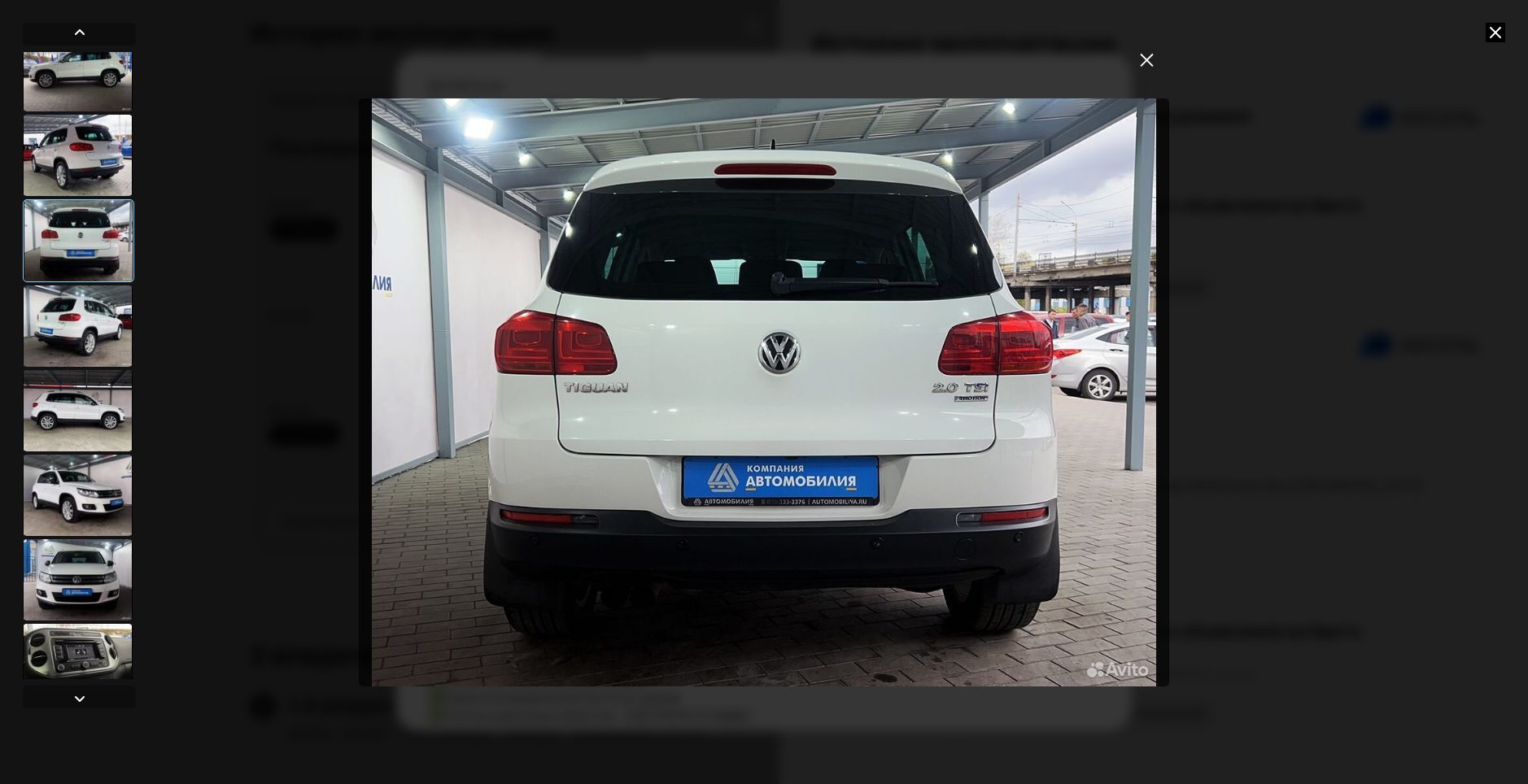
click at [87, 301] on div at bounding box center [77, 326] width 110 height 82
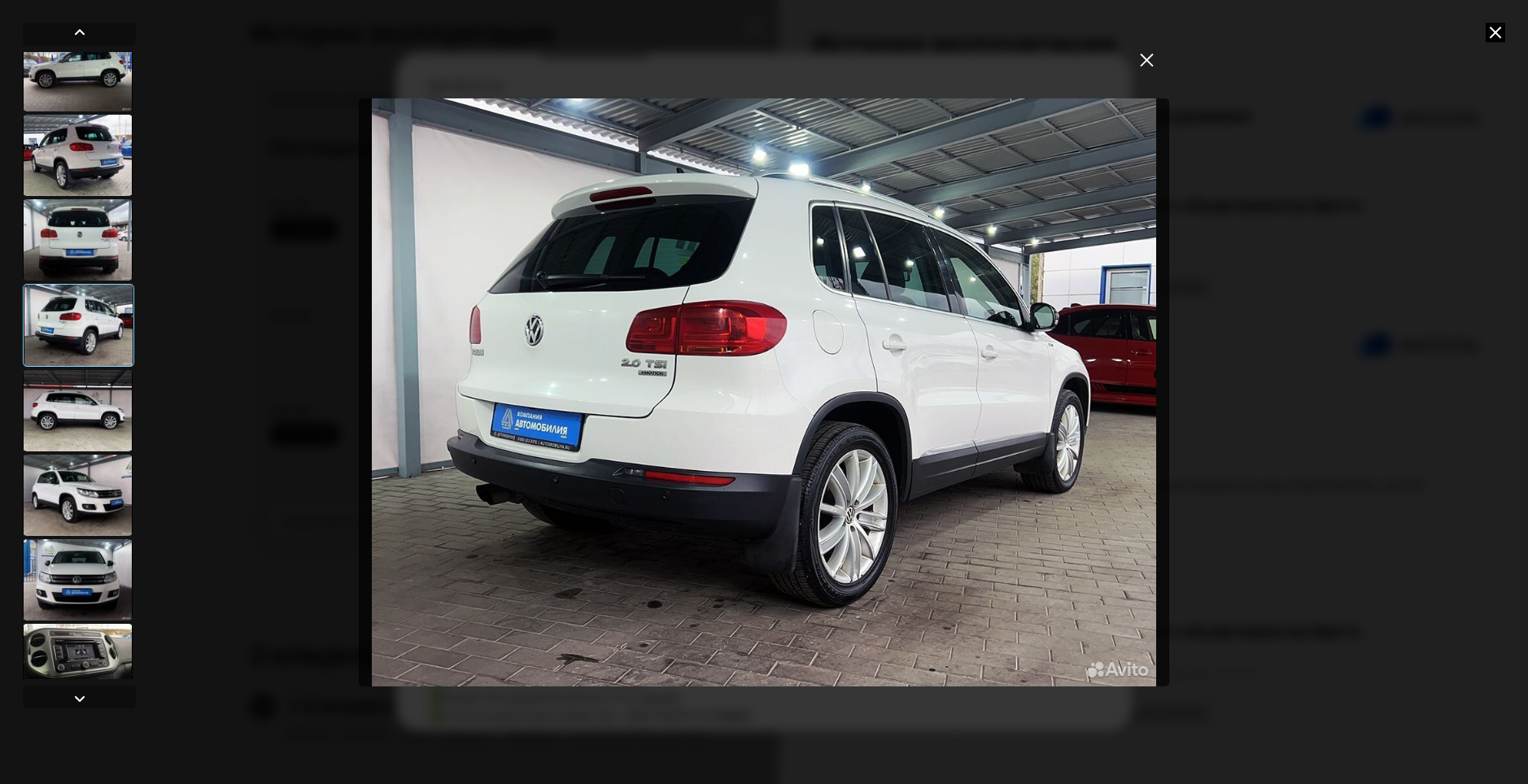
click at [83, 400] on div at bounding box center [77, 410] width 110 height 82
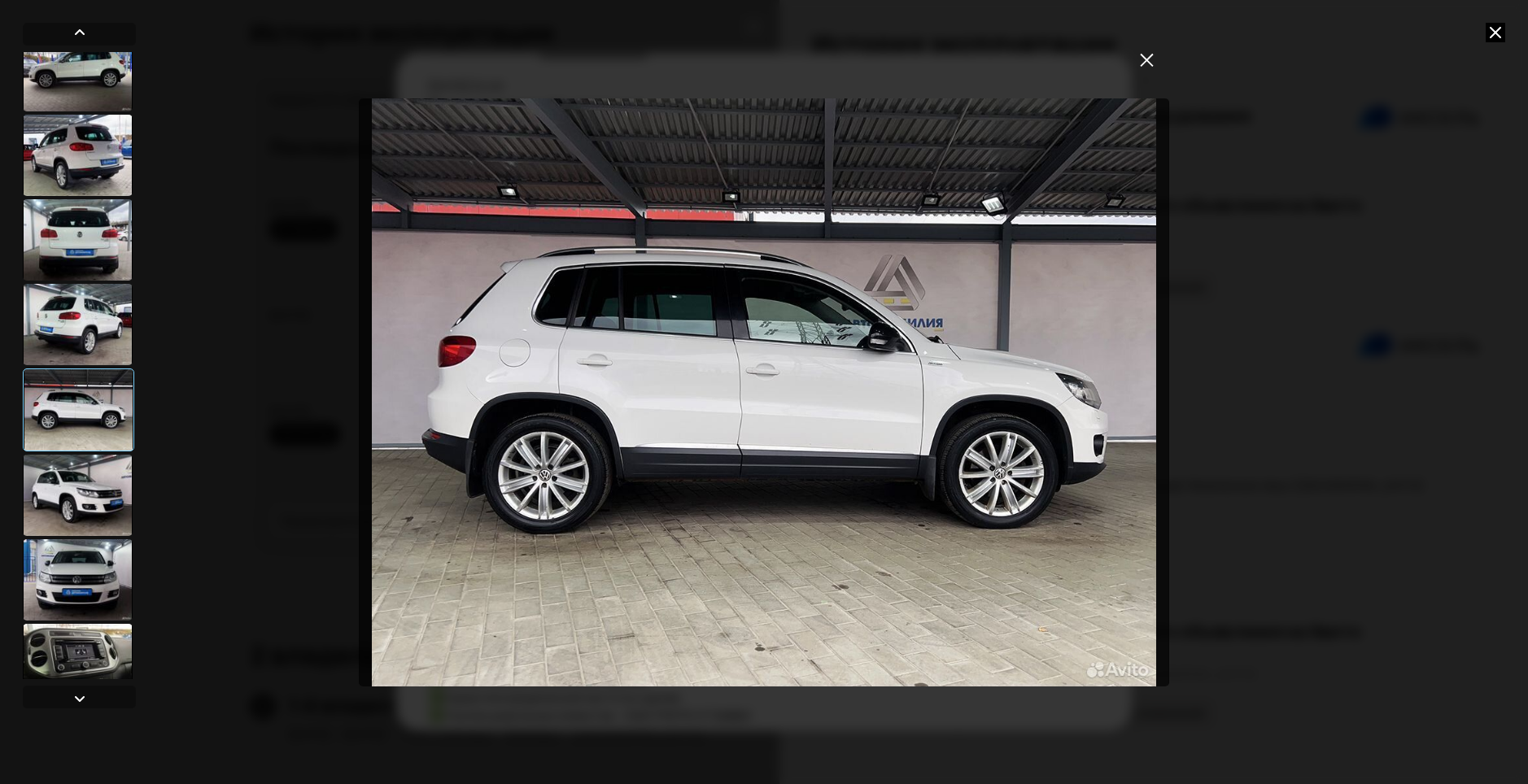
click at [75, 479] on div at bounding box center [77, 495] width 110 height 82
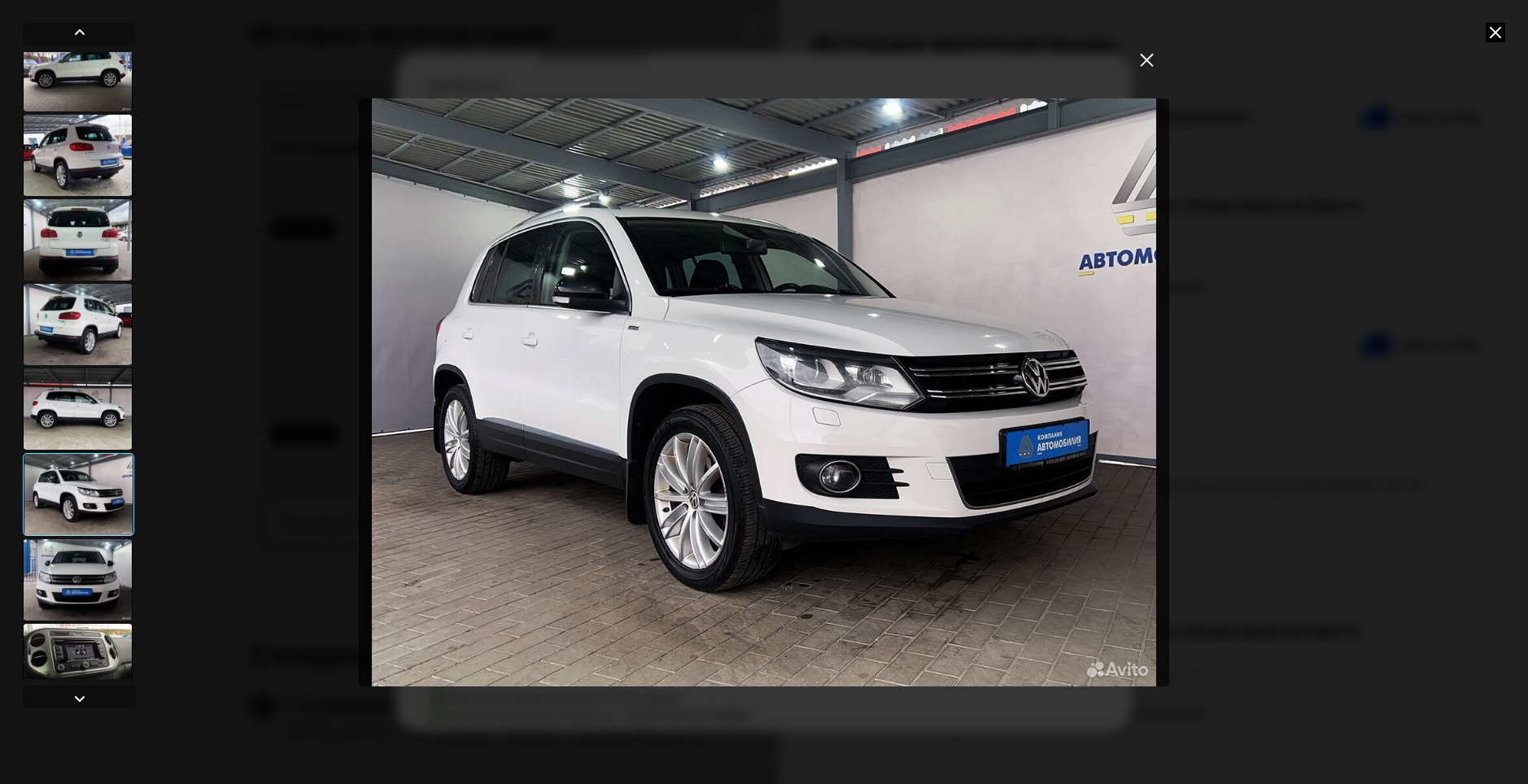
click at [74, 560] on div at bounding box center [77, 580] width 110 height 82
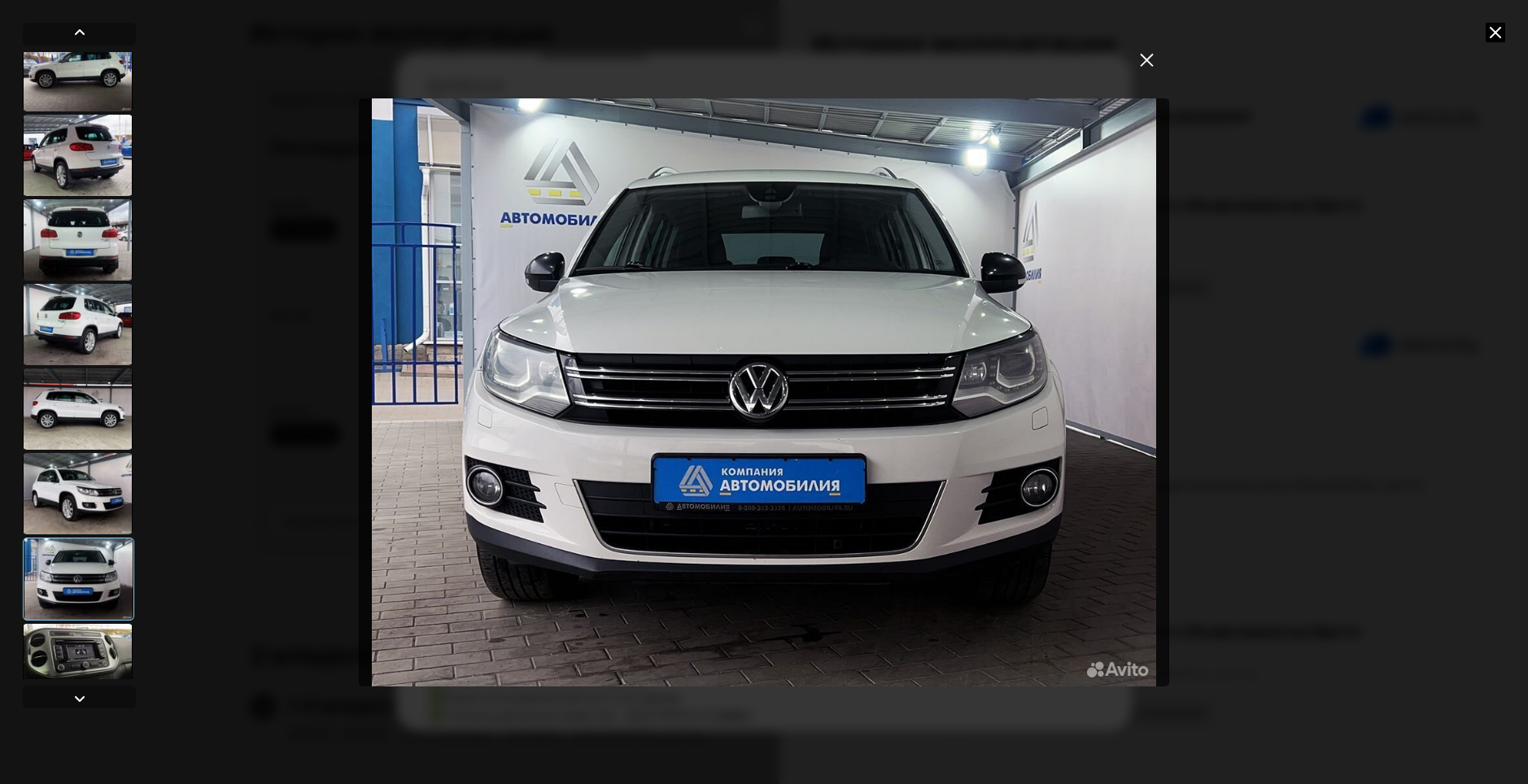
click at [69, 646] on div at bounding box center [77, 665] width 110 height 82
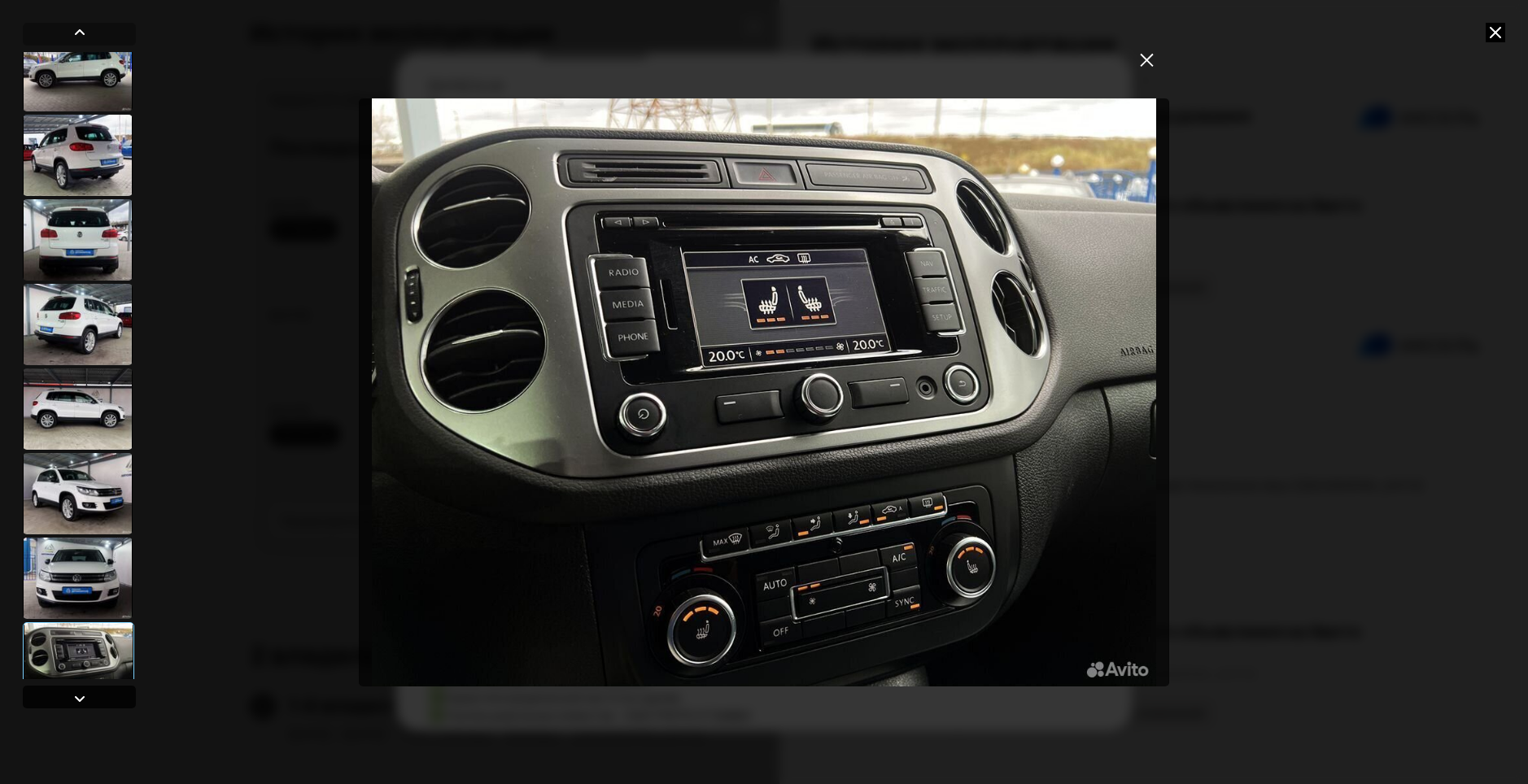
click at [76, 698] on div at bounding box center [80, 699] width 19 height 19
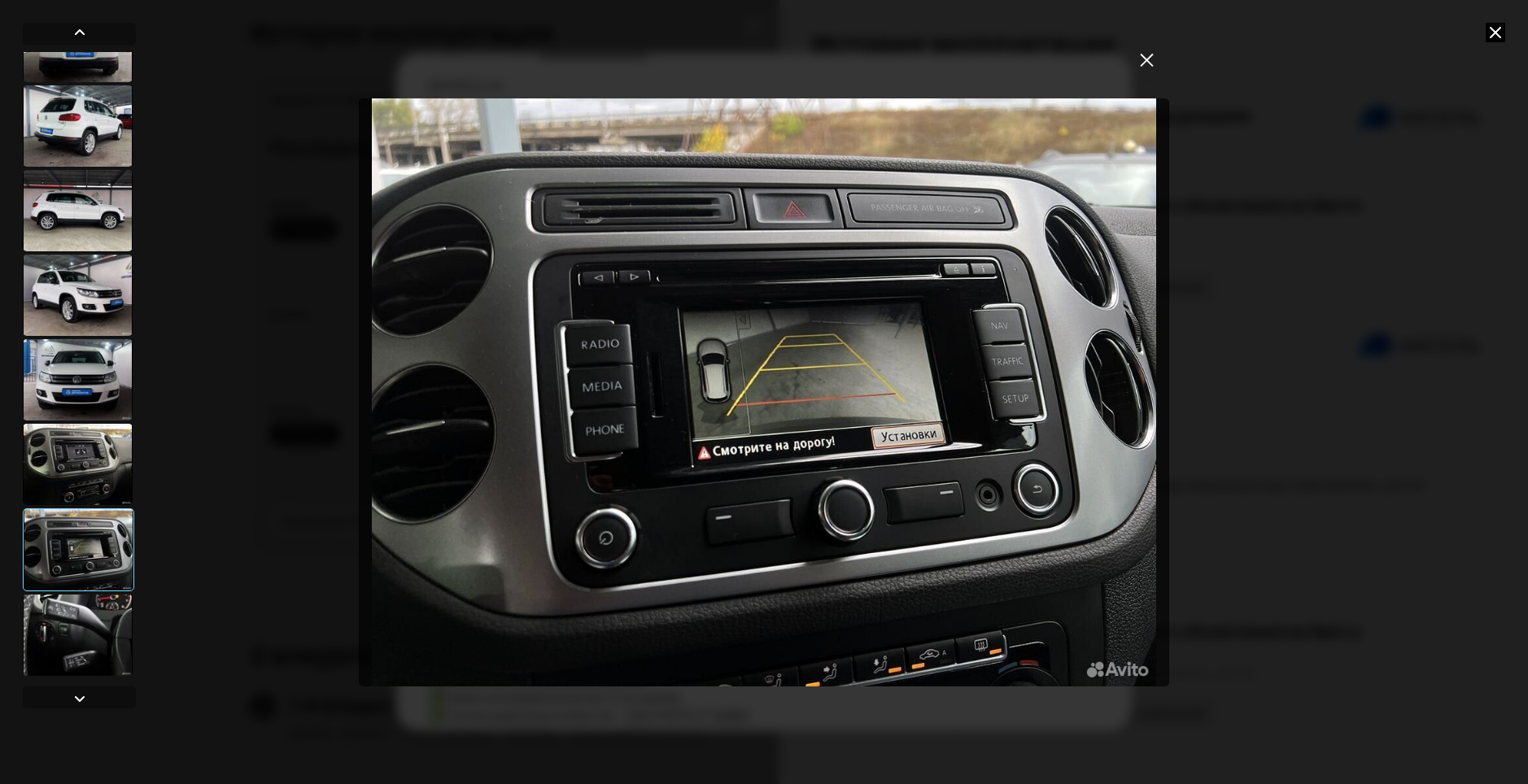
click at [107, 649] on div at bounding box center [77, 635] width 110 height 82
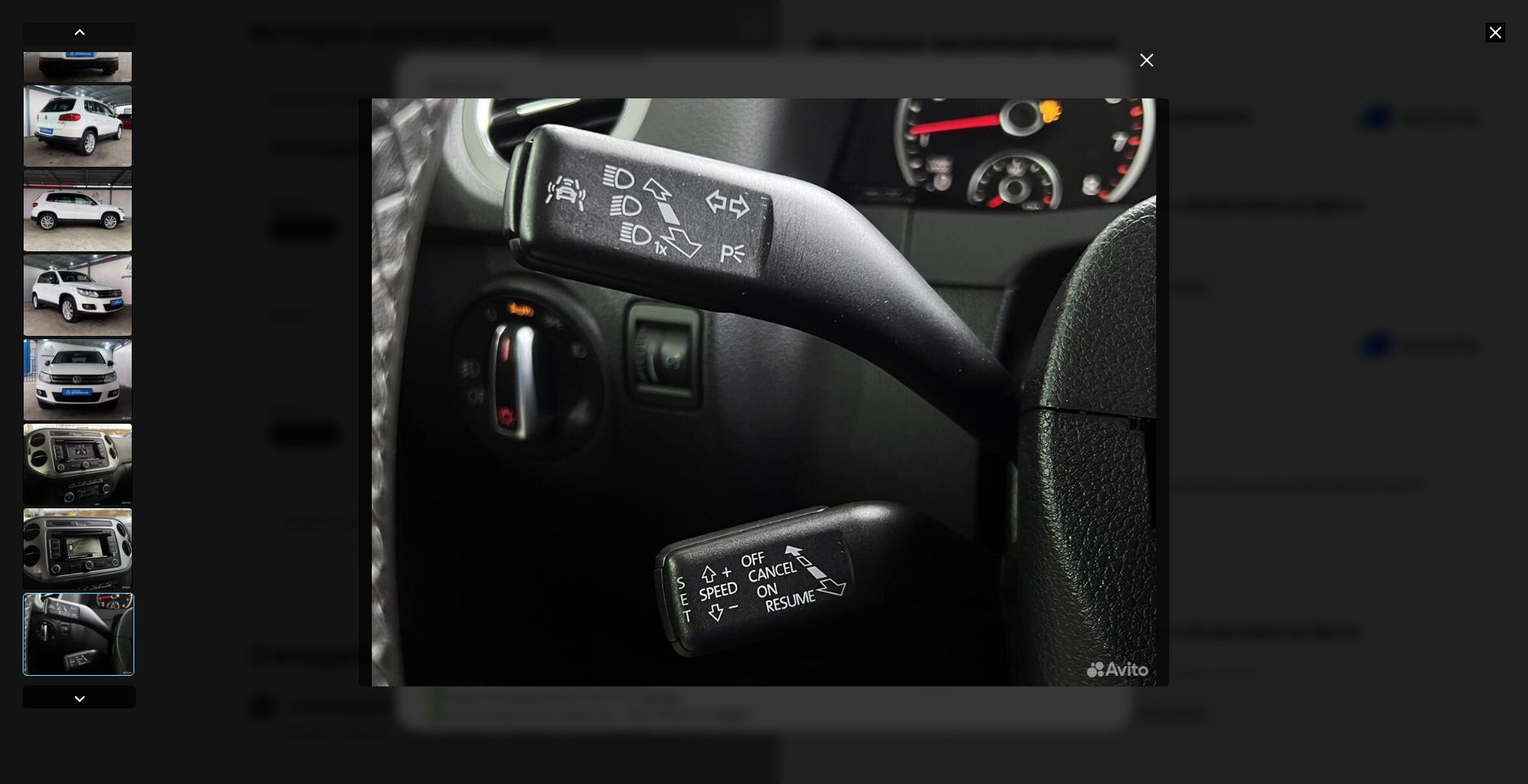
click at [91, 697] on div at bounding box center [79, 696] width 113 height 22
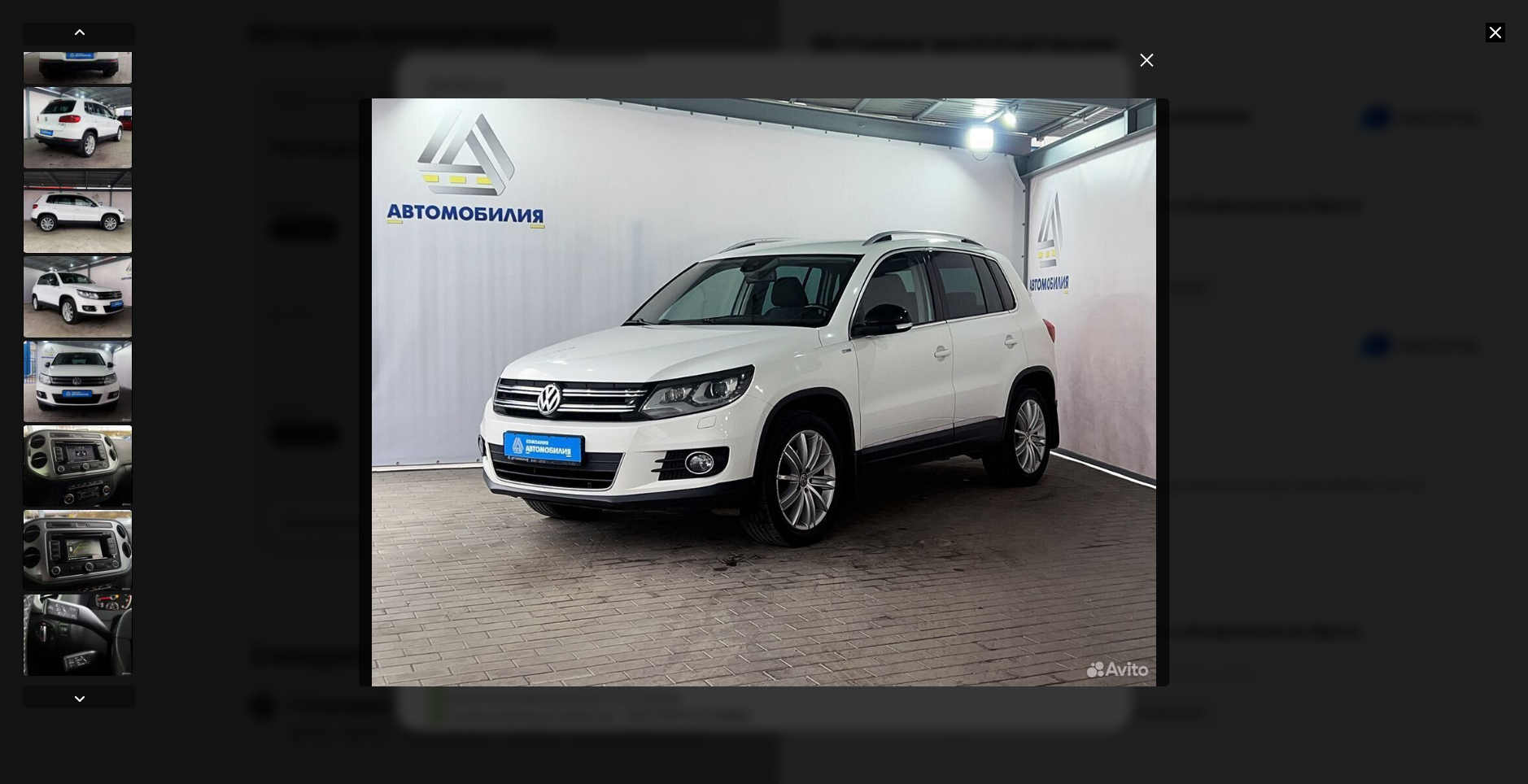
click at [1140, 60] on icon "закрыть" at bounding box center [1146, 59] width 14 height 14
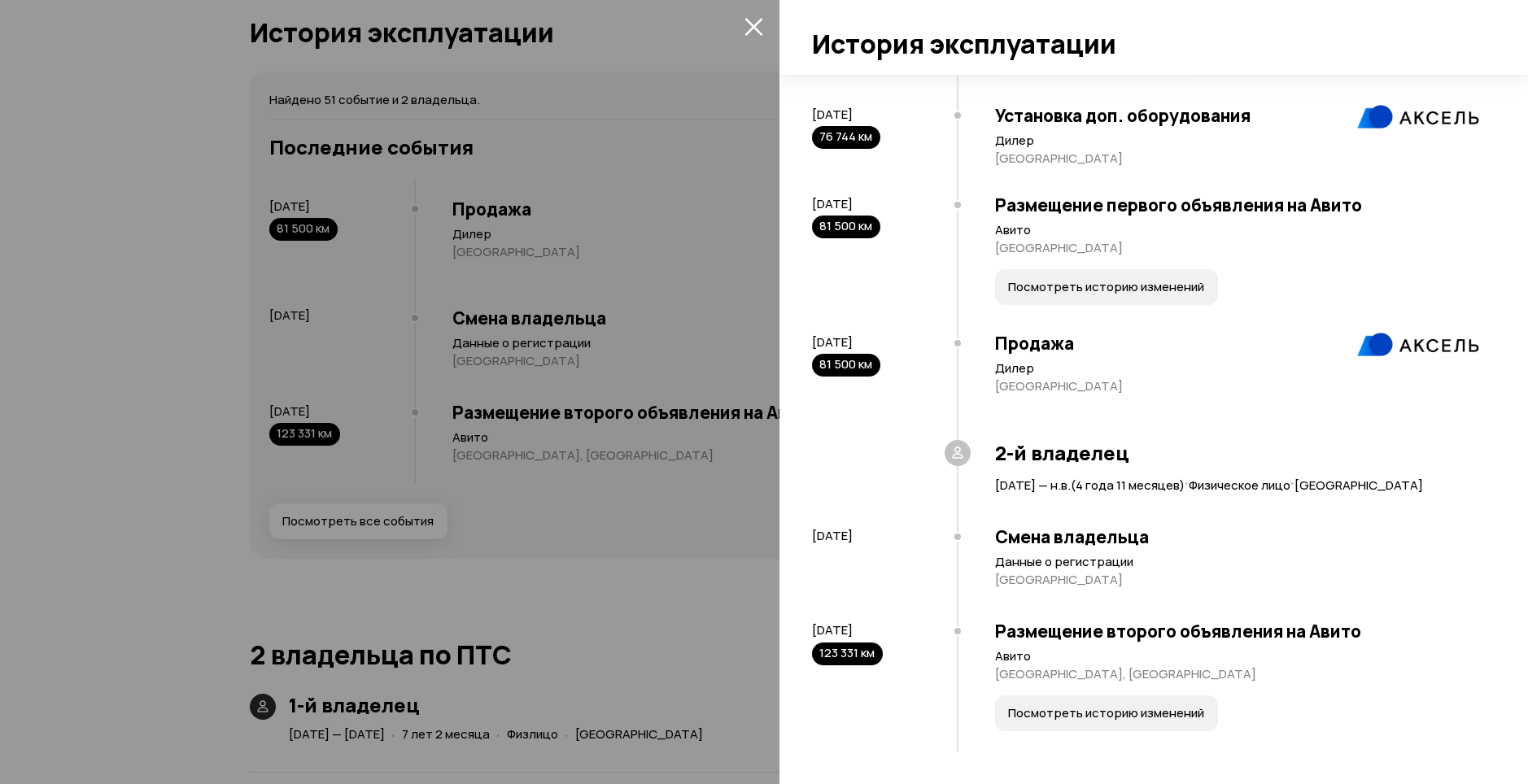
click at [1036, 705] on span "Посмотреть историю изменений" at bounding box center [1106, 712] width 196 height 16
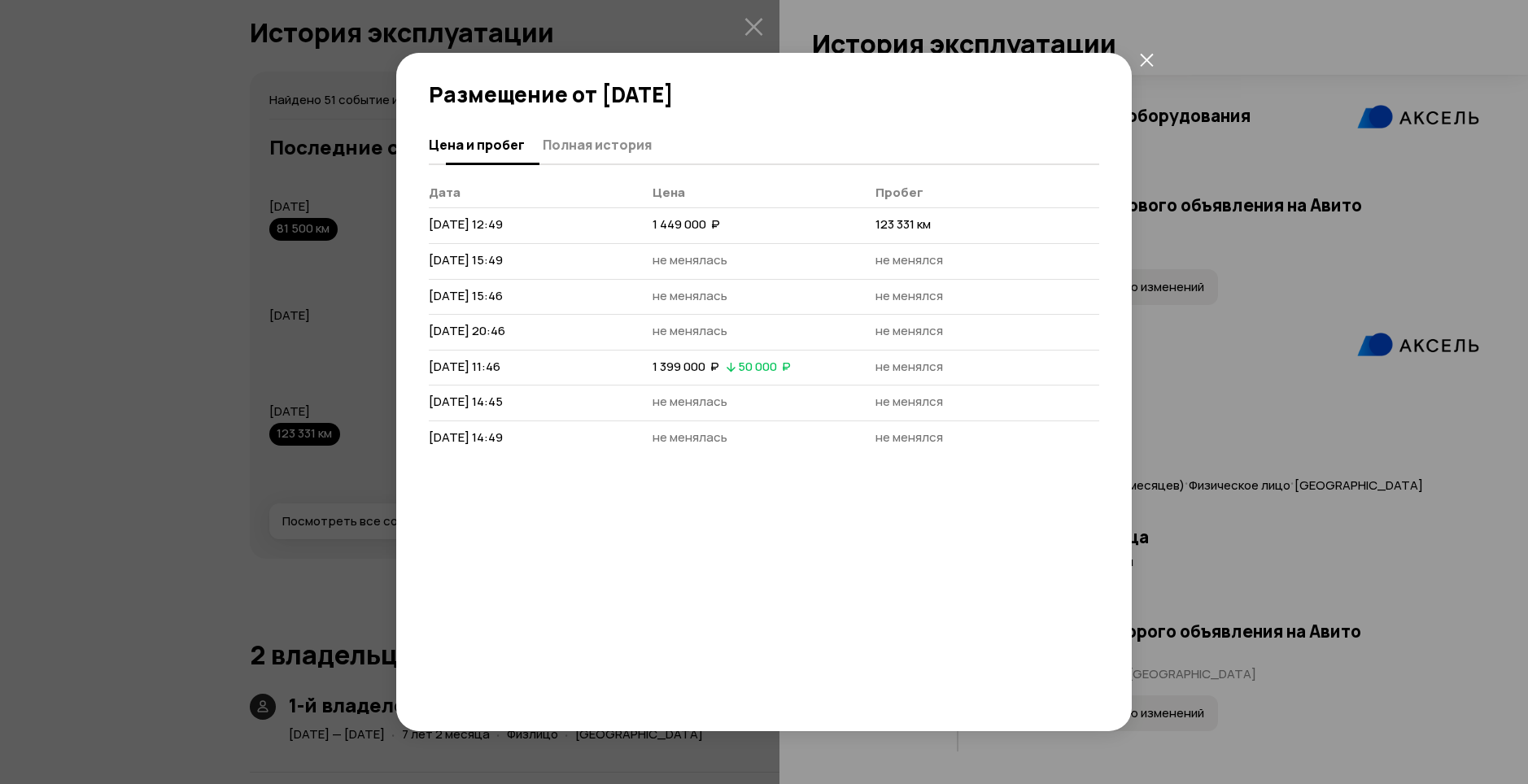
click at [570, 144] on span "Полная история" at bounding box center [597, 145] width 109 height 16
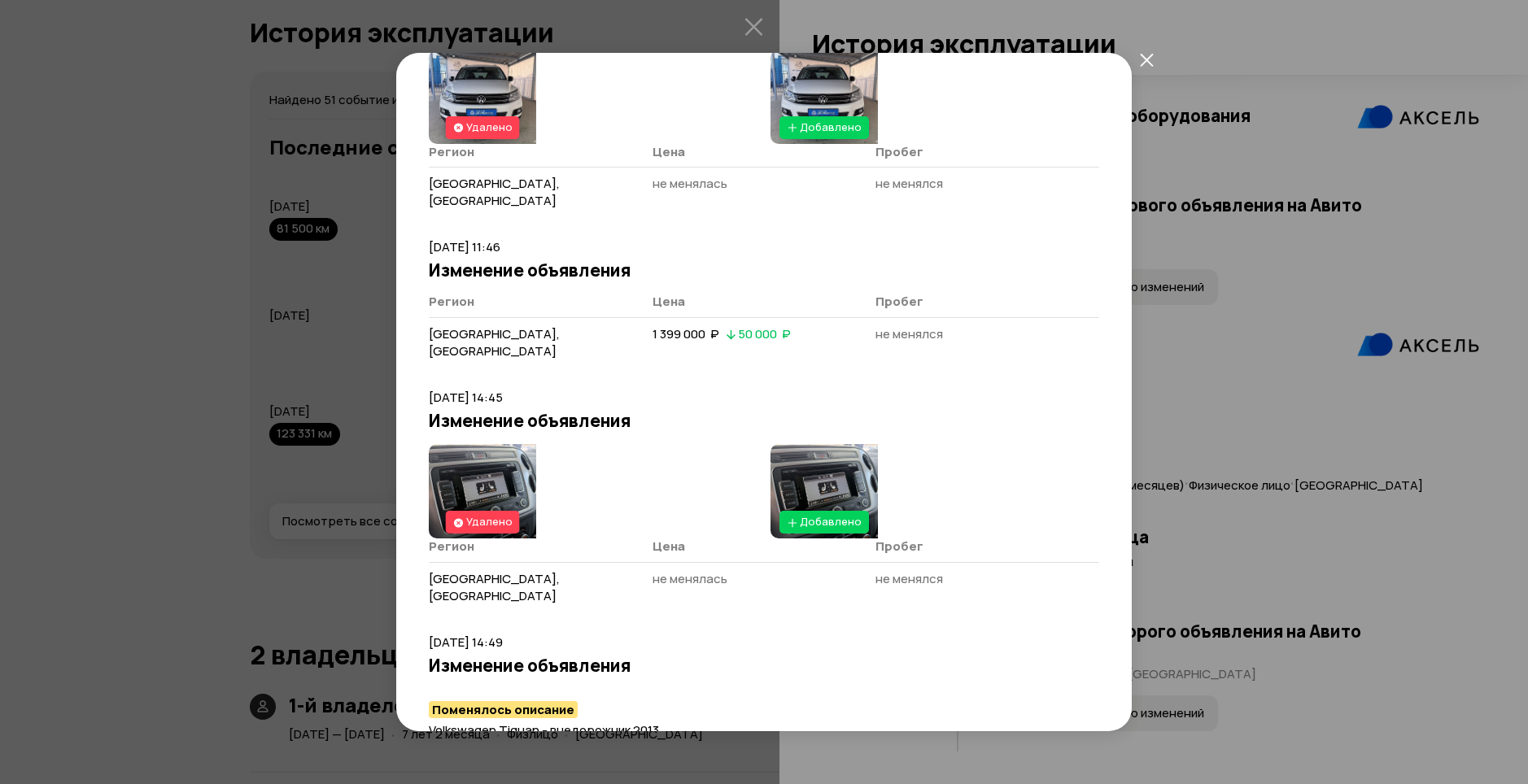
scroll to position [1050, 0]
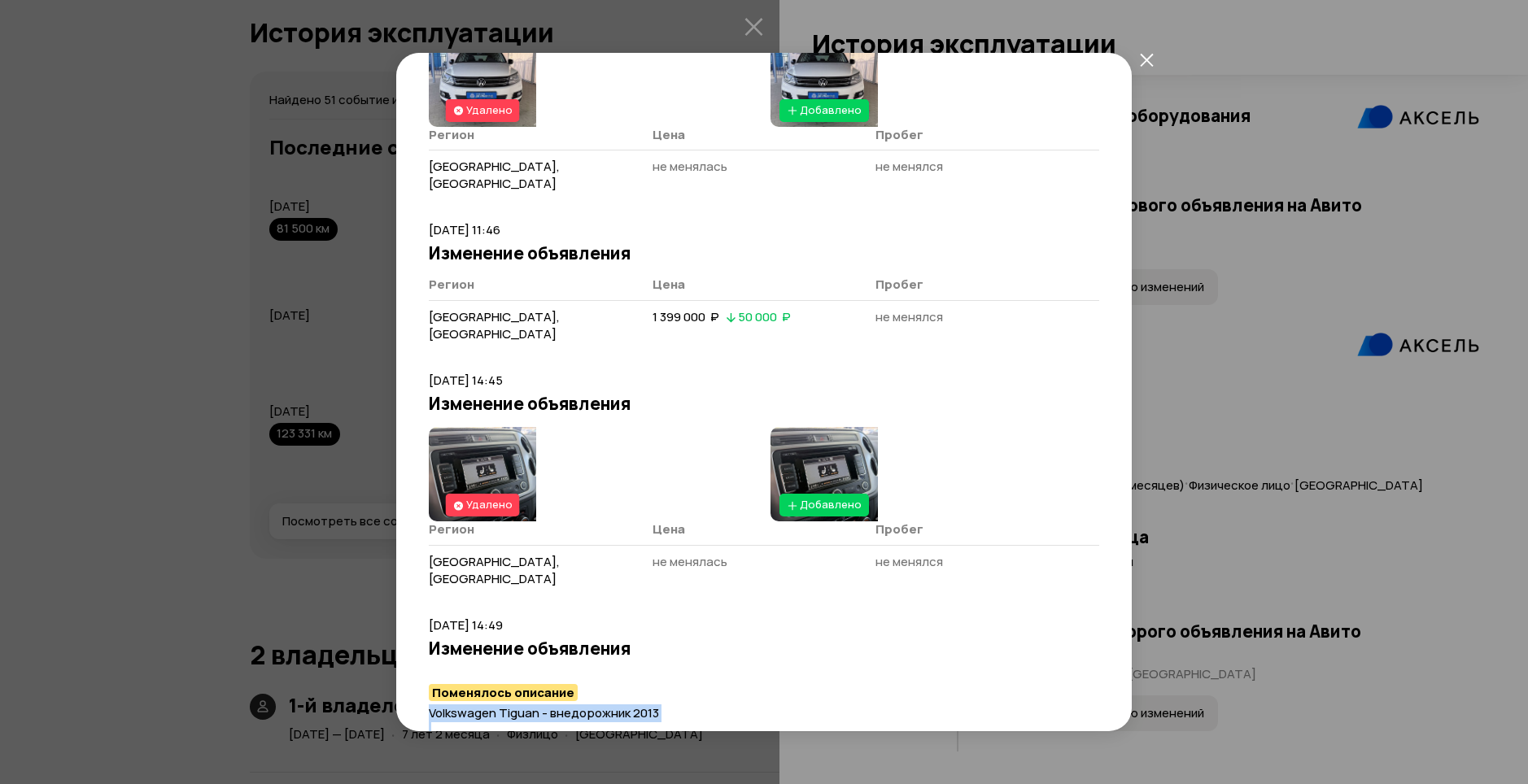
drag, startPoint x: 871, startPoint y: 604, endPoint x: 552, endPoint y: 649, distance: 322.2
click at [552, 704] on div "Volkswagen Tiguan - внедорожник 2013 - 2 Владельца - Покупка 10/2013 - Комплект…" at bounding box center [764, 733] width 670 height 56
click at [552, 743] on icon at bounding box center [549, 751] width 10 height 16
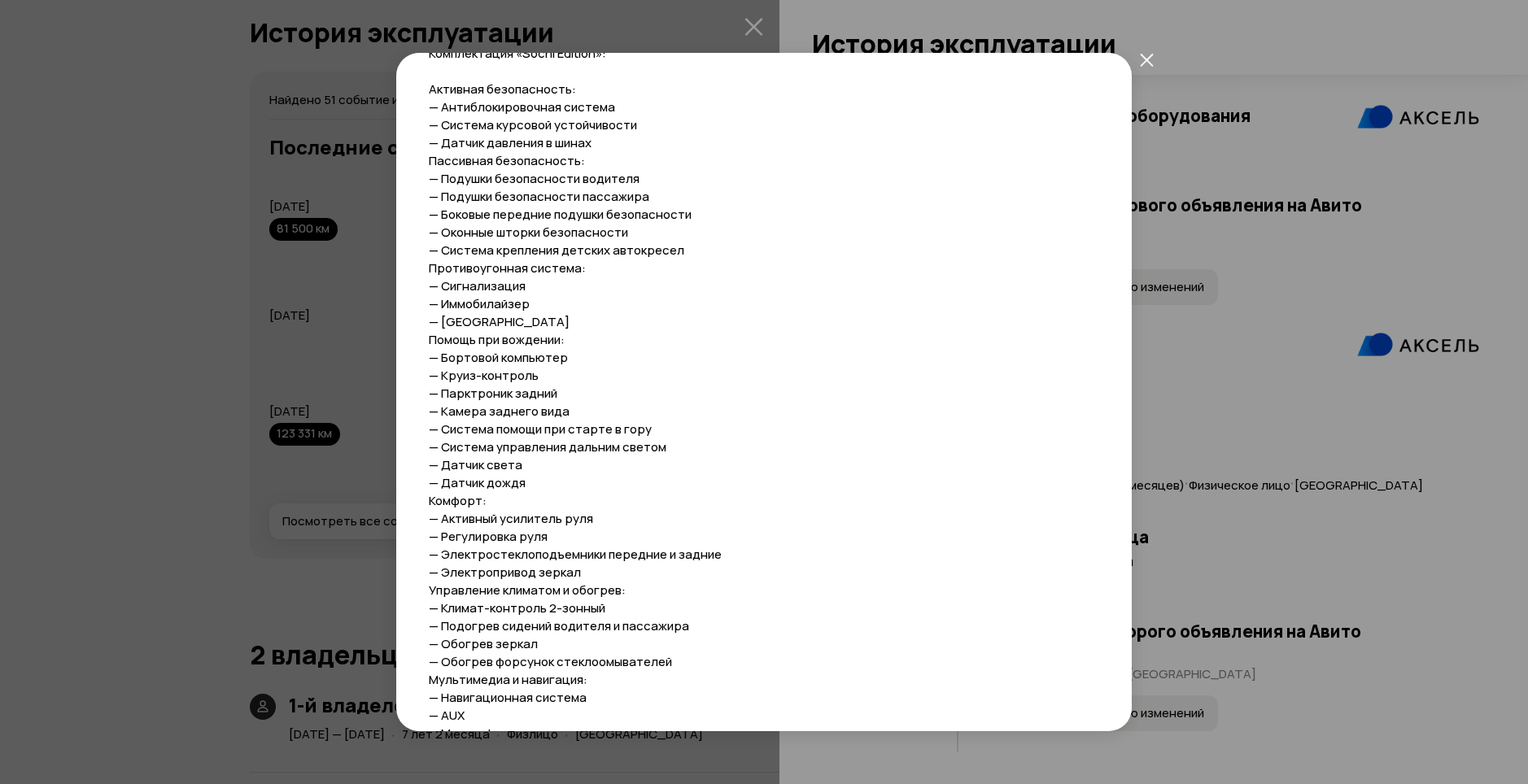
scroll to position [2518, 0]
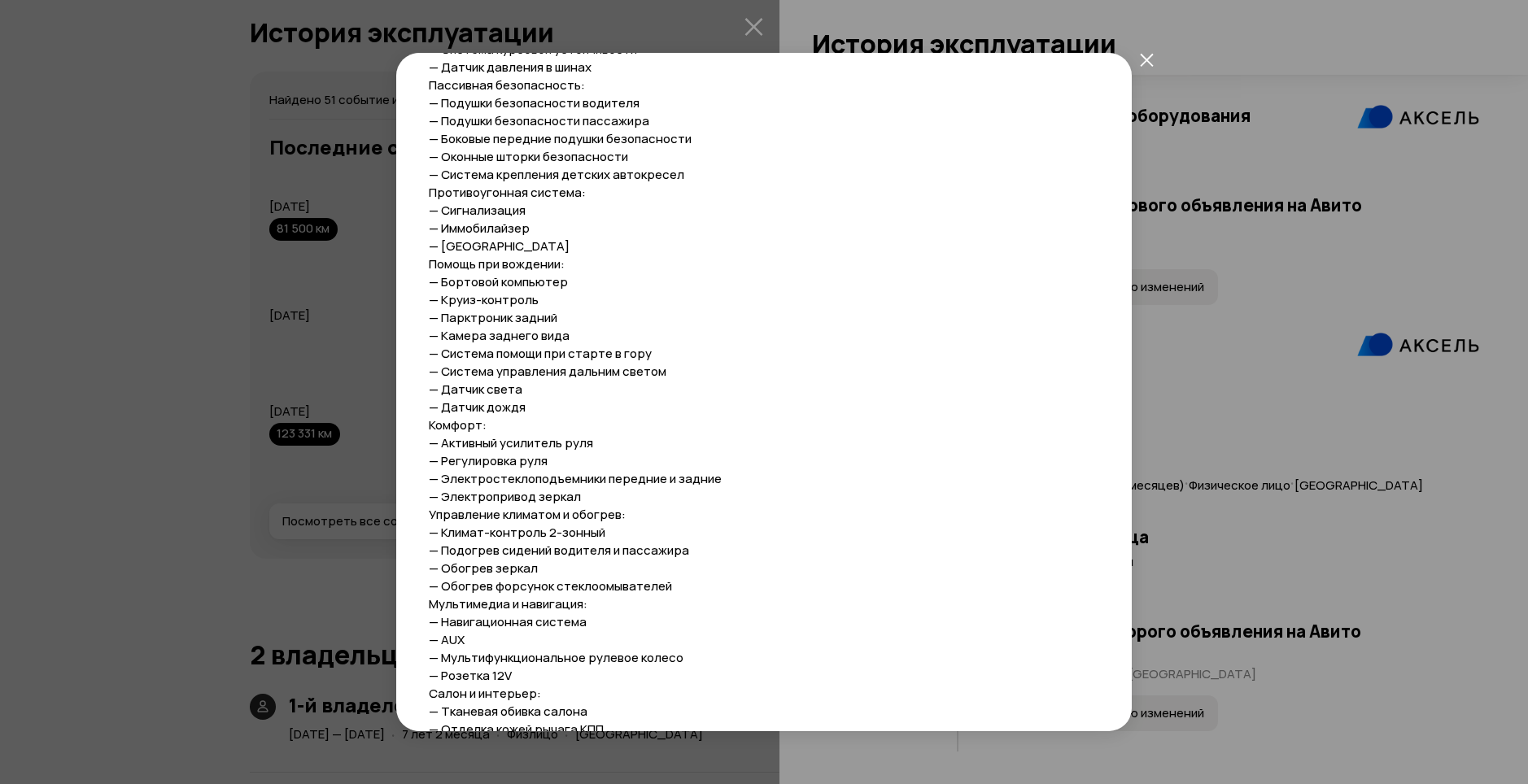
drag, startPoint x: 1212, startPoint y: 650, endPoint x: 1241, endPoint y: 696, distance: 54.4
click at [1241, 696] on div "Размещение от [DATE] [PERSON_NAME] и пробег Полная история [DATE] 12:49 Размеще…" at bounding box center [764, 392] width 1528 height 784
